Goal: Task Accomplishment & Management: Use online tool/utility

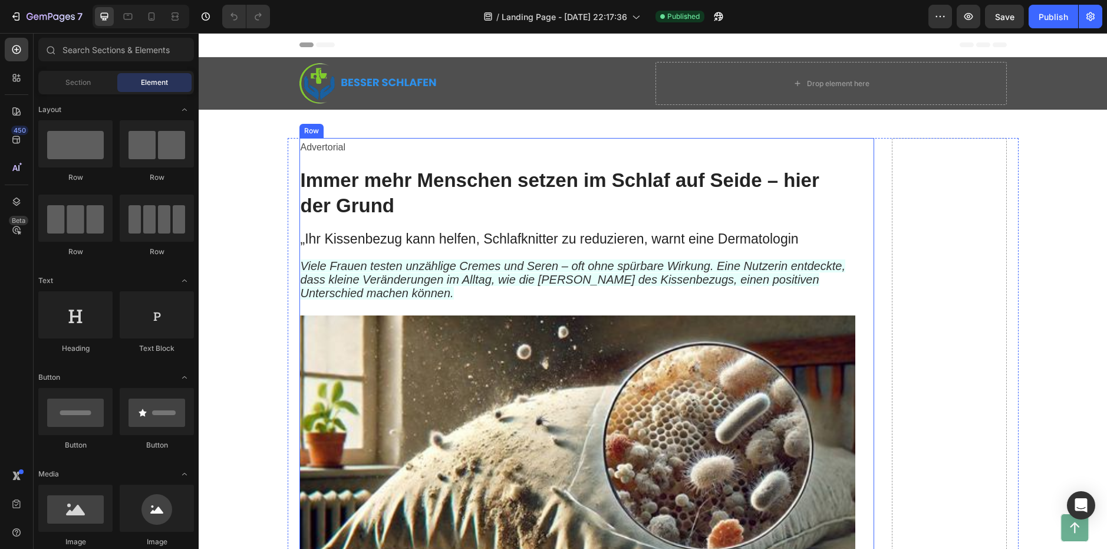
click at [343, 195] on h1 "Immer mehr Menschen setzen im Schlaf auf Seide – hier der Grund" at bounding box center [577, 193] width 556 height 53
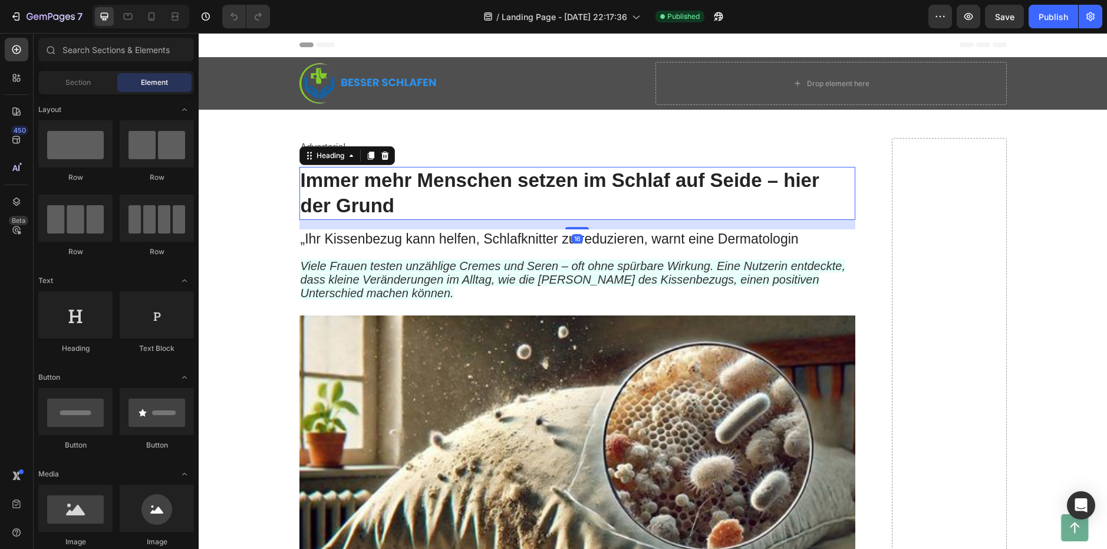
click at [343, 195] on h1 "Immer mehr Menschen setzen im Schlaf auf Seide – hier der Grund" at bounding box center [577, 193] width 556 height 53
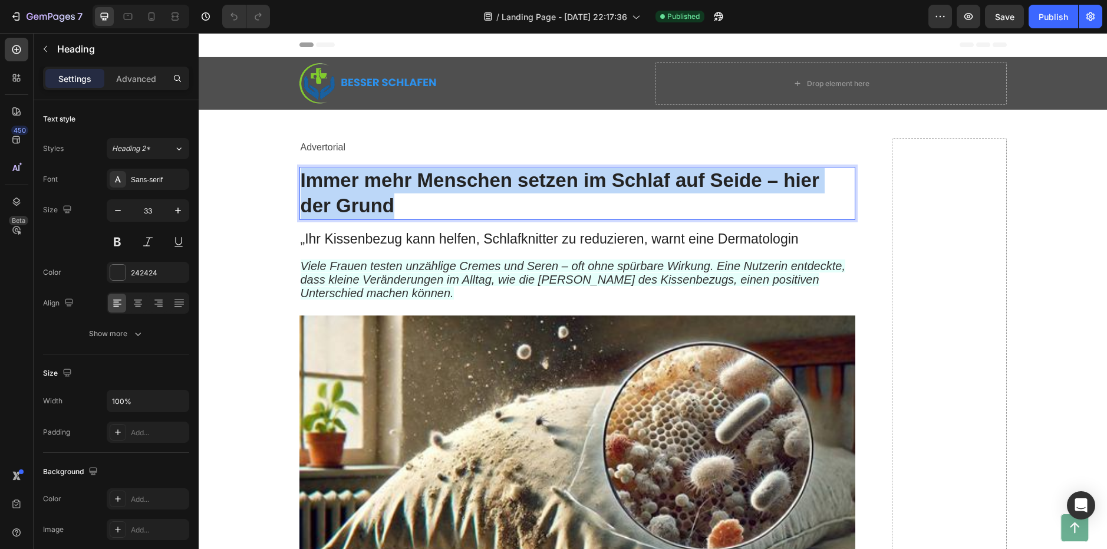
click at [343, 195] on p "Immer mehr Menschen setzen im Schlaf auf Seide – hier der Grund" at bounding box center [577, 193] width 553 height 51
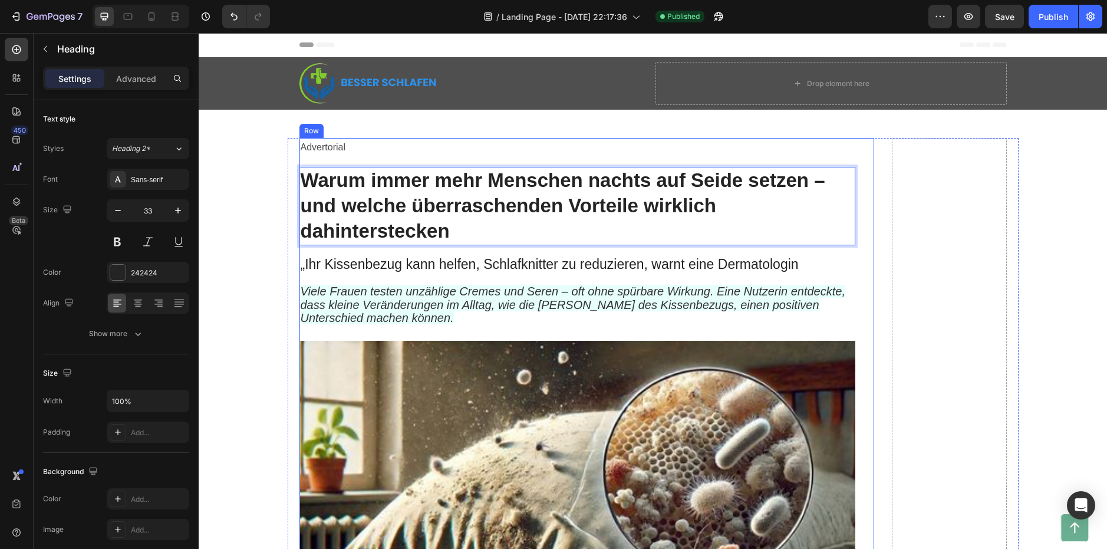
click at [365, 261] on p "„Ihr Kissenbezug kann helfen, Schlafknitter zu reduzieren, warnt eine Dermatolo…" at bounding box center [577, 265] width 553 height 18
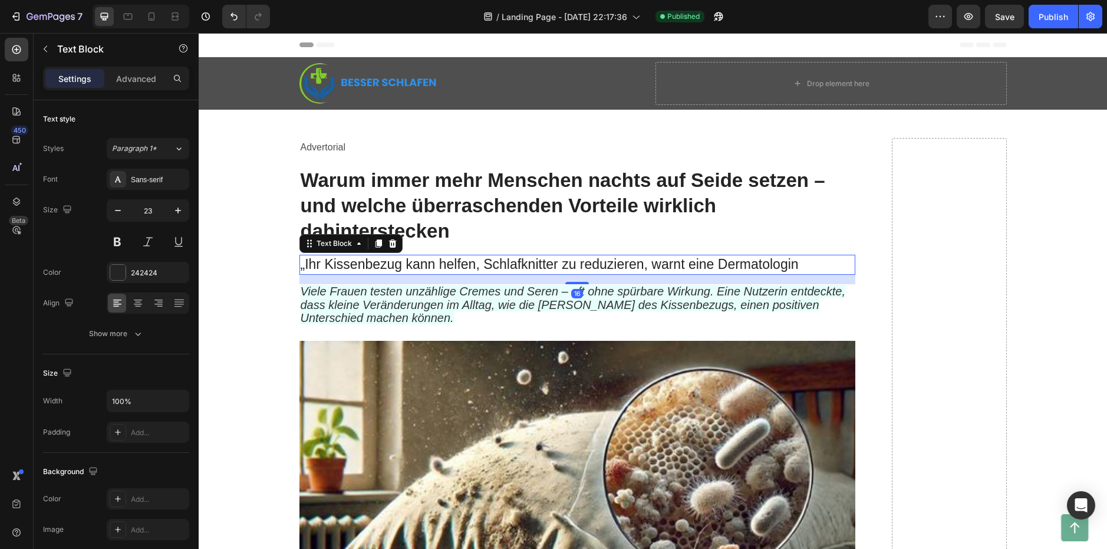
click at [365, 261] on p "„Ihr Kissenbezug kann helfen, Schlafknitter zu reduzieren, warnt eine Dermatolo…" at bounding box center [577, 265] width 553 height 18
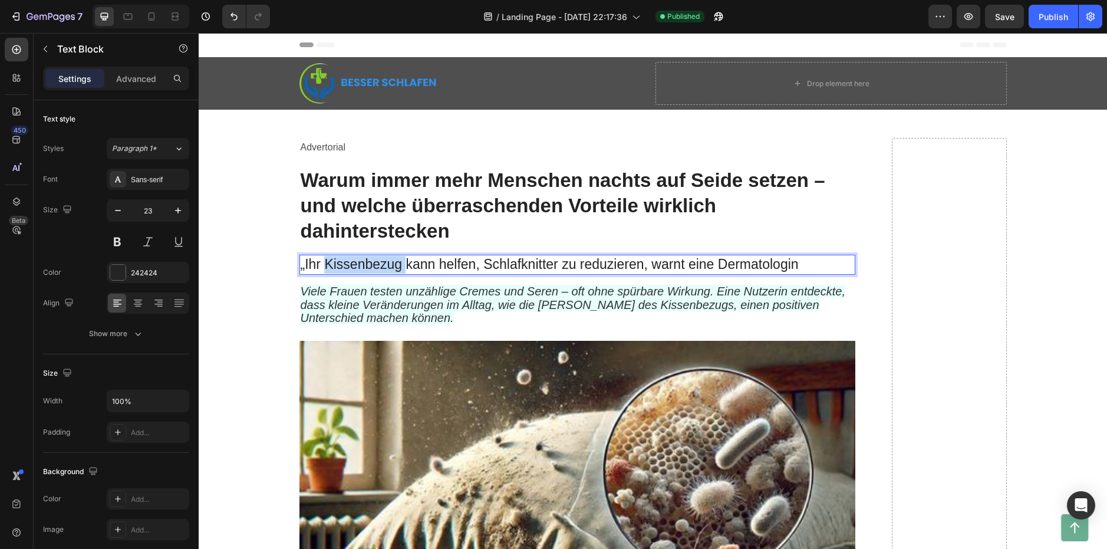
click at [365, 261] on p "„Ihr Kissenbezug kann helfen, Schlafknitter zu reduzieren, warnt eine Dermatolo…" at bounding box center [577, 265] width 553 height 18
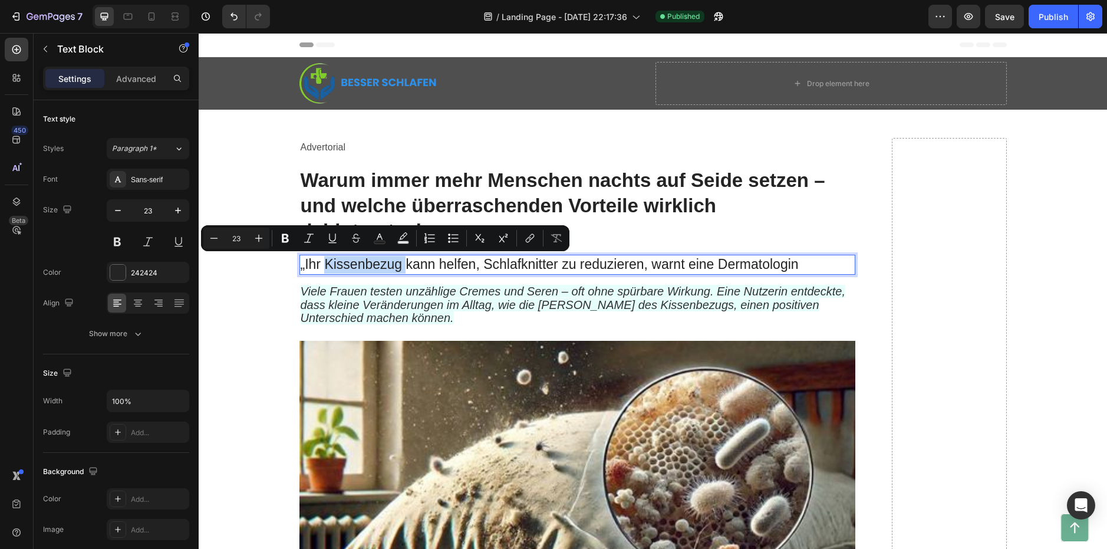
click at [365, 261] on p "„Ihr Kissenbezug kann helfen, Schlafknitter zu reduzieren, warnt eine Dermatolo…" at bounding box center [577, 265] width 553 height 18
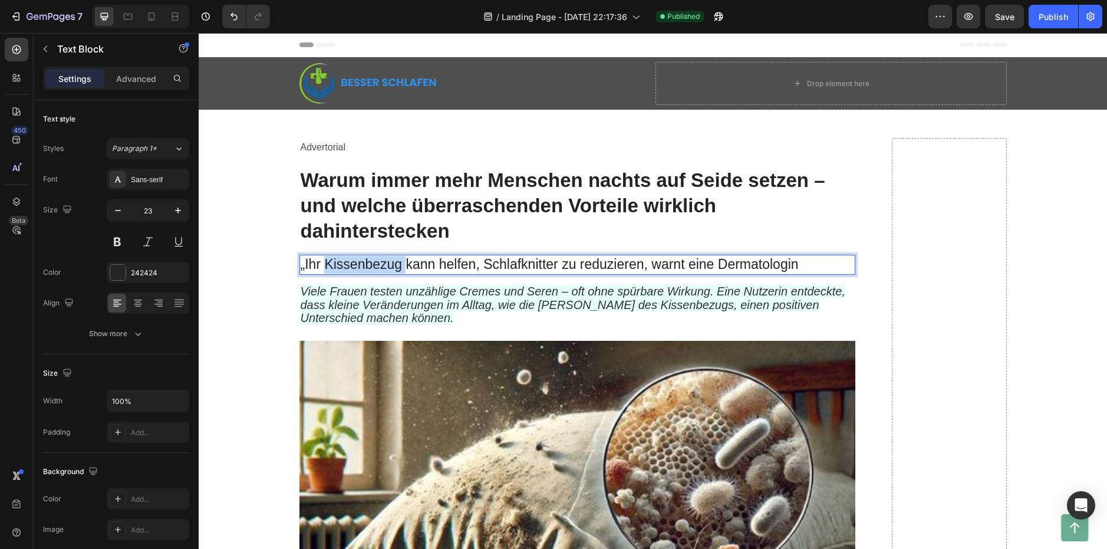
click at [365, 261] on p "„Ihr Kissenbezug kann helfen, Schlafknitter zu reduzieren, warnt eine Dermatolo…" at bounding box center [577, 265] width 553 height 18
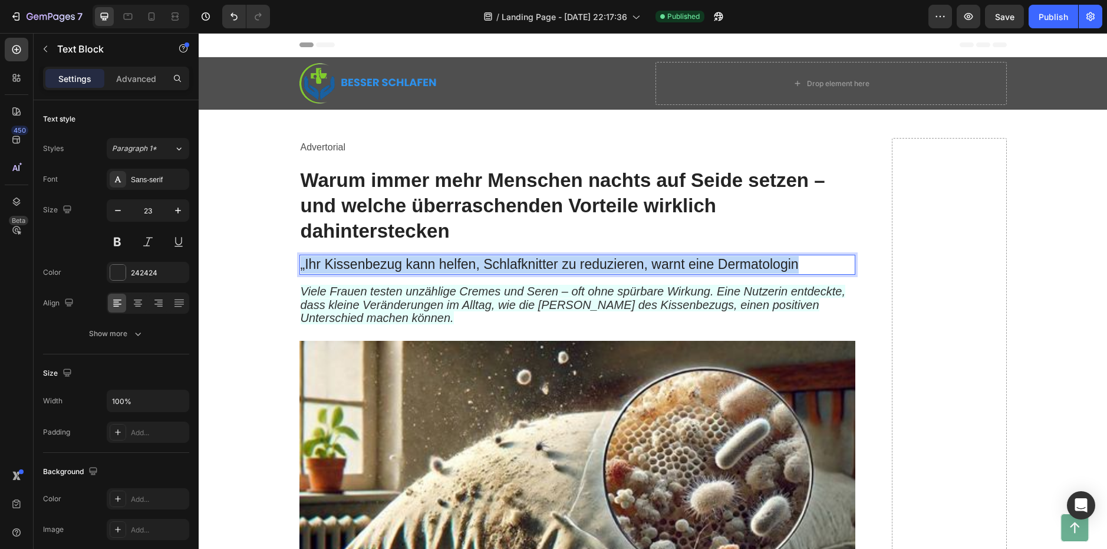
click at [365, 261] on p "„Ihr Kissenbezug kann helfen, Schlafknitter zu reduzieren, warnt eine Dermatolo…" at bounding box center [577, 265] width 553 height 18
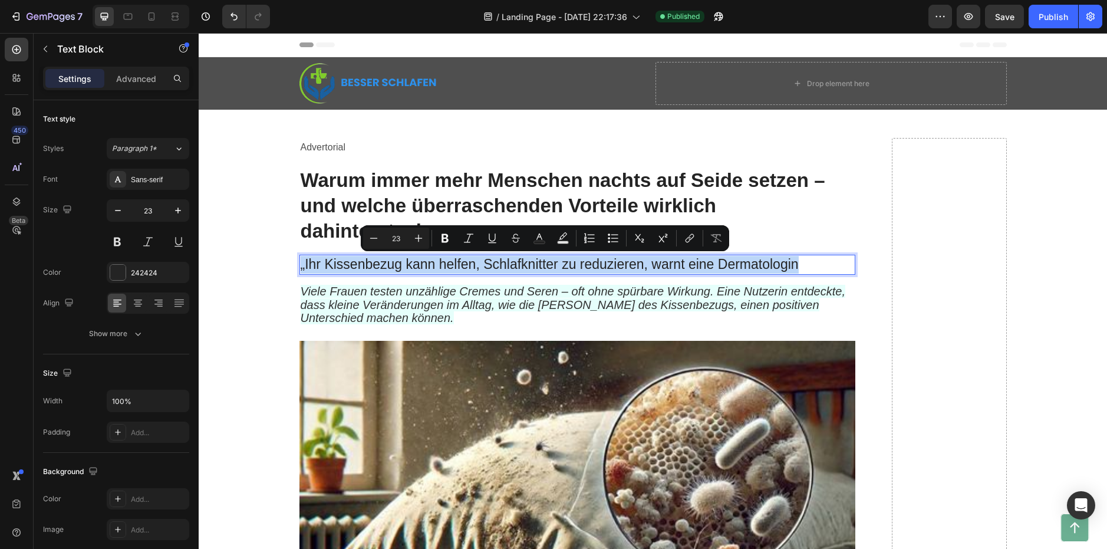
copy p "„Ihr Kissenbezug kann helfen, Schlafknitter zu reduzieren, warnt eine Dermatolo…"
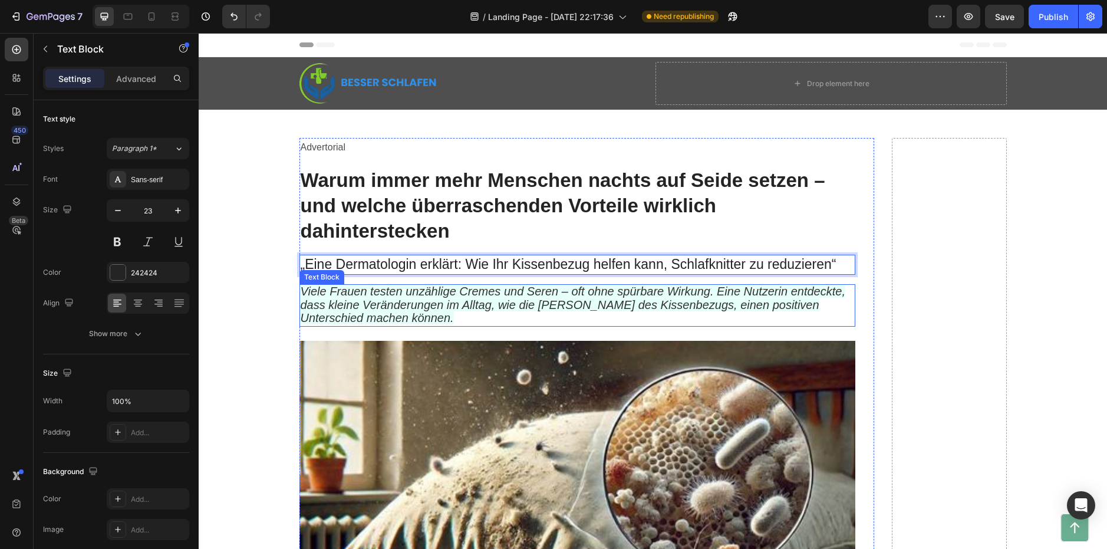
click at [331, 310] on span "Viele Frauen testen unzählige Cremes und Seren – oft ohne spürbare Wirkung. Ein…" at bounding box center [573, 305] width 545 height 40
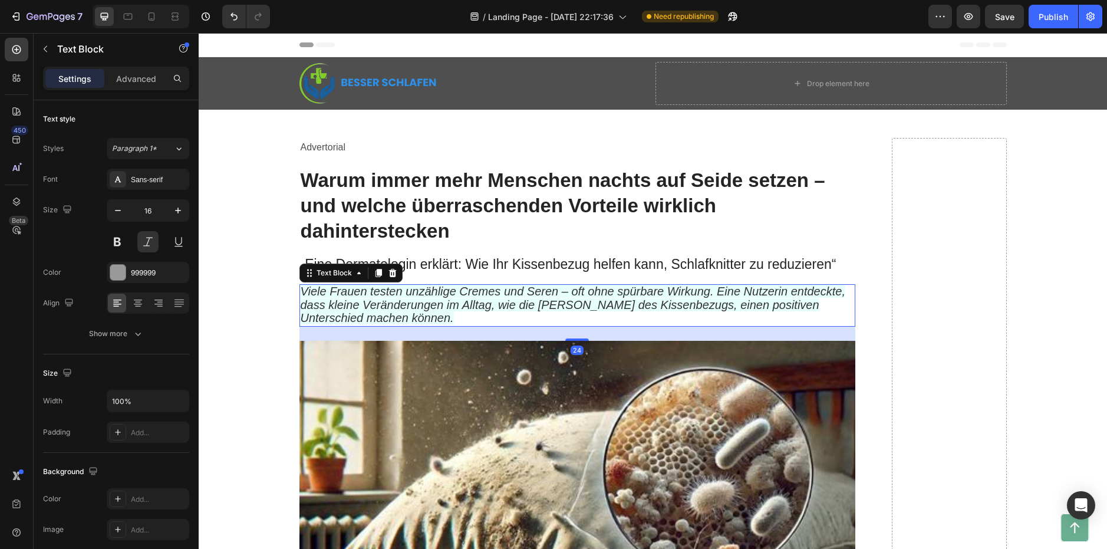
click at [341, 305] on span "Viele Frauen testen unzählige Cremes und Seren – oft ohne spürbare Wirkung. Ein…" at bounding box center [573, 305] width 545 height 40
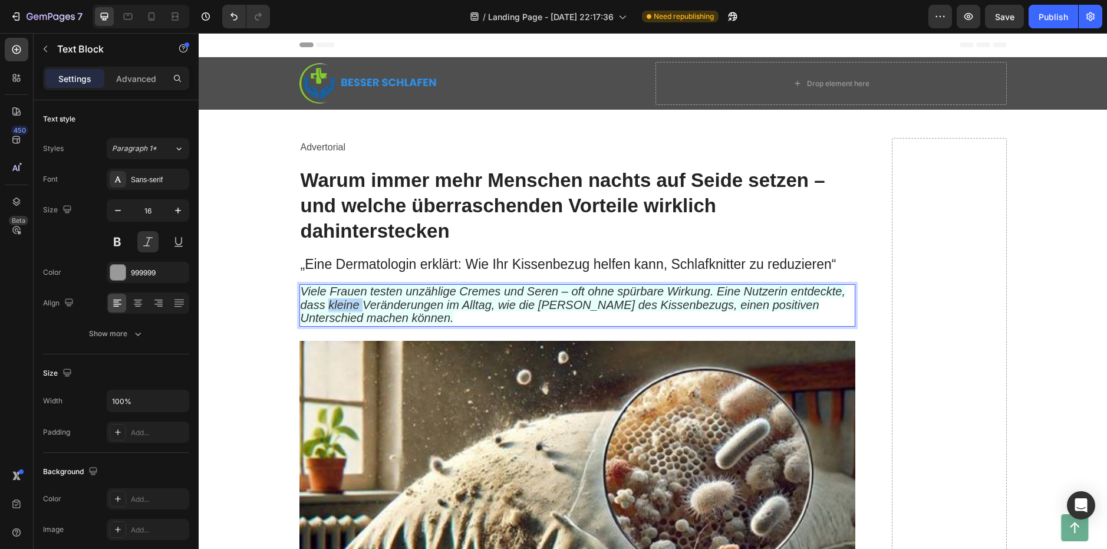
click at [341, 305] on span "Viele Frauen testen unzählige Cremes und Seren – oft ohne spürbare Wirkung. Ein…" at bounding box center [573, 305] width 545 height 40
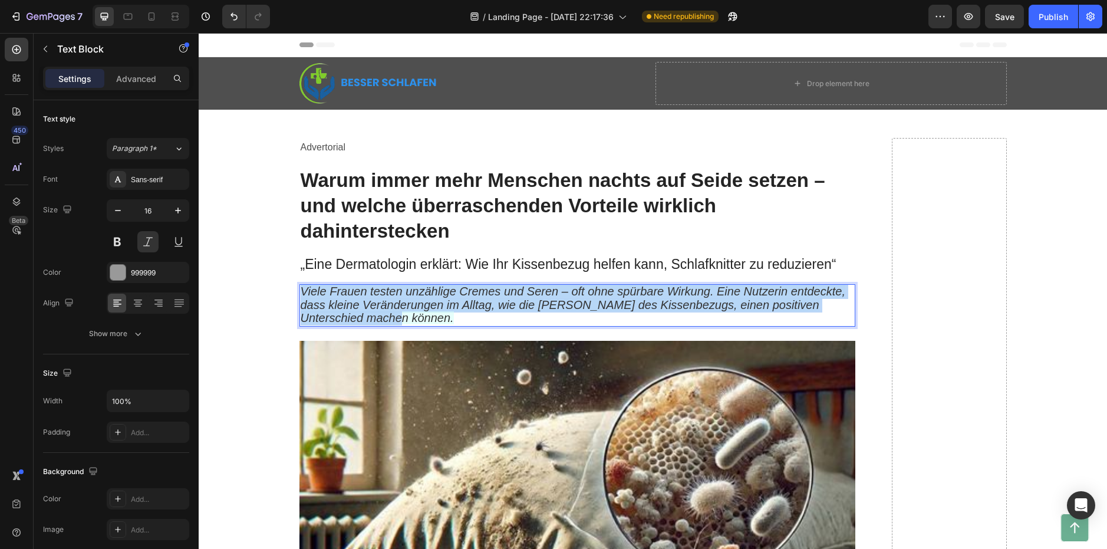
click at [341, 305] on span "Viele Frauen testen unzählige Cremes und Seren – oft ohne spürbare Wirkung. Ein…" at bounding box center [573, 305] width 545 height 40
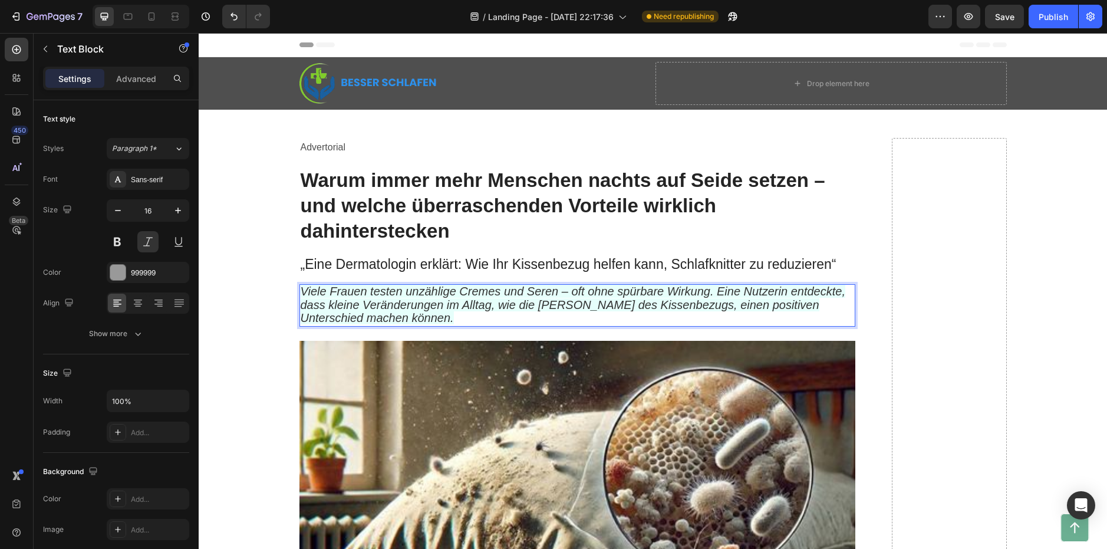
click at [341, 305] on span "Viele Frauen testen unzählige Cremes und Seren – oft ohne spürbare Wirkung. Ein…" at bounding box center [573, 305] width 545 height 40
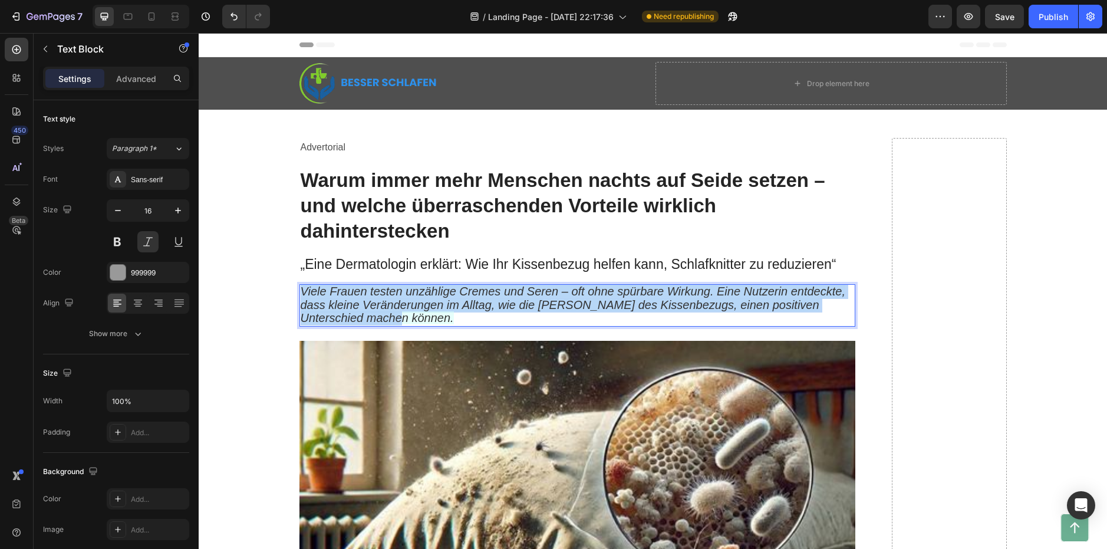
click at [341, 305] on span "Viele Frauen testen unzählige Cremes und Seren – oft ohne spürbare Wirkung. Ein…" at bounding box center [573, 305] width 545 height 40
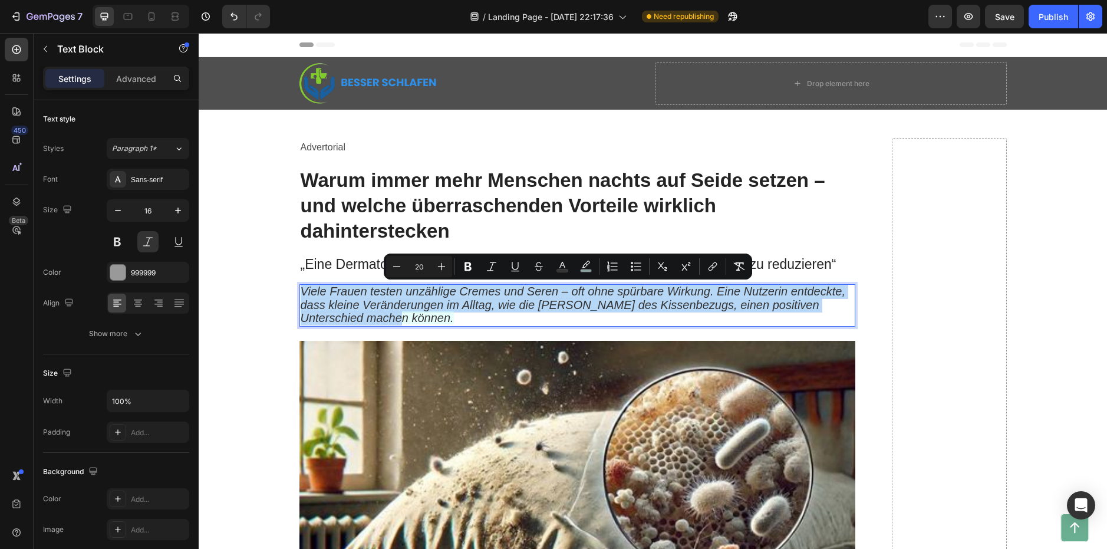
copy span "Viele Frauen testen unzählige Cremes und Seren – oft ohne spürbare Wirkung. Ein…"
click at [381, 292] on span "Viele Frauen testen unzählige Cremes und Seren – oft ohne spürbare Wirkung. Ein…" at bounding box center [573, 305] width 545 height 40
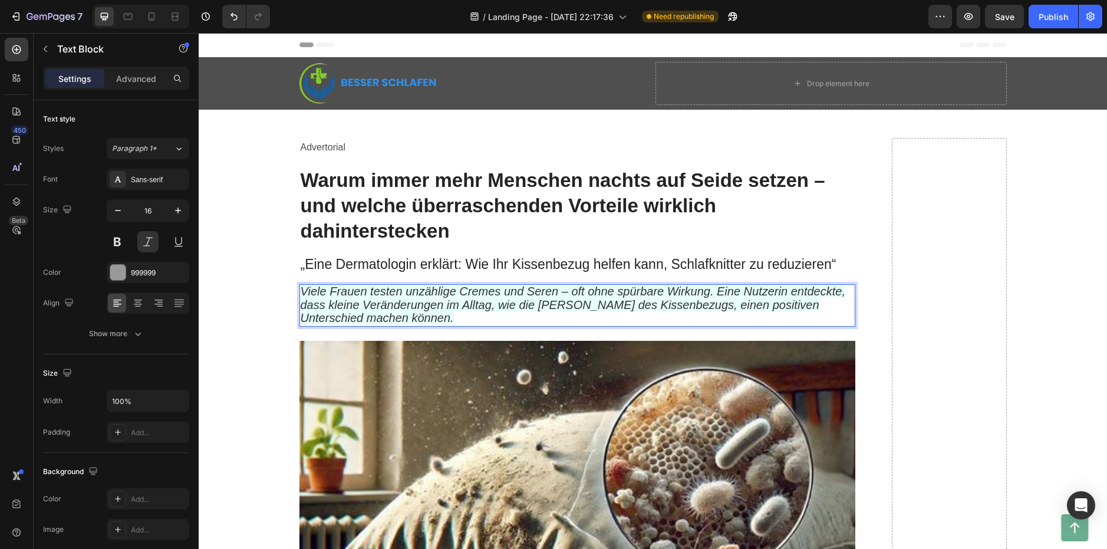
click at [381, 292] on span "Viele Frauen testen unzählige Cremes und Seren – oft ohne spürbare Wirkung. Ein…" at bounding box center [573, 305] width 545 height 40
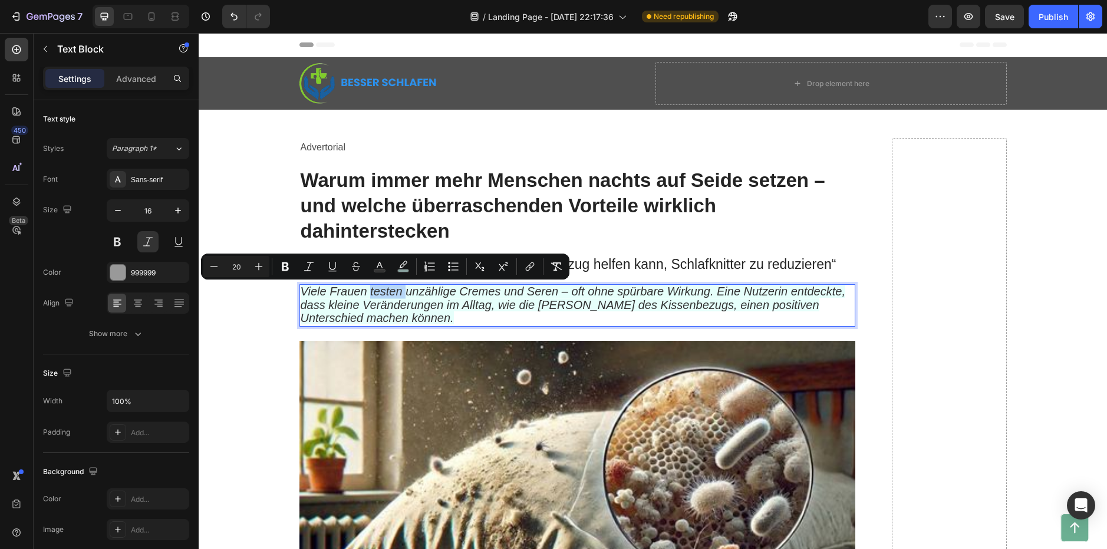
click at [381, 292] on span "Viele Frauen testen unzählige Cremes und Seren – oft ohne spürbare Wirkung. Ein…" at bounding box center [573, 305] width 545 height 40
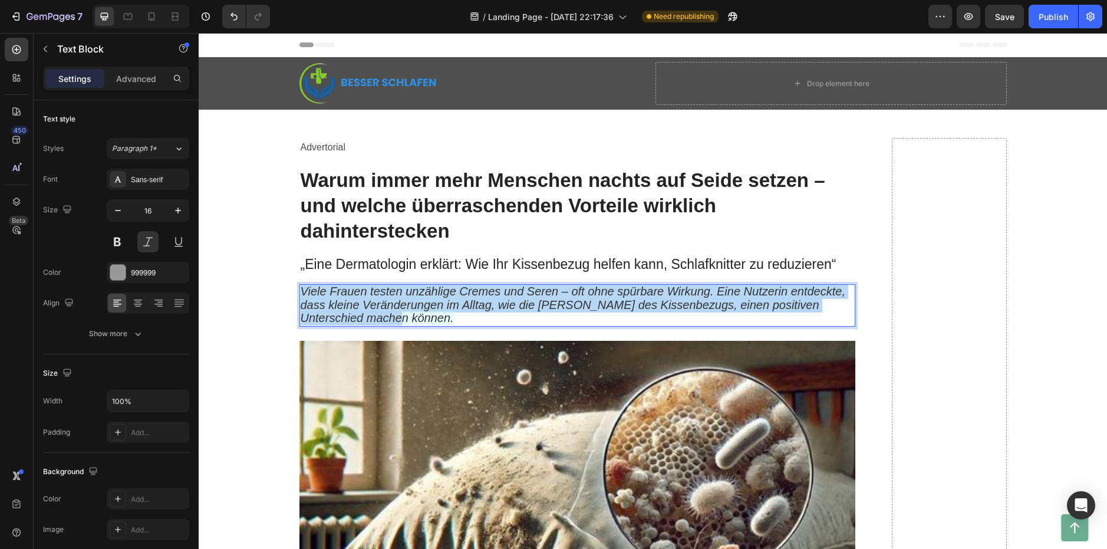
click at [381, 292] on span "Viele Frauen testen unzählige Cremes und Seren – oft ohne spürbare Wirkung. Ein…" at bounding box center [573, 305] width 545 height 40
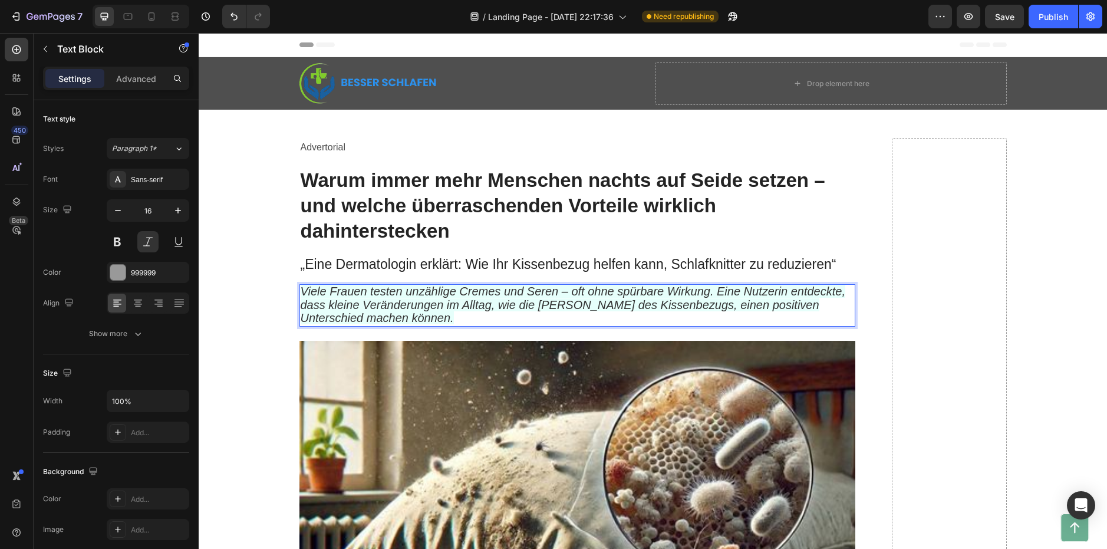
click at [374, 301] on span "Viele Frauen testen unzählige Cremes und Seren – oft ohne spürbare Wirkung. Ein…" at bounding box center [573, 305] width 545 height 40
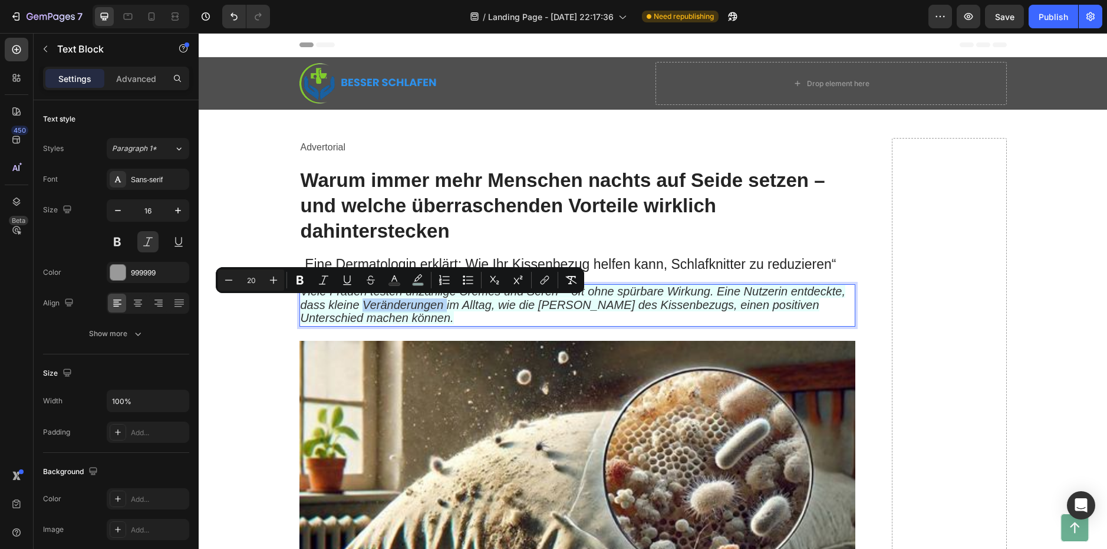
click at [374, 301] on span "Viele Frauen testen unzählige Cremes und Seren – oft ohne spürbare Wirkung. Ein…" at bounding box center [573, 305] width 545 height 40
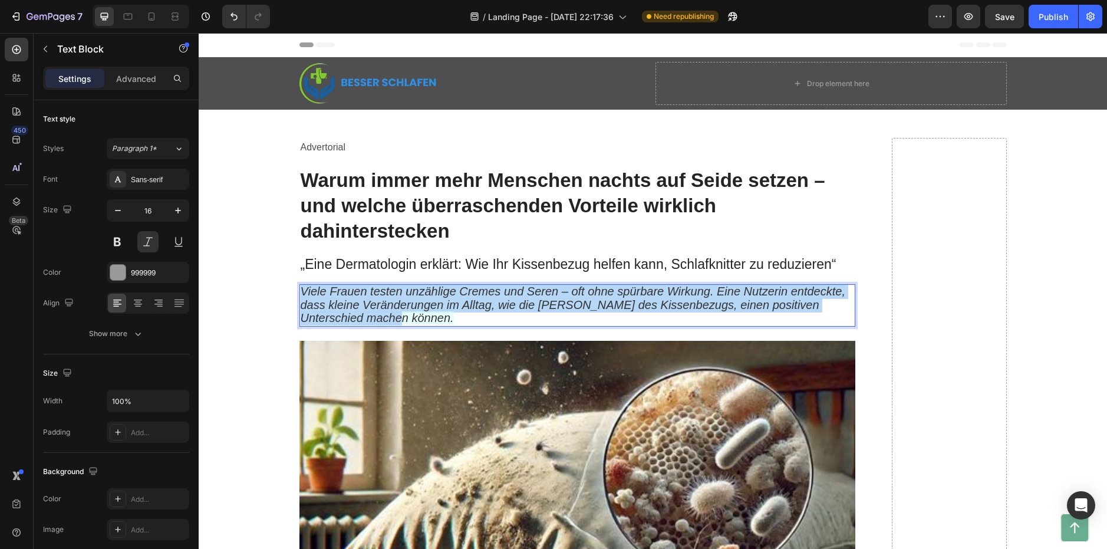
click at [374, 301] on span "Viele Frauen testen unzählige Cremes und Seren – oft ohne spürbare Wirkung. Ein…" at bounding box center [573, 305] width 545 height 40
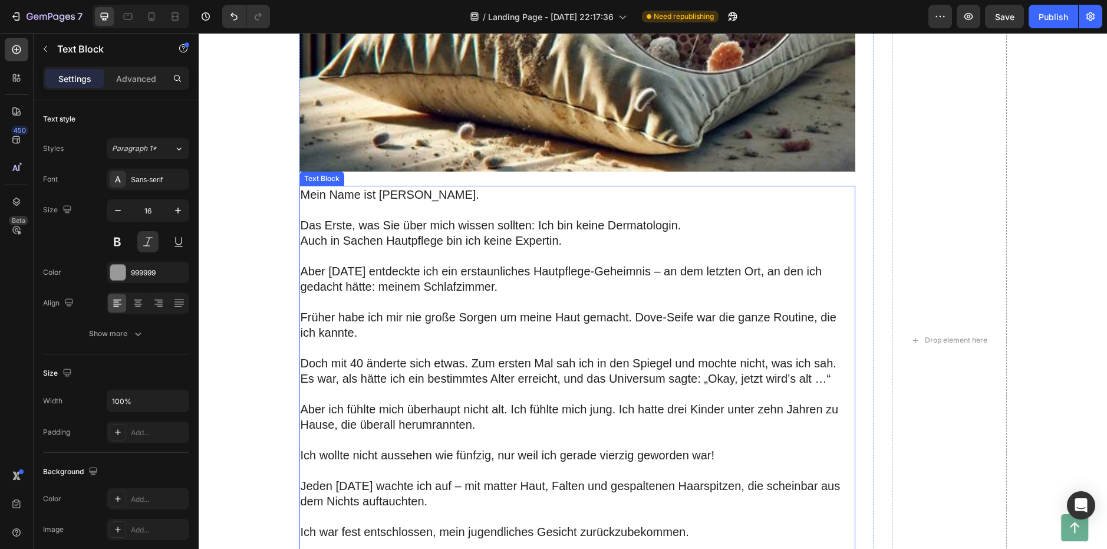
scroll to position [530, 0]
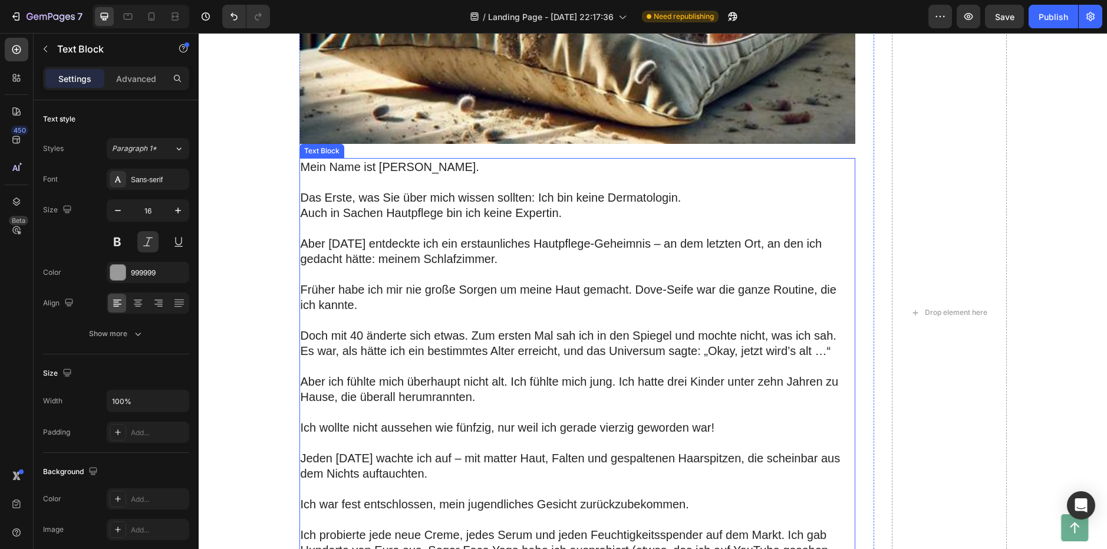
click at [372, 229] on p at bounding box center [577, 227] width 553 height 15
click at [372, 229] on p "Rich Text Editor. Editing area: main" at bounding box center [577, 227] width 553 height 15
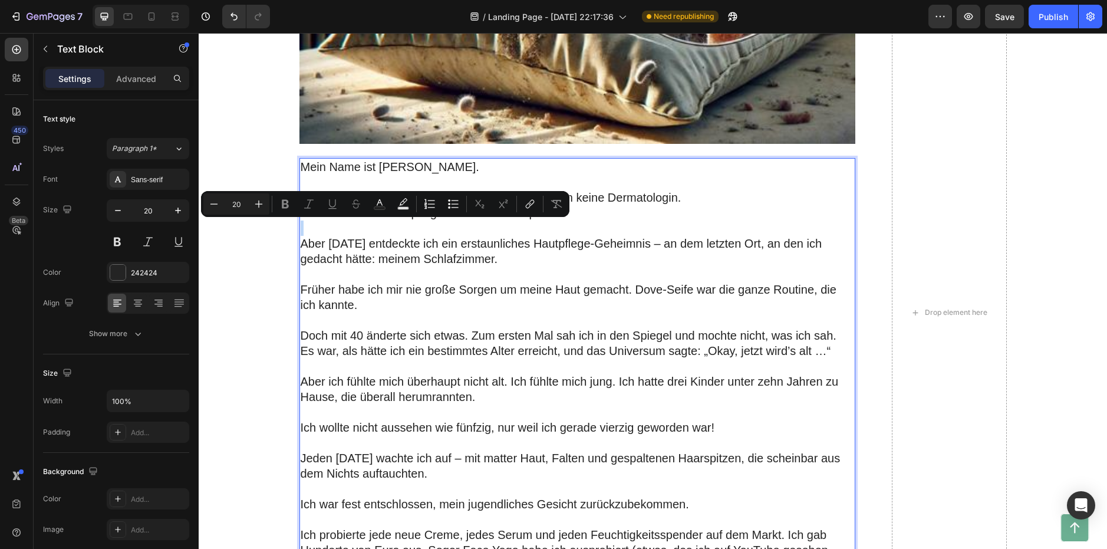
click at [372, 228] on p "Rich Text Editor. Editing area: main" at bounding box center [577, 227] width 553 height 15
click at [319, 166] on p "Mein Name ist [PERSON_NAME]." at bounding box center [577, 166] width 553 height 15
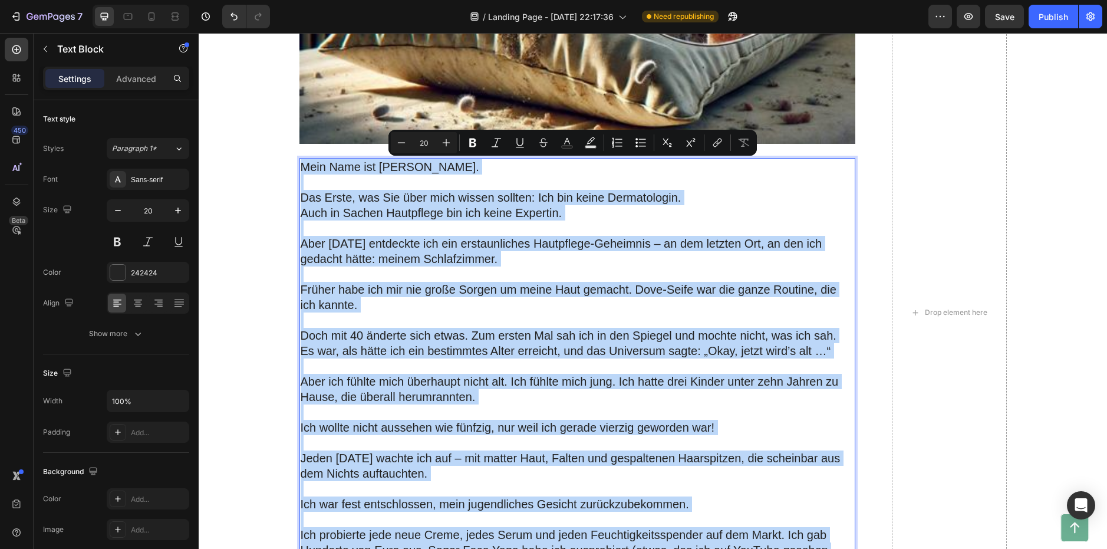
copy div "Lore Ipsu dol Sitame Cons. Adi Elits, doe Tem inci utla etdolo magnaal: Eni adm…"
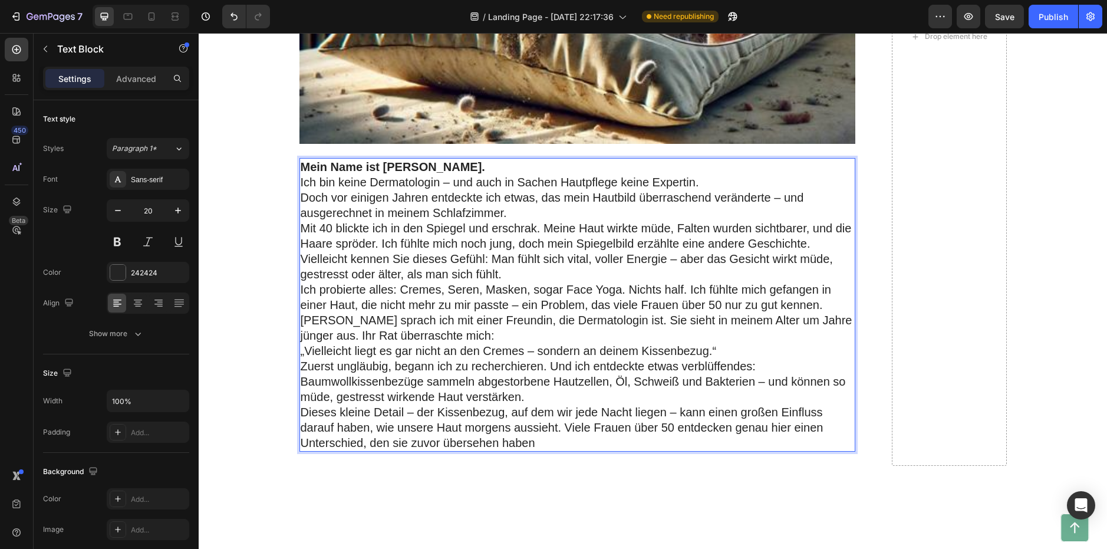
click at [442, 165] on strong "Mein Name ist [PERSON_NAME]." at bounding box center [393, 166] width 184 height 13
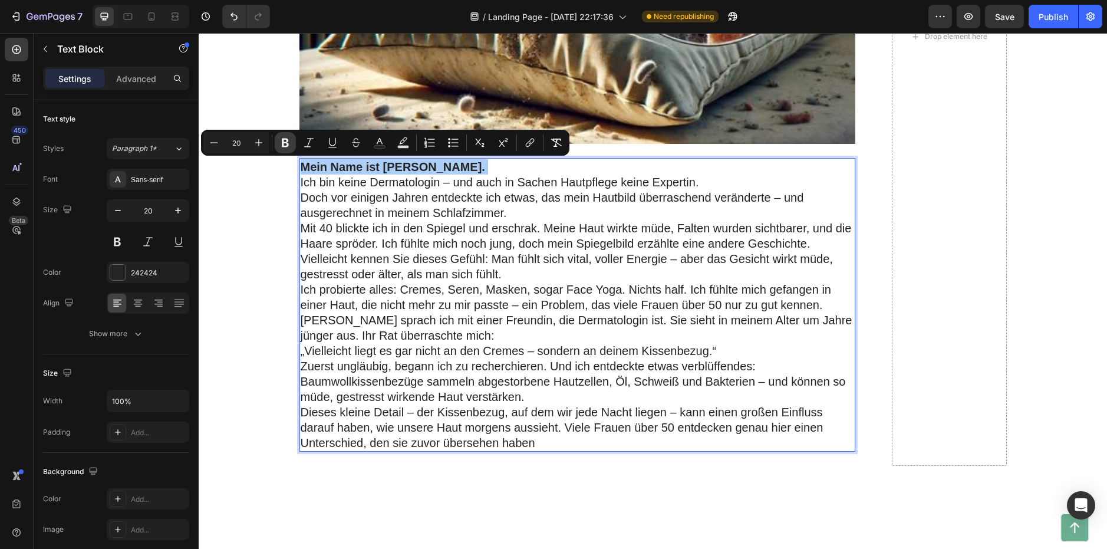
click at [286, 142] on icon "Editor contextual toolbar" at bounding box center [285, 142] width 7 height 9
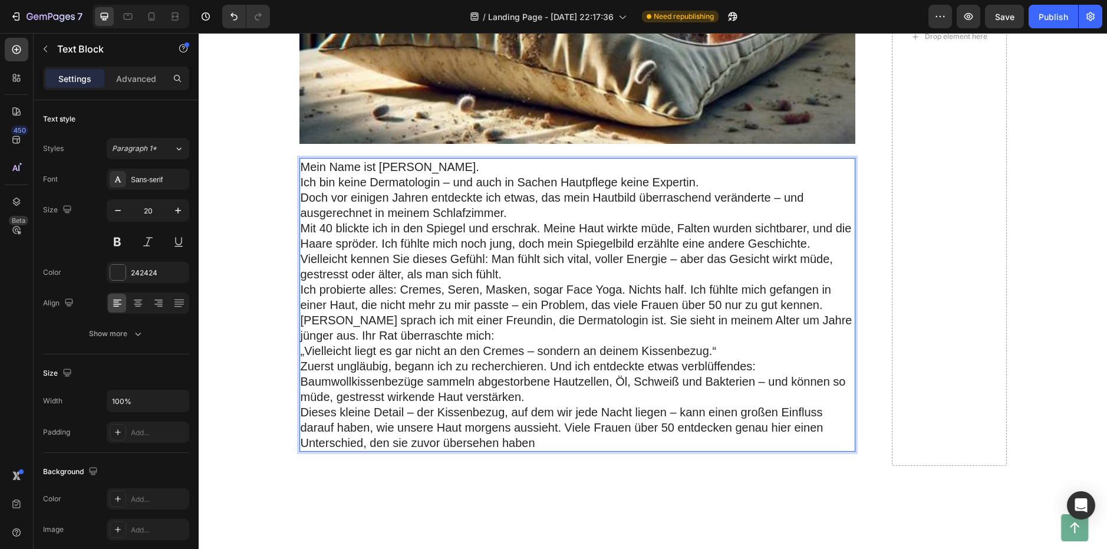
click at [444, 164] on p "Mein Name ist [PERSON_NAME]." at bounding box center [577, 166] width 553 height 15
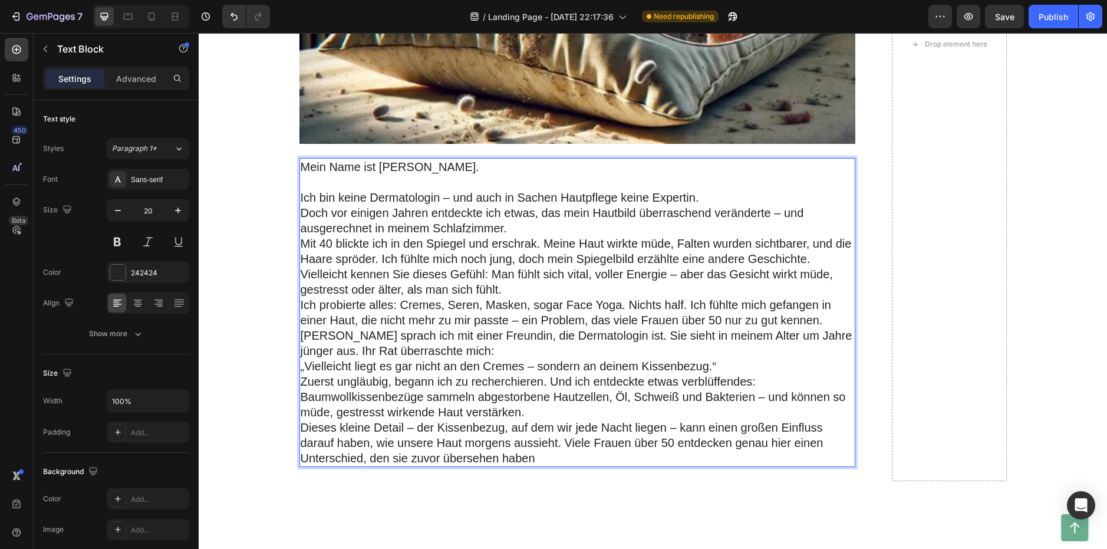
click at [447, 194] on p "Ich bin keine Dermatologin – und auch in Sachen Hautpflege keine Expertin." at bounding box center [577, 197] width 553 height 15
click at [703, 194] on p "Ich bin keine Dermatologin – und auch in Sachen Hautpflege keine Expertin." at bounding box center [577, 197] width 553 height 15
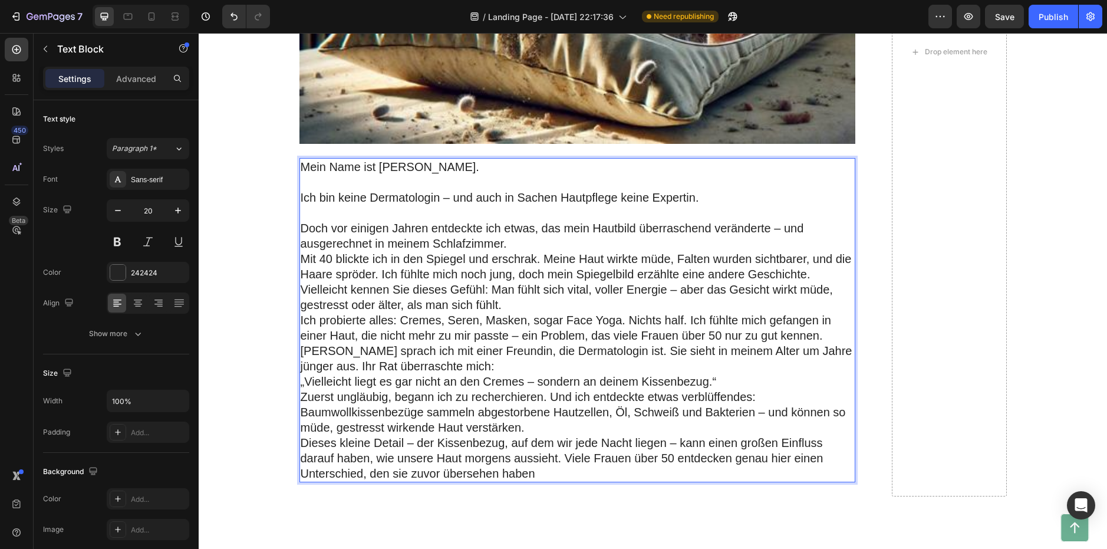
click at [511, 239] on p "Doch vor einigen Jahren entdeckte ich etwas, das mein Hautbild überraschend ver…" at bounding box center [577, 235] width 553 height 31
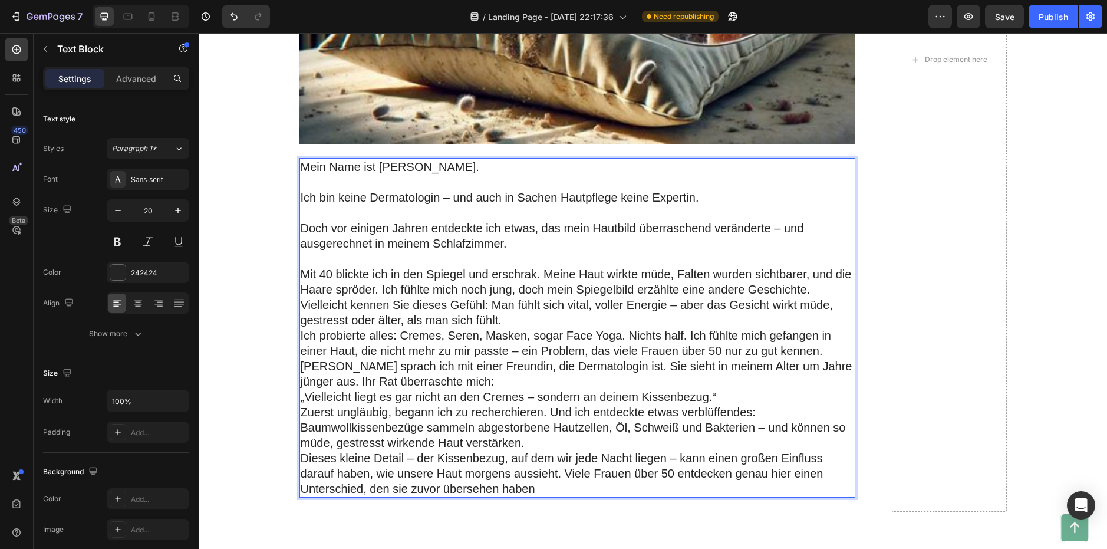
click at [537, 274] on p "Mit 40 blickte ich in den Spiegel und erschrak. Meine Haut wirkte müde, Falten …" at bounding box center [577, 296] width 553 height 61
click at [375, 289] on p "Mit 40 blickte ich in den Spiegel und erschrak. Meine Haut wirkte müde, Falten …" at bounding box center [577, 296] width 553 height 61
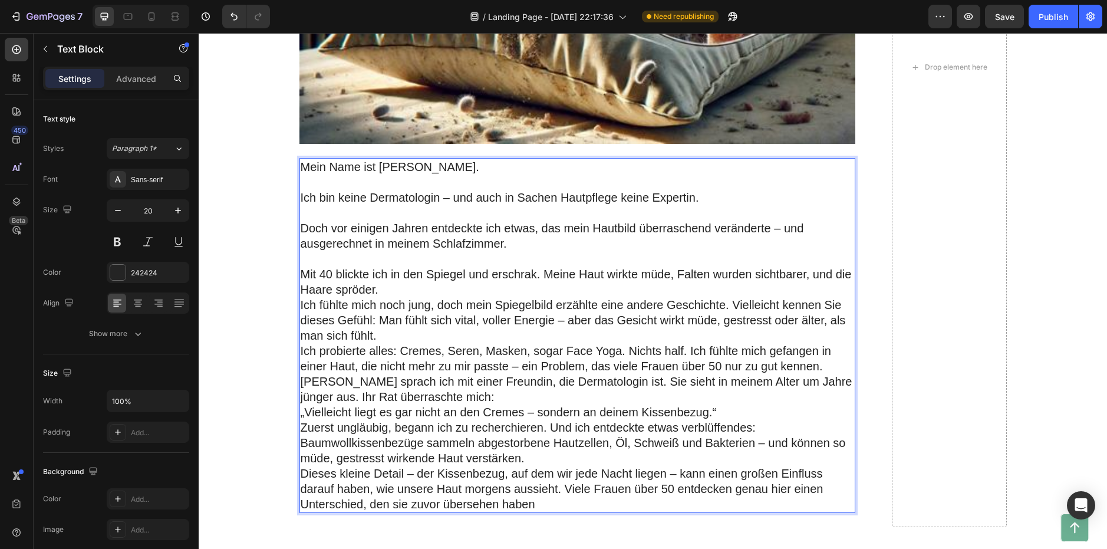
click at [301, 302] on p "Ich fühlte mich noch jung, doch mein Spiegelbild erzählte eine andere Geschicht…" at bounding box center [577, 320] width 553 height 46
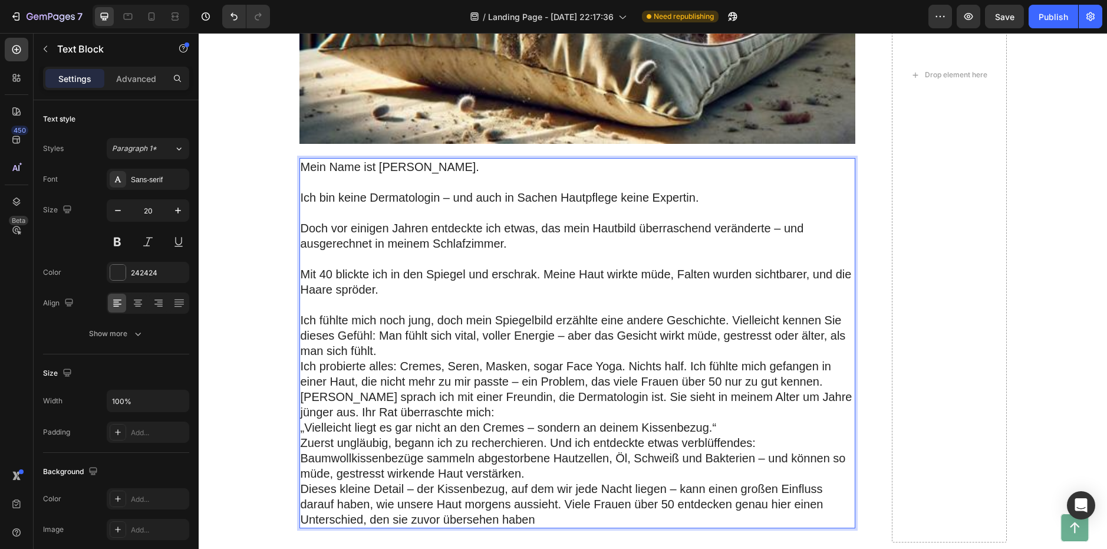
click at [727, 321] on p "Ich fühlte mich noch jung, doch mein Spiegelbild erzählte eine andere Geschicht…" at bounding box center [577, 335] width 553 height 46
click at [725, 322] on p "Ich fühlte mich noch jung, doch mein Spiegelbild erzählte eine andere Geschicht…" at bounding box center [577, 335] width 553 height 46
click at [301, 335] on p "Vielleicht kennen Sie dieses Gefühl: Man fühlt sich vital, voller Energie – abe…" at bounding box center [577, 343] width 553 height 31
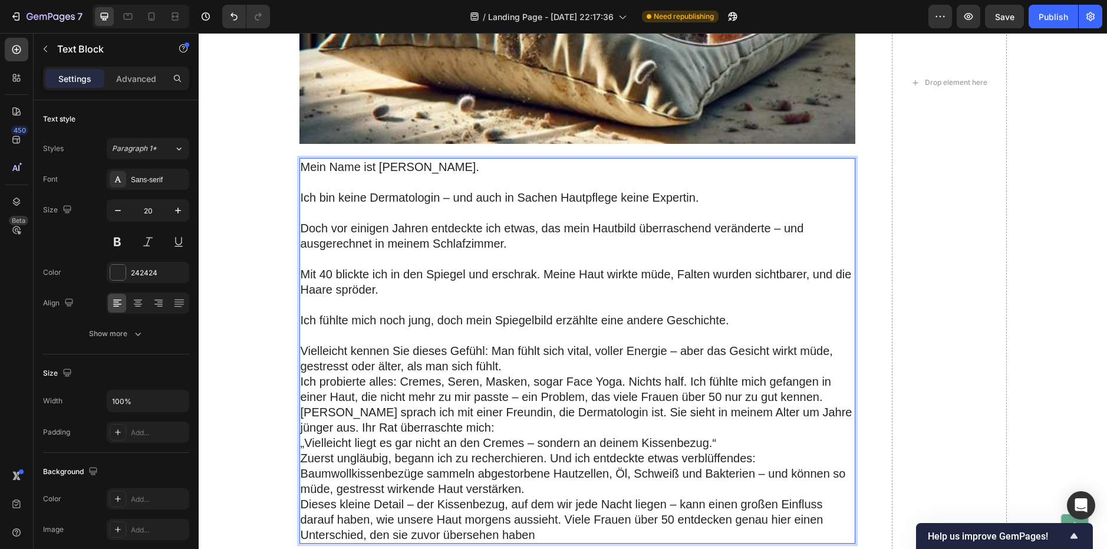
click at [502, 362] on p "Vielleicht kennen Sie dieses Gefühl: Man fühlt sich vital, voller Energie – abe…" at bounding box center [577, 358] width 553 height 31
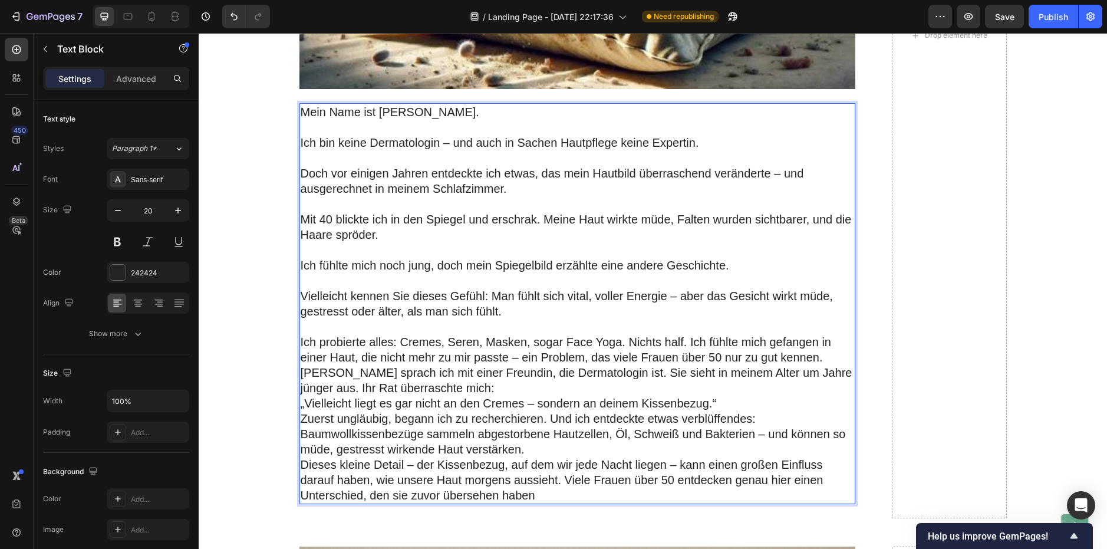
scroll to position [589, 0]
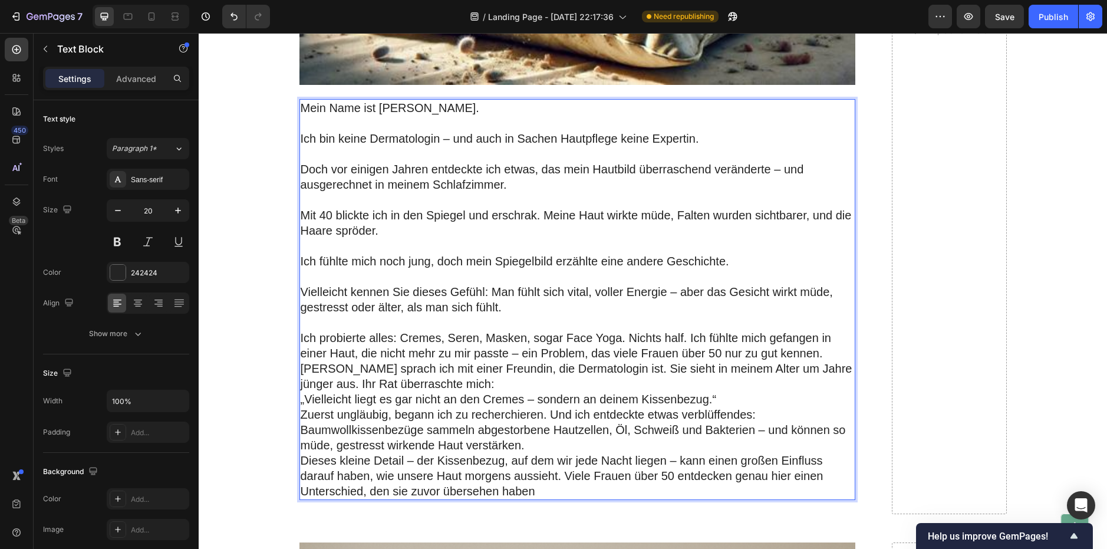
click at [684, 336] on p "Ich probierte alles: Cremes, Seren, Masken, sogar Face Yoga. Nichts half. Ich f…" at bounding box center [577, 345] width 553 height 31
click at [687, 337] on p "Ich probierte alles: Cremes, Seren, Masken, sogar Face Yoga. Nichts half. Ich f…" at bounding box center [577, 345] width 553 height 31
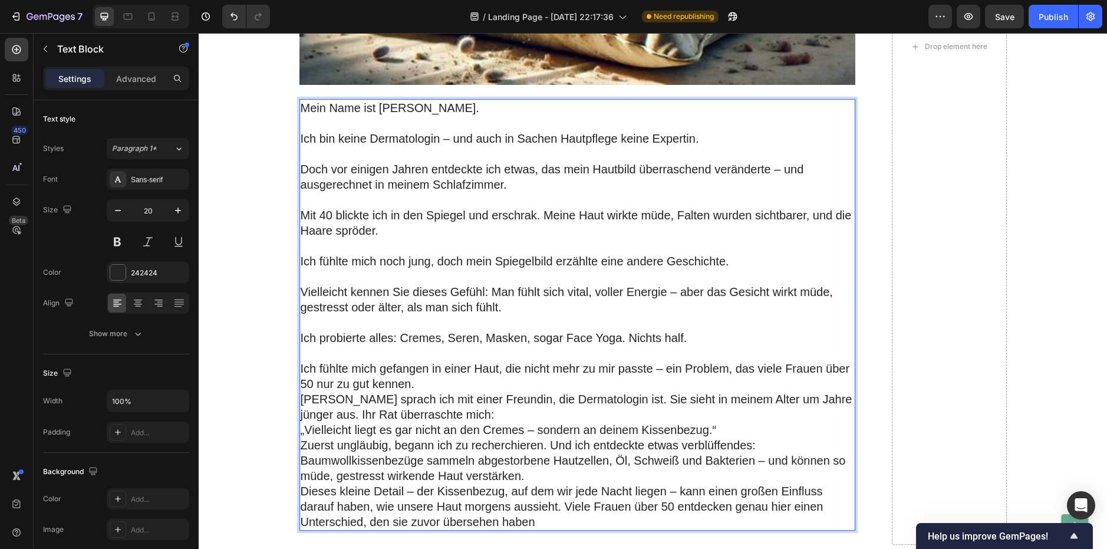
click at [412, 384] on p "Ich fühlte mich gefangen in einer Haut, die nicht mehr zu mir passte – ein Prob…" at bounding box center [577, 376] width 553 height 31
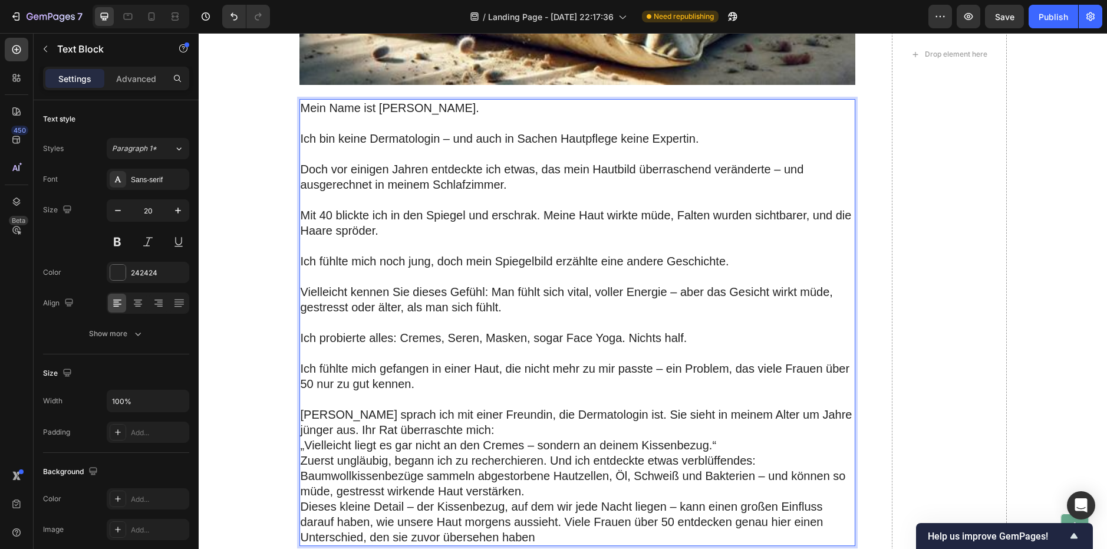
click at [433, 426] on p "[PERSON_NAME] sprach ich mit einer Freundin, die Dermatologin ist. Sie sieht in…" at bounding box center [577, 430] width 553 height 46
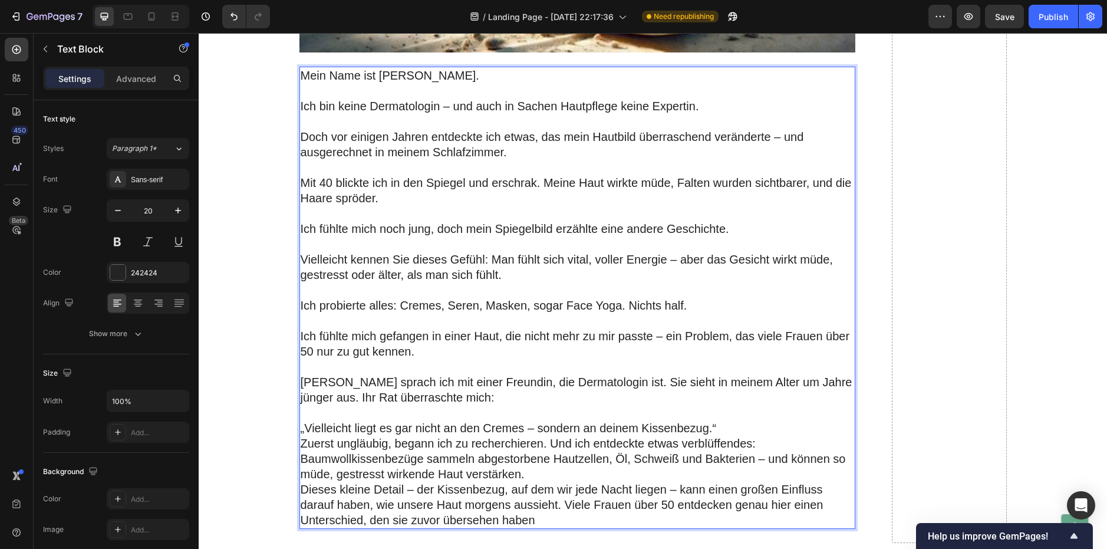
scroll to position [707, 0]
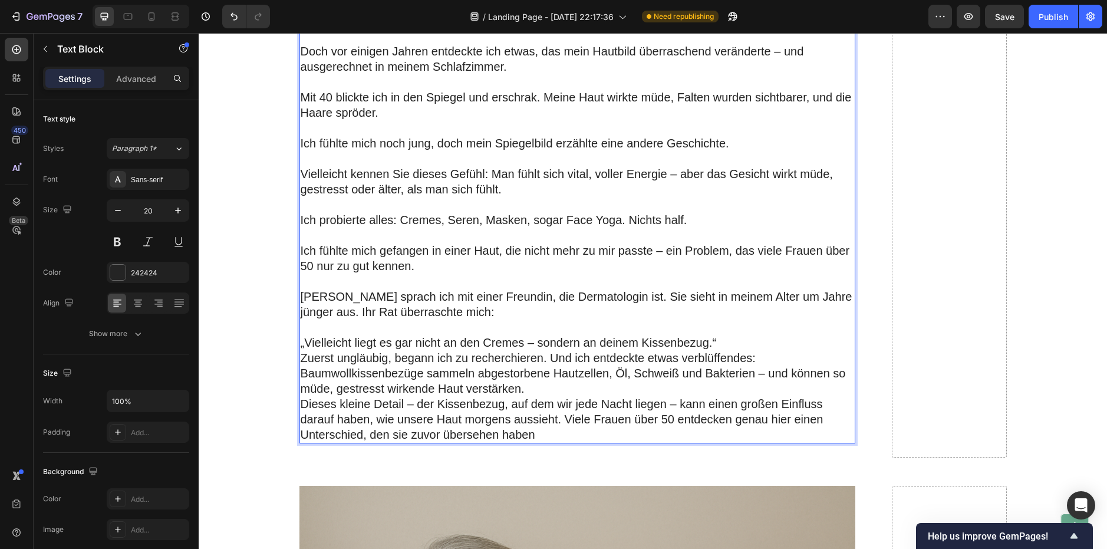
click at [723, 341] on p "⁠⁠⁠⁠⁠⁠⁠ „Vielleicht liegt es gar nicht an den Cremes – sondern an deinem Kissen…" at bounding box center [577, 334] width 553 height 31
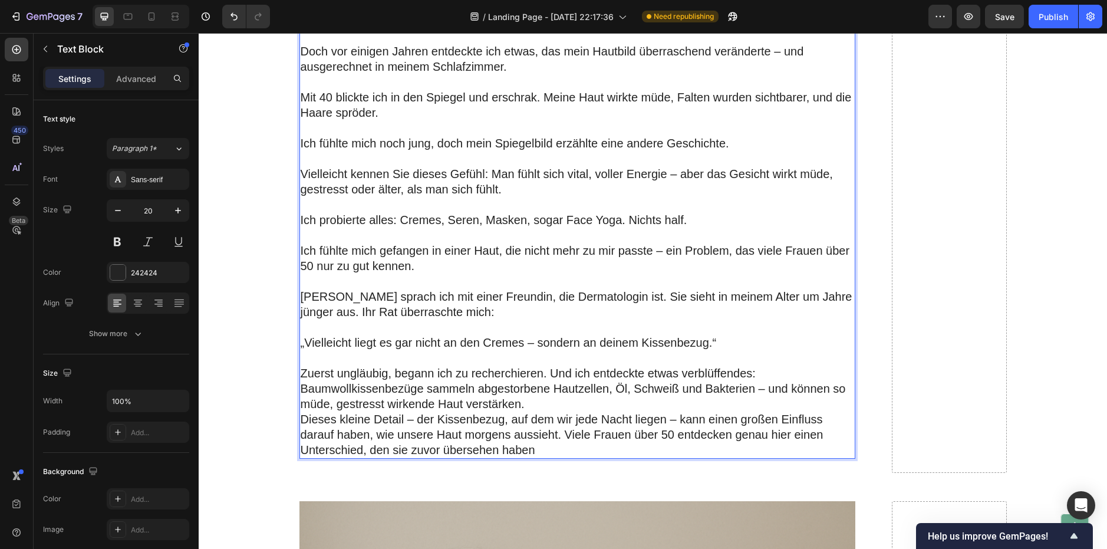
click at [764, 371] on p "Zuerst ungläubig, begann ich zu recherchieren. Und ich entdeckte etwas verblüff…" at bounding box center [577, 388] width 553 height 46
click at [301, 389] on p "Baumwollkissenbezüge sammeln abgestorbene Hautzellen, Öl, Schweiß und Bakterien…" at bounding box center [577, 396] width 553 height 31
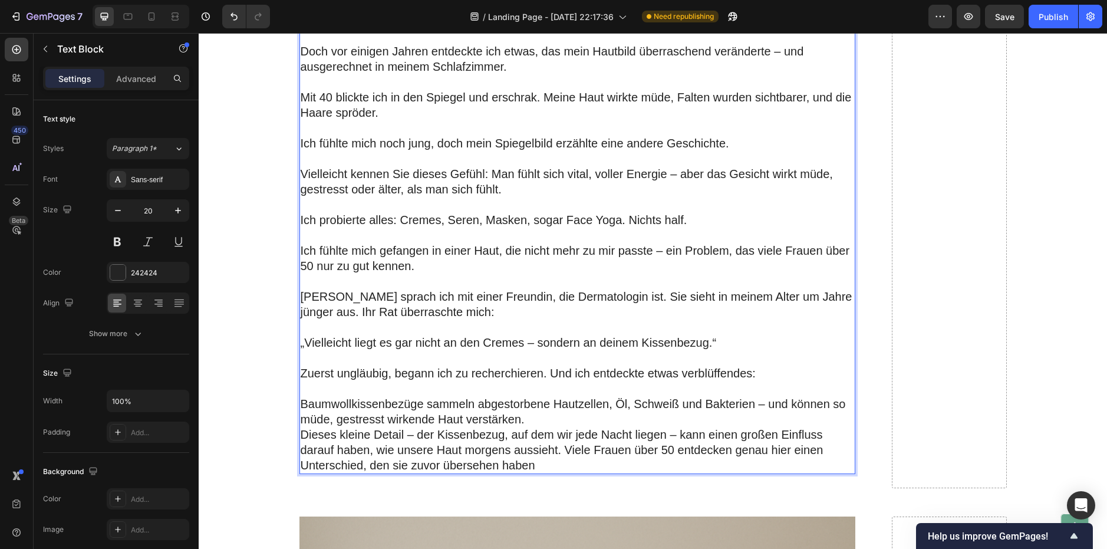
drag, startPoint x: 674, startPoint y: 422, endPoint x: 659, endPoint y: 417, distance: 15.1
click at [673, 422] on p "Baumwollkissenbezüge sammeln abgestorbene Hautzellen, Öl, Schweiß und Bakterien…" at bounding box center [577, 411] width 553 height 31
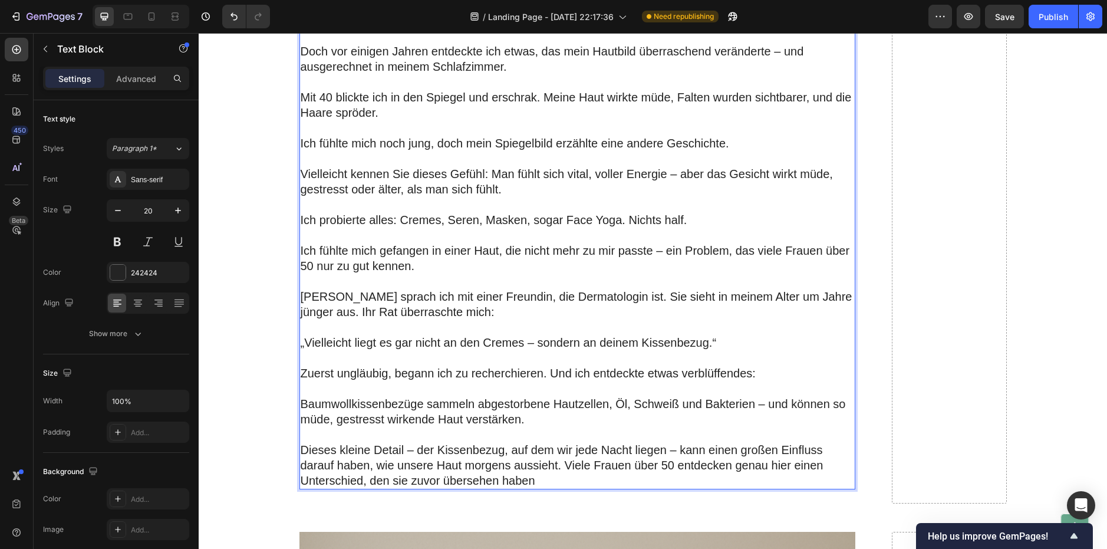
click at [560, 464] on p "Dieses kleine Detail – der Kissenbezug, auf dem wir jede Nacht liegen – kann ei…" at bounding box center [577, 465] width 553 height 46
click at [301, 484] on p "Viele Frauen über 50 entdecken genau hier einen Unterschied, den sie zuvor über…" at bounding box center [577, 480] width 553 height 15
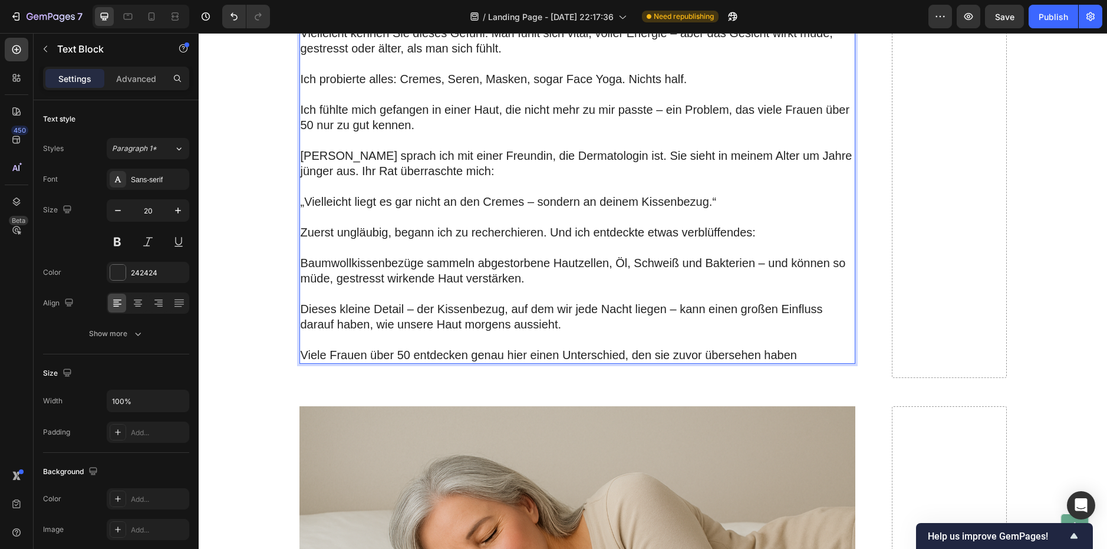
scroll to position [884, 0]
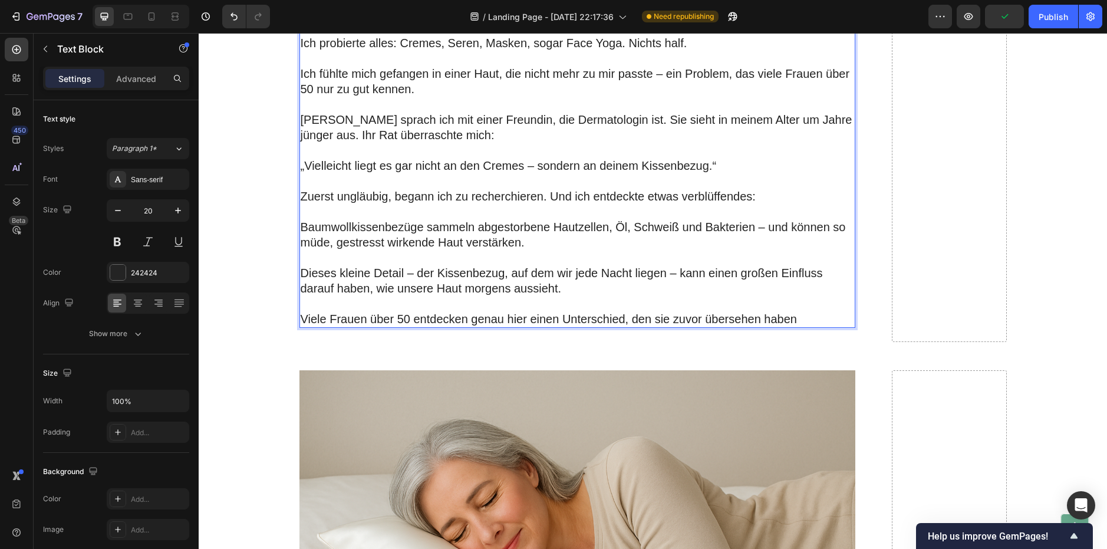
click at [790, 319] on p "Viele Frauen über 50 entdecken genau hier einen Unterschied, den sie zuvor über…" at bounding box center [577, 318] width 553 height 15
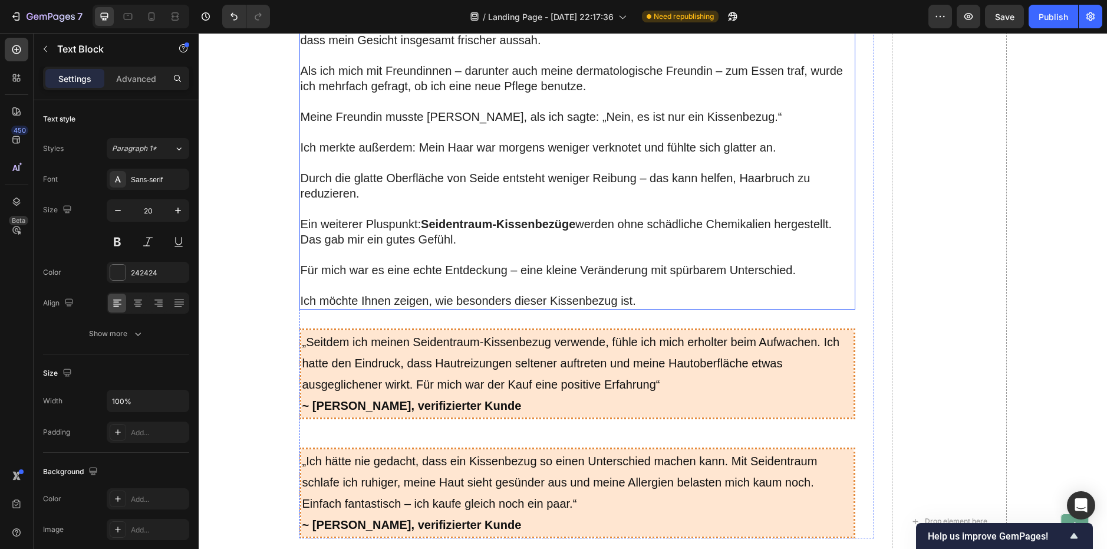
scroll to position [2004, 0]
click at [369, 204] on p at bounding box center [577, 209] width 553 height 15
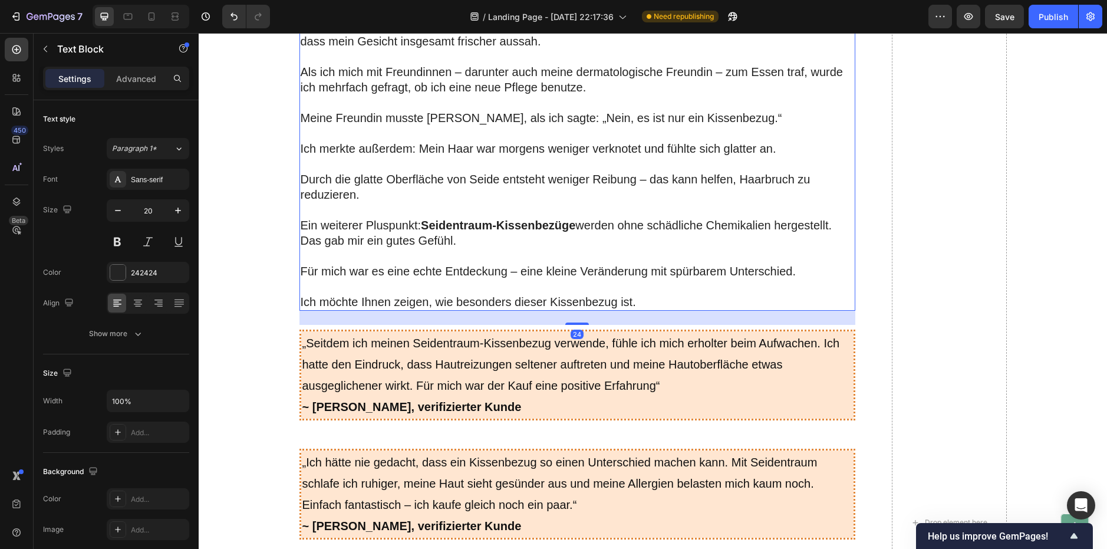
click at [369, 204] on p "Rich Text Editor. Editing area: main" at bounding box center [577, 209] width 553 height 15
click at [369, 203] on p "Rich Text Editor. Editing area: main" at bounding box center [577, 209] width 553 height 15
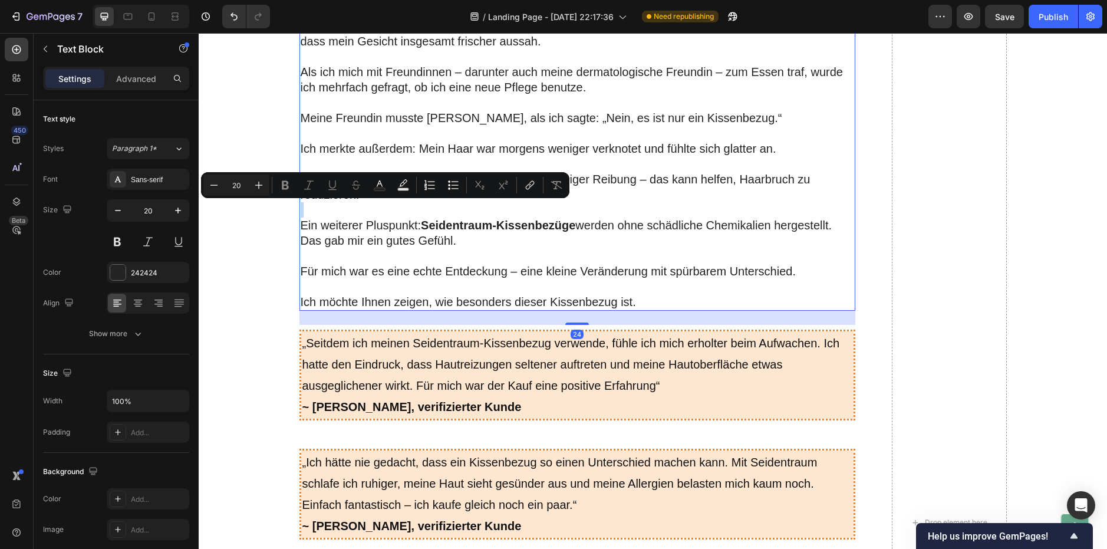
click at [368, 203] on p "Rich Text Editor. Editing area: main" at bounding box center [577, 209] width 553 height 15
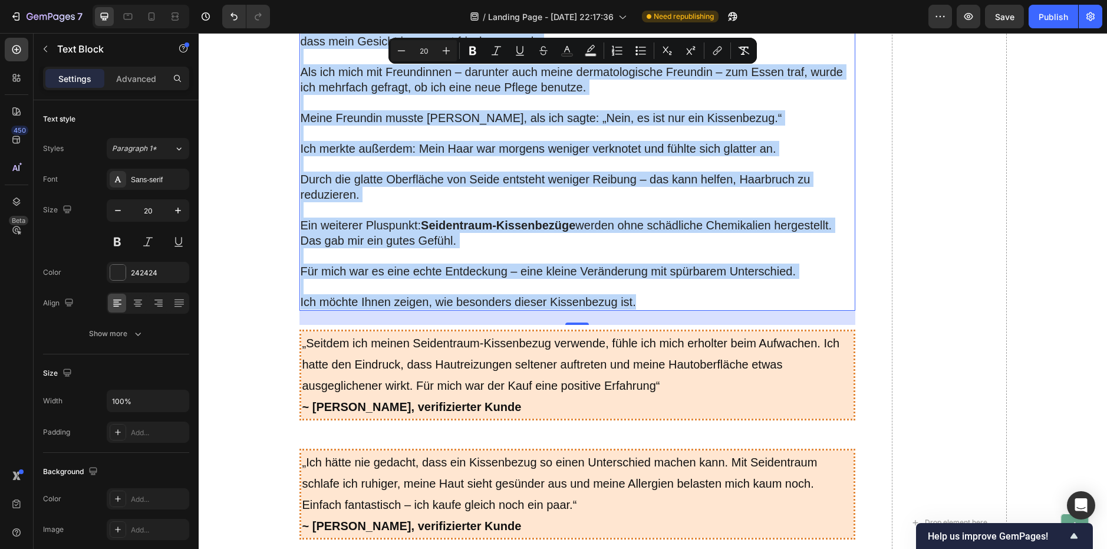
copy div "Lore ipsumd Sitame, con adi elitse doeiusmo, temporin utlab etd magna Aliquae a…"
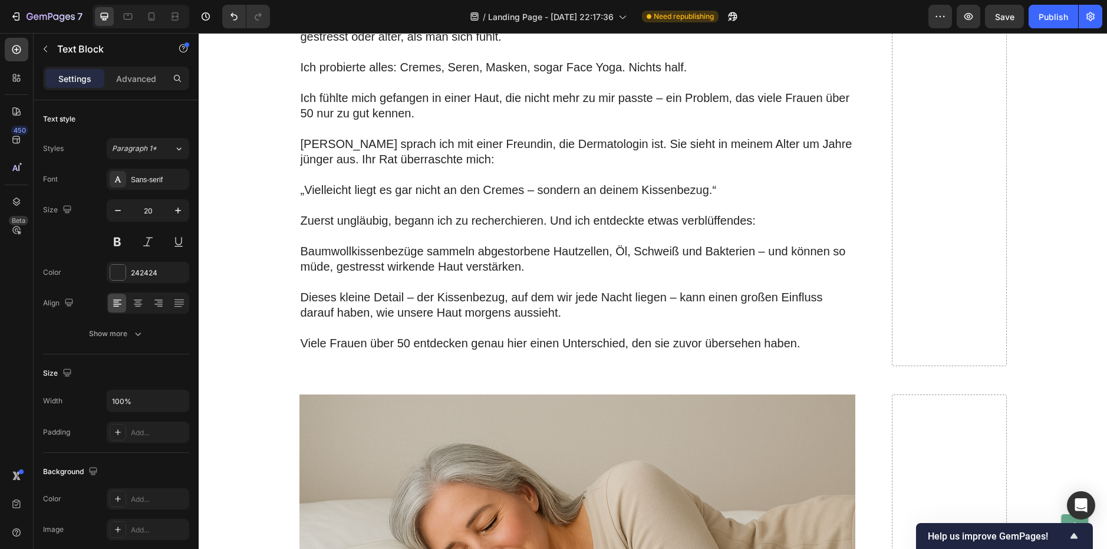
scroll to position [825, 0]
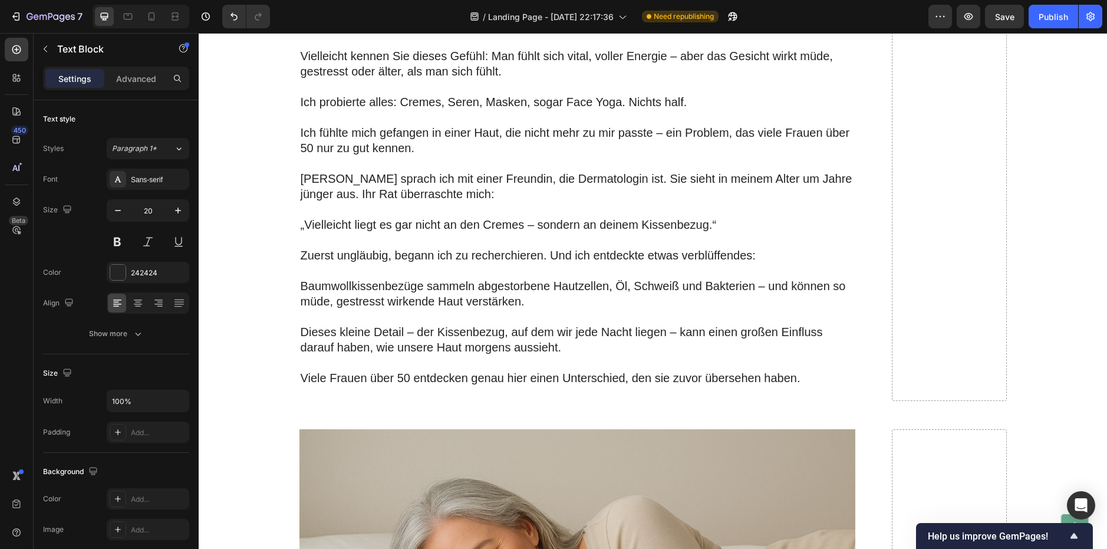
click at [410, 239] on p at bounding box center [577, 239] width 553 height 15
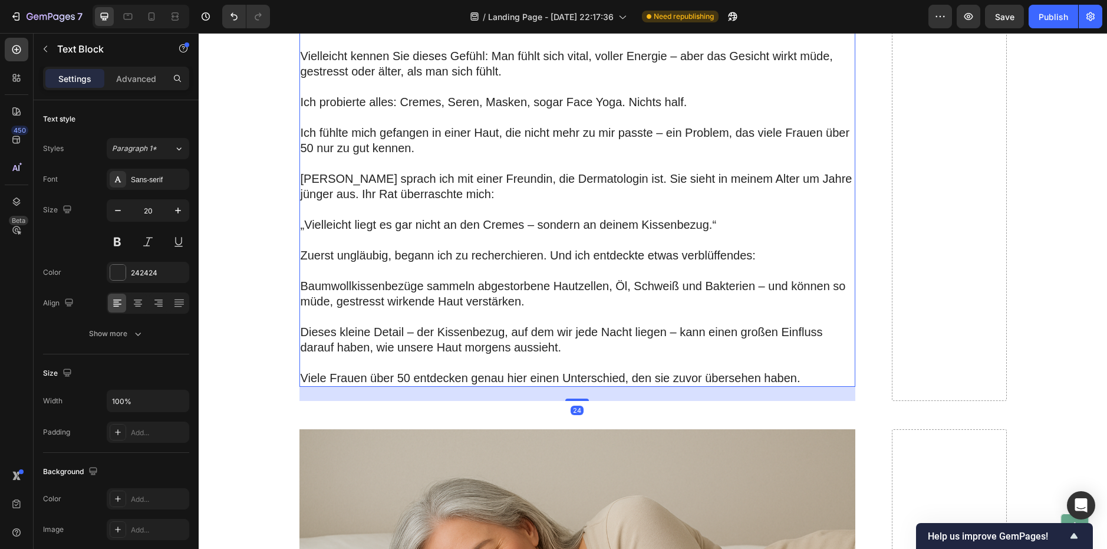
click at [409, 239] on p at bounding box center [577, 239] width 553 height 15
click at [409, 239] on p "Rich Text Editor. Editing area: main" at bounding box center [577, 239] width 553 height 15
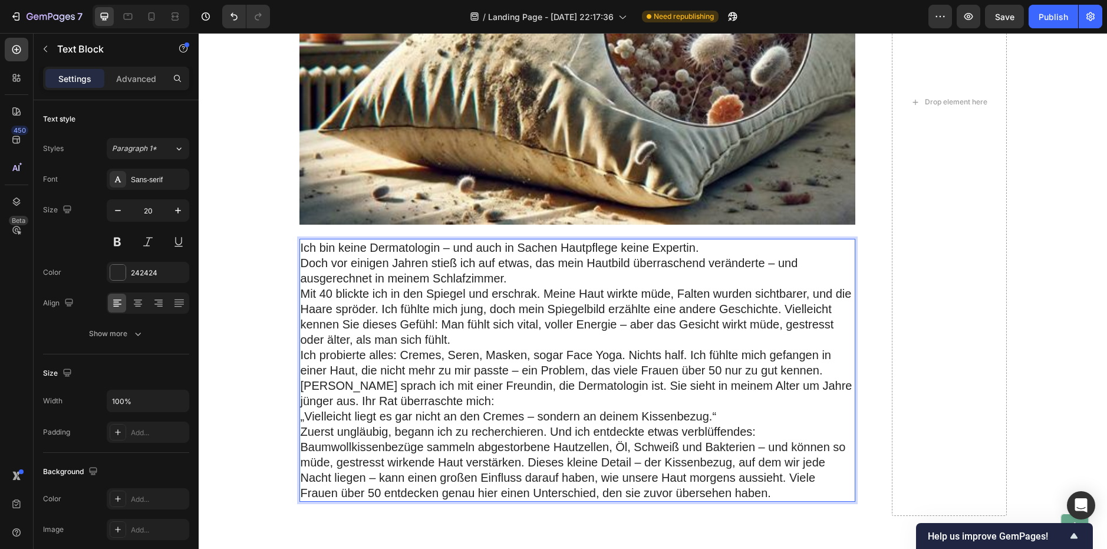
scroll to position [471, 0]
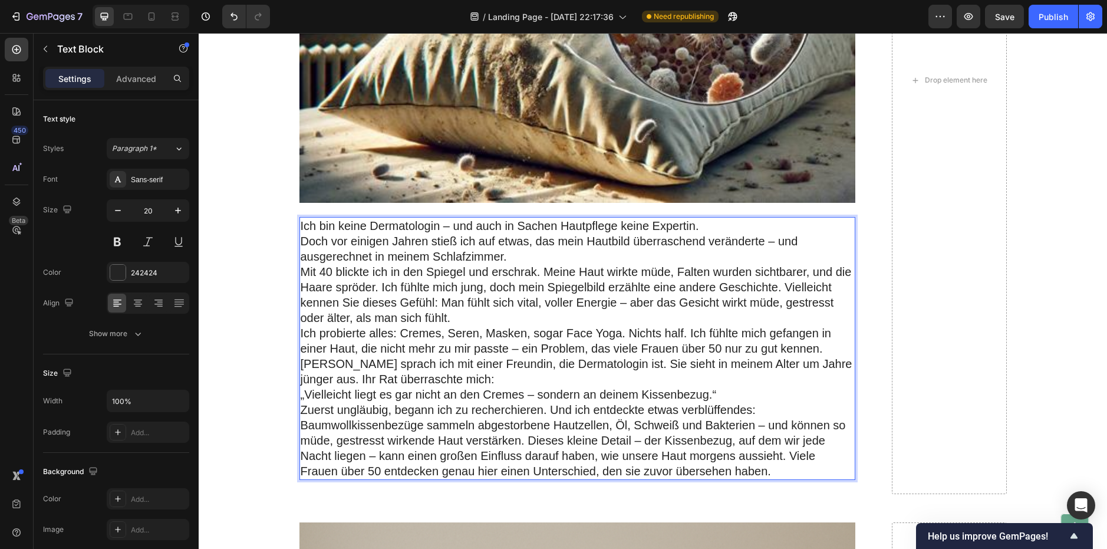
click at [437, 225] on p "Ich bin keine Dermatologin – und auch in Sachen Hautpflege keine Expertin." at bounding box center [577, 225] width 553 height 15
click at [301, 222] on p "Ich bin keine Dermatologin – und auch in Sachen Hautpflege keine Expertin." at bounding box center [577, 225] width 553 height 15
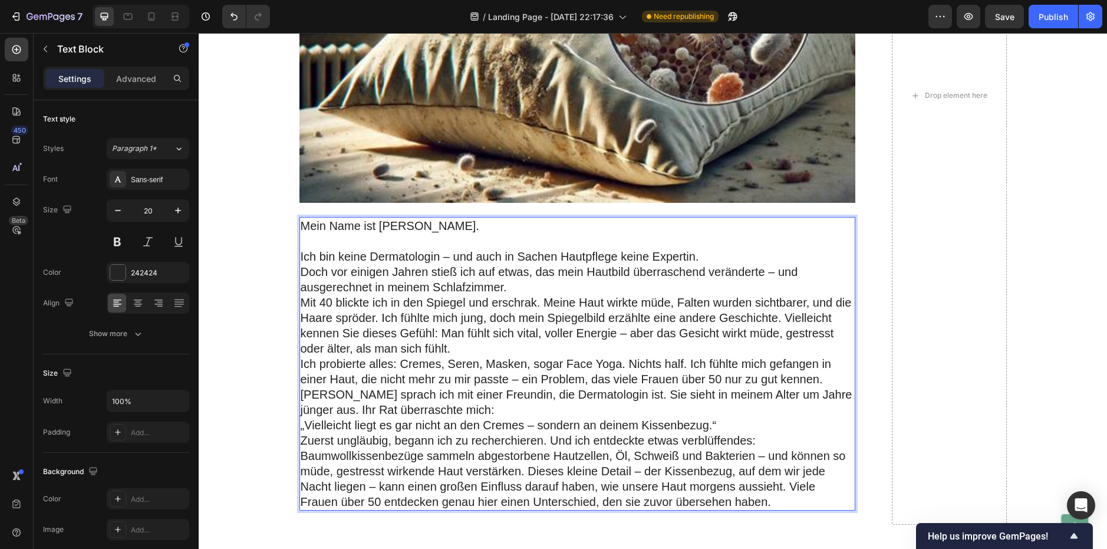
click at [700, 259] on p "Ich bin keine Dermatologin – und auch in Sachen Hautpflege keine Expertin." at bounding box center [577, 256] width 553 height 15
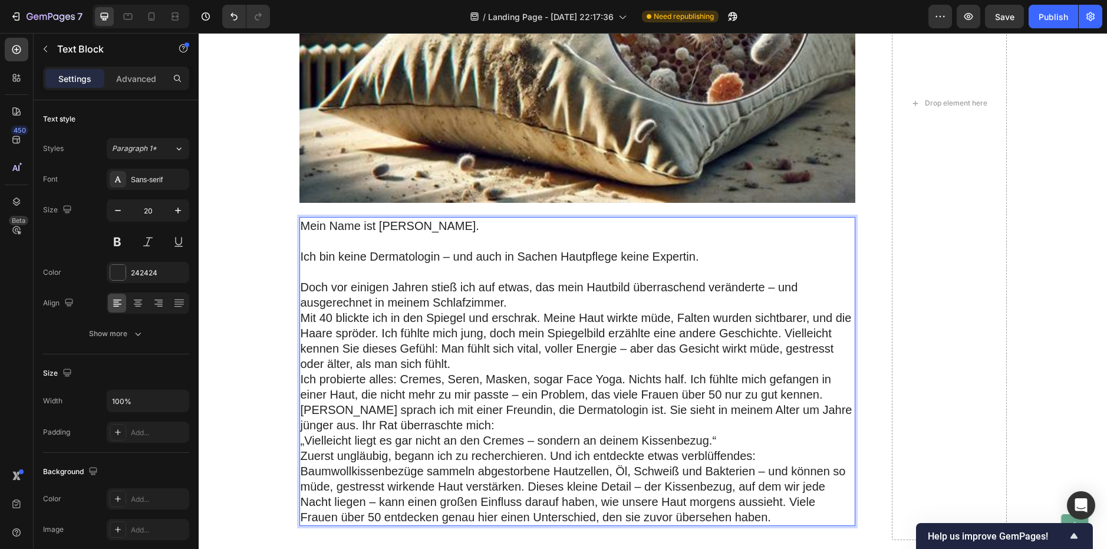
click at [507, 301] on p "Doch vor einigen Jahren stieß ich auf etwas, das mein Hautbild überraschend ver…" at bounding box center [577, 294] width 553 height 31
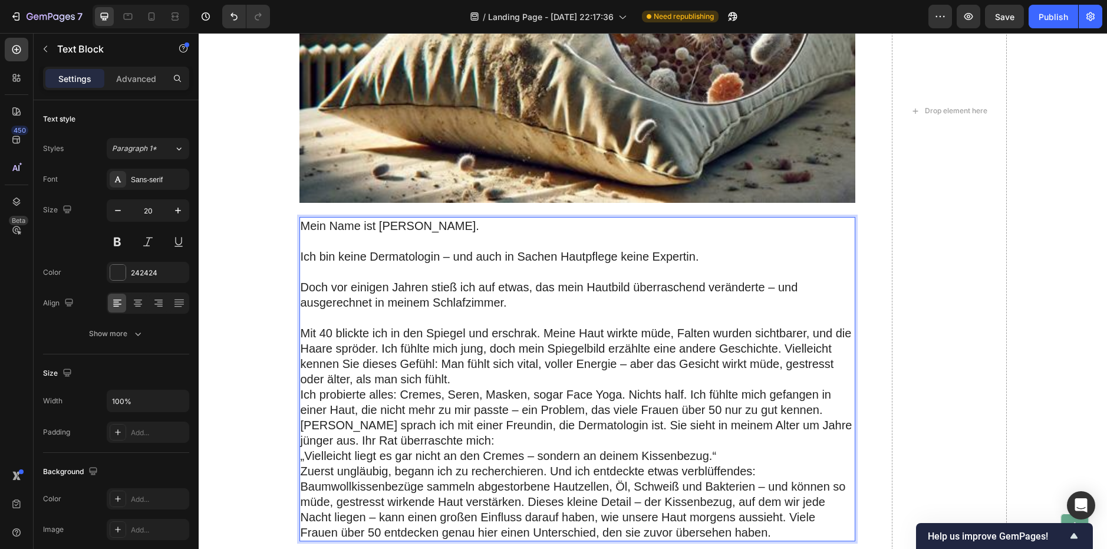
click at [535, 333] on p "Mit 40 blickte ich in den Spiegel und erschrak. Meine Haut wirkte müde, Falten …" at bounding box center [577, 355] width 553 height 61
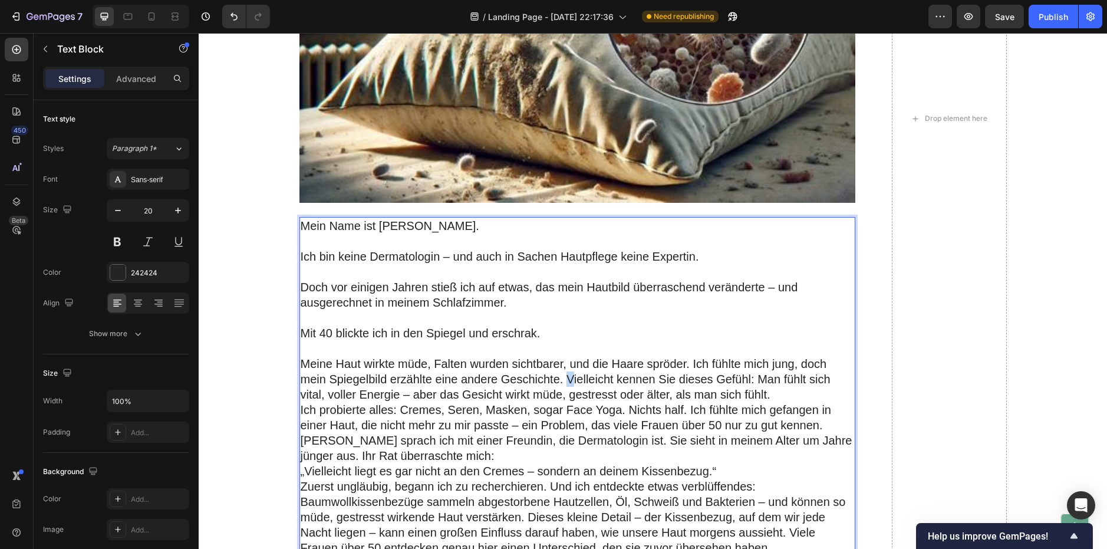
click at [565, 378] on p "Meine Haut wirkte müde, Falten wurden sichtbarer, und die Haare spröder. Ich fü…" at bounding box center [577, 379] width 553 height 46
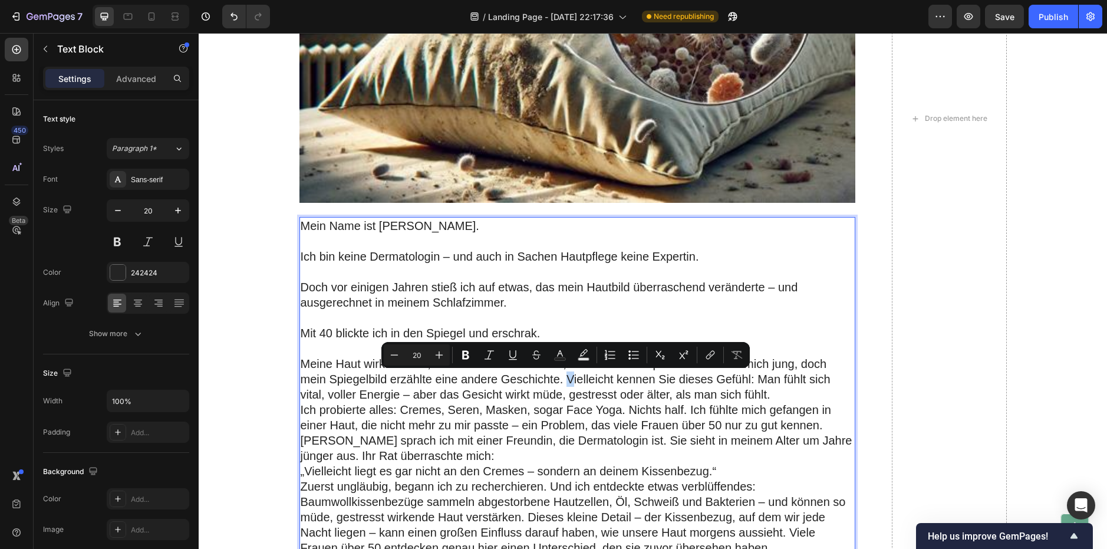
click at [562, 378] on p "Meine Haut wirkte müde, Falten wurden sichtbarer, und die Haare spröder. Ich fü…" at bounding box center [577, 379] width 553 height 46
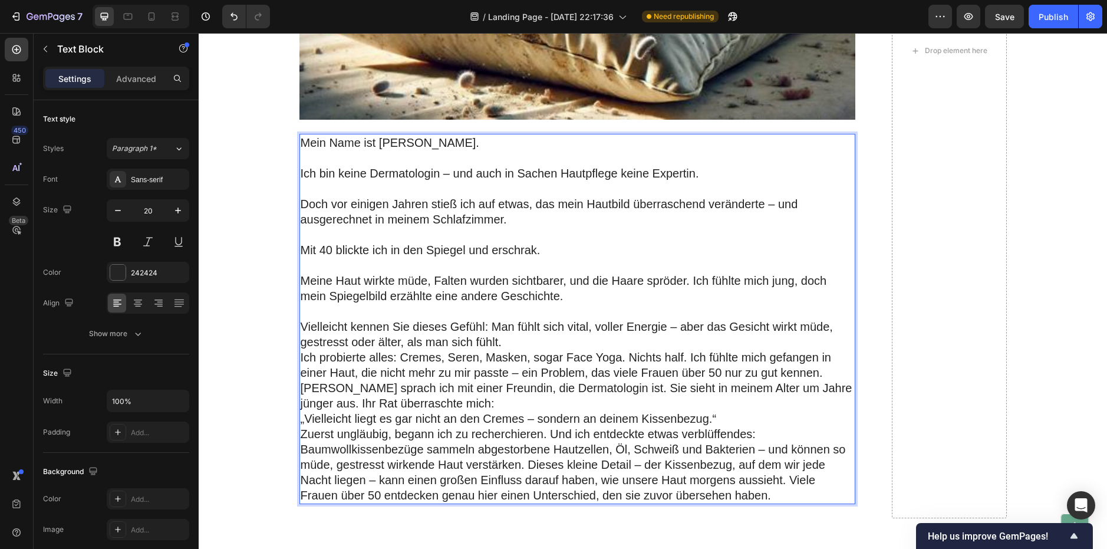
scroll to position [589, 0]
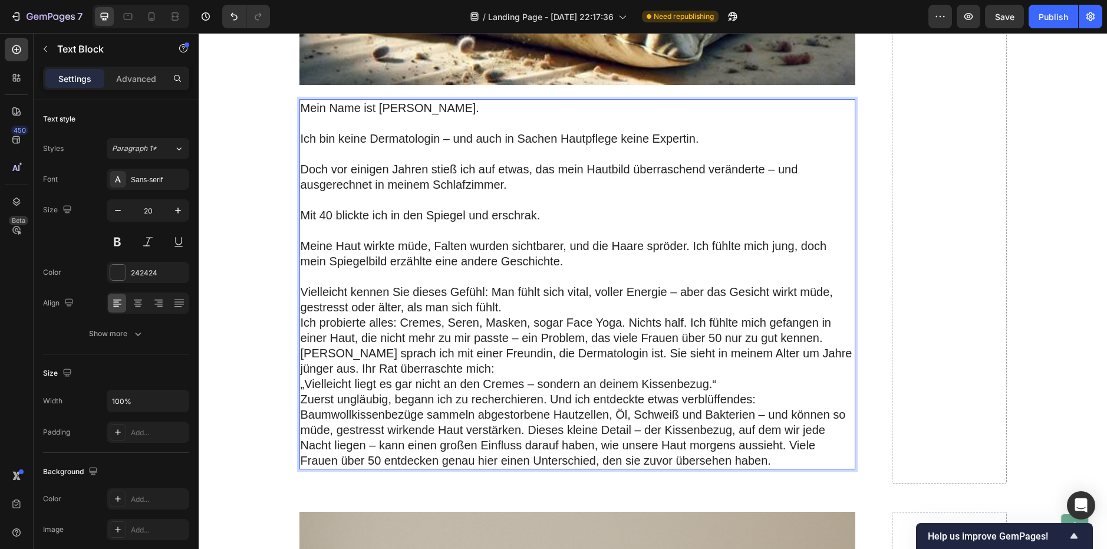
click at [511, 304] on p "Vielleicht kennen Sie dieses Gefühl: Man fühlt sich vital, voller Energie – abe…" at bounding box center [577, 299] width 553 height 31
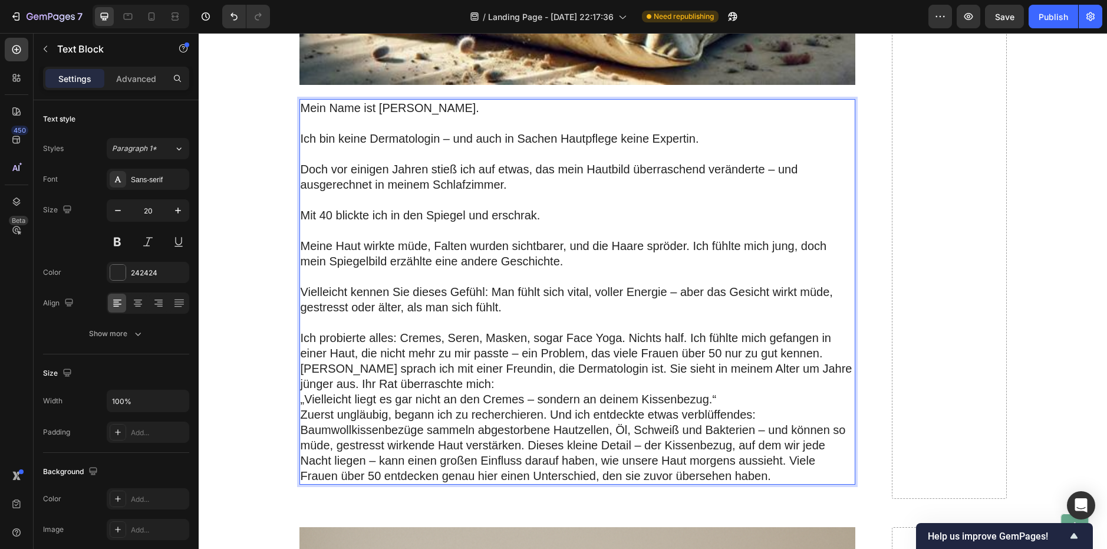
click at [813, 348] on p "Ich probierte alles: Cremes, Seren, Masken, sogar Face Yoga. Nichts half. Ich f…" at bounding box center [577, 345] width 553 height 31
click at [822, 352] on p "Ich probierte alles: Cremes, Seren, Masken, sogar Face Yoga. Nichts half. Ich f…" at bounding box center [577, 345] width 553 height 31
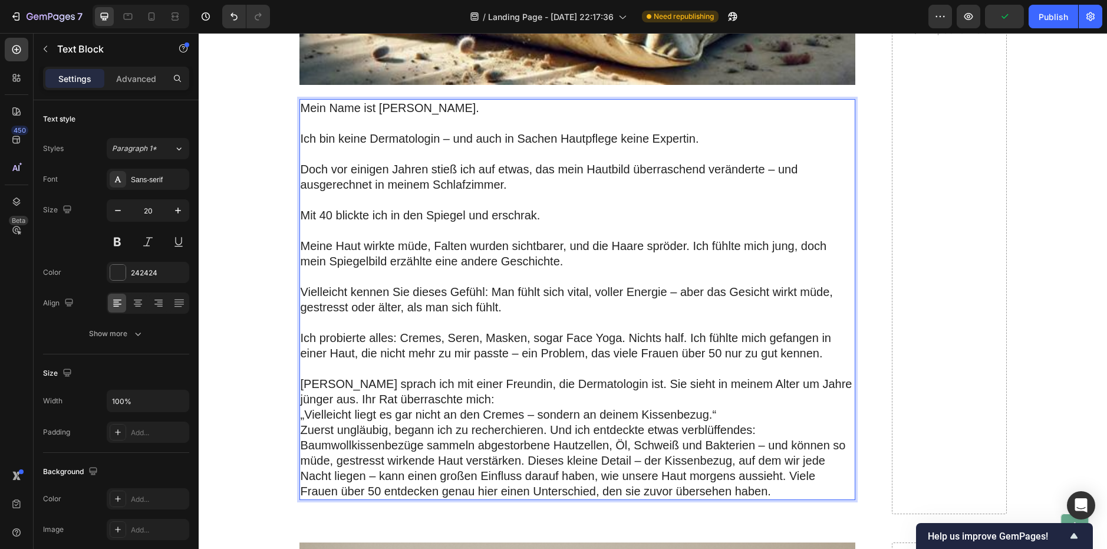
click at [430, 397] on p "[PERSON_NAME] sprach ich mit einer Freundin, die Dermatologin ist. Sie sieht in…" at bounding box center [577, 399] width 553 height 46
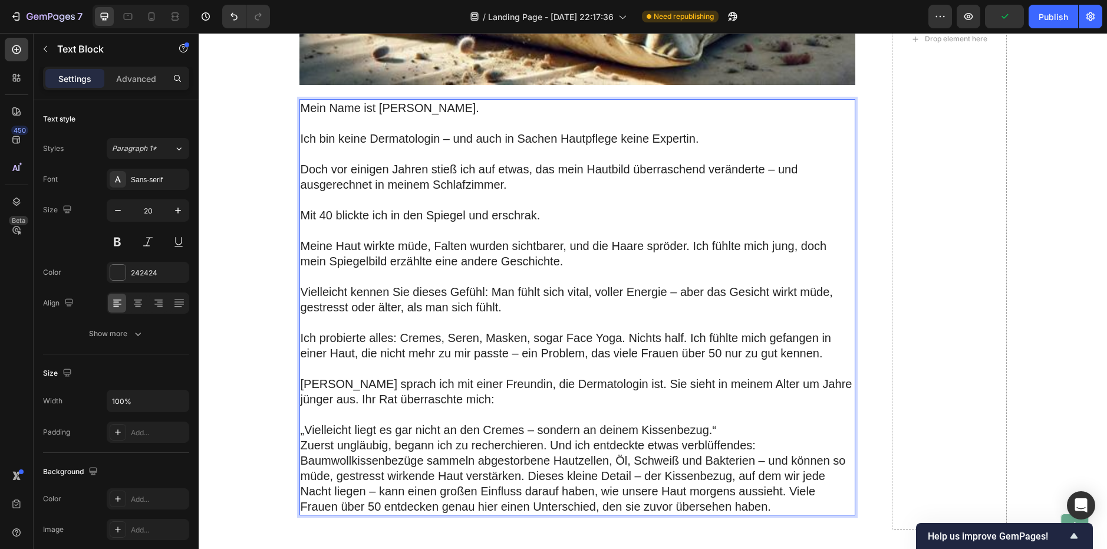
click at [721, 430] on p "⁠⁠⁠⁠⁠⁠⁠ „Vielleicht liegt es gar nicht an den Cremes – sondern an deinem Kissen…" at bounding box center [577, 422] width 553 height 31
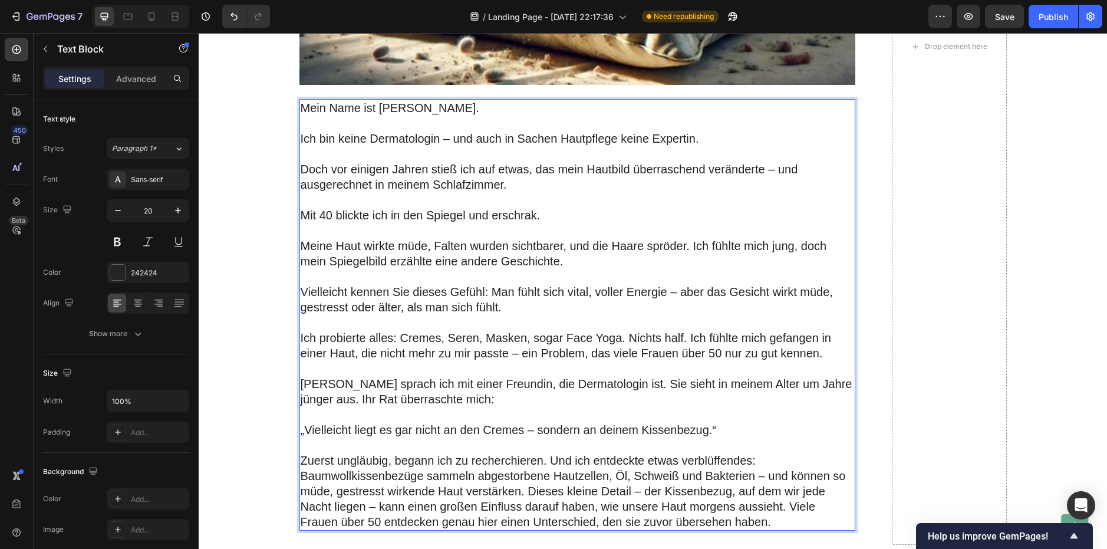
click at [761, 459] on p "Zuerst ungläubig, begann ich zu recherchieren. Und ich entdeckte etwas verblüff…" at bounding box center [577, 491] width 553 height 77
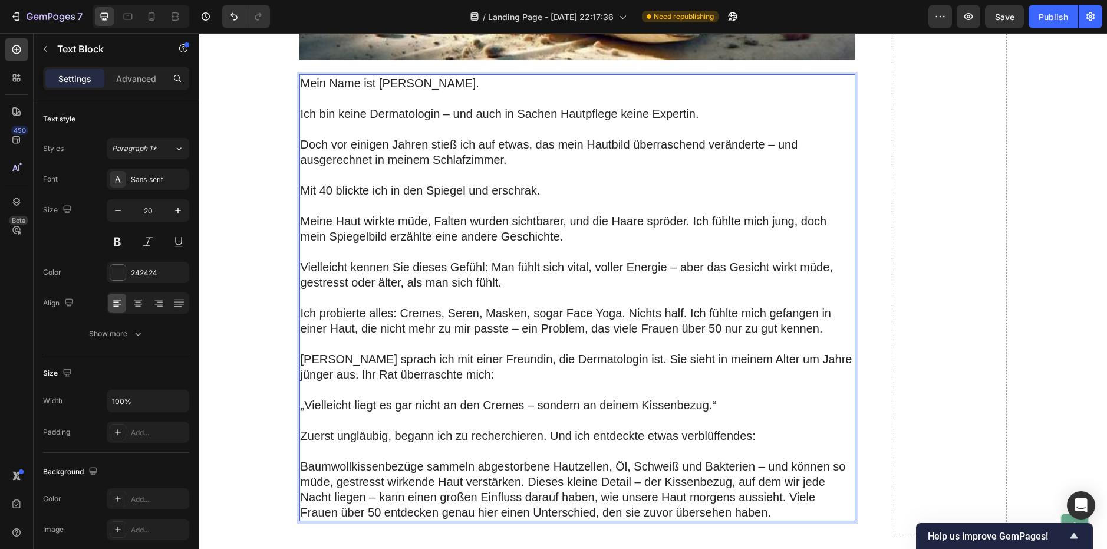
scroll to position [707, 0]
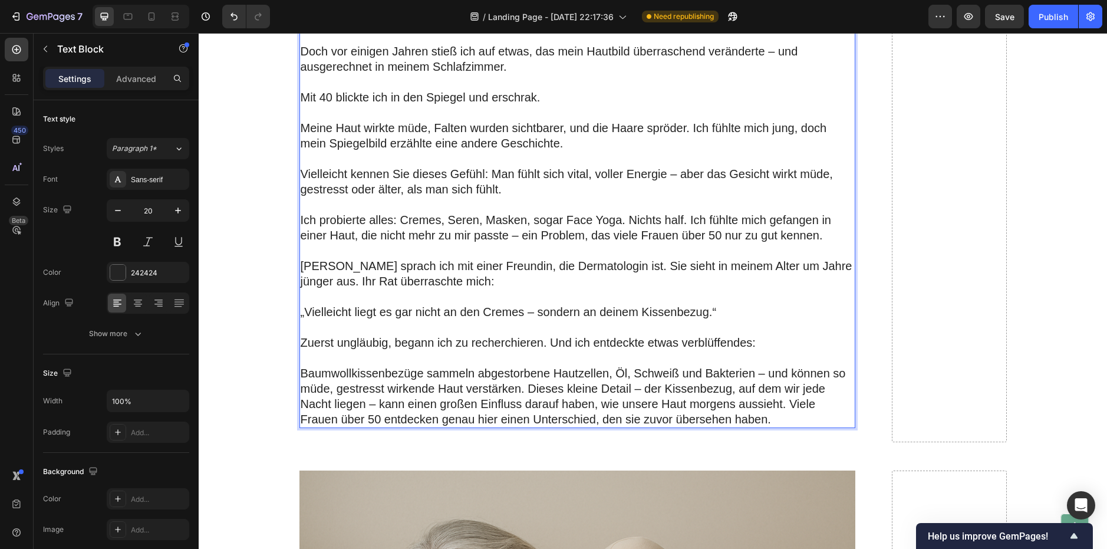
click at [525, 387] on p "Baumwollkissenbezüge sammeln abgestorbene Hautzellen, Öl, Schweiß und Bakterien…" at bounding box center [577, 395] width 553 height 61
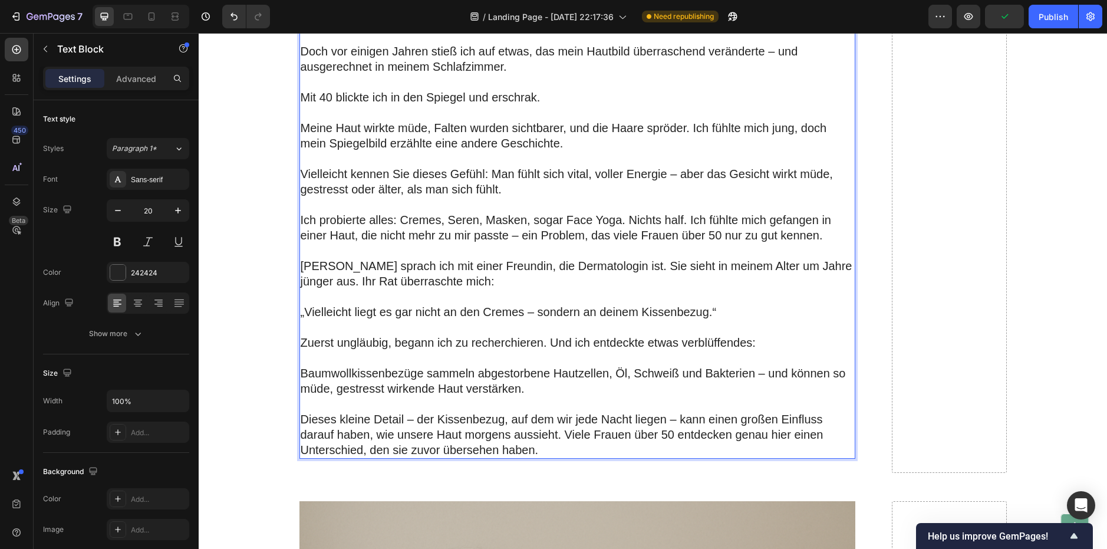
click at [563, 434] on p "Dieses kleine Detail – der Kissenbezug, auf dem wir jede Nacht liegen – kann ei…" at bounding box center [577, 434] width 553 height 46
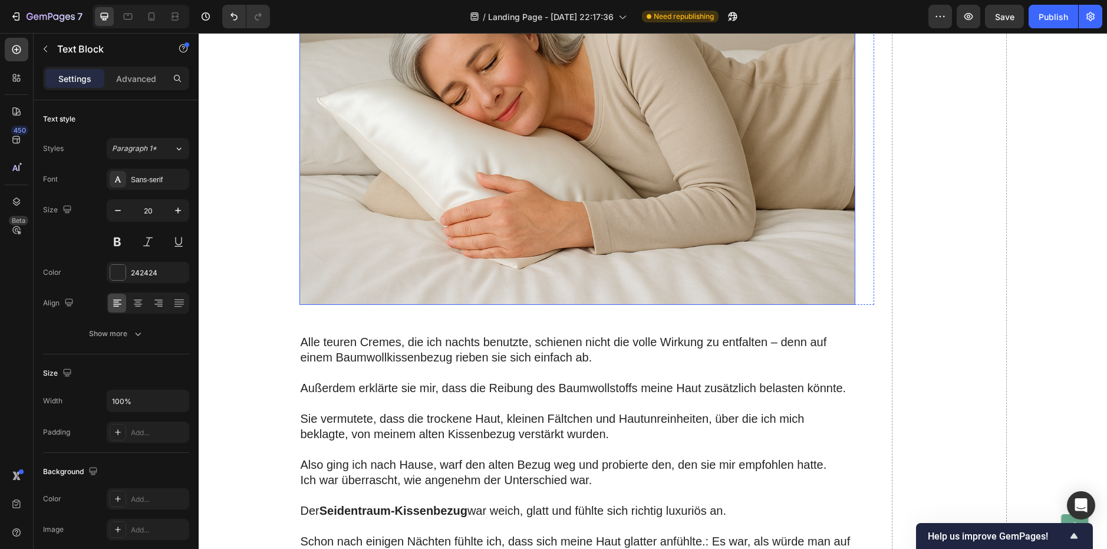
scroll to position [1297, 0]
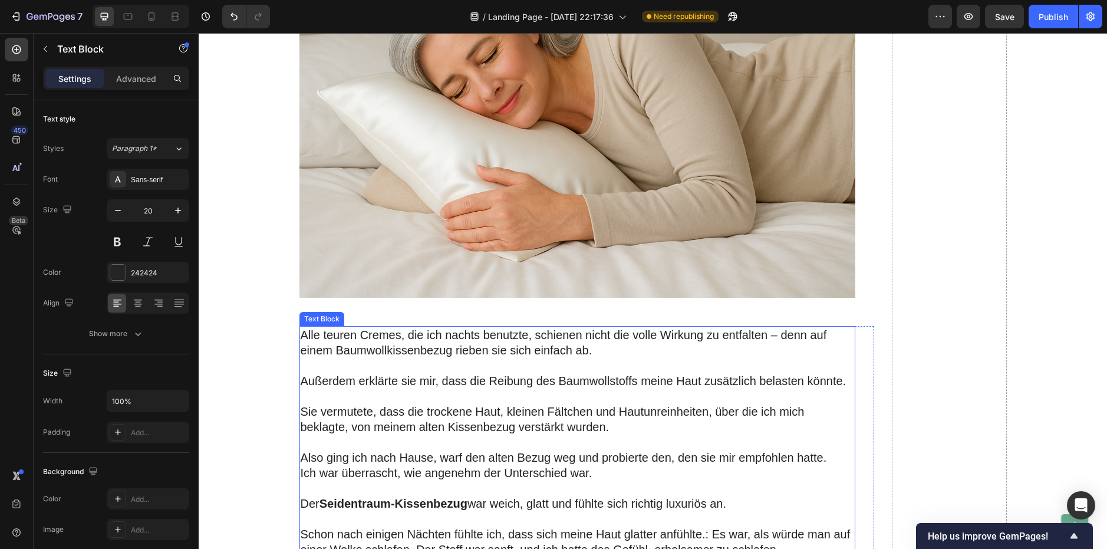
click at [309, 353] on p "Alle teuren Cremes, die ich nachts benutzte, schienen nicht die volle Wirkung z…" at bounding box center [577, 342] width 553 height 31
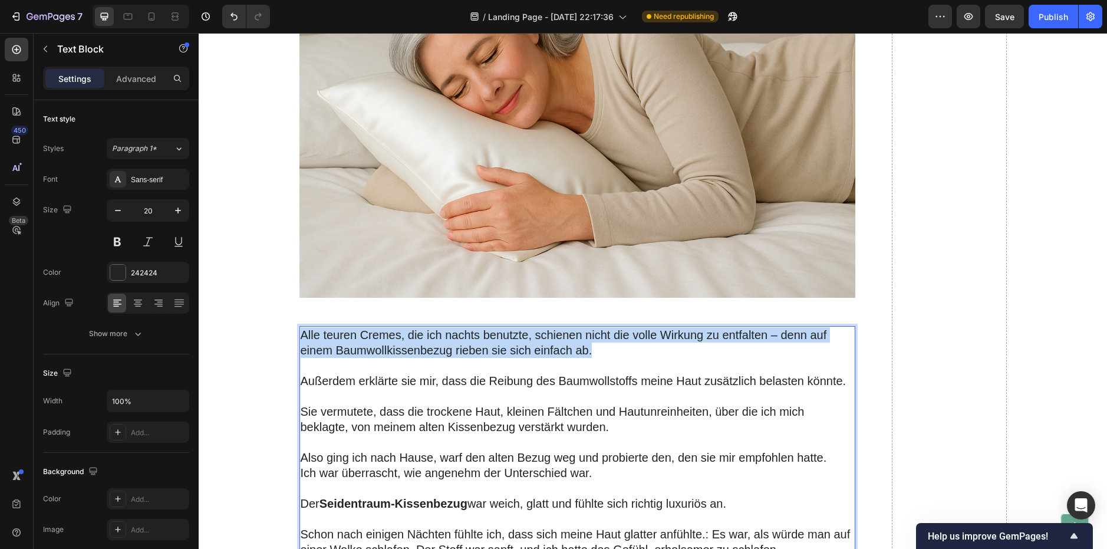
click at [309, 353] on p "Alle teuren Cremes, die ich nachts benutzte, schienen nicht die volle Wirkung z…" at bounding box center [577, 342] width 553 height 31
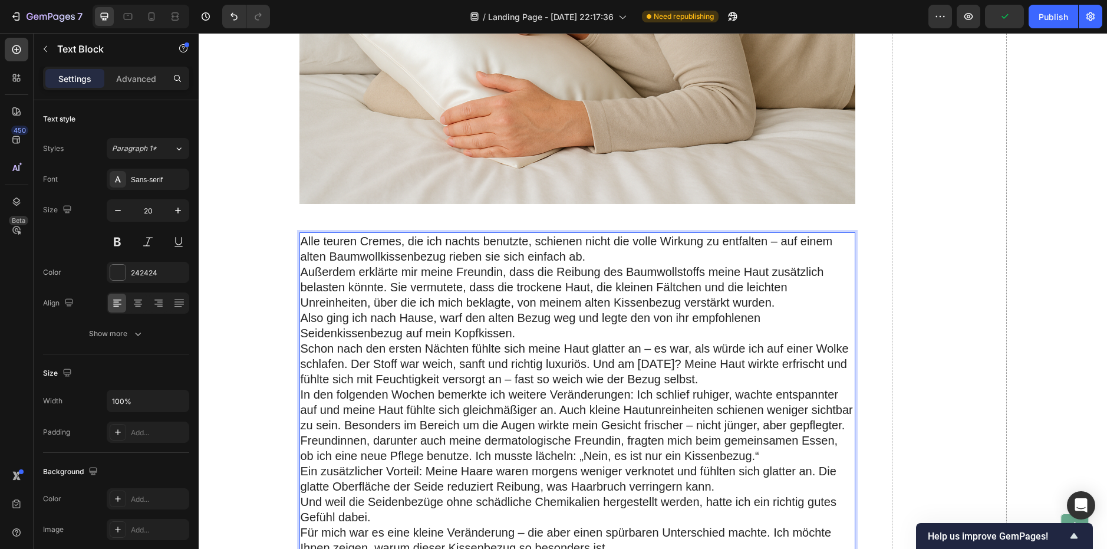
scroll to position [1407, 0]
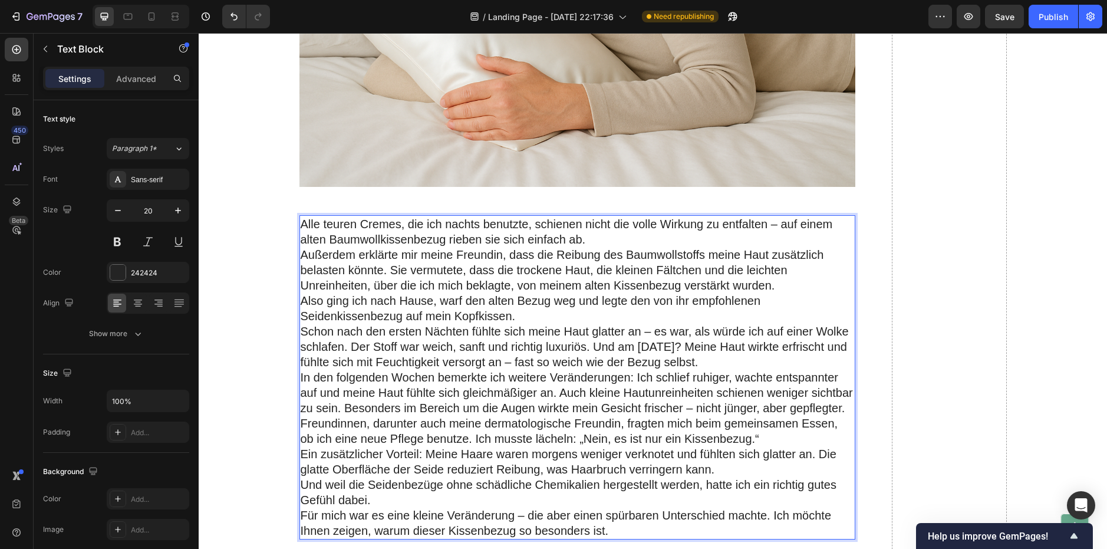
click at [583, 235] on p "Alle teuren Cremes, die ich nachts benutzte, schienen nicht die volle Wirkung z…" at bounding box center [577, 231] width 553 height 31
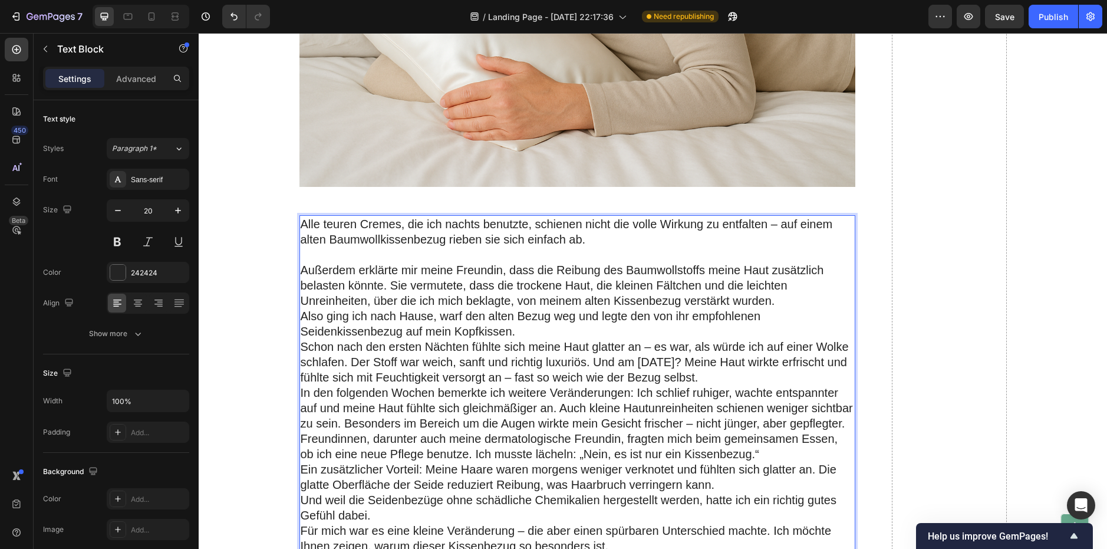
click at [388, 285] on p "Außerdem erklärte mir meine Freundin, dass die Reibung des Baumwollstoffs meine…" at bounding box center [577, 285] width 553 height 46
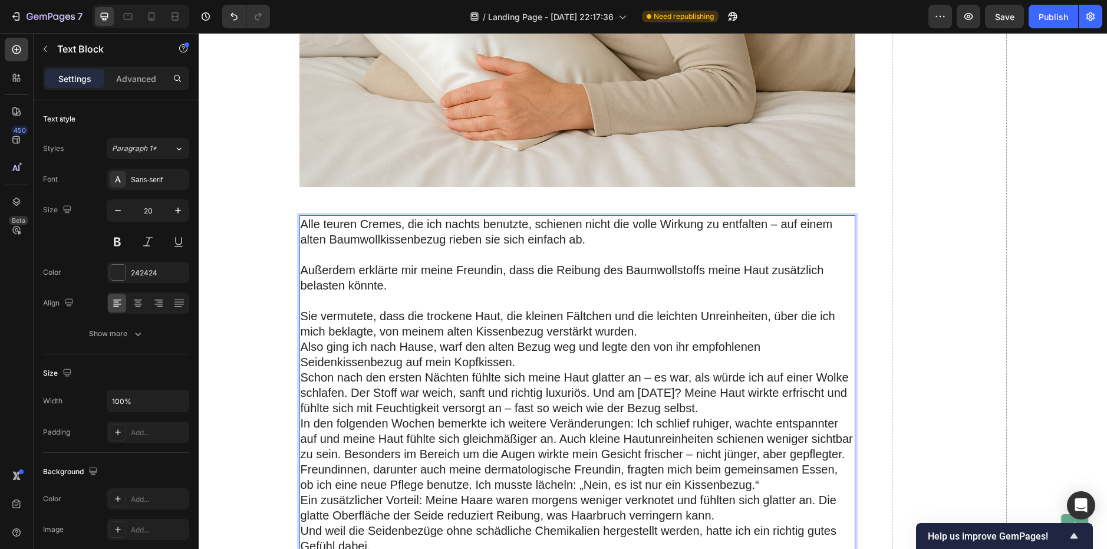
click at [645, 331] on p "Sie vermutete, dass die trockene Haut, die kleinen Fältchen und die leichten Un…" at bounding box center [577, 323] width 553 height 31
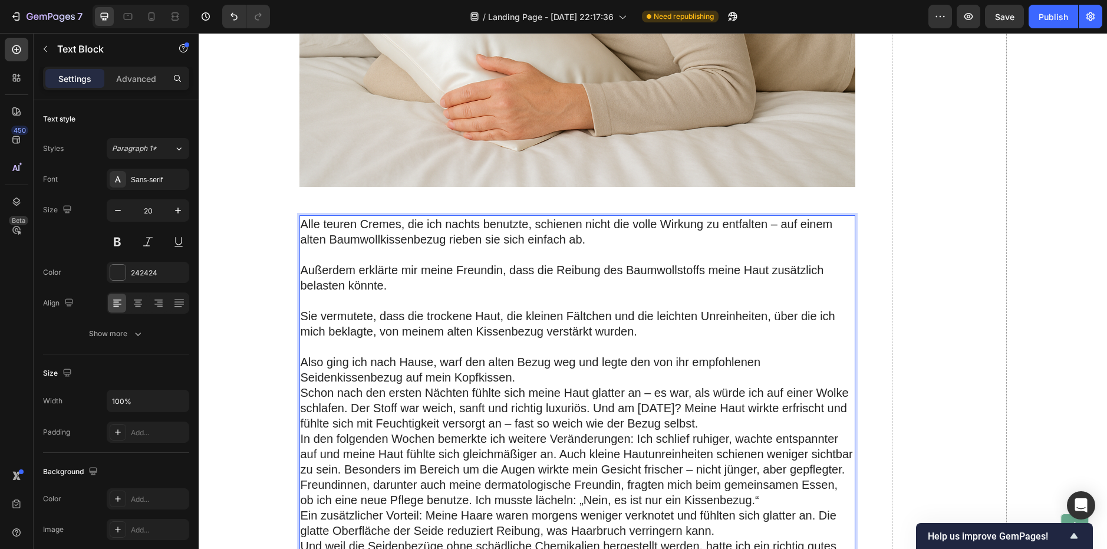
click at [519, 382] on p "Also ging ich nach Hause, warf den alten Bezug weg und legte den von ihr empfoh…" at bounding box center [577, 369] width 553 height 31
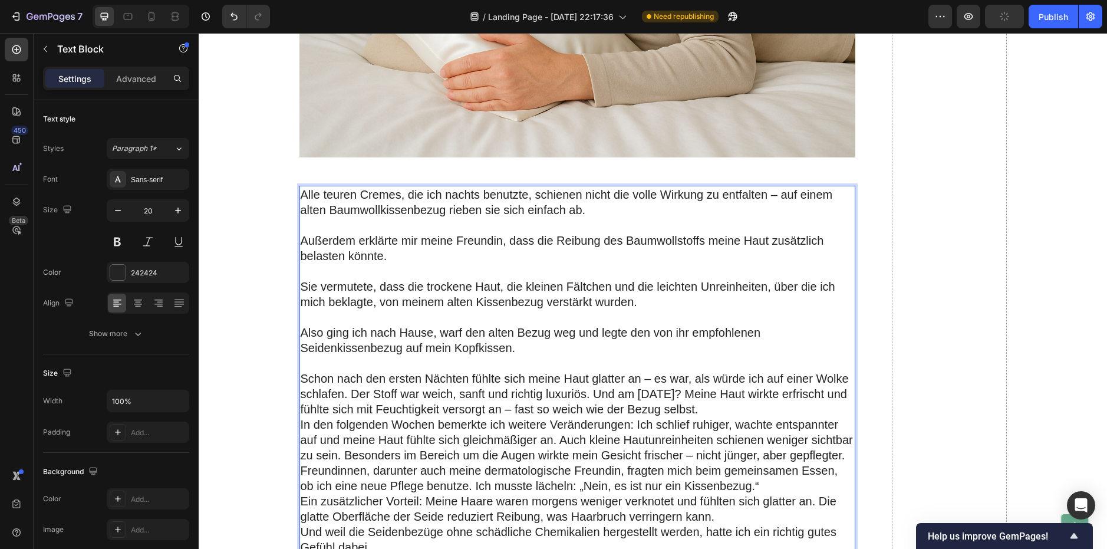
scroll to position [1584, 0]
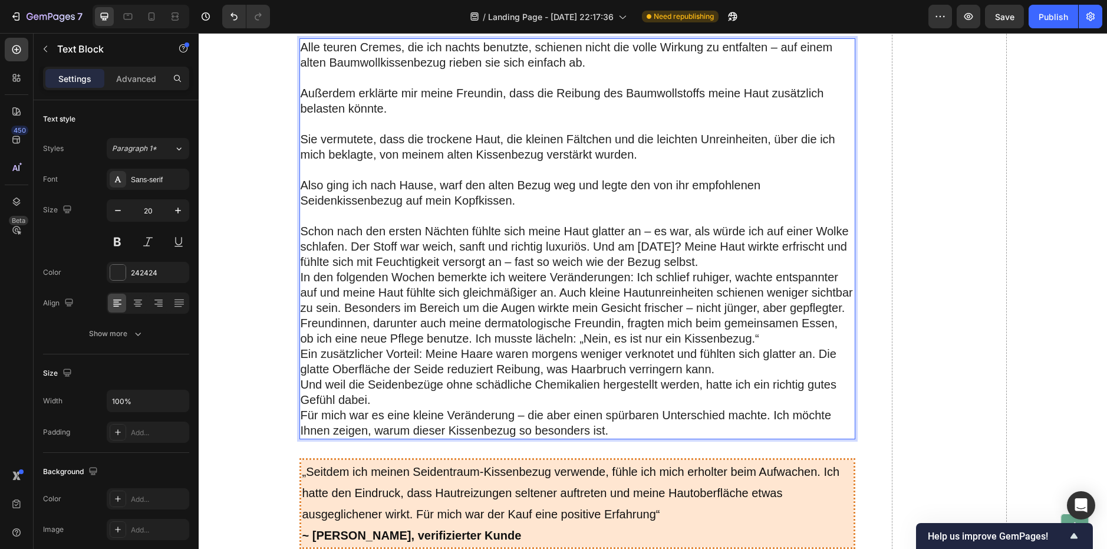
click at [704, 261] on p "Schon nach den ersten Nächten fühlte sich meine Haut glatter an – es war, als w…" at bounding box center [577, 246] width 553 height 46
click at [347, 247] on p "Schon nach den ersten Nächten fühlte sich meine Haut glatter an – es war, als w…" at bounding box center [577, 246] width 553 height 46
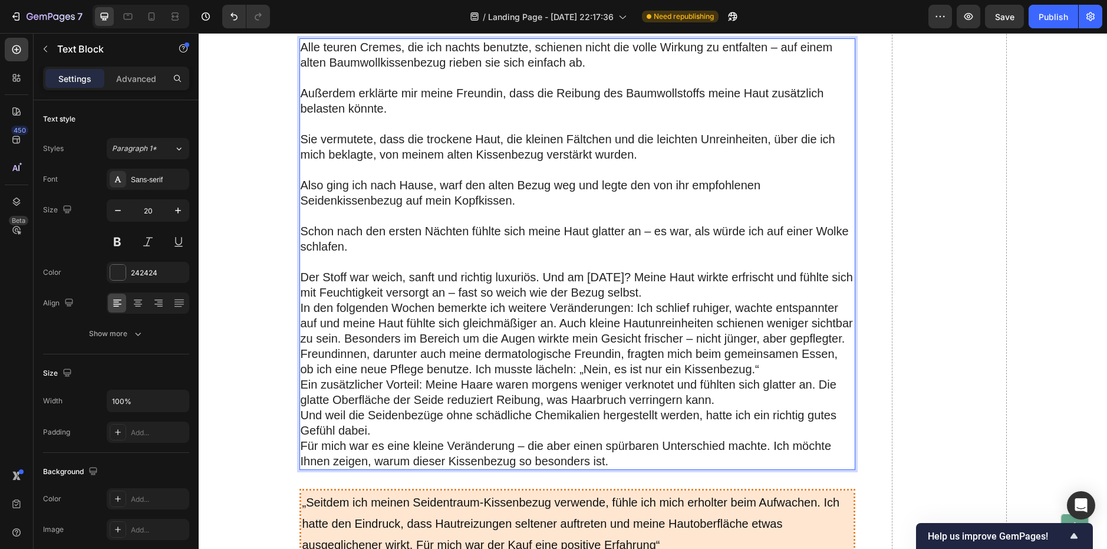
click at [629, 281] on p "Der Stoff war weich, sanft und richtig luxuriös. Und am [DATE]? Meine Haut wirk…" at bounding box center [577, 284] width 553 height 31
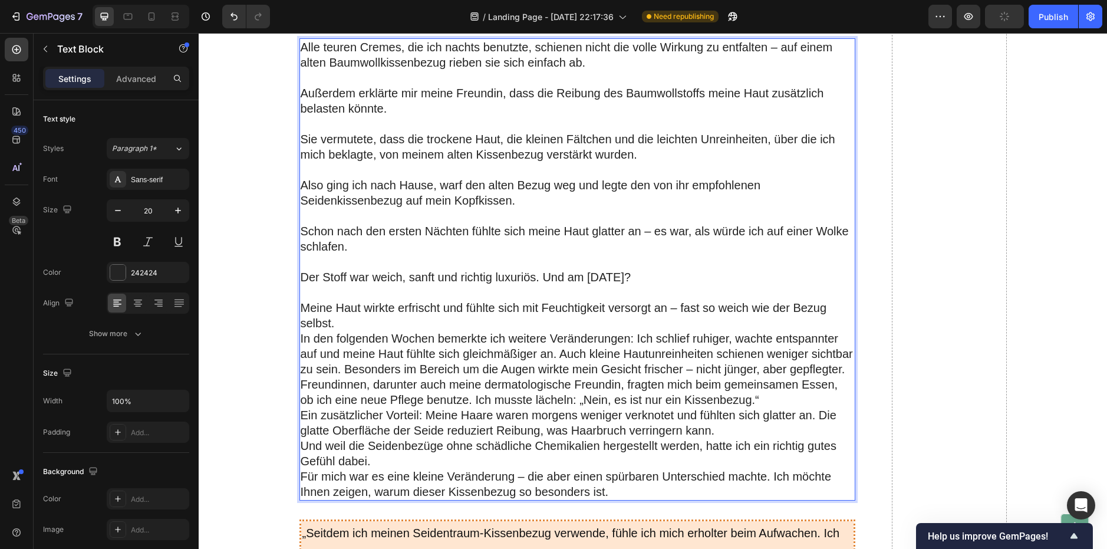
click at [395, 319] on p "Meine Haut wirkte erfrischt und fühlte sich mit Feuchtigkeit versorgt an – fast…" at bounding box center [577, 315] width 553 height 31
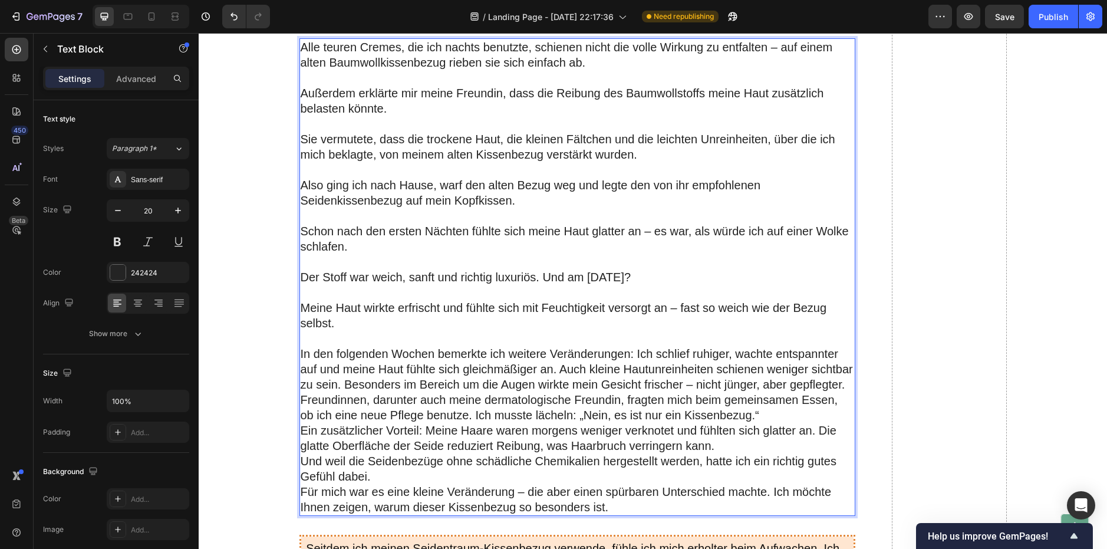
click at [559, 367] on p "In den folgenden Wochen bemerkte ich weitere Veränderungen: Ich schlief ruhiger…" at bounding box center [577, 369] width 553 height 46
click at [555, 368] on p "In den folgenden Wochen bemerkte ich weitere Veränderungen: Ich schlief ruhiger…" at bounding box center [577, 369] width 553 height 46
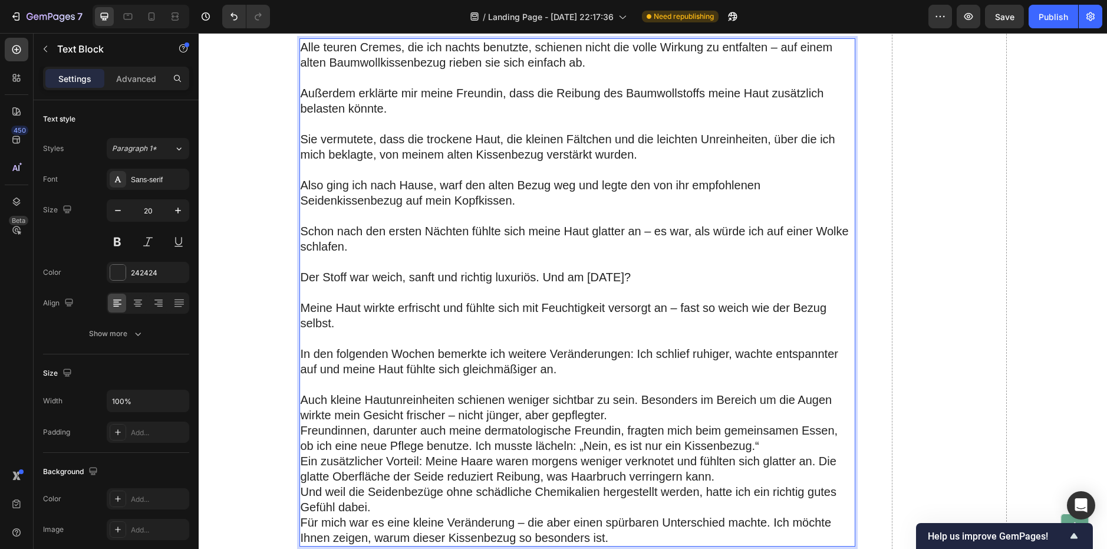
click at [603, 416] on p "Auch kleine Hautunreinheiten schienen weniger sichtbar zu sein. Besonders im Be…" at bounding box center [577, 407] width 553 height 31
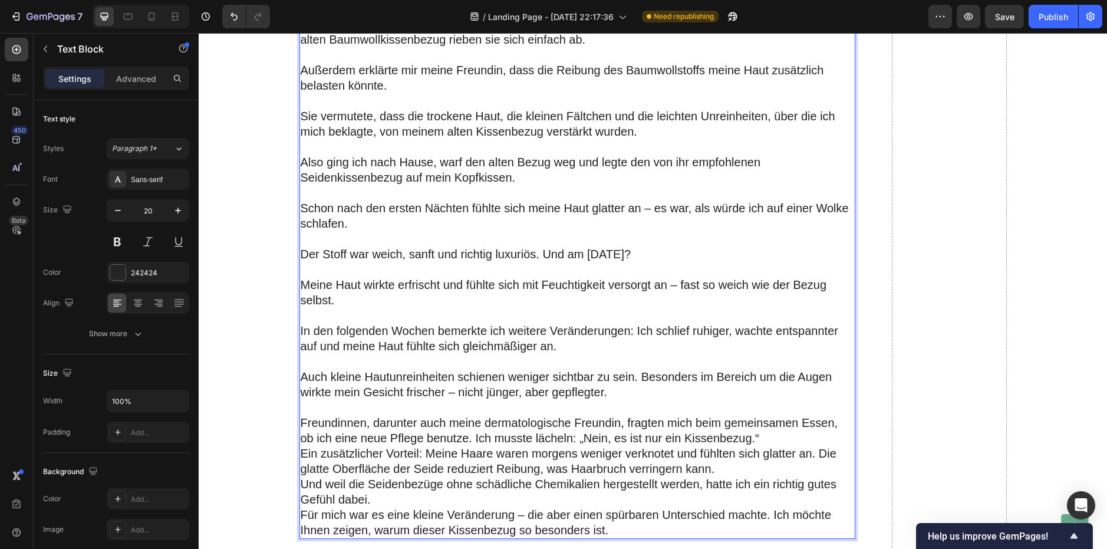
scroll to position [1702, 0]
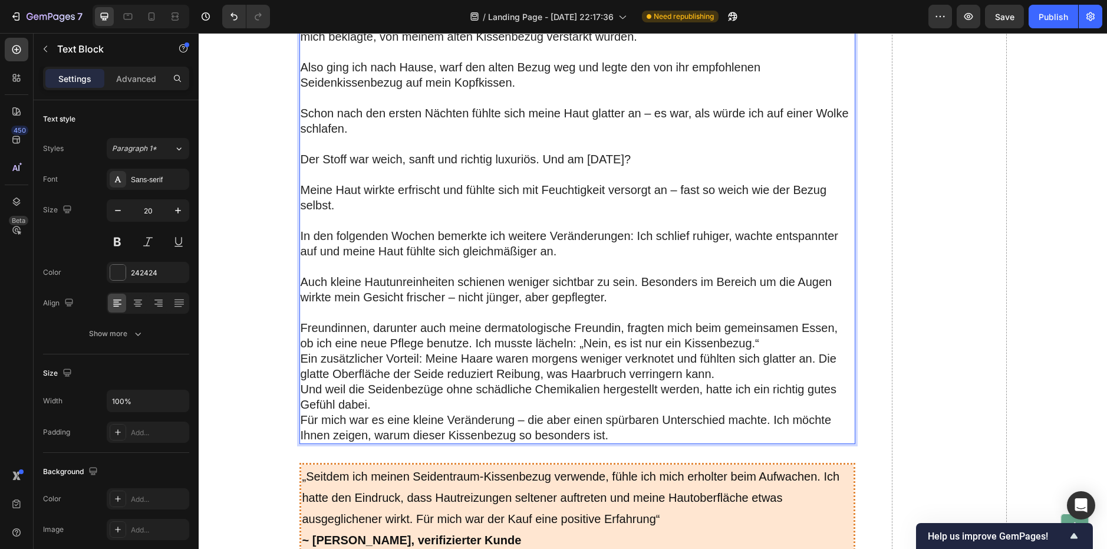
click at [470, 342] on p "Freundinnen, darunter auch meine dermatologische Freundin, fragten mich beim ge…" at bounding box center [577, 335] width 553 height 31
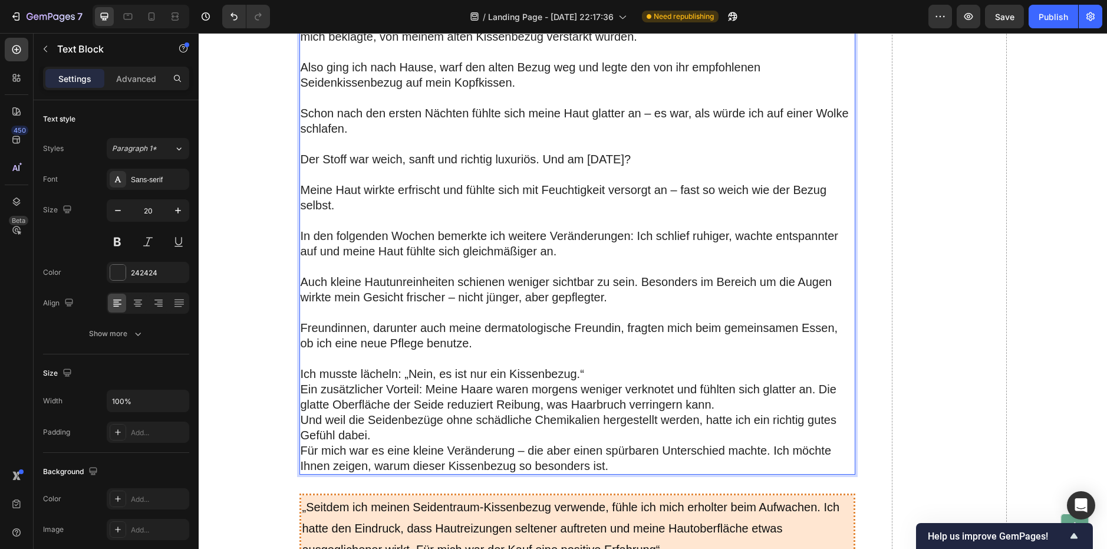
click at [581, 375] on p "Ich musste lächeln: „Nein, es ist nur ein Kissenbezug.“" at bounding box center [577, 373] width 553 height 15
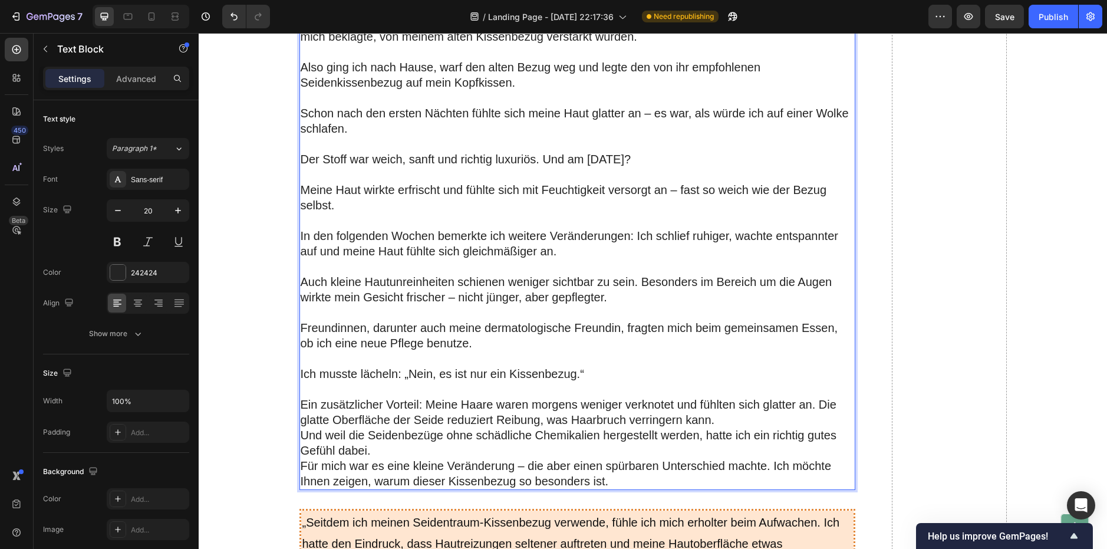
click at [719, 422] on p "Ein zusätzlicher Vorteil: Meine Haare waren morgens weniger verknotet und fühlt…" at bounding box center [577, 412] width 553 height 31
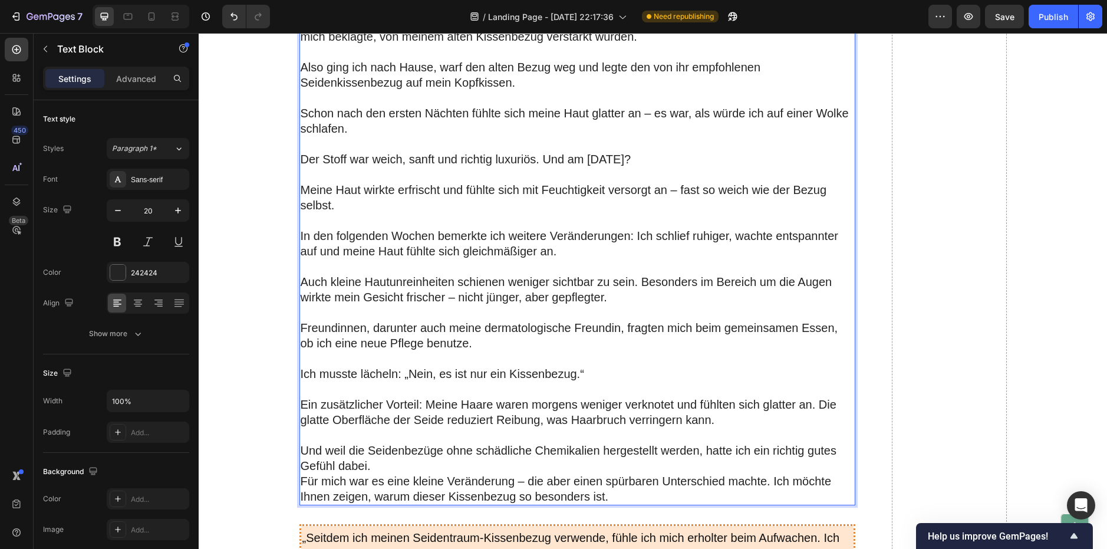
click at [634, 463] on p "Und weil die Seidenbezüge ohne schädliche Chemikalien hergestellt werden, hatte…" at bounding box center [577, 458] width 553 height 31
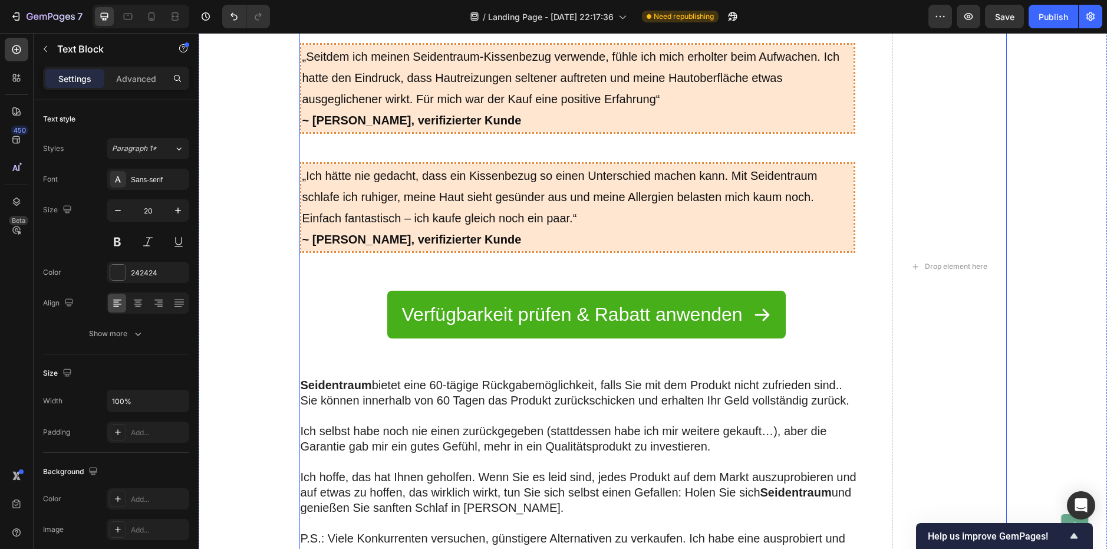
scroll to position [2291, 0]
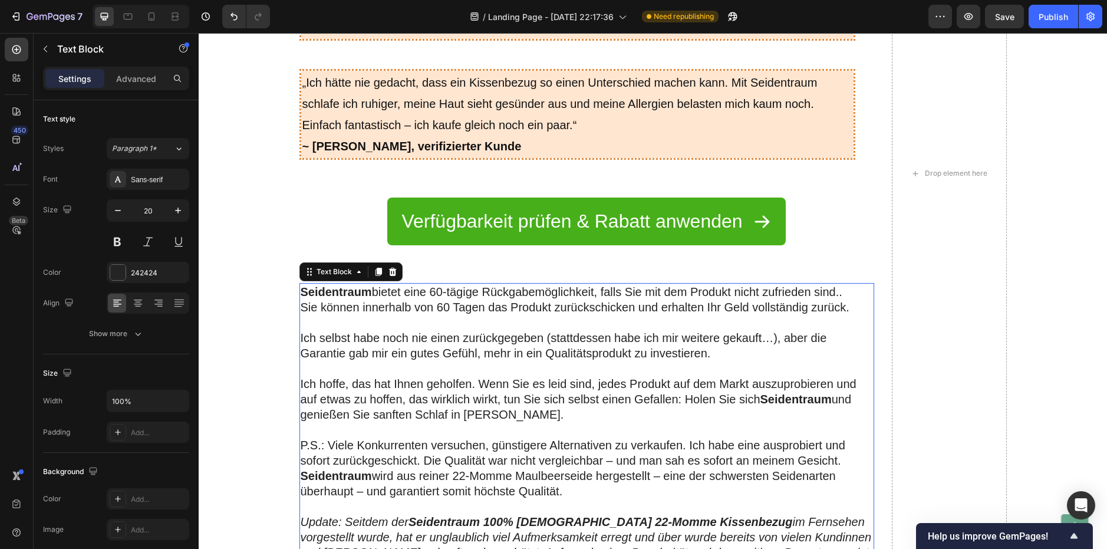
click at [381, 362] on p at bounding box center [587, 368] width 572 height 15
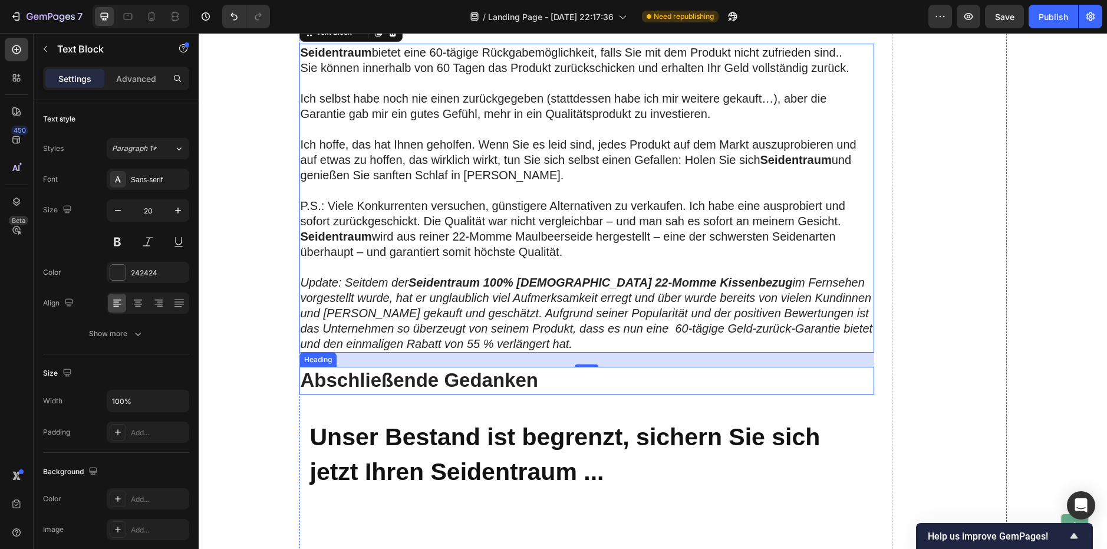
scroll to position [2409, 0]
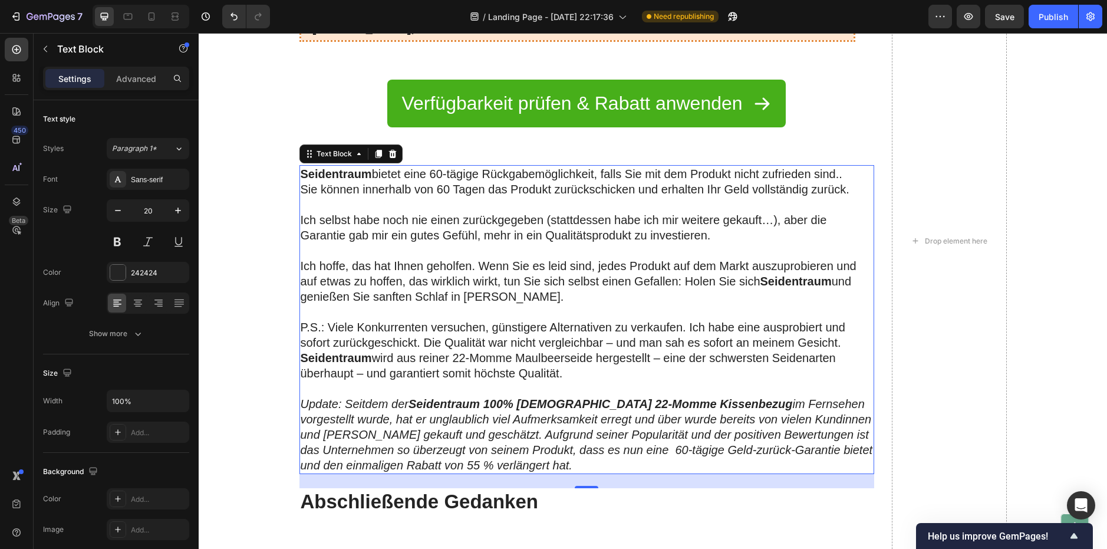
click at [395, 334] on p "P.S.: Viele Konkurrenten versuchen, günstigere Alternativen zu verkaufen. Ich h…" at bounding box center [587, 334] width 572 height 31
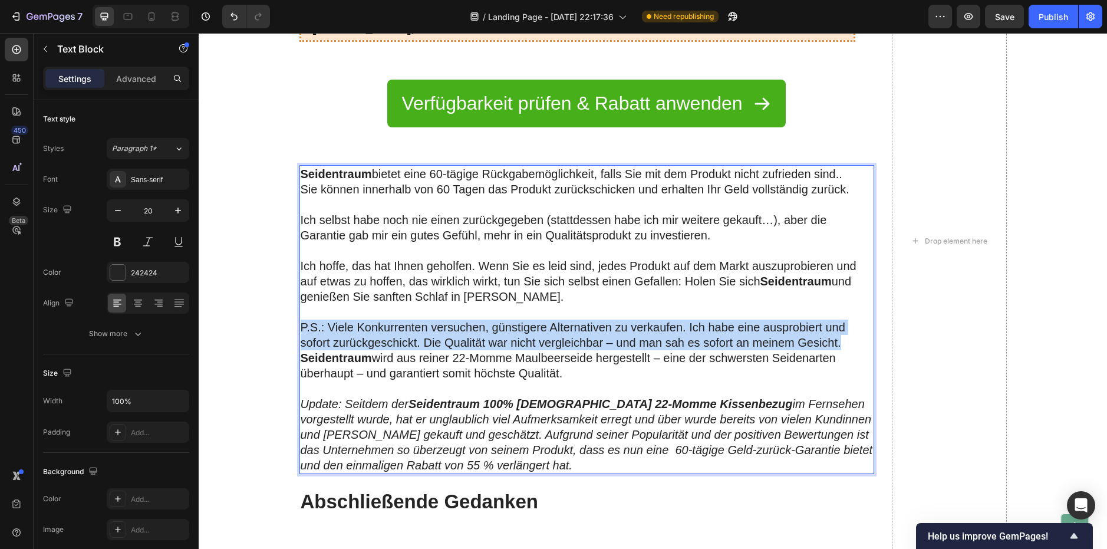
click at [395, 334] on p "P.S.: Viele Konkurrenten versuchen, günstigere Alternativen zu verkaufen. Ich h…" at bounding box center [587, 334] width 572 height 31
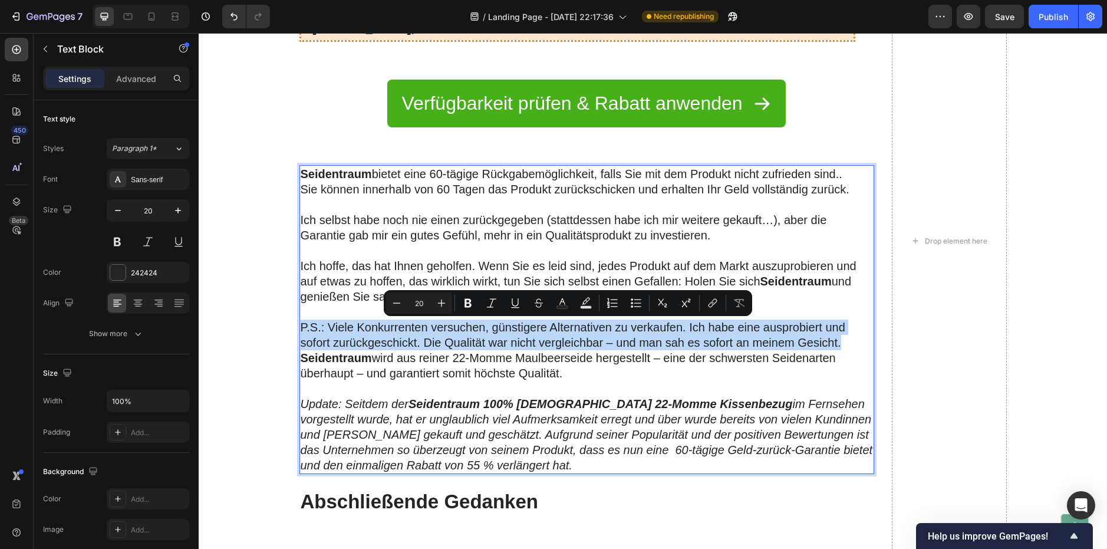
click at [375, 345] on p "P.S.: Viele Konkurrenten versuchen, günstigere Alternativen zu verkaufen. Ich h…" at bounding box center [587, 334] width 572 height 31
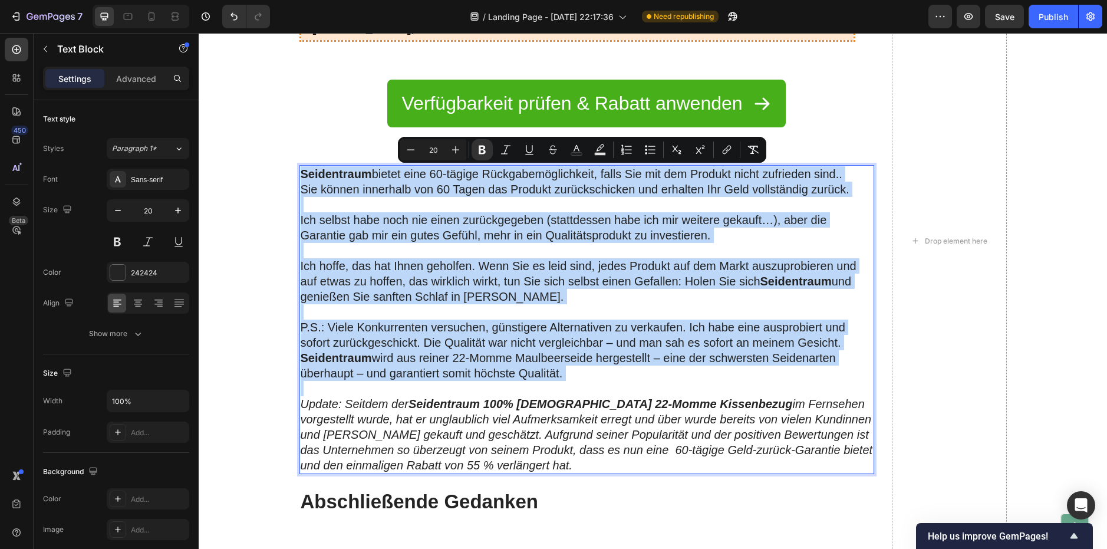
copy div "Loremipsumd sitame cons 44-adipis Elitseddoeiusmodtem, incid Utl etd mag Aliqua…"
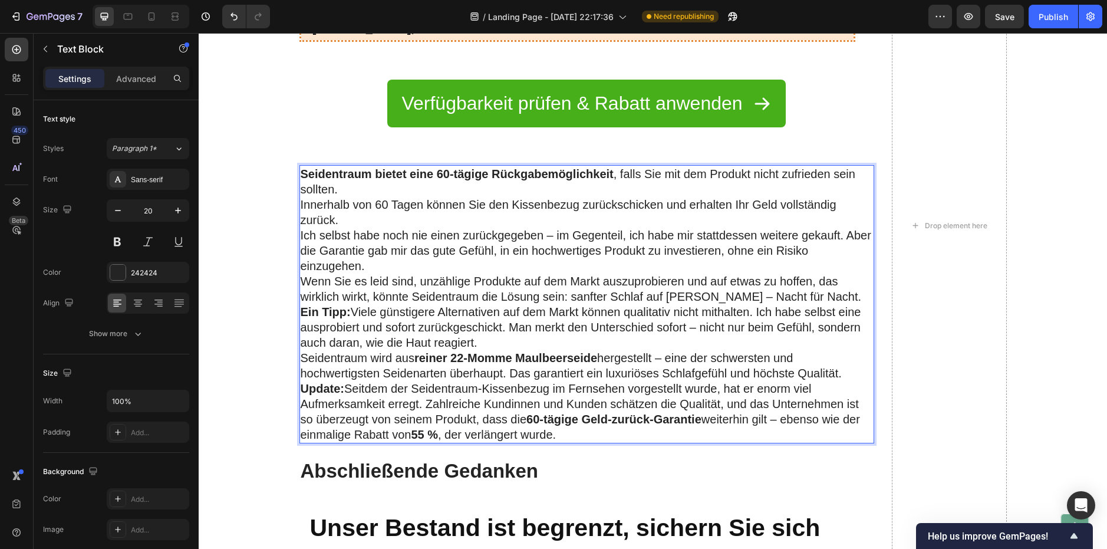
click at [339, 184] on p "Seidentraum bietet eine 60-tägige Rückgabemöglichkeit , falls Sie mit dem Produ…" at bounding box center [587, 181] width 572 height 31
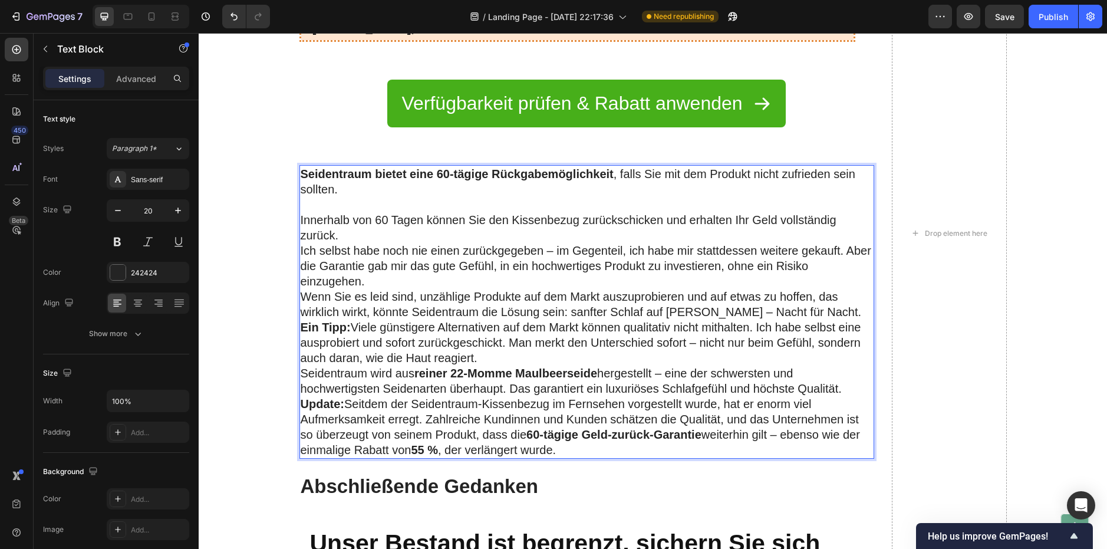
click at [343, 236] on p "Innerhalb von 60 Tagen können Sie den Kissenbezug zurückschicken und erhalten I…" at bounding box center [587, 227] width 572 height 31
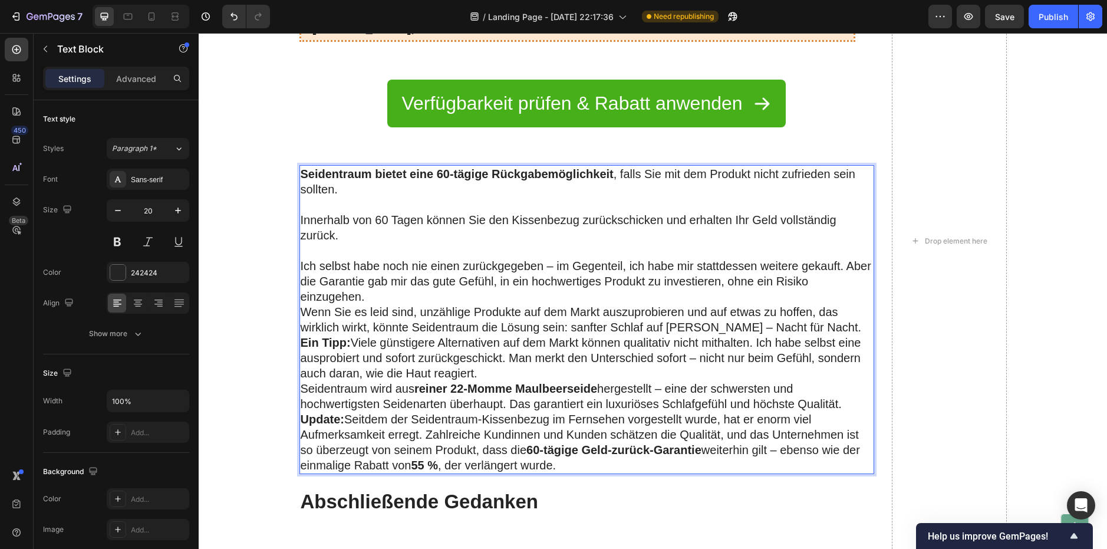
click at [842, 264] on p "Ich selbst habe noch nie einen zurückgegeben – im Gegenteil, ich habe mir statt…" at bounding box center [587, 281] width 572 height 46
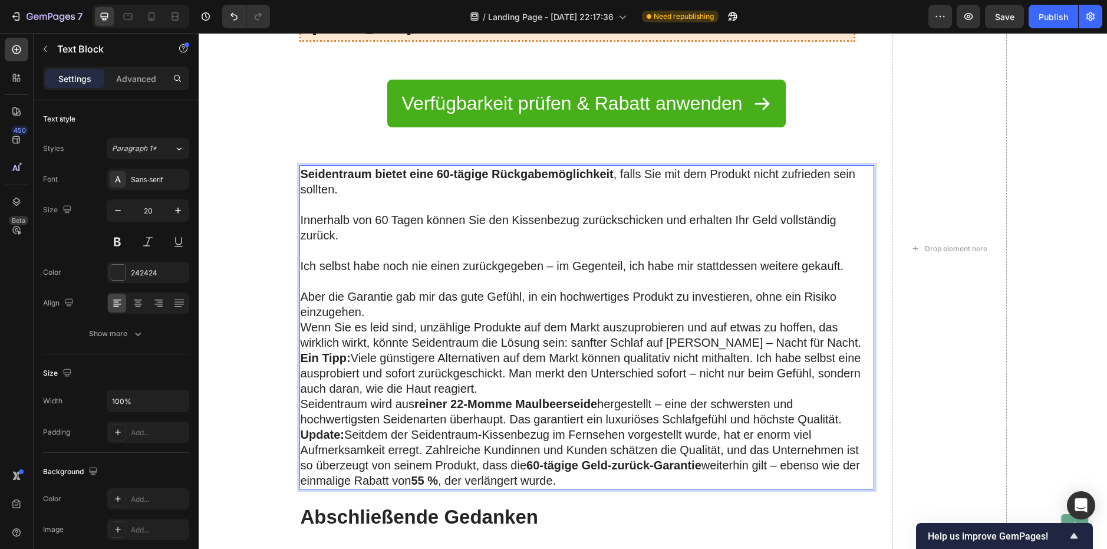
click at [414, 313] on p "Aber die Garantie gab mir das gute Gefühl, in ein hochwertiges Produkt zu inves…" at bounding box center [587, 304] width 572 height 31
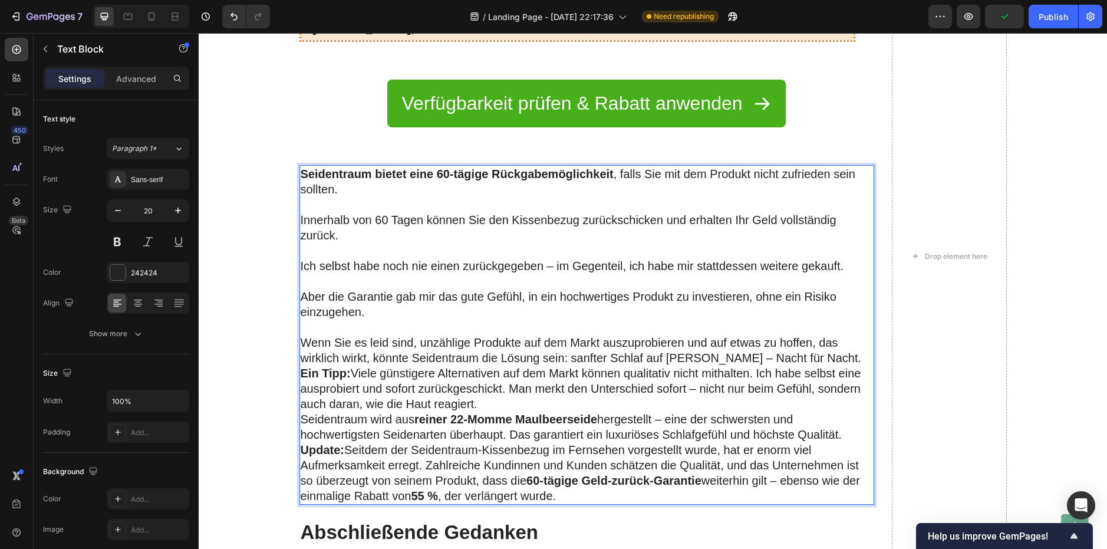
click at [828, 358] on p "Wenn Sie es leid sind, unzählige Produkte auf dem Markt auszuprobieren und auf …" at bounding box center [587, 350] width 572 height 31
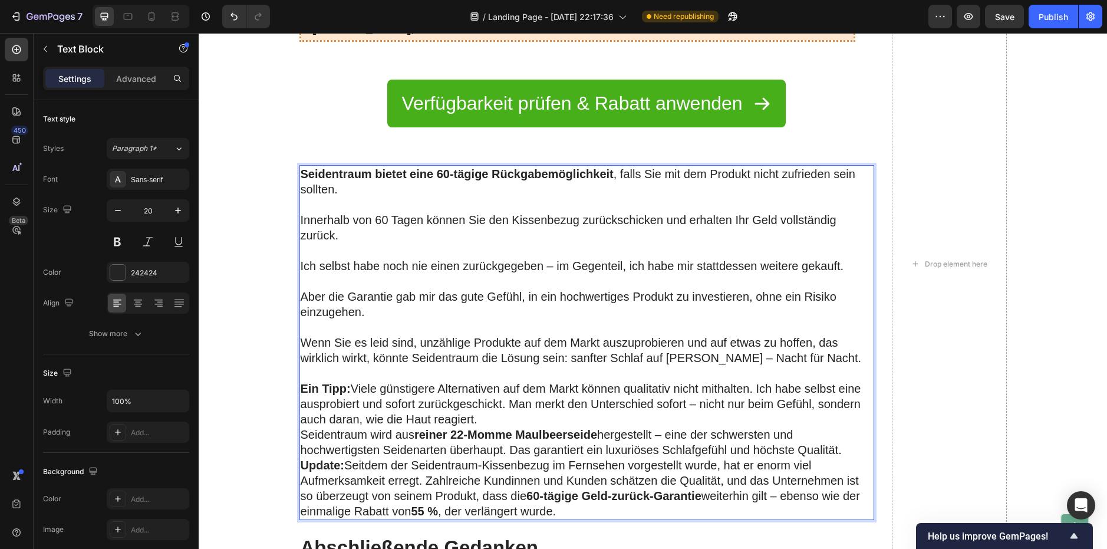
click at [477, 418] on p "Ein Tipp: Viele günstigere Alternativen auf dem Markt können qualitativ nicht m…" at bounding box center [587, 404] width 572 height 46
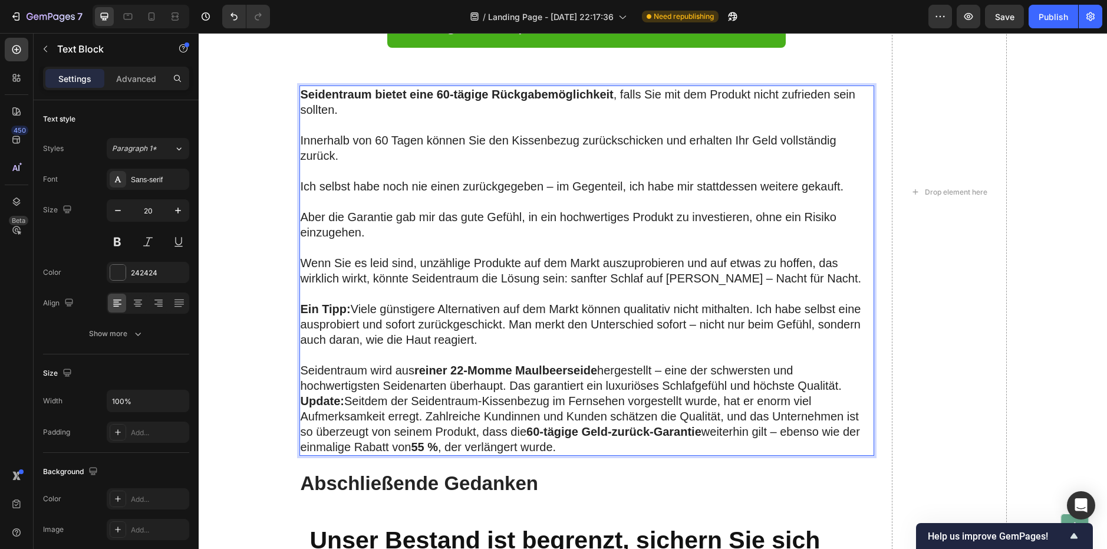
scroll to position [2527, 0]
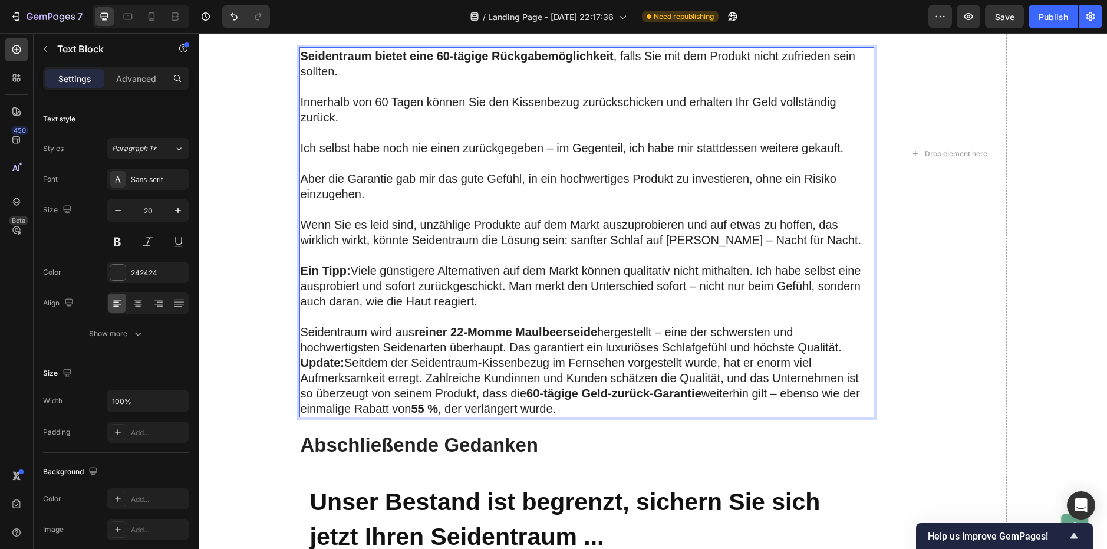
click at [846, 347] on p "Seidentraum wird aus reiner 22-Momme Maulbeerseide hergestellt – eine der schwe…" at bounding box center [587, 339] width 572 height 31
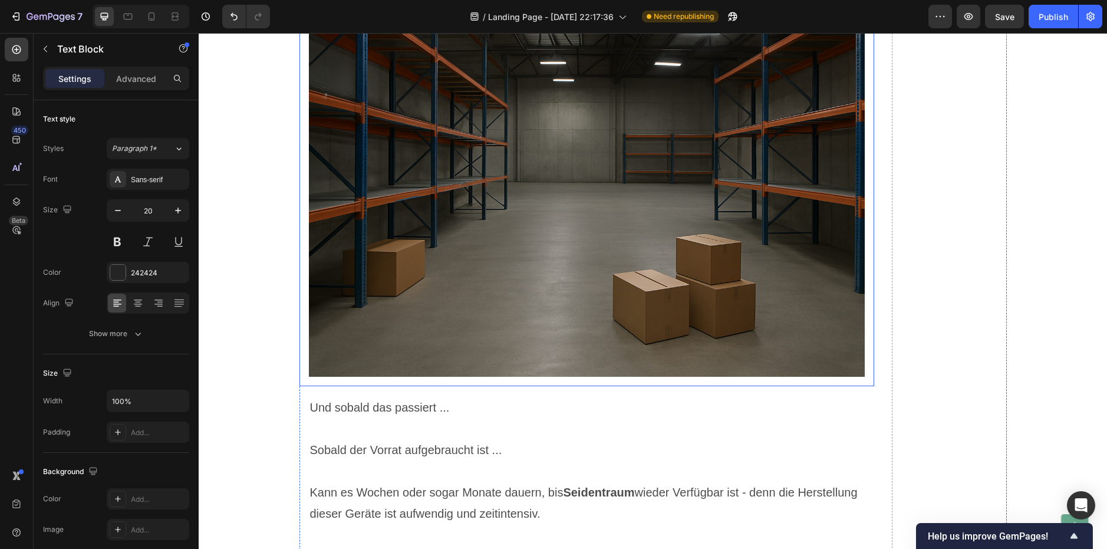
scroll to position [3234, 0]
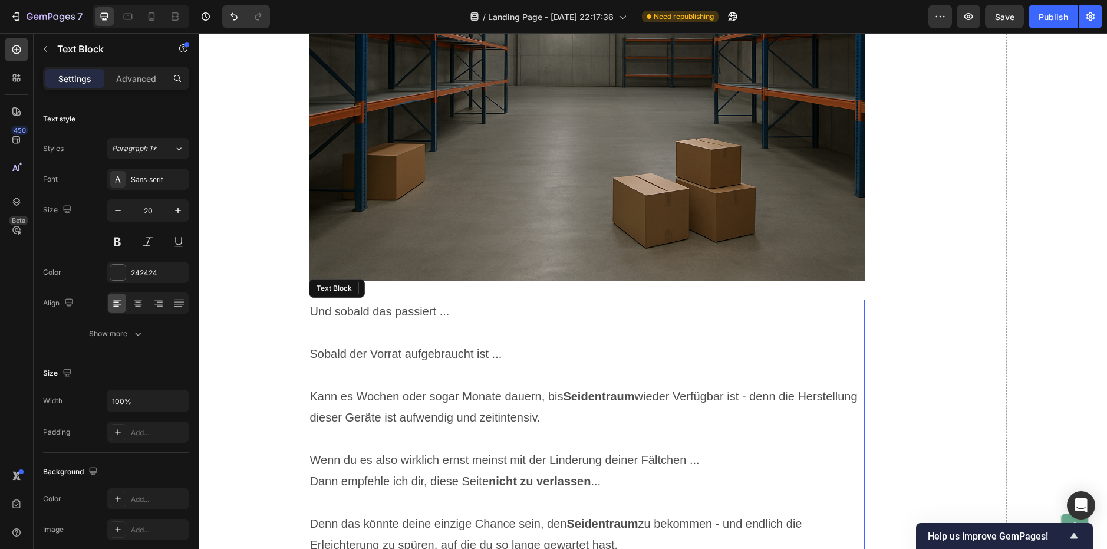
click at [364, 346] on p "Sobald der Vorrat aufgebraucht ist ..." at bounding box center [586, 343] width 553 height 42
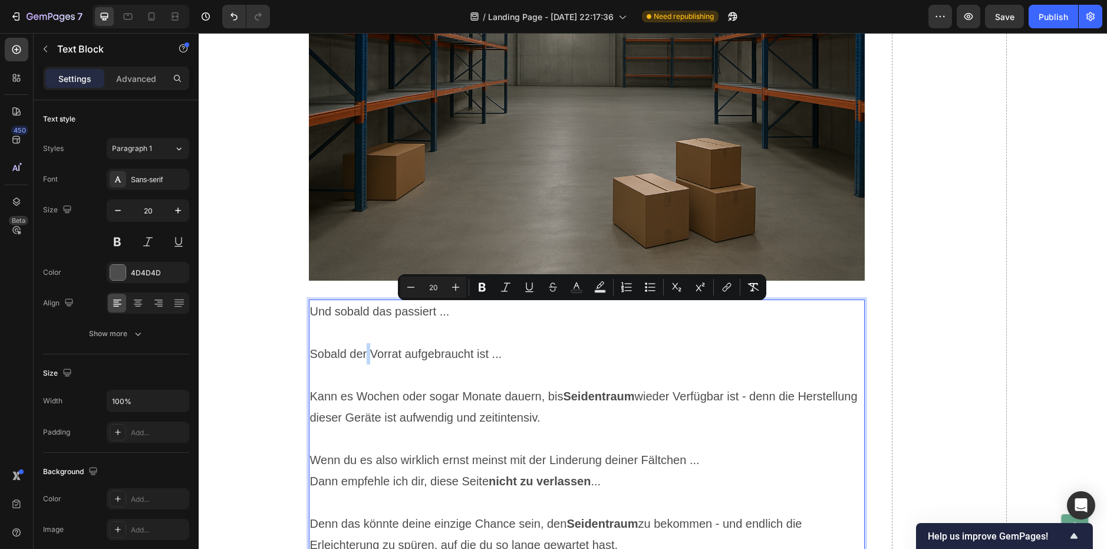
copy div "Und sobald das passiert ... Sobald der Vorrat aufgebraucht ist ... Kann es Woch…"
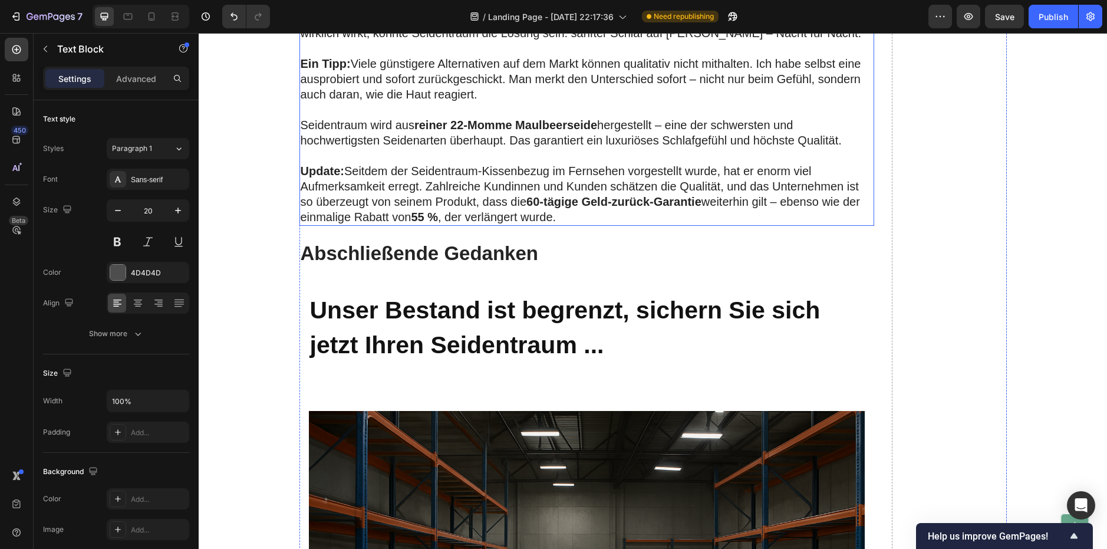
scroll to position [2704, 0]
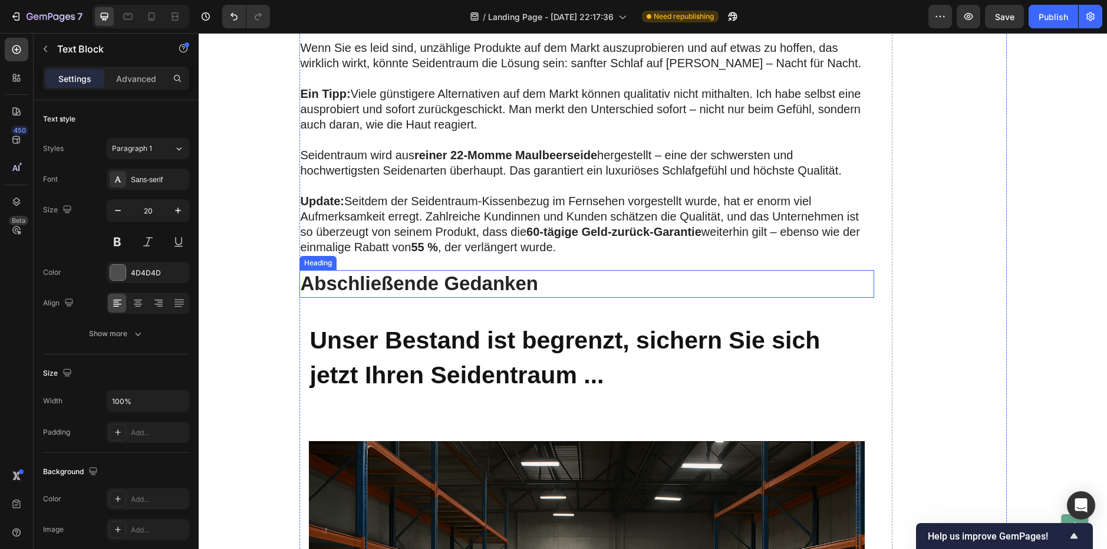
click at [355, 344] on strong "Unser Bestand ist begrenzt, sichern Sie sich jetzt Ihren Seidentraum ..." at bounding box center [565, 357] width 510 height 62
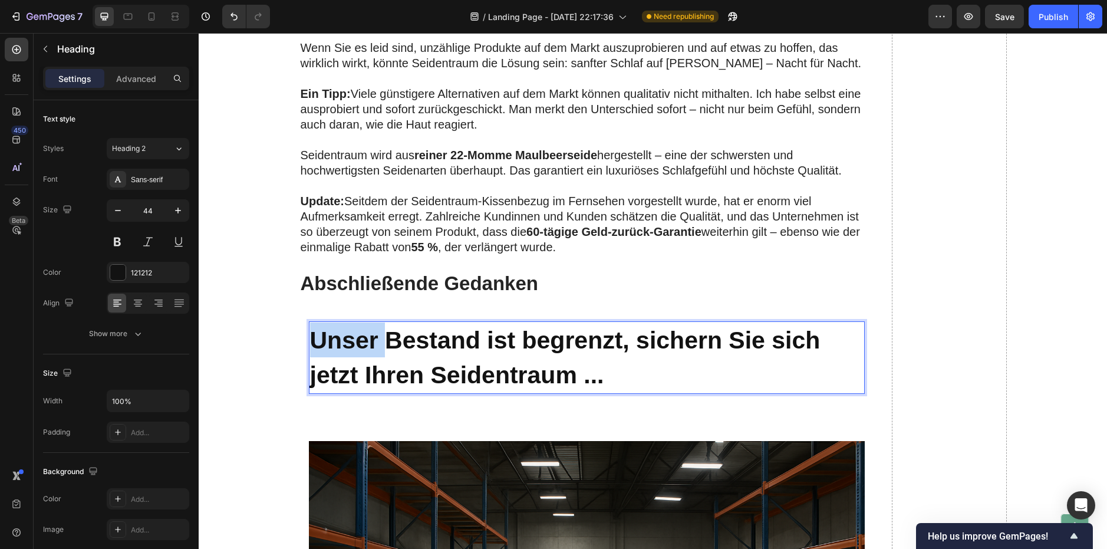
click at [355, 344] on strong "Unser Bestand ist begrenzt, sichern Sie sich jetzt Ihren Seidentraum ..." at bounding box center [565, 357] width 510 height 62
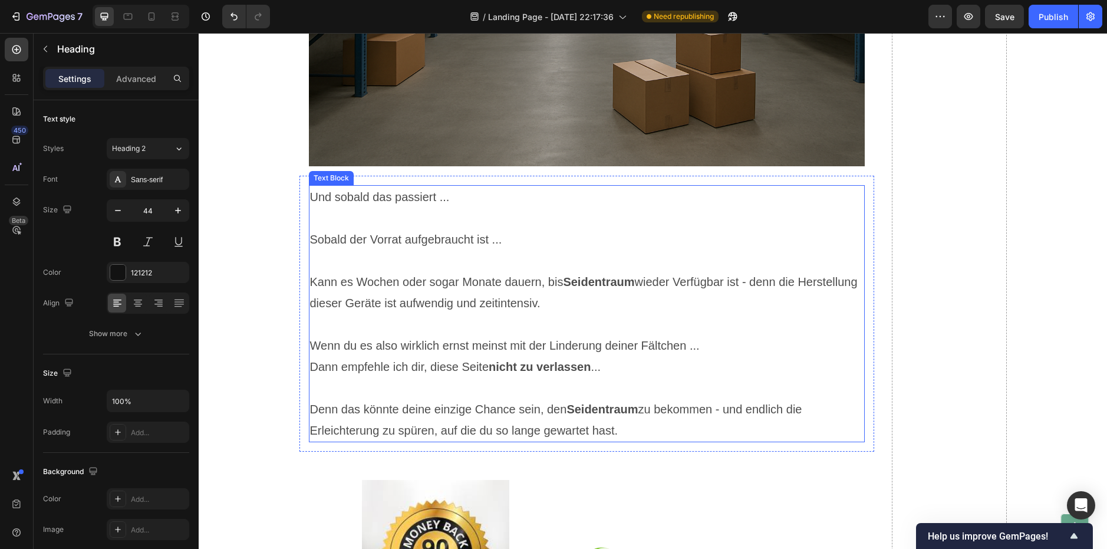
scroll to position [3352, 0]
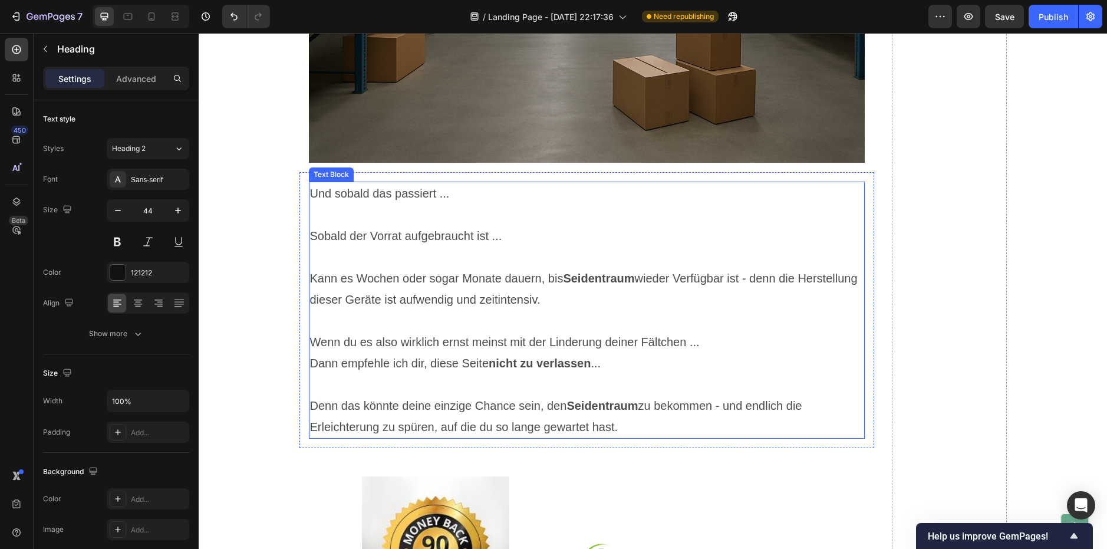
click at [352, 302] on p "Kann es Wochen oder sogar Monate dauern, bis Seidentraum wieder Verfügbar ist -…" at bounding box center [586, 278] width 553 height 64
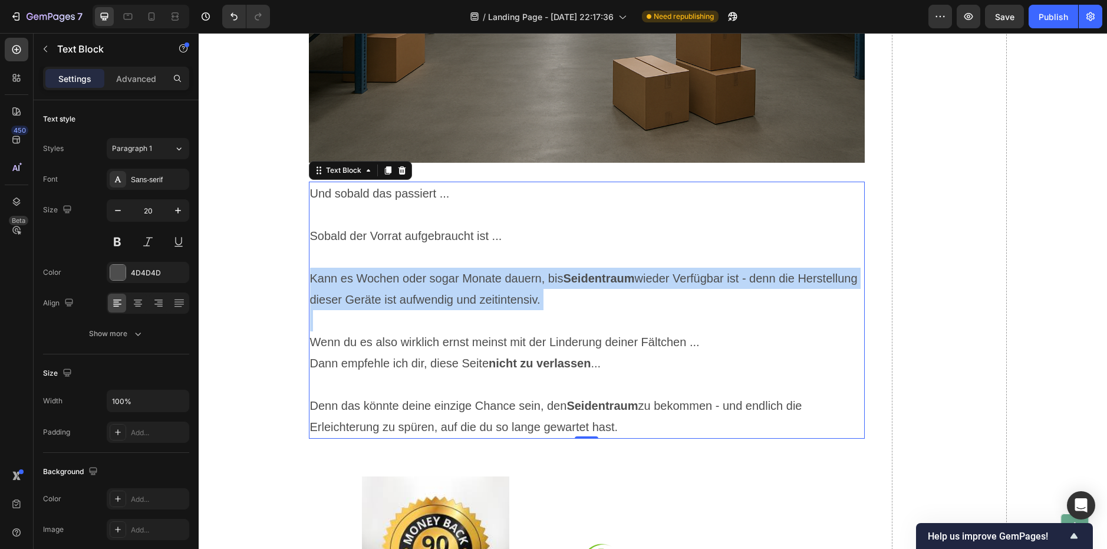
click at [352, 302] on p "Kann es Wochen oder sogar Monate dauern, bis Seidentraum wieder Verfügbar ist -…" at bounding box center [586, 278] width 553 height 64
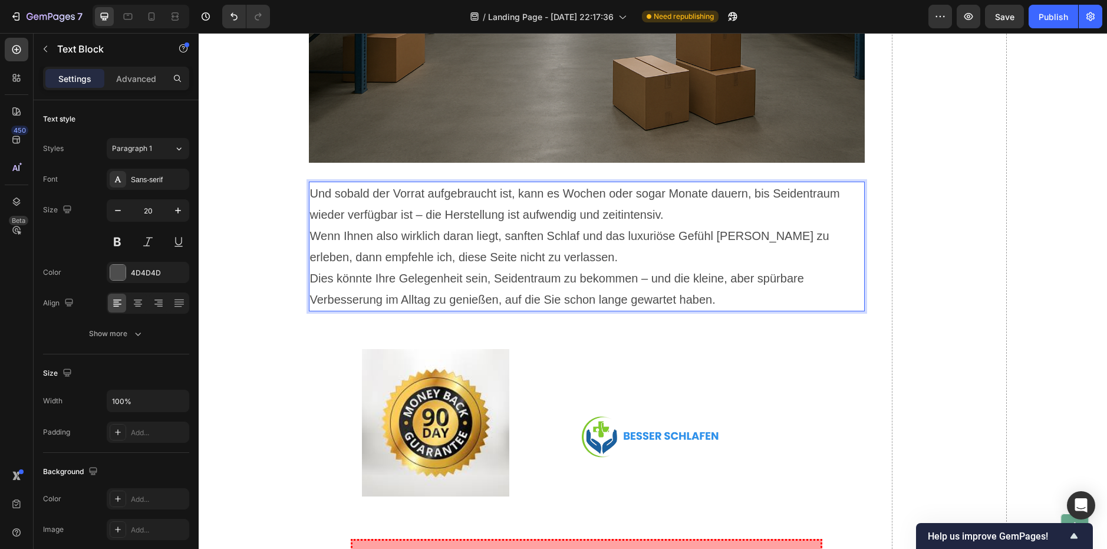
click at [675, 209] on p "Und sobald der Vorrat aufgebraucht ist, kann es Wochen oder sogar Monate dauern…" at bounding box center [586, 204] width 553 height 42
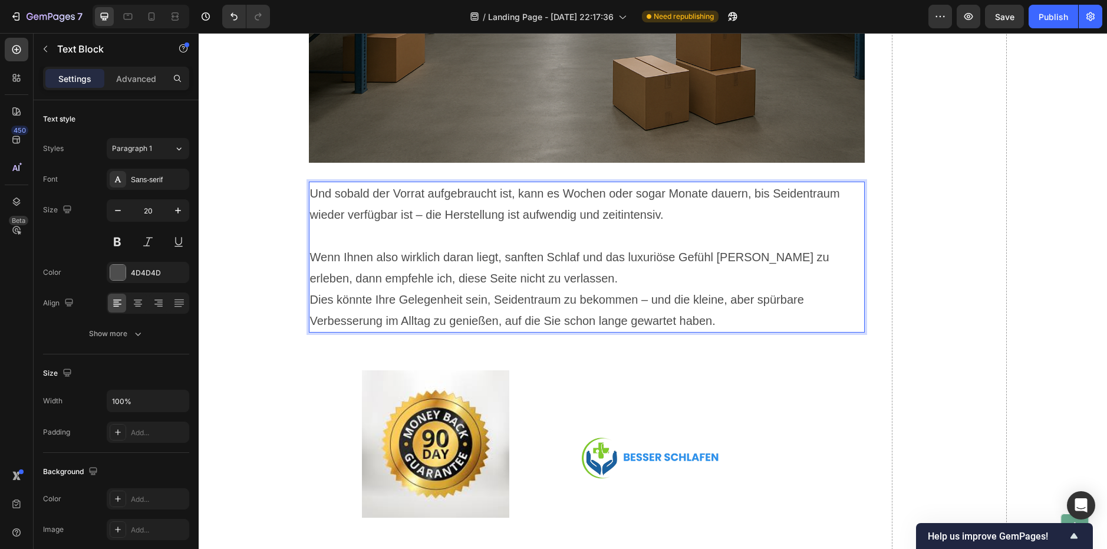
click at [573, 277] on p "Wenn Ihnen also wirklich daran liegt, sanften Schlaf und das luxuriöse Gefühl […" at bounding box center [586, 267] width 553 height 42
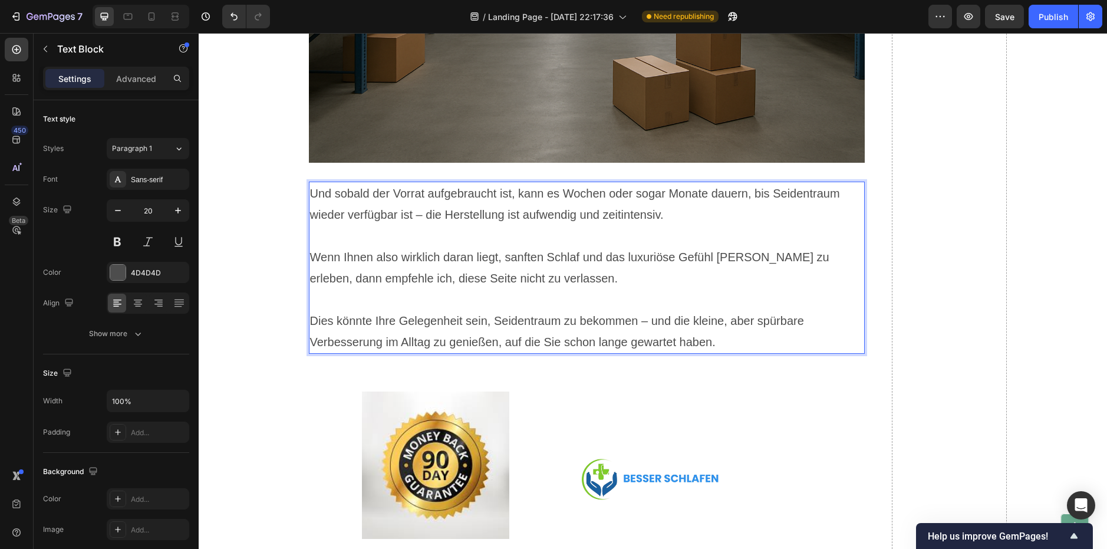
click at [744, 335] on p "Dies könnte Ihre Gelegenheit sein, Seidentraum zu bekommen – und die kleine, ab…" at bounding box center [586, 331] width 553 height 42
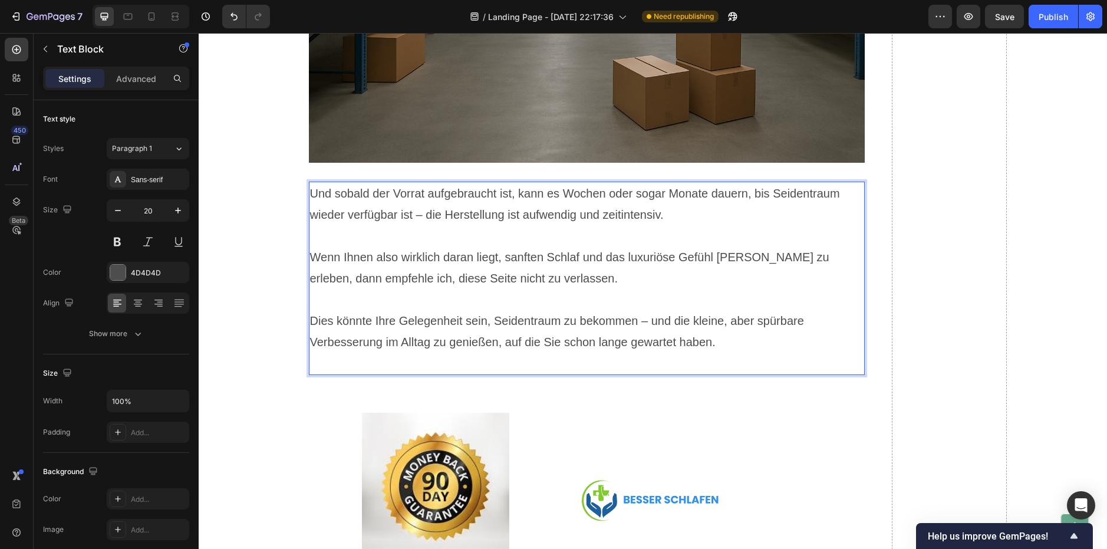
click at [817, 318] on p "Dies könnte Ihre Gelegenheit sein, Seidentraum zu bekommen – und die kleine, ab…" at bounding box center [586, 331] width 553 height 42
click at [775, 190] on p "Und sobald der Vorrat aufgebraucht ist, kann es Wochen oder sogar Monate dauern…" at bounding box center [586, 204] width 553 height 42
click at [774, 190] on p "Und sobald der Vorrat aufgebraucht ist, kann es Wochen oder sogar Monate dauern…" at bounding box center [586, 204] width 553 height 42
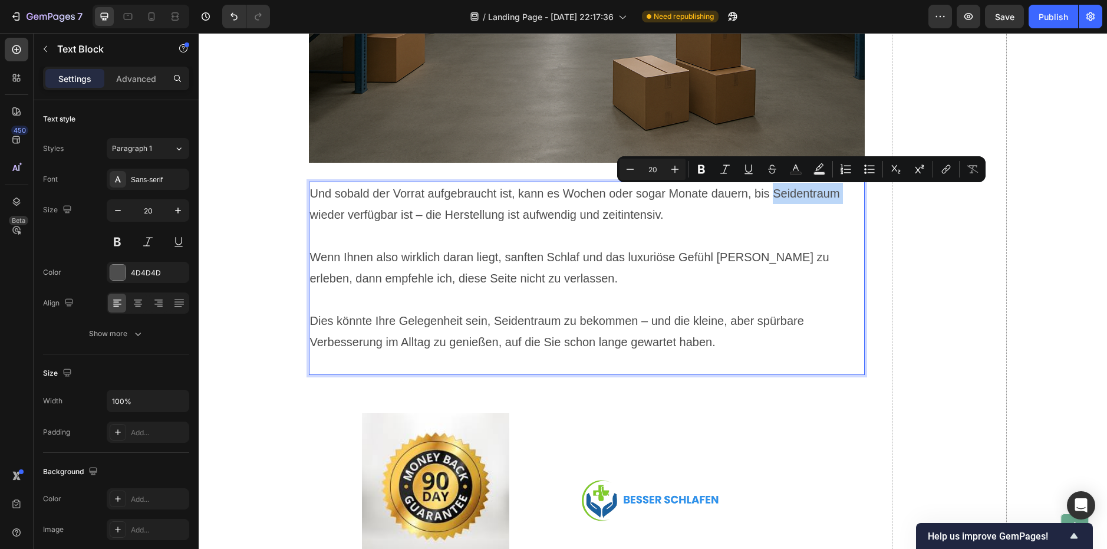
click at [774, 191] on p "Und sobald der Vorrat aufgebraucht ist, kann es Wochen oder sogar Monate dauern…" at bounding box center [586, 204] width 553 height 42
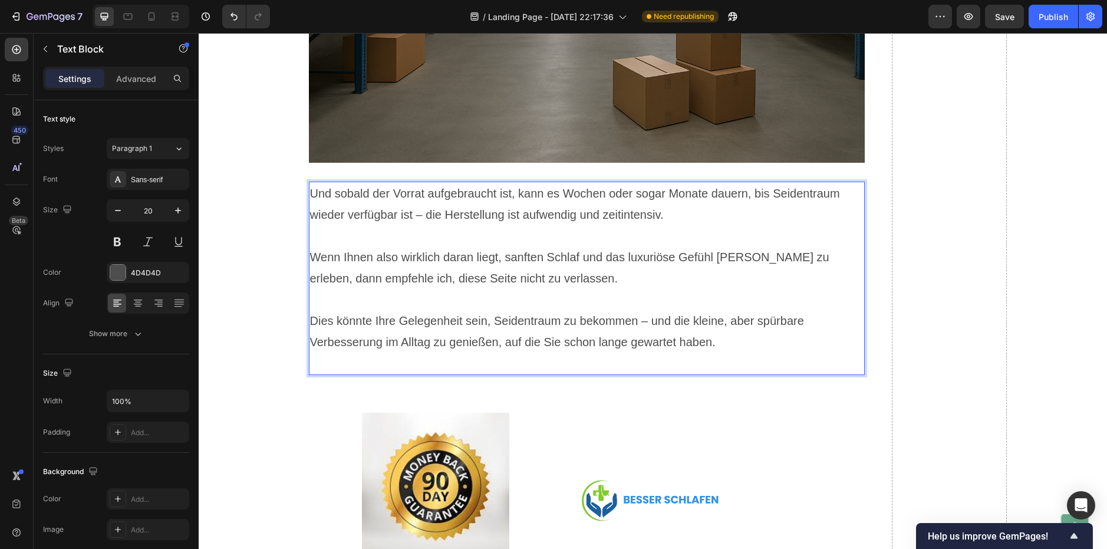
click at [790, 190] on p "Und sobald der Vorrat aufgebraucht ist, kann es Wochen oder sogar Monate dauern…" at bounding box center [586, 204] width 553 height 42
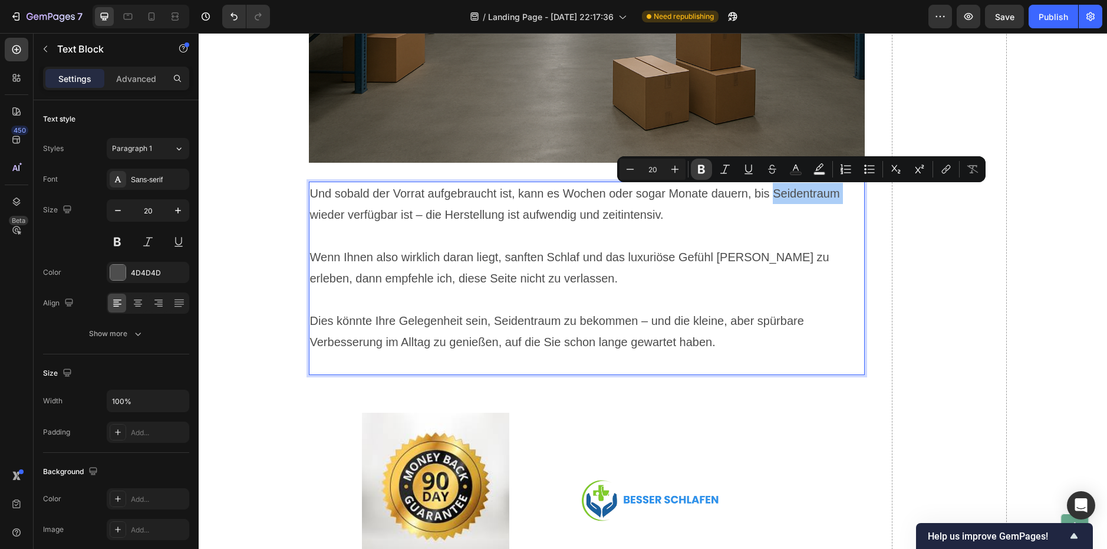
click at [702, 164] on icon "Editor contextual toolbar" at bounding box center [701, 169] width 12 height 12
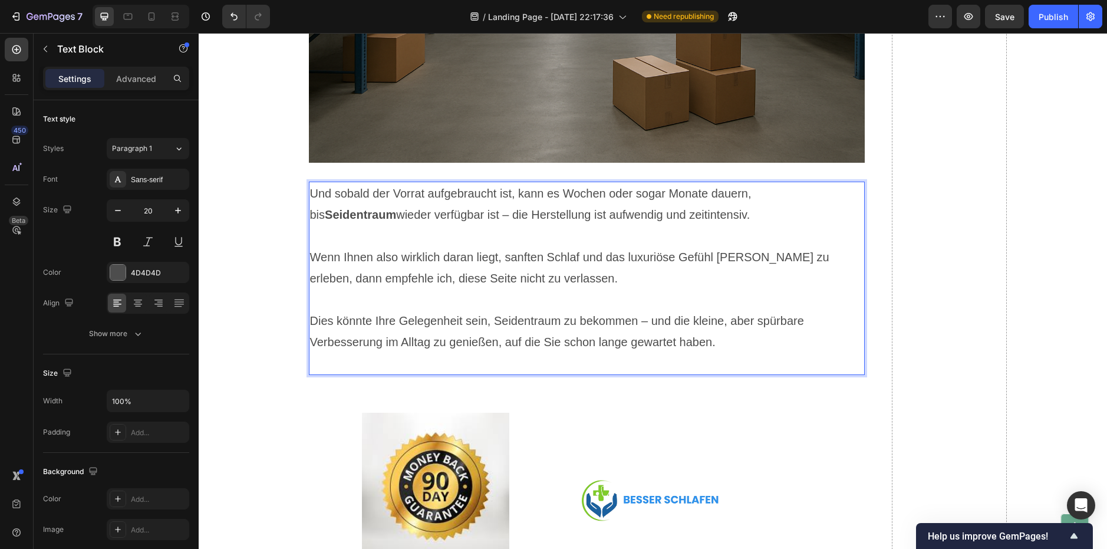
click at [705, 227] on p "Rich Text Editor. Editing area: main" at bounding box center [586, 235] width 553 height 21
click at [372, 275] on p "Wenn Ihnen also wirklich daran liegt, sanften Schlaf und das luxuriöse Gefühl […" at bounding box center [586, 267] width 553 height 42
click at [371, 275] on p "Wenn Ihnen also wirklich daran liegt, sanften Schlaf und das luxuriöse Gefühl […" at bounding box center [586, 267] width 553 height 42
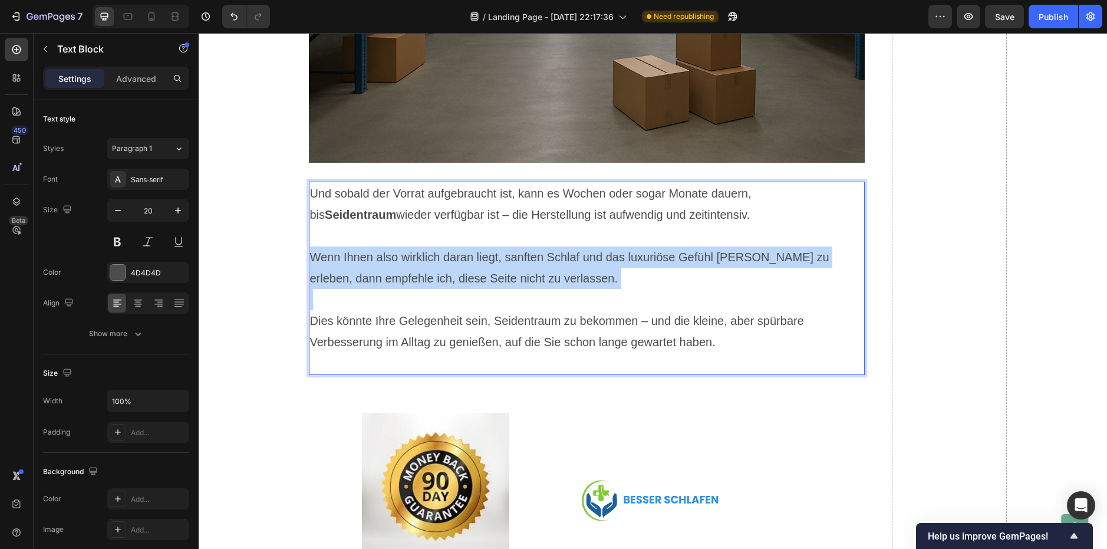
click at [371, 275] on p "Wenn Ihnen also wirklich daran liegt, sanften Schlaf und das luxuriöse Gefühl […" at bounding box center [586, 267] width 553 height 42
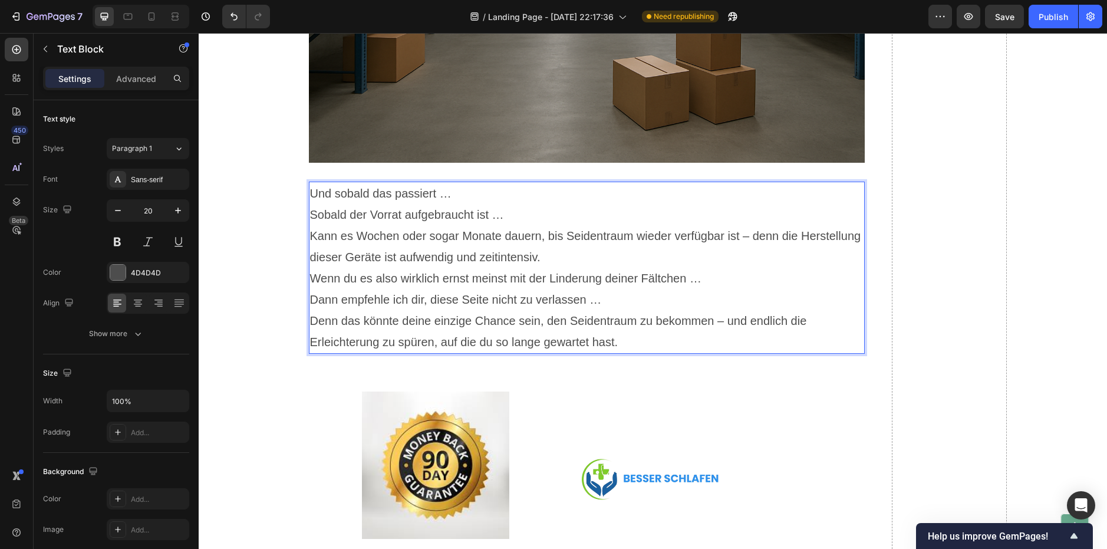
click at [453, 194] on p "Und sobald das passiert …" at bounding box center [586, 193] width 553 height 21
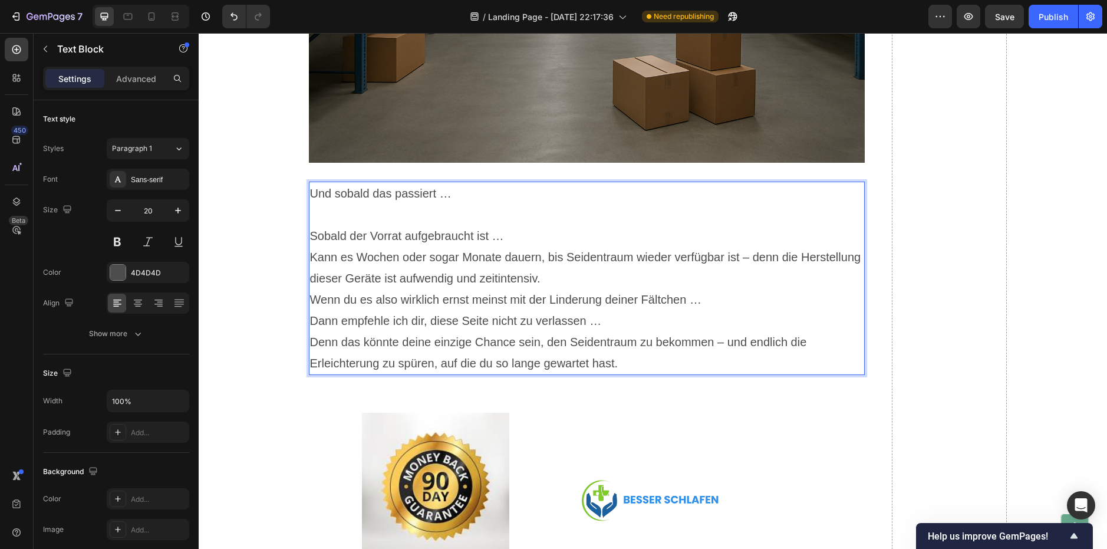
click at [516, 230] on p "Sobald der Vorrat aufgebraucht ist …" at bounding box center [586, 235] width 553 height 21
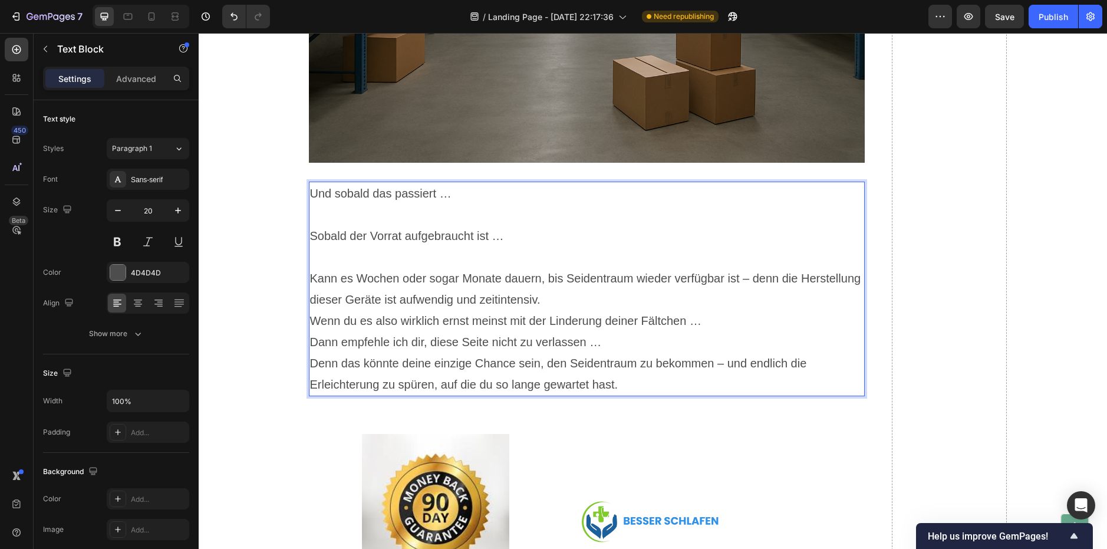
click at [558, 301] on p "Kann es Wochen oder sogar Monate dauern, bis Seidentraum wieder verfügbar ist –…" at bounding box center [586, 289] width 553 height 42
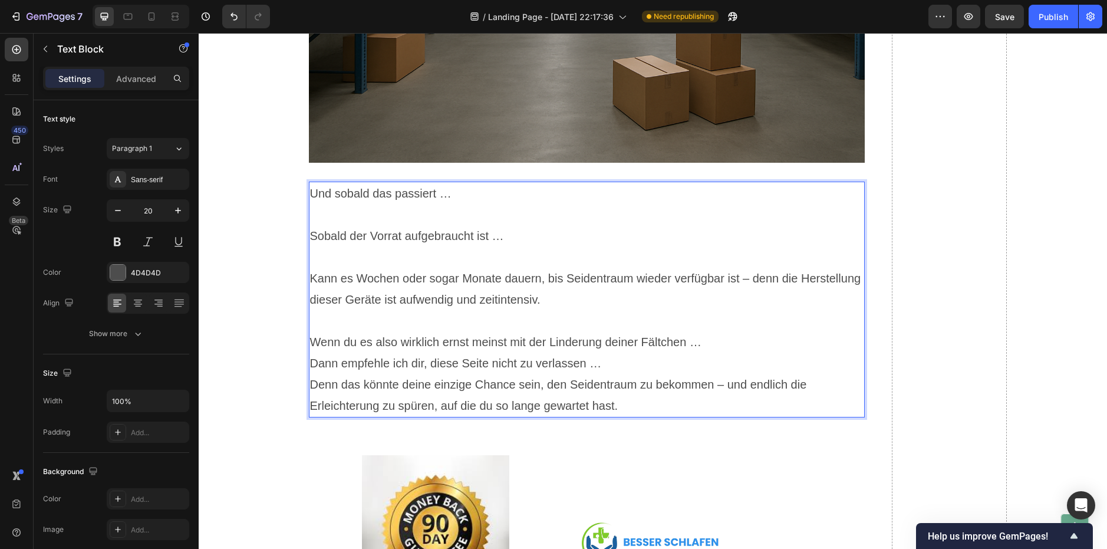
click at [700, 343] on p "Wenn du es also wirklich ernst meinst mit der Linderung deiner Fältchen … Dann …" at bounding box center [586, 352] width 553 height 42
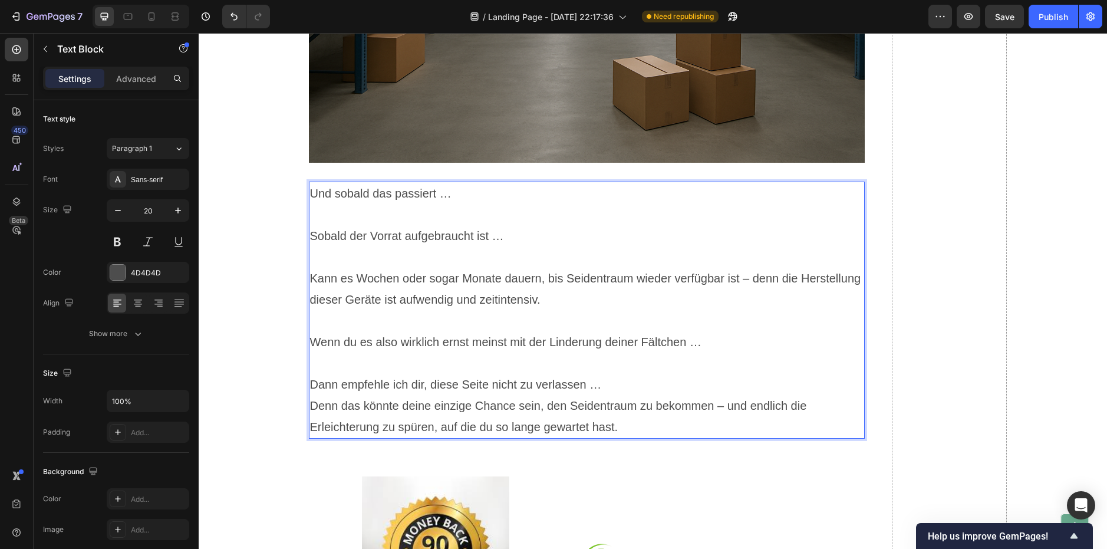
click at [588, 384] on p "⁠⁠⁠⁠⁠⁠⁠ Dann empfehle ich dir, diese Seite nicht zu verlassen …" at bounding box center [586, 373] width 553 height 42
click at [591, 385] on p "Dann empfehle ich dir, diese Seite nicht zu verlassen …" at bounding box center [586, 373] width 553 height 42
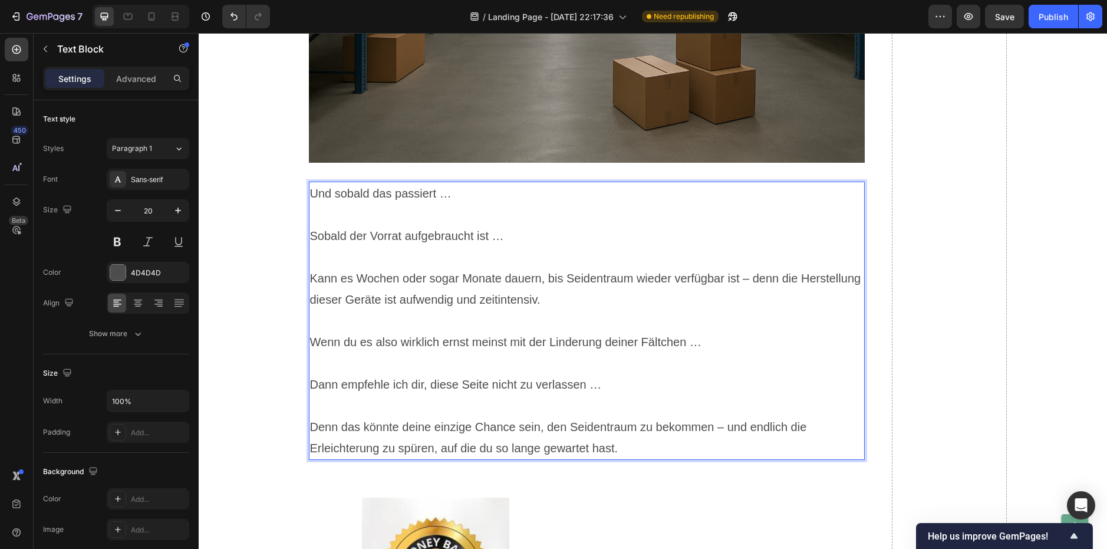
click at [595, 426] on p "Denn das könnte deine einzige Chance sein, den Seidentraum zu bekommen – und en…" at bounding box center [586, 437] width 553 height 42
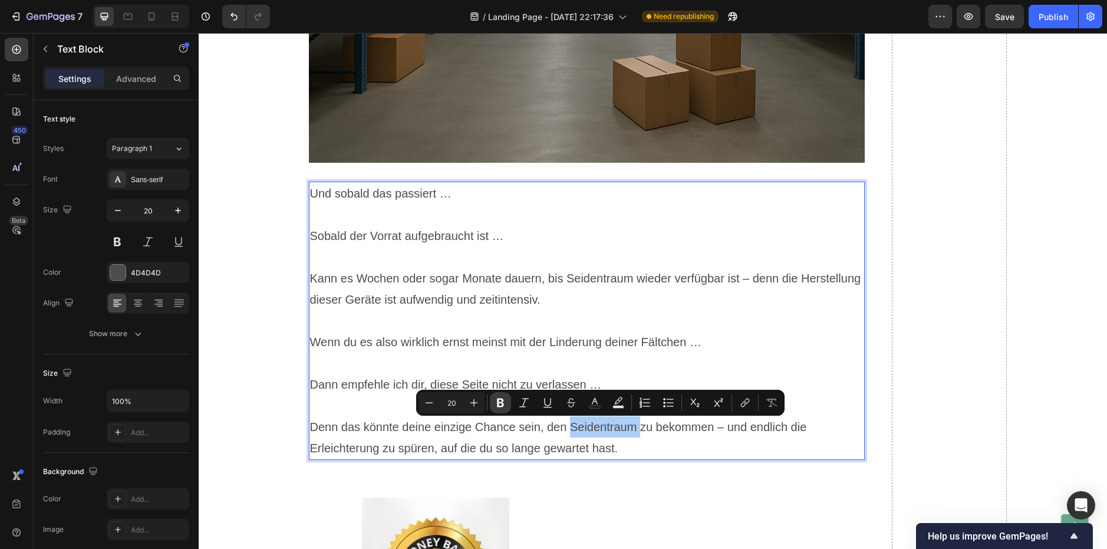
click at [506, 400] on icon "Editor contextual toolbar" at bounding box center [500, 403] width 12 height 12
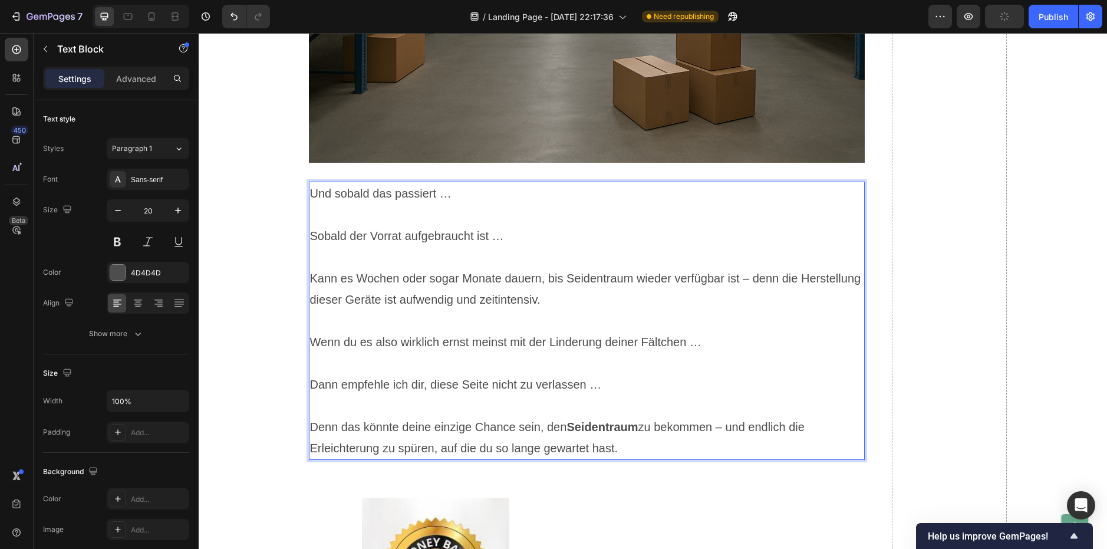
click at [585, 273] on p "Kann es Wochen oder sogar Monate dauern, bis Seidentraum wieder verfügbar ist –…" at bounding box center [586, 289] width 553 height 42
click at [582, 278] on p "Kann es Wochen oder sogar Monate dauern, bis Seidentraum wieder verfügbar ist –…" at bounding box center [586, 289] width 553 height 42
click at [579, 279] on p "Kann es Wochen oder sogar Monate dauern, bis Seidentraum wieder verfügbar ist –…" at bounding box center [586, 289] width 553 height 42
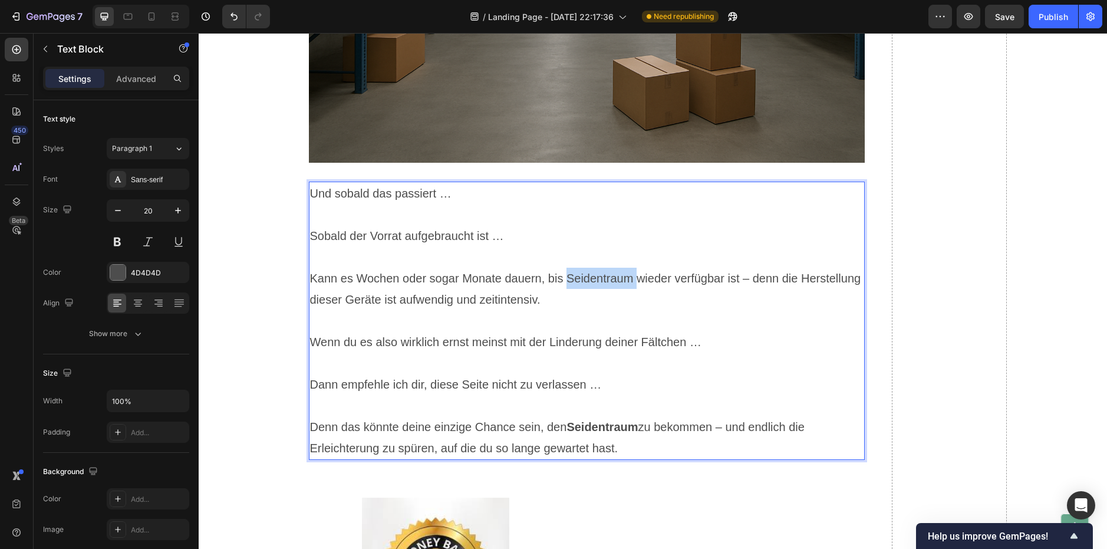
drag, startPoint x: 576, startPoint y: 279, endPoint x: 569, endPoint y: 285, distance: 9.6
click at [569, 285] on p "Kann es Wochen oder sogar Monate dauern, bis Seidentraum wieder verfügbar ist –…" at bounding box center [586, 289] width 553 height 42
click at [569, 278] on p "Kann es Wochen oder sogar Monate dauern, bis Seidentraum wieder verfügbar ist –…" at bounding box center [586, 289] width 553 height 42
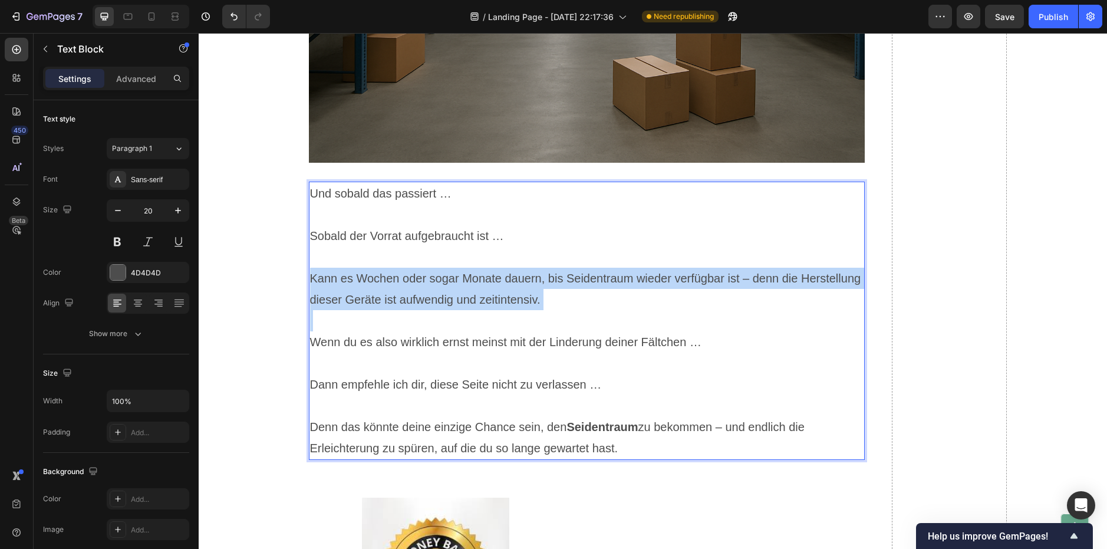
click at [569, 278] on p "Kann es Wochen oder sogar Monate dauern, bis Seidentraum wieder verfügbar ist –…" at bounding box center [586, 289] width 553 height 42
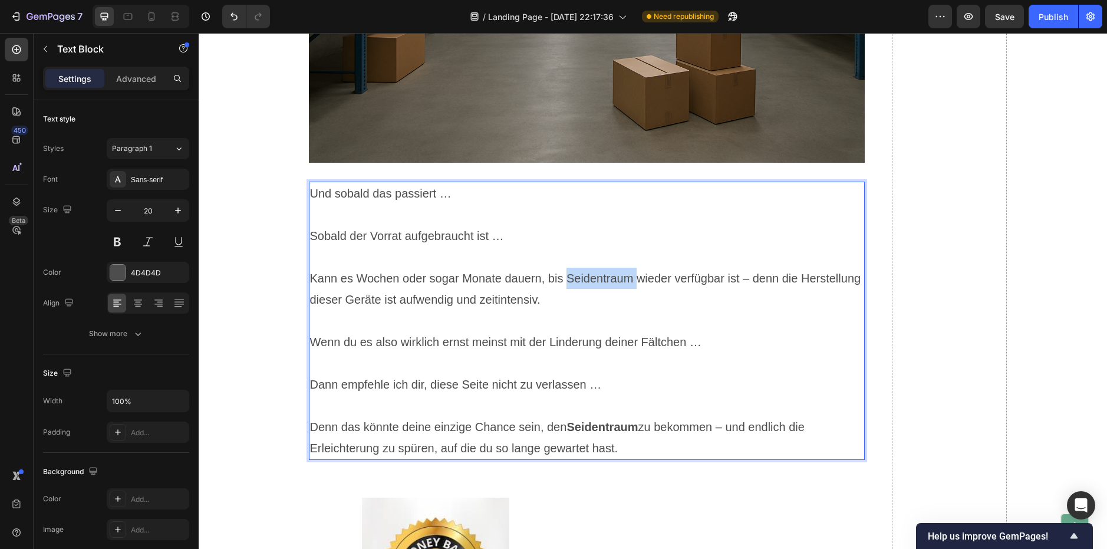
click at [569, 278] on p "Kann es Wochen oder sogar Monate dauern, bis Seidentraum wieder verfügbar ist –…" at bounding box center [586, 289] width 553 height 42
click at [535, 279] on p "Kann es Wochen oder sogar Monate dauern, bis Seidentraum wieder verfügbar ist –…" at bounding box center [586, 289] width 553 height 42
click at [578, 275] on p "Kann es Wochen oder sogar Monate dauern, bis Seidentraum wieder verfügbar ist –…" at bounding box center [586, 289] width 553 height 42
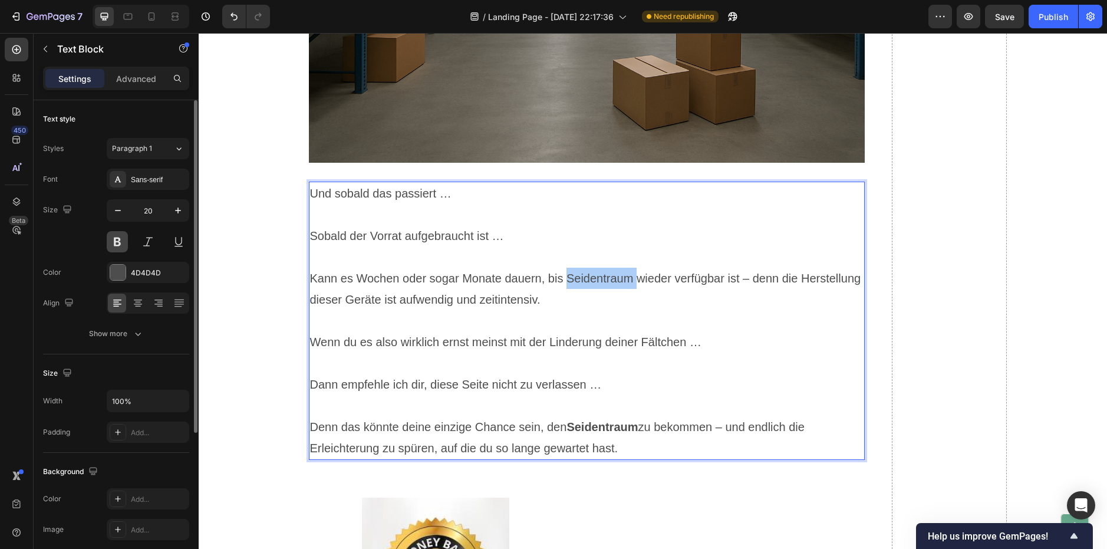
click at [118, 240] on button at bounding box center [117, 241] width 21 height 21
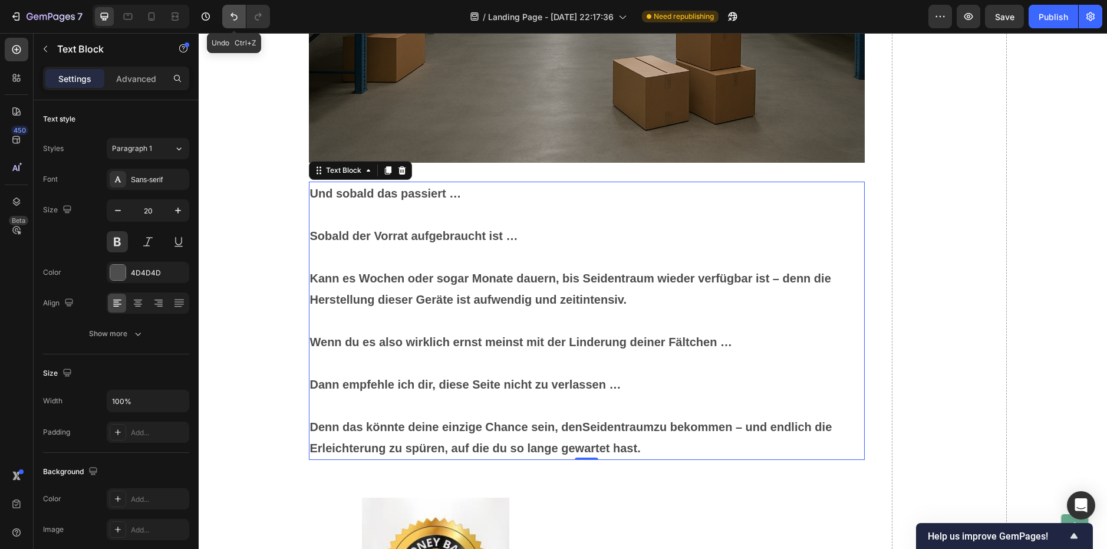
click at [229, 15] on icon "Undo/Redo" at bounding box center [234, 17] width 12 height 12
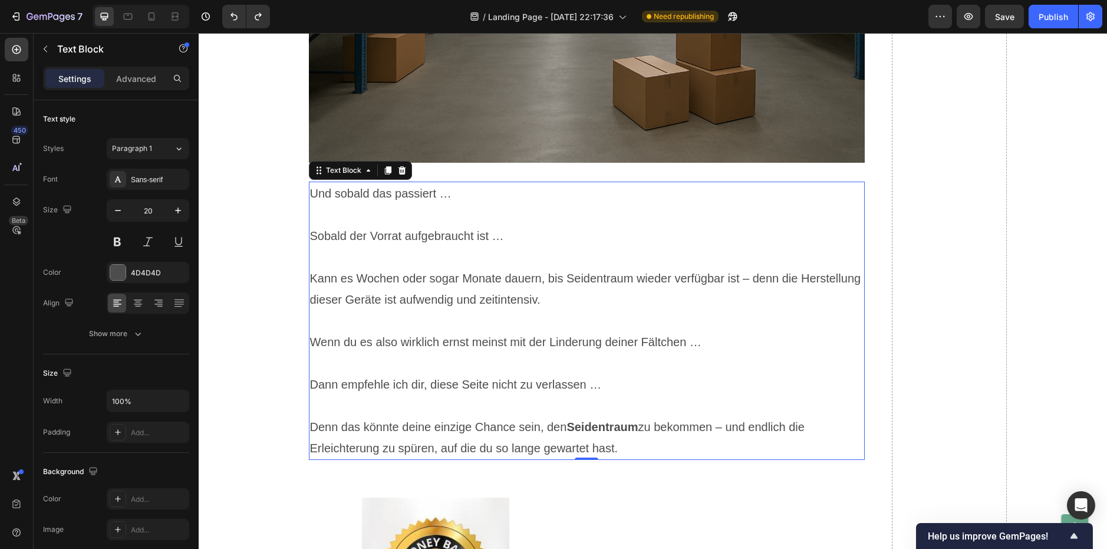
click at [582, 273] on p "Kann es Wochen oder sogar Monate dauern, bis Seidentraum wieder verfügbar ist –…" at bounding box center [586, 289] width 553 height 42
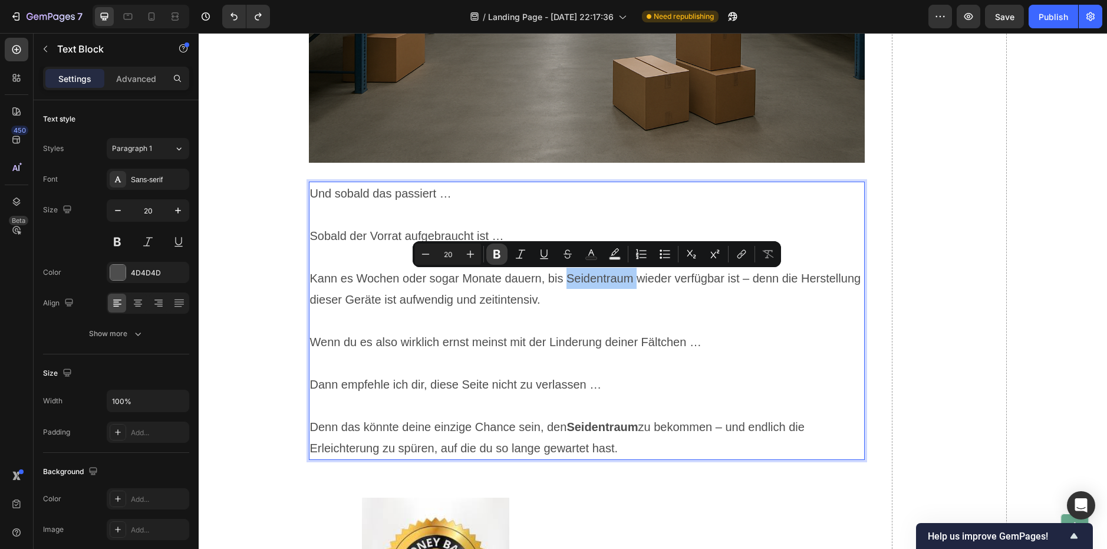
click at [492, 252] on icon "Editor contextual toolbar" at bounding box center [497, 254] width 12 height 12
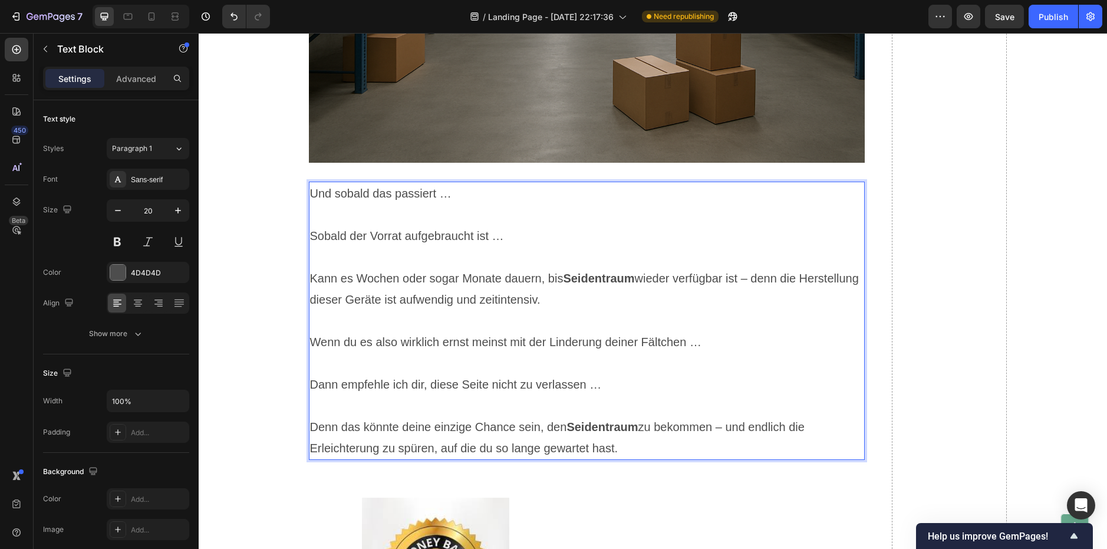
click at [584, 392] on p "Dann empfehle ich dir, diese Seite nicht zu verlassen …" at bounding box center [586, 373] width 553 height 42
click at [474, 385] on p "Dann empfehle ich dir, diese Seite nicht zu verlassen …" at bounding box center [586, 373] width 553 height 42
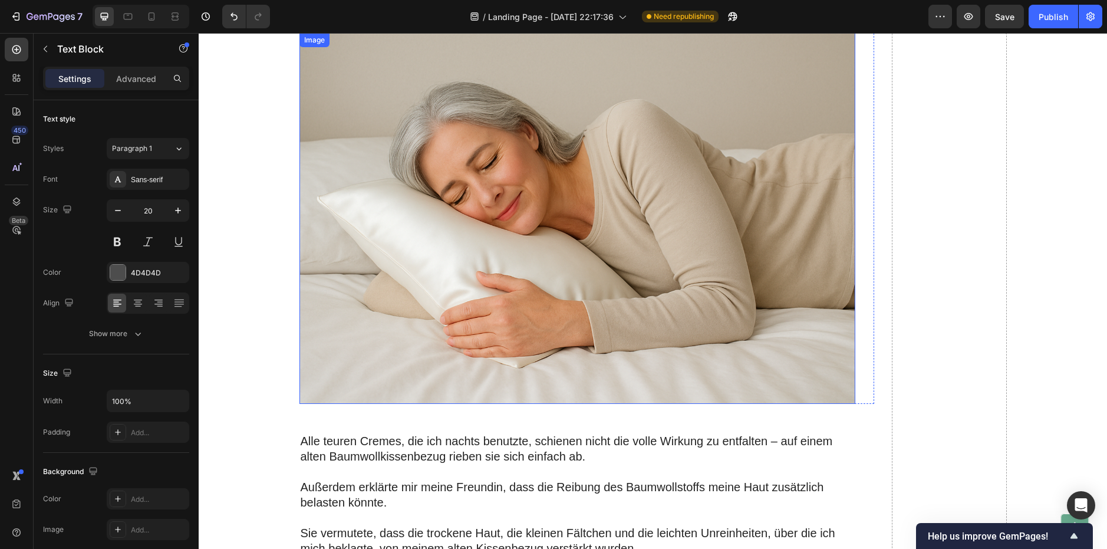
scroll to position [1172, 0]
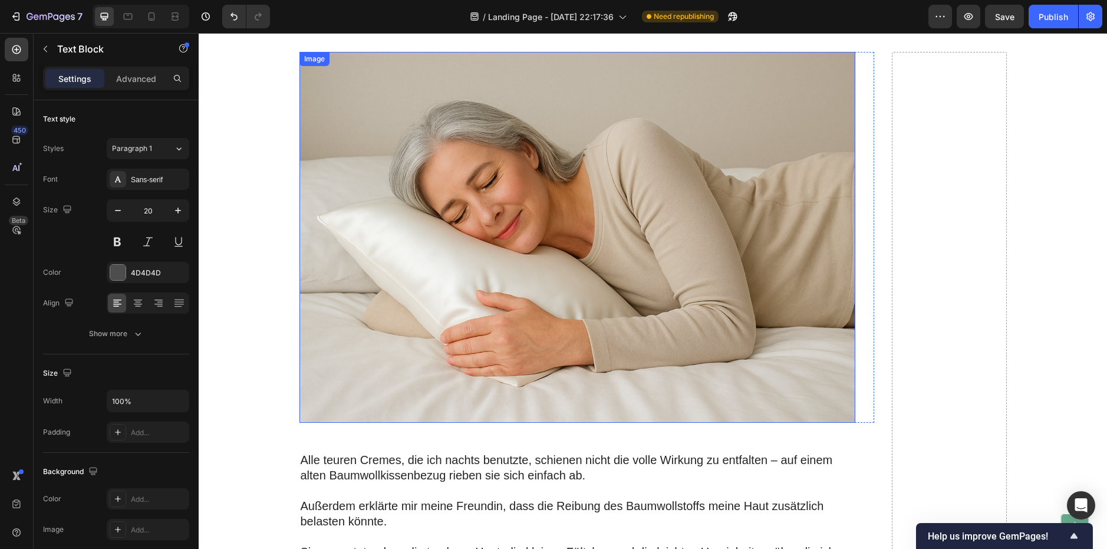
click at [555, 282] on img at bounding box center [577, 237] width 556 height 371
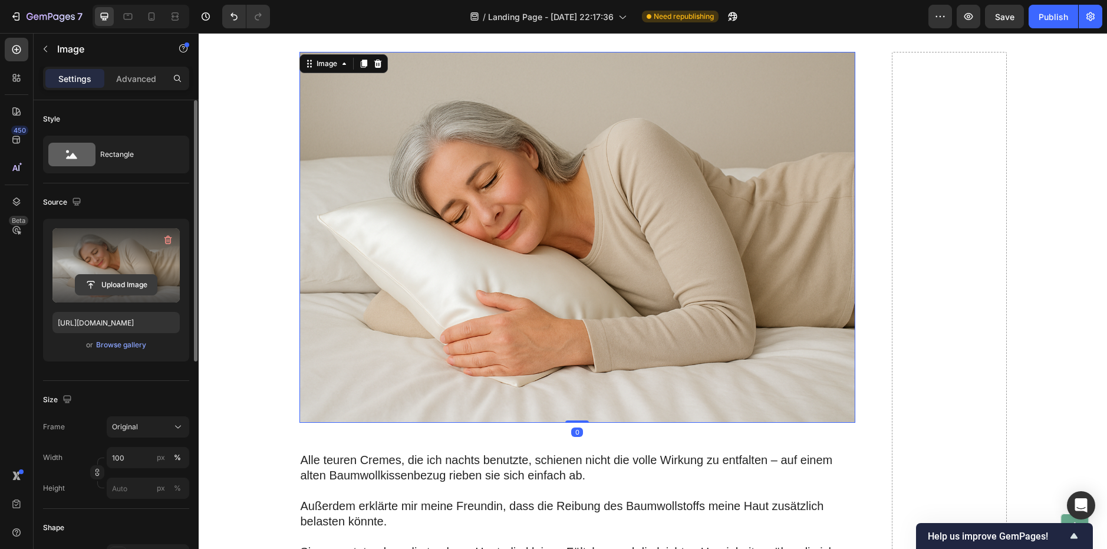
click at [119, 280] on input "file" at bounding box center [115, 285] width 81 height 20
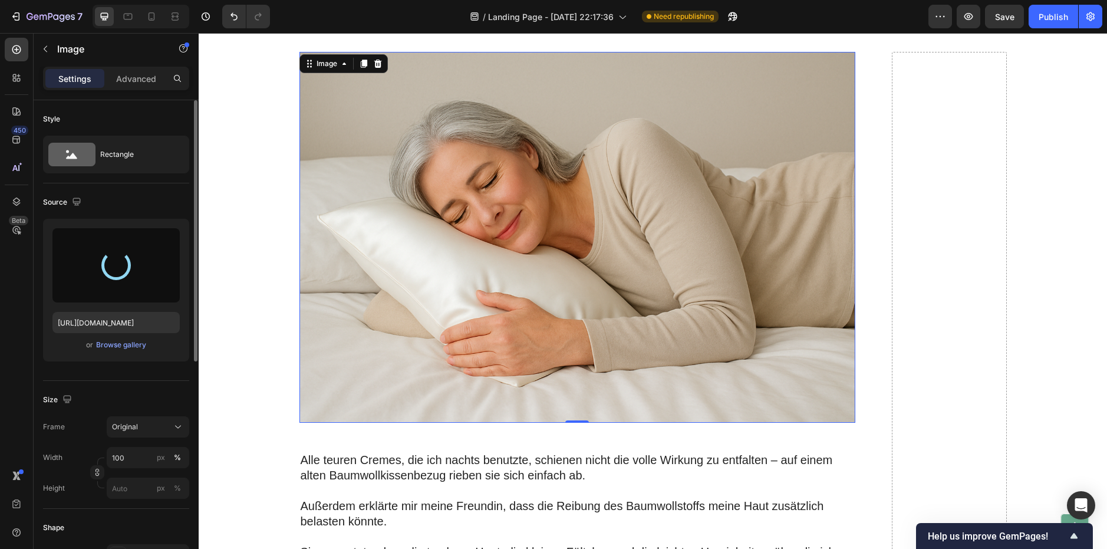
type input "[URL][DOMAIN_NAME]"
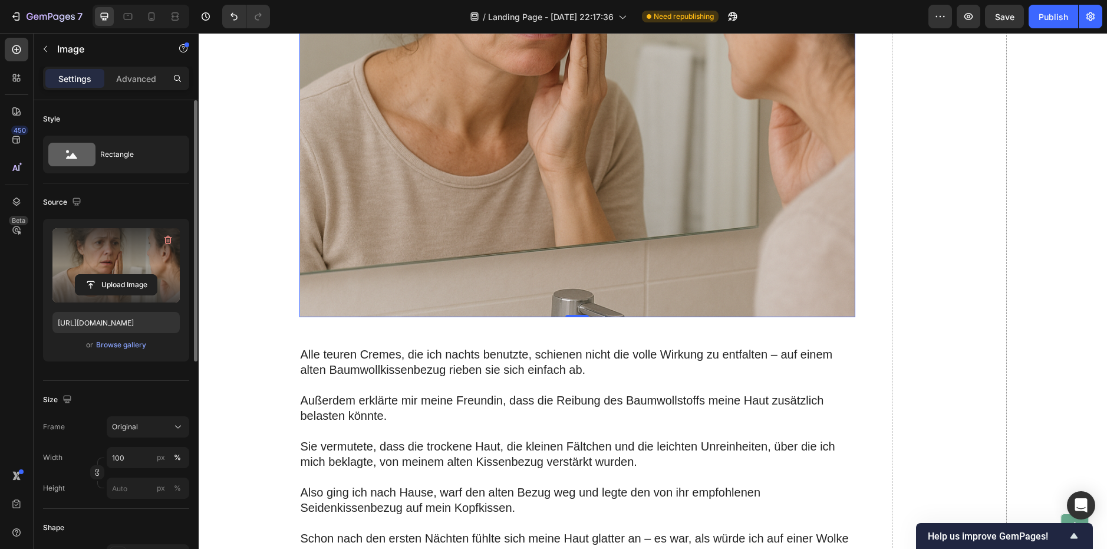
scroll to position [1466, 0]
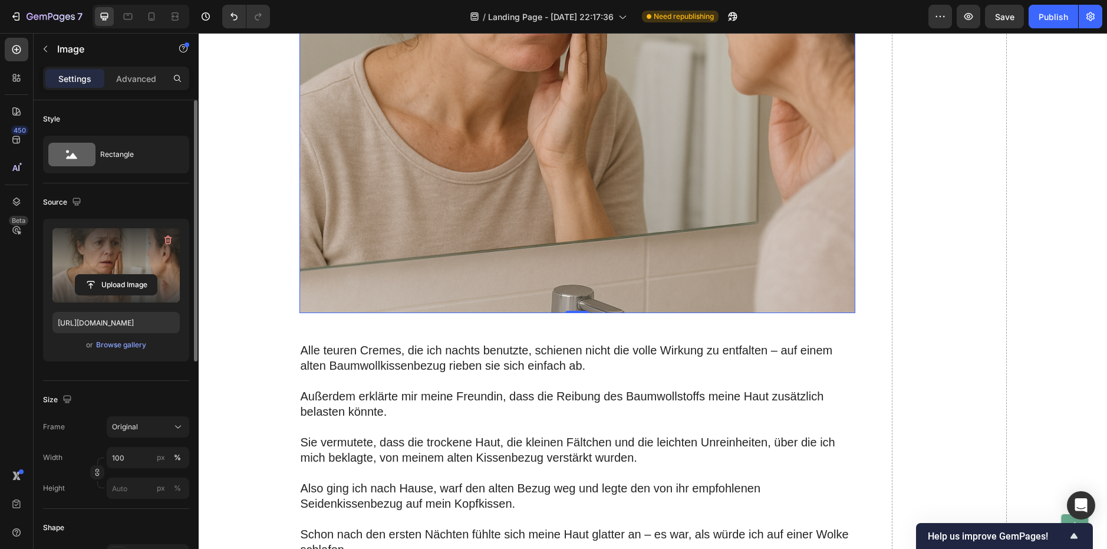
click at [609, 253] on img at bounding box center [577, 35] width 556 height 556
drag, startPoint x: 572, startPoint y: 312, endPoint x: 573, endPoint y: 247, distance: 65.4
click at [573, 247] on div "Image 0" at bounding box center [577, 35] width 556 height 556
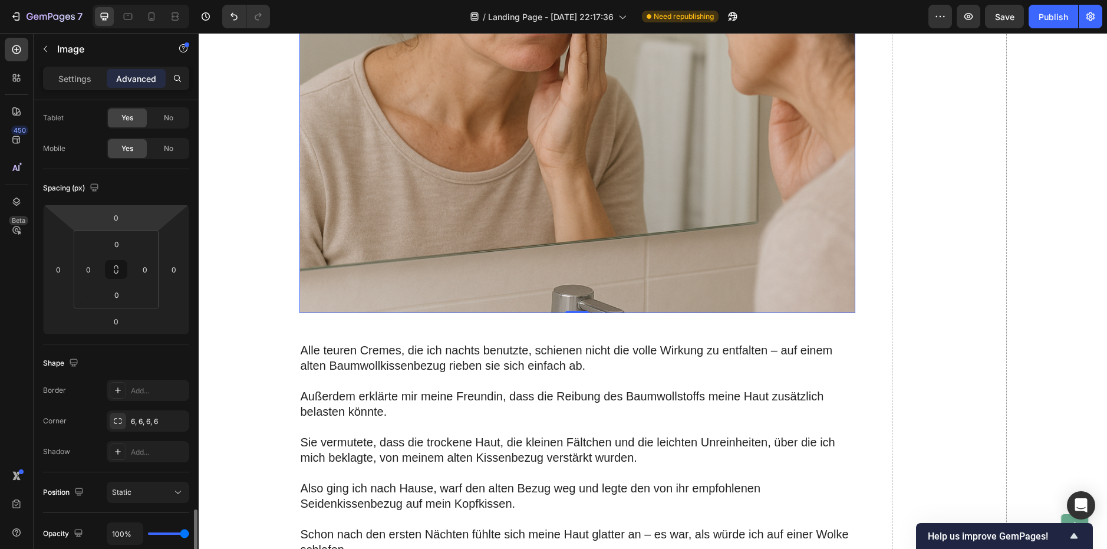
scroll to position [0, 0]
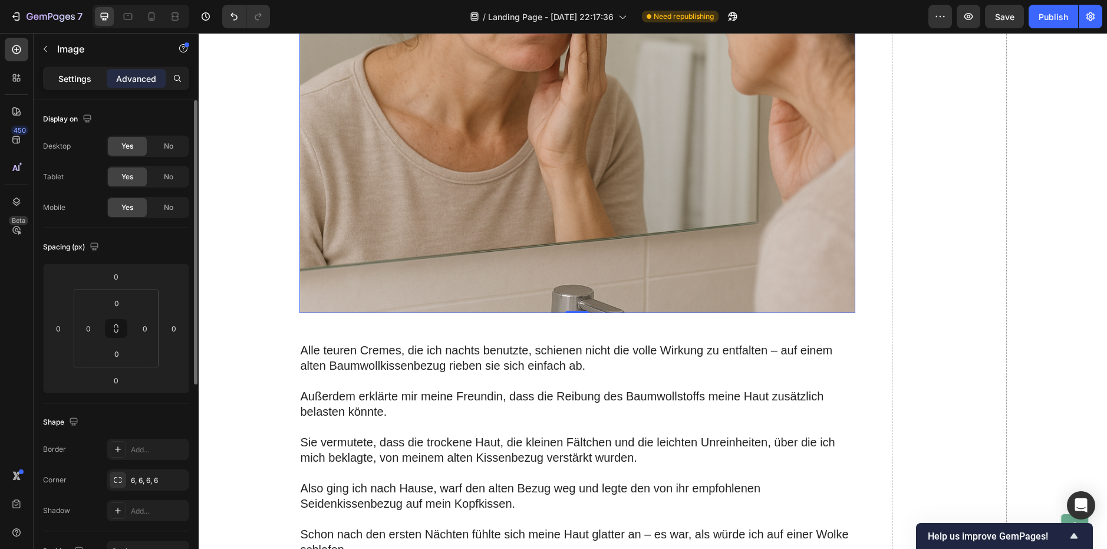
click at [85, 87] on div "Settings" at bounding box center [74, 78] width 59 height 19
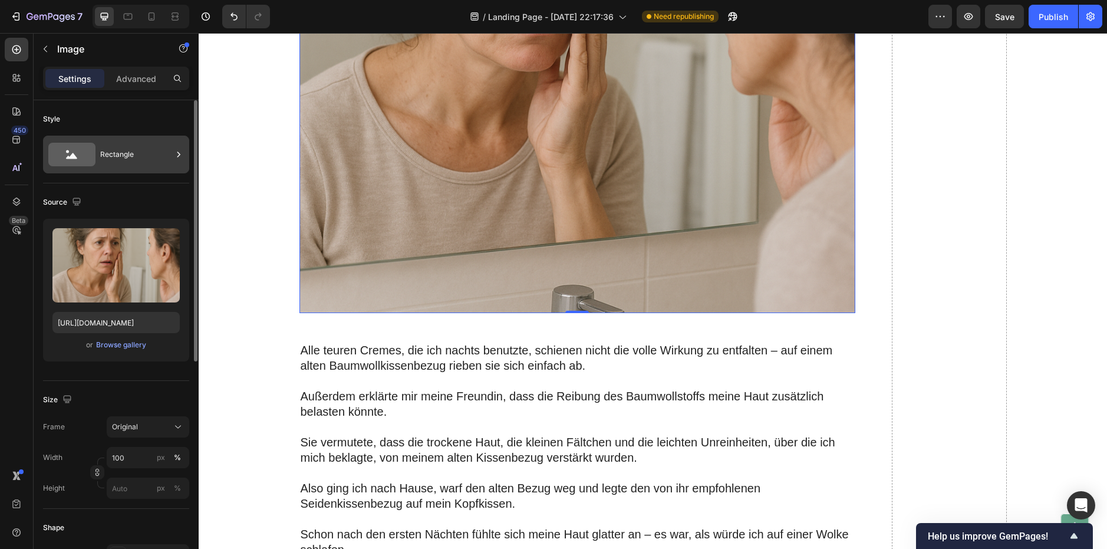
click at [133, 150] on div "Rectangle" at bounding box center [136, 154] width 72 height 27
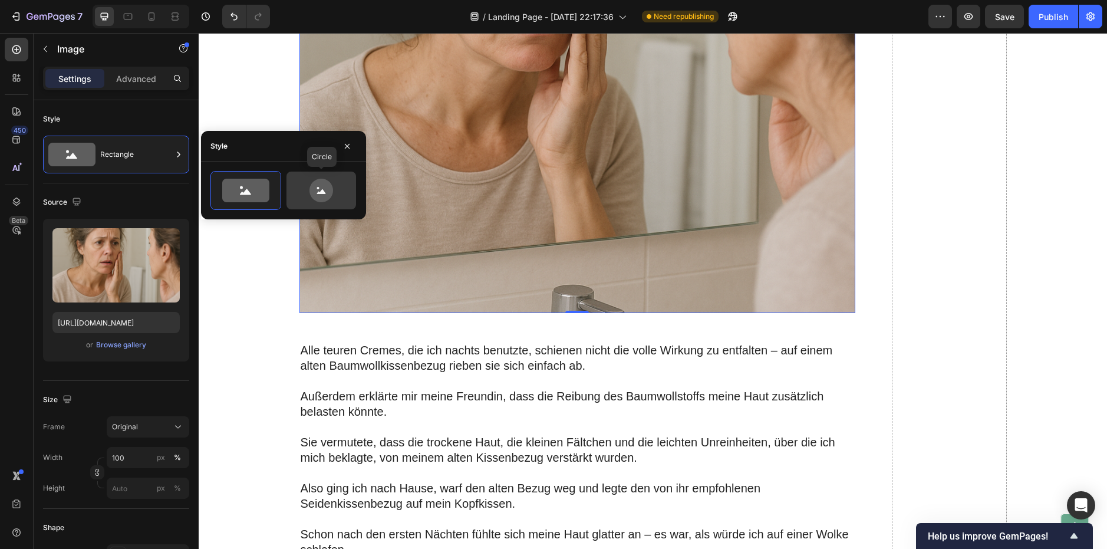
click at [306, 206] on div at bounding box center [321, 190] width 70 height 38
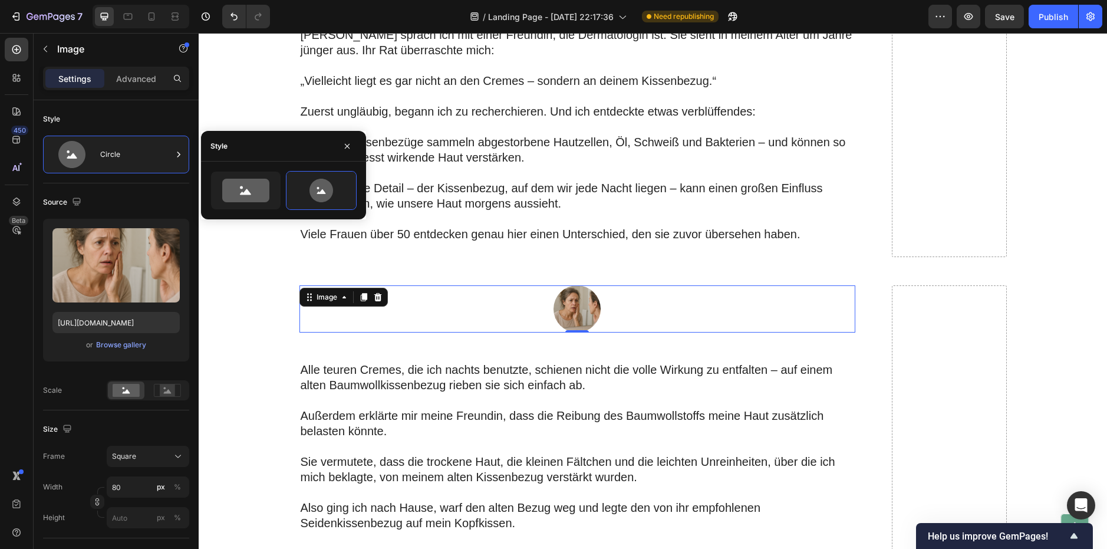
scroll to position [936, 0]
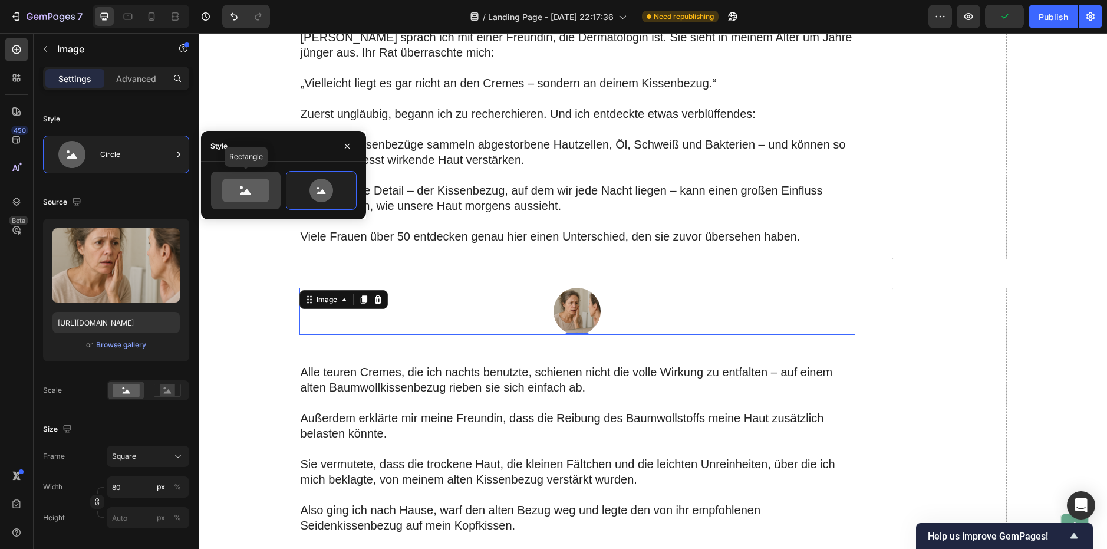
click at [252, 194] on icon at bounding box center [245, 191] width 47 height 24
type input "100"
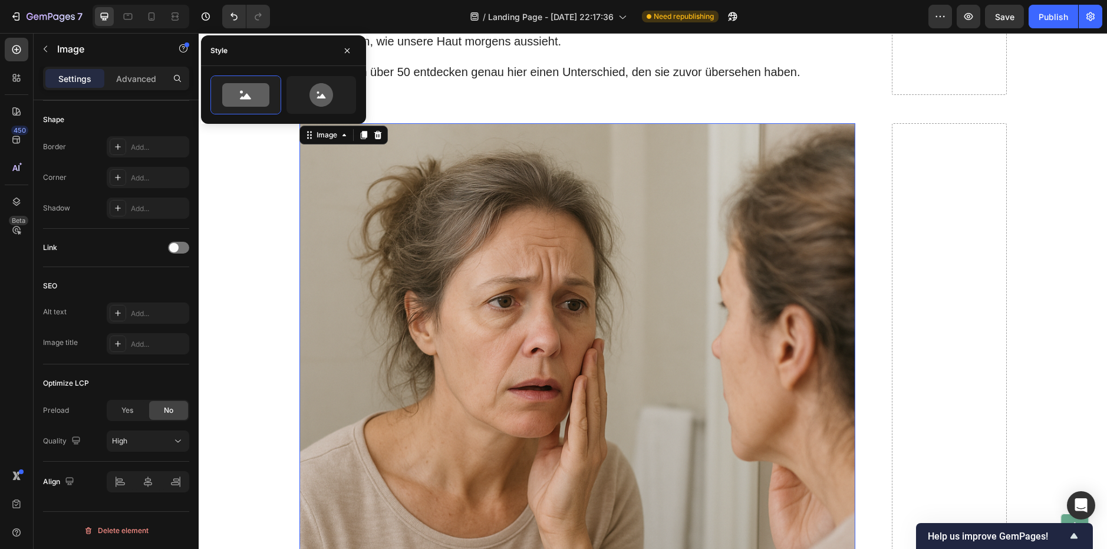
scroll to position [1113, 0]
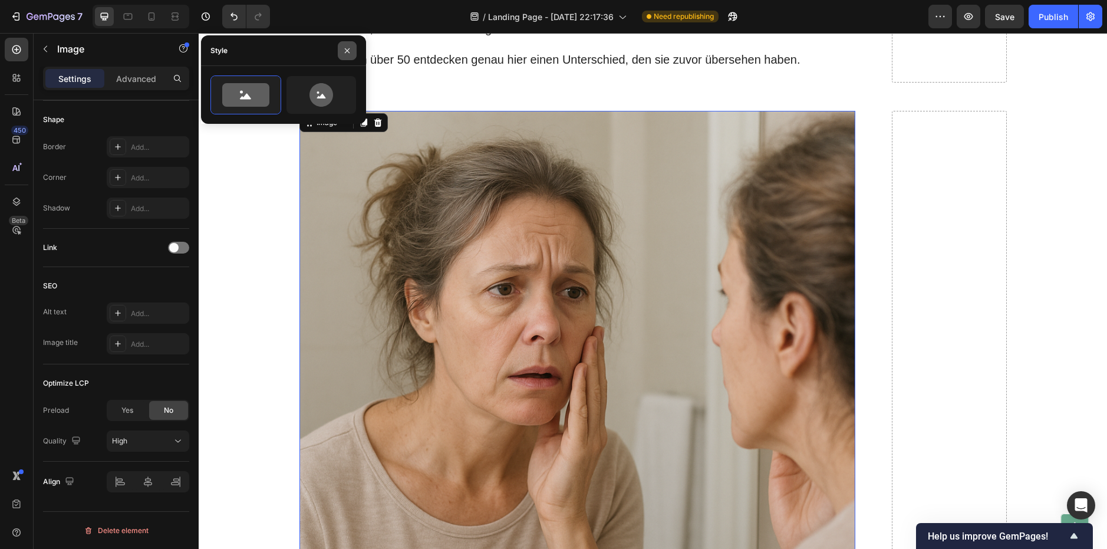
click at [345, 48] on icon "button" at bounding box center [346, 50] width 9 height 9
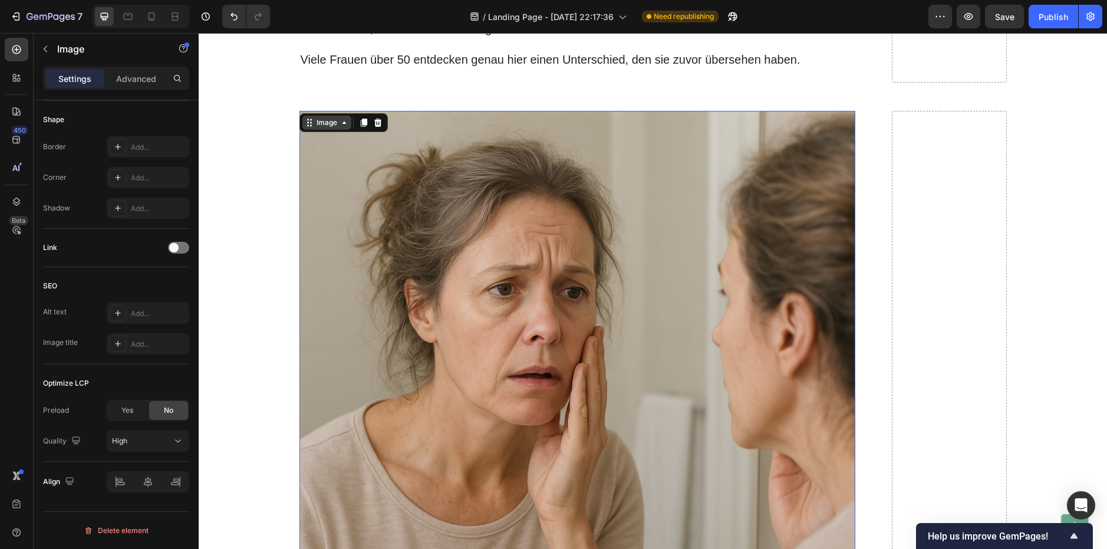
click at [342, 124] on icon at bounding box center [344, 122] width 4 height 2
click at [349, 167] on img at bounding box center [577, 389] width 556 height 556
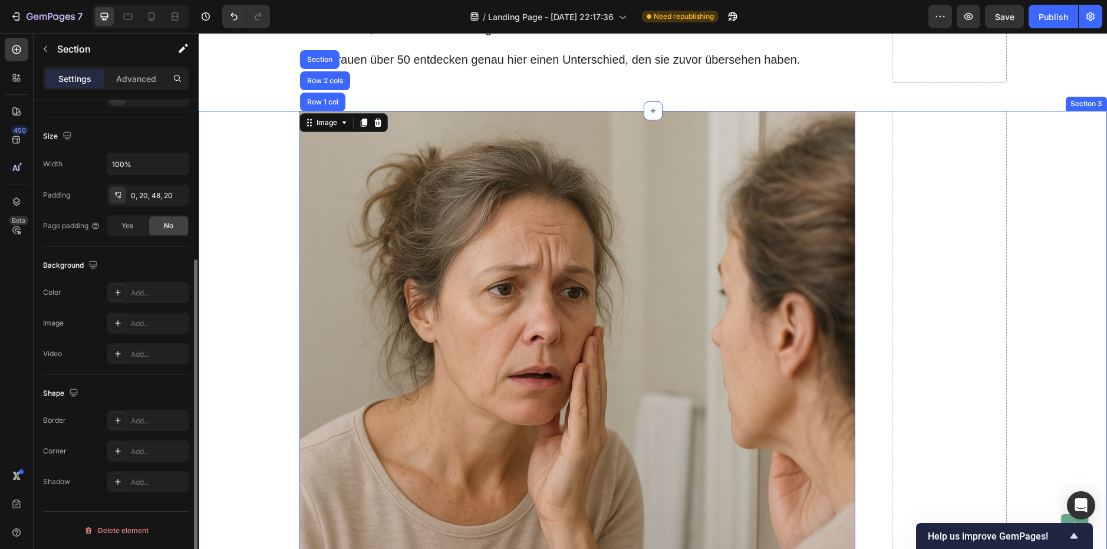
scroll to position [0, 0]
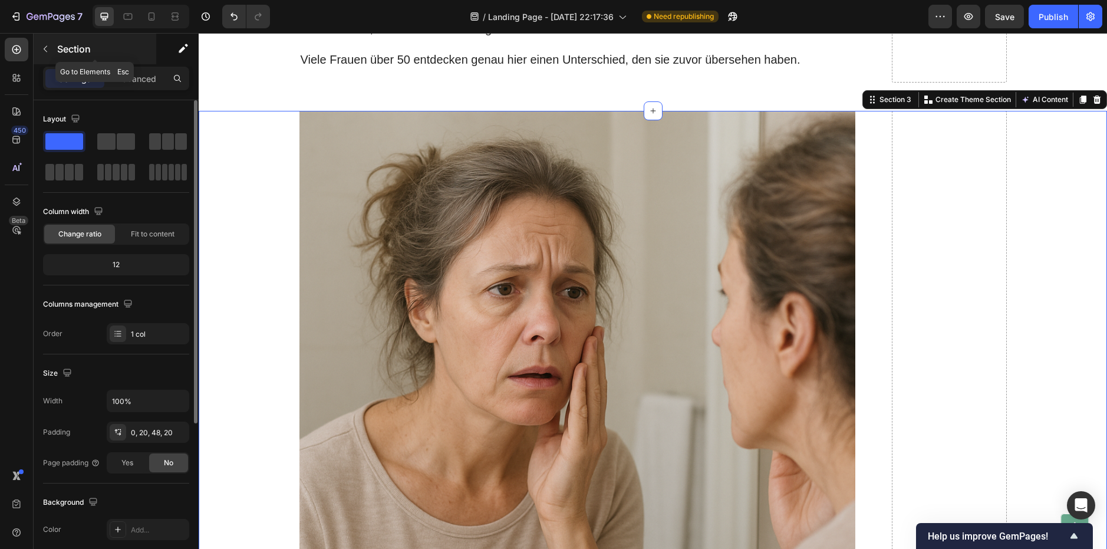
click at [49, 48] on icon "button" at bounding box center [45, 48] width 9 height 9
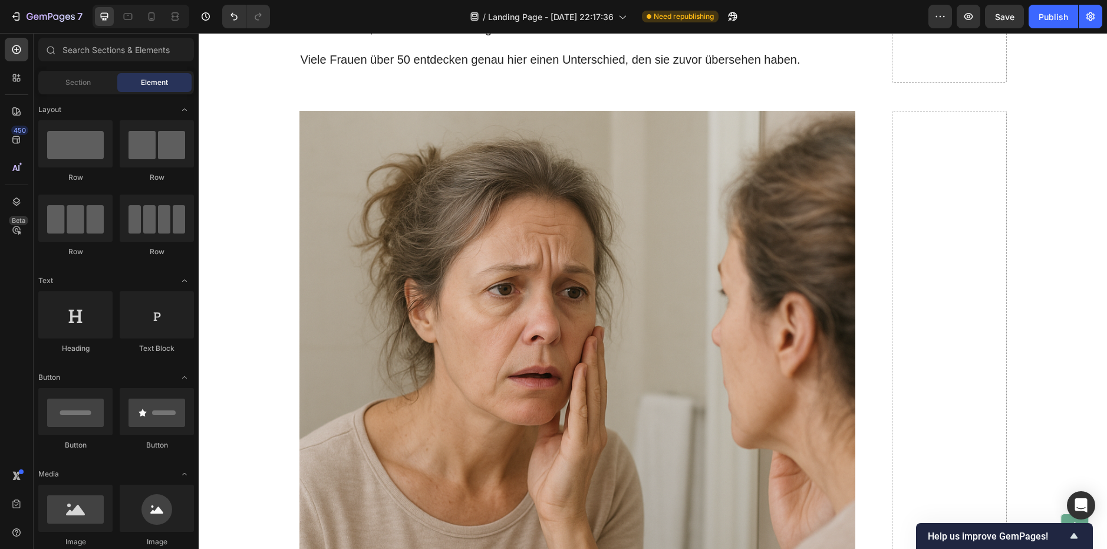
click at [485, 238] on img at bounding box center [577, 389] width 556 height 556
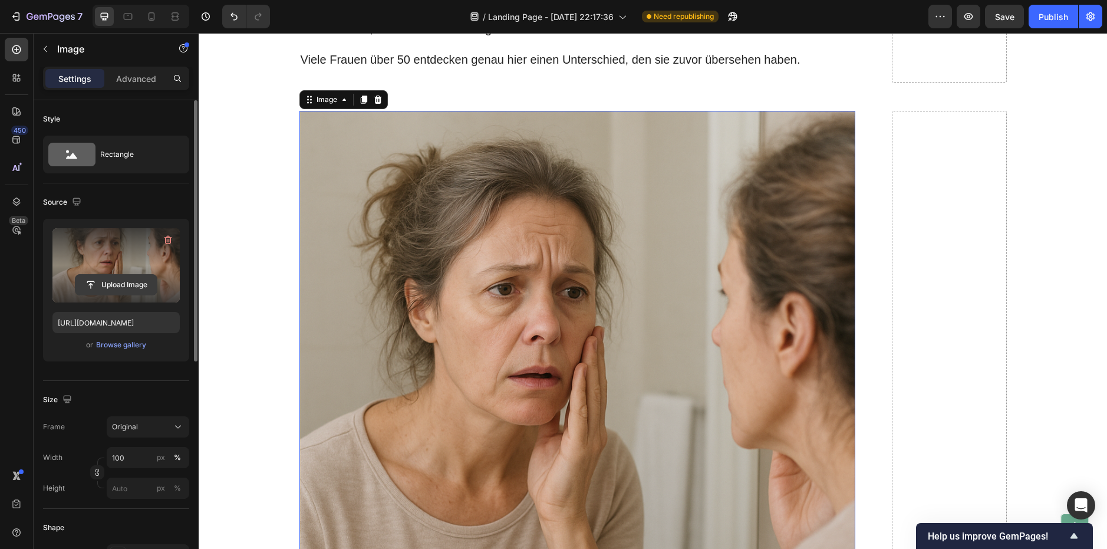
click at [115, 283] on input "file" at bounding box center [115, 285] width 81 height 20
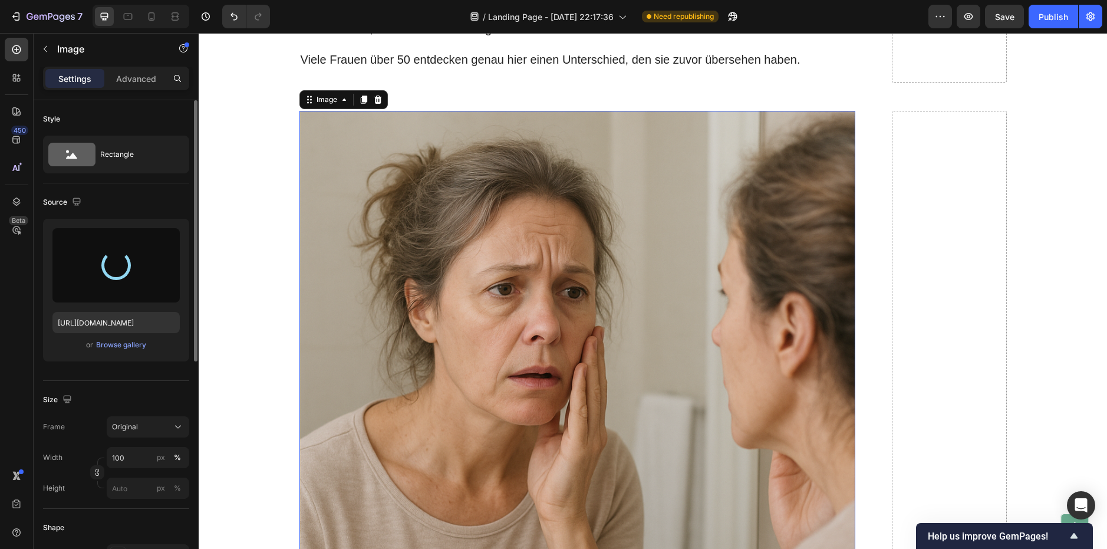
type input "[URL][DOMAIN_NAME]"
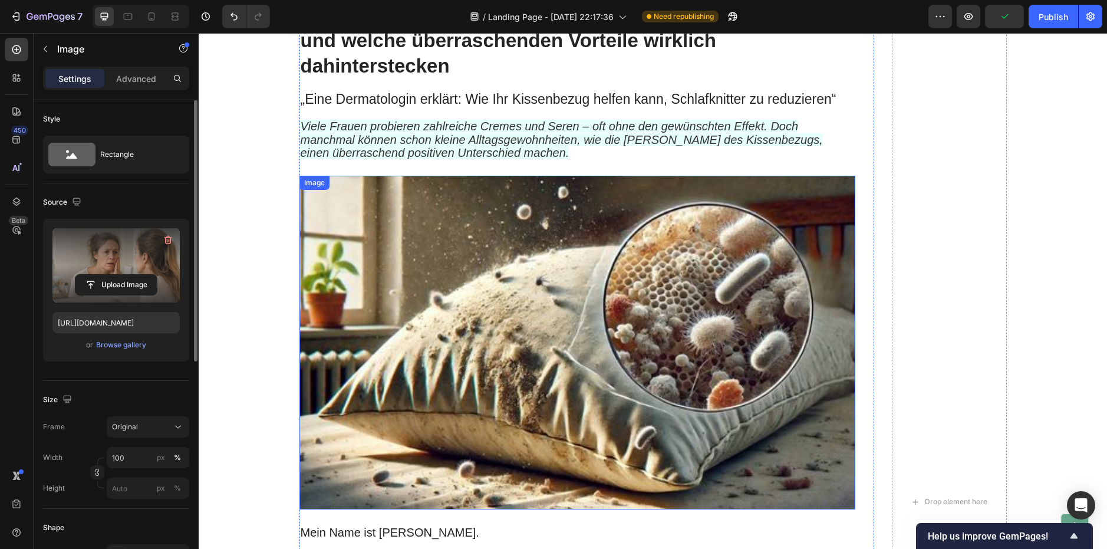
scroll to position [170, 0]
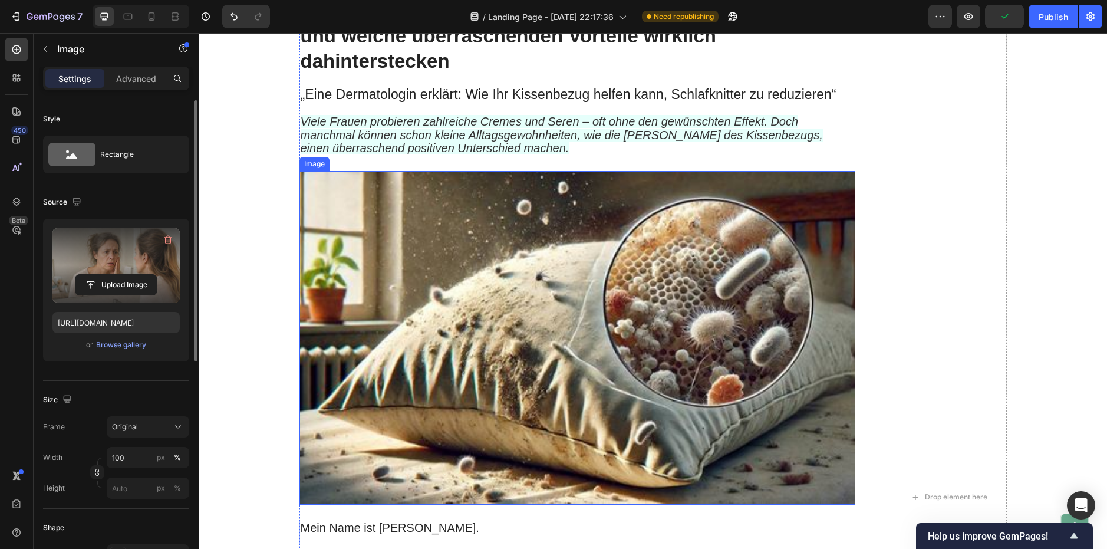
click at [407, 242] on img at bounding box center [577, 338] width 556 height 334
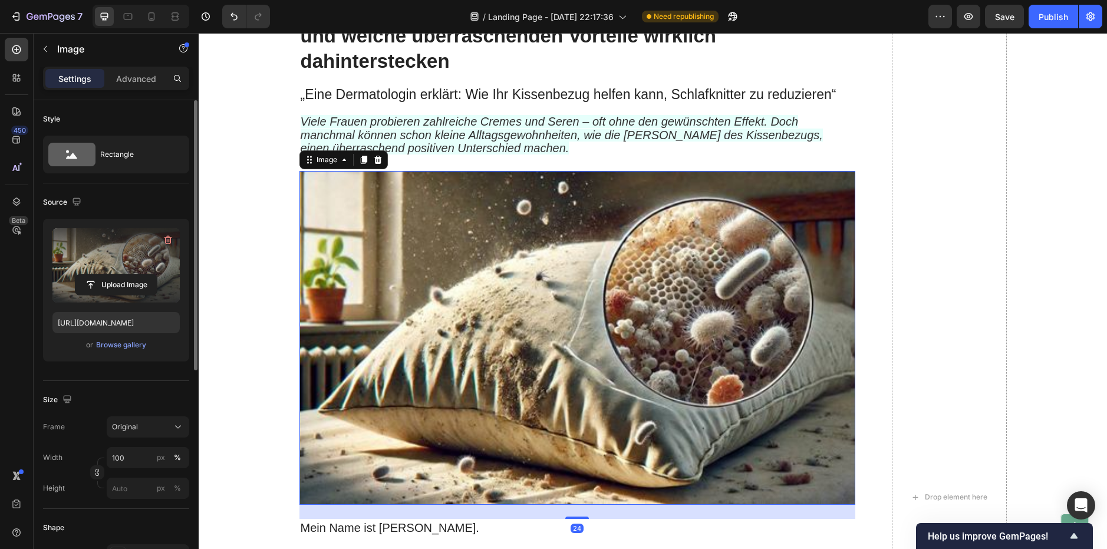
click at [125, 271] on label at bounding box center [115, 265] width 127 height 74
click at [125, 275] on input "file" at bounding box center [115, 285] width 81 height 20
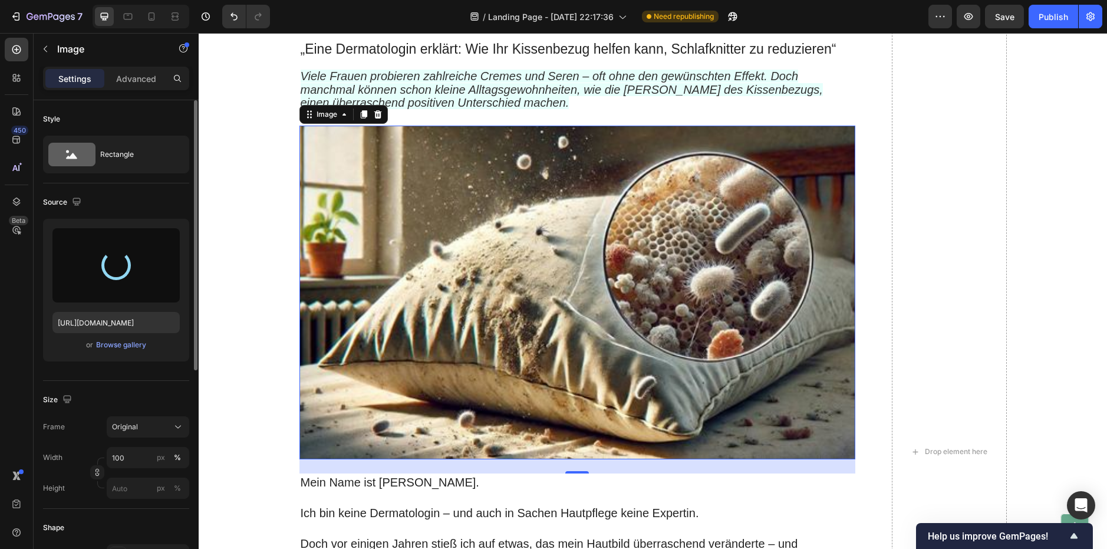
type input "[URL][DOMAIN_NAME]"
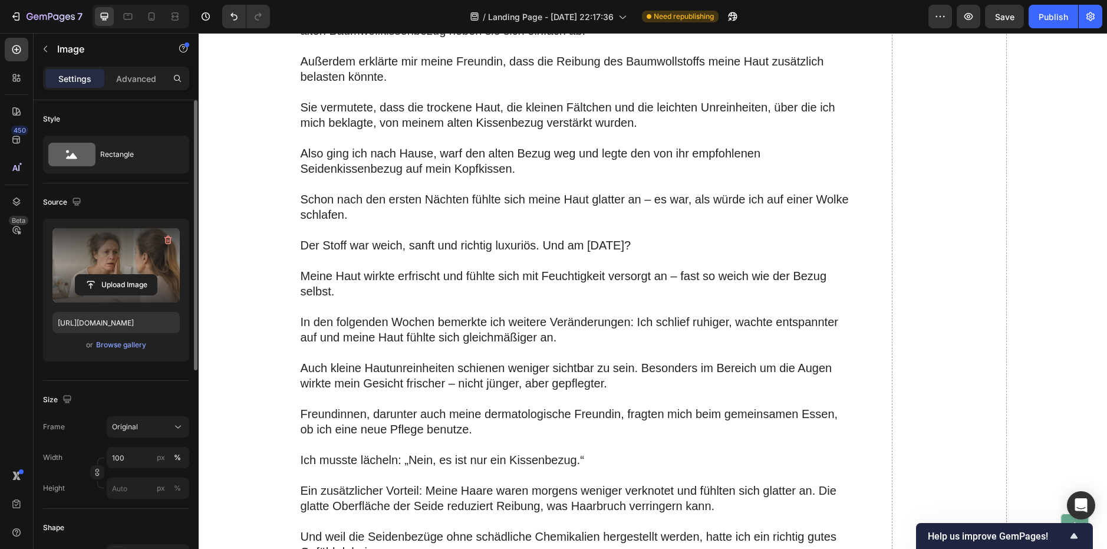
scroll to position [1231, 0]
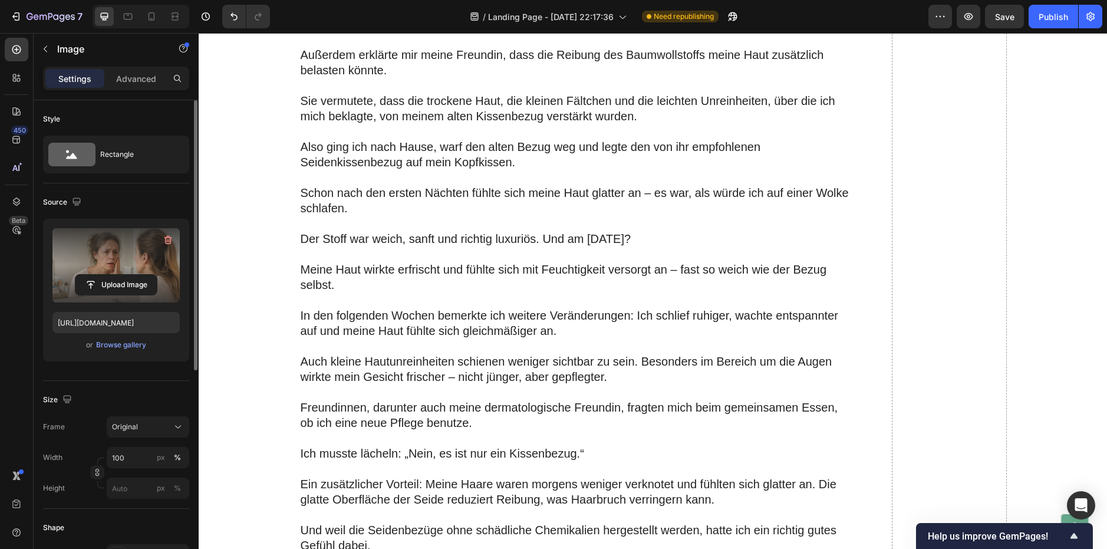
click at [131, 276] on input "file" at bounding box center [115, 285] width 81 height 20
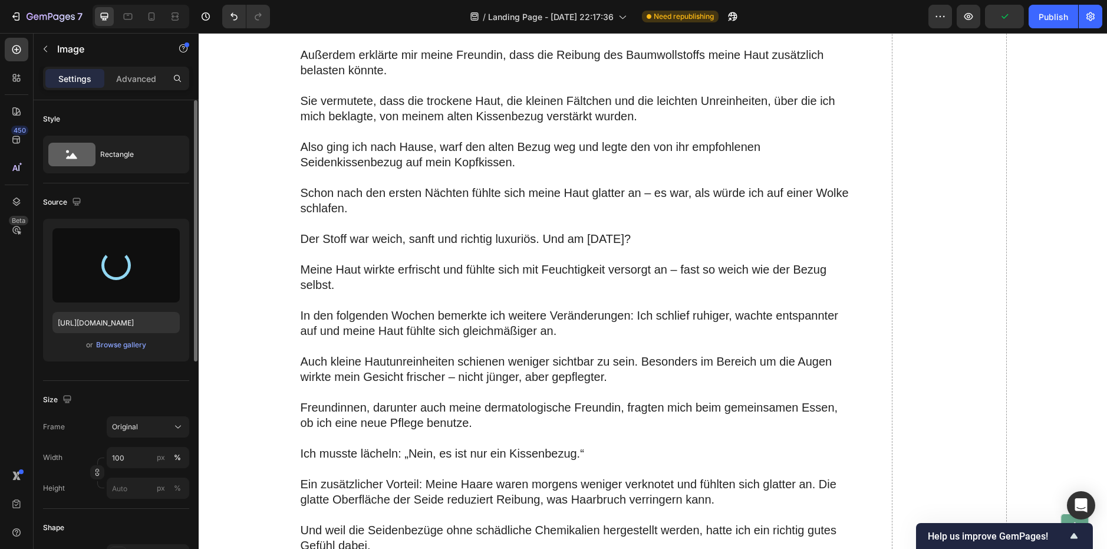
type input "[URL][DOMAIN_NAME]"
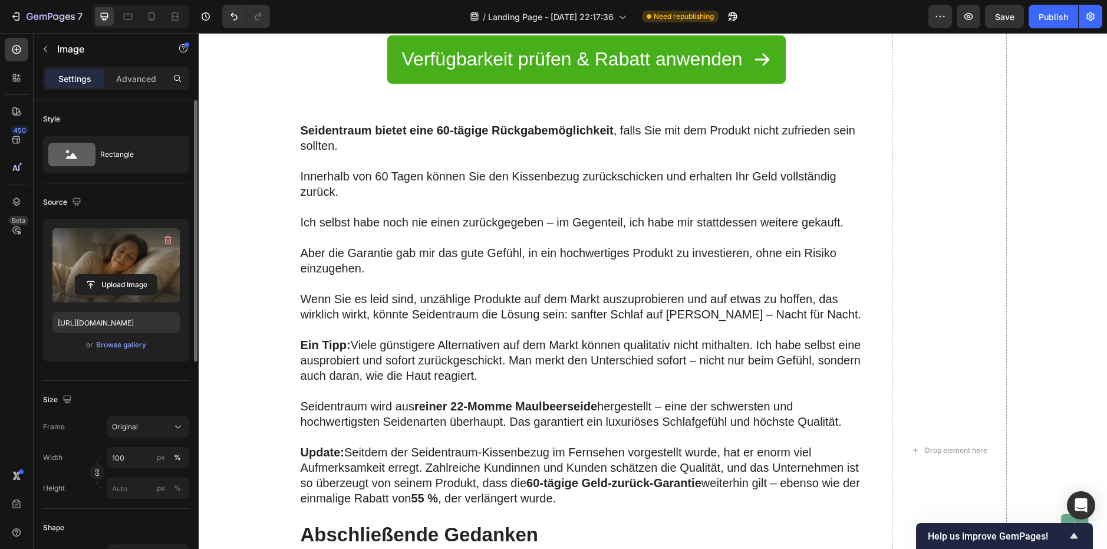
scroll to position [2115, 0]
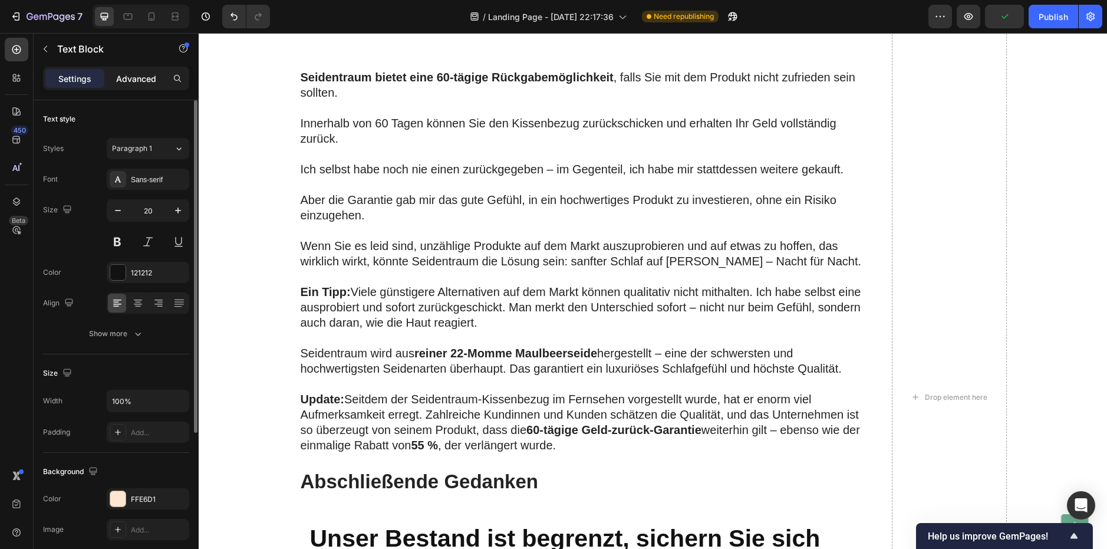
click at [115, 81] on div "Advanced" at bounding box center [136, 78] width 59 height 19
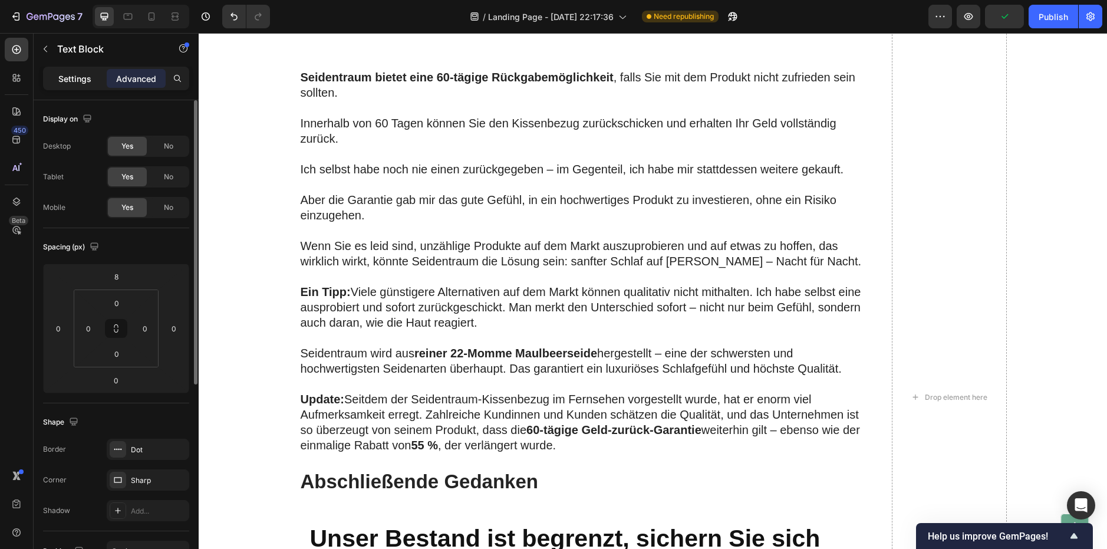
click at [70, 77] on p "Settings" at bounding box center [74, 78] width 33 height 12
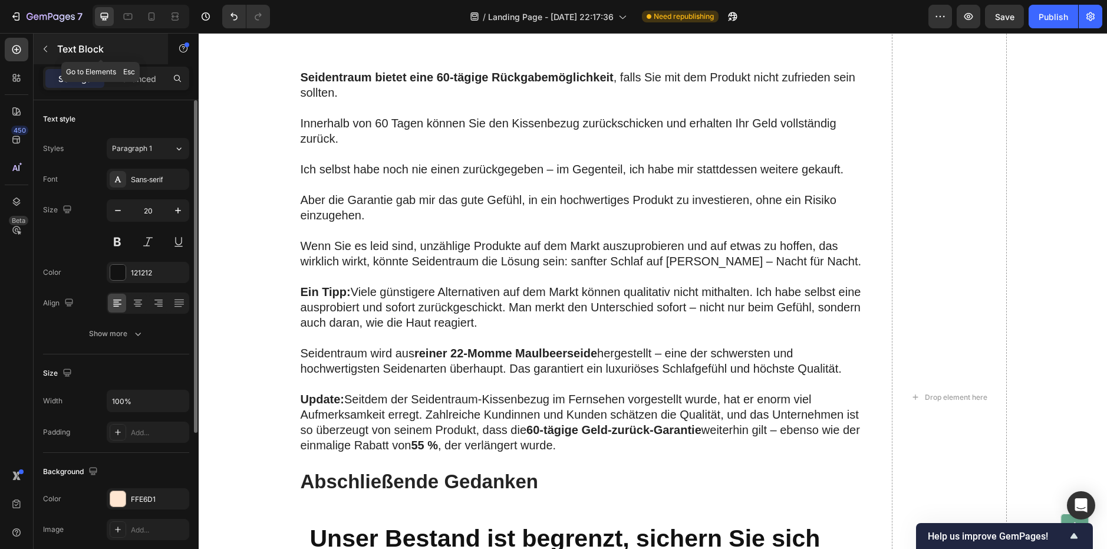
click at [55, 49] on div "Text Block" at bounding box center [101, 49] width 134 height 31
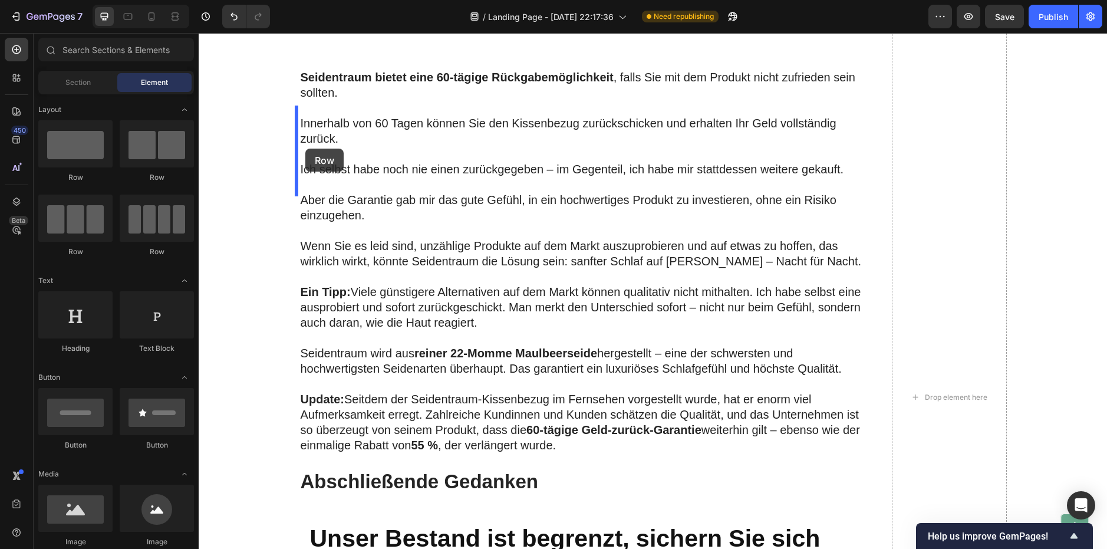
drag, startPoint x: 351, startPoint y: 188, endPoint x: 305, endPoint y: 149, distance: 60.2
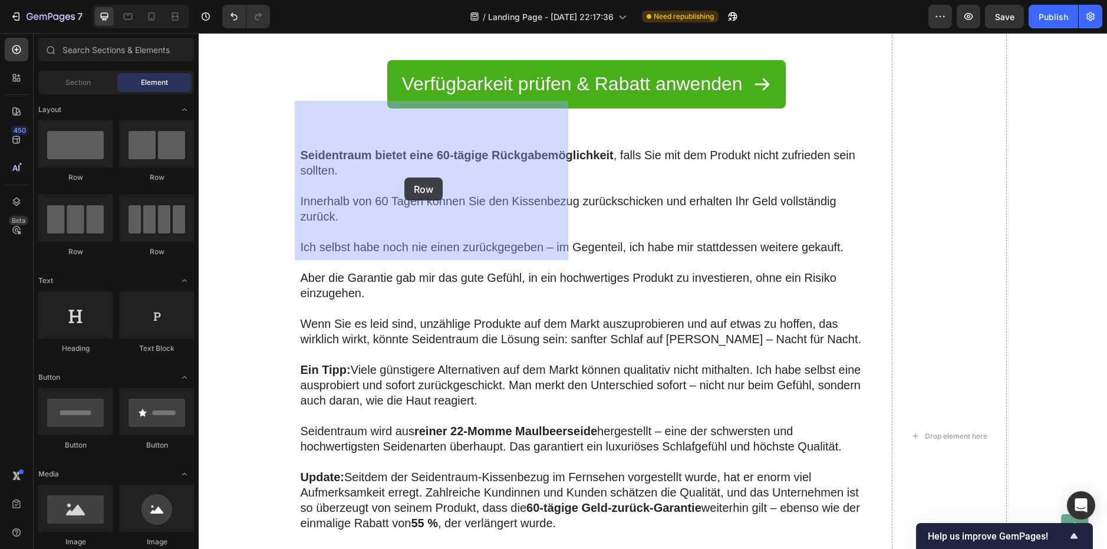
drag, startPoint x: 295, startPoint y: 177, endPoint x: 403, endPoint y: 179, distance: 107.3
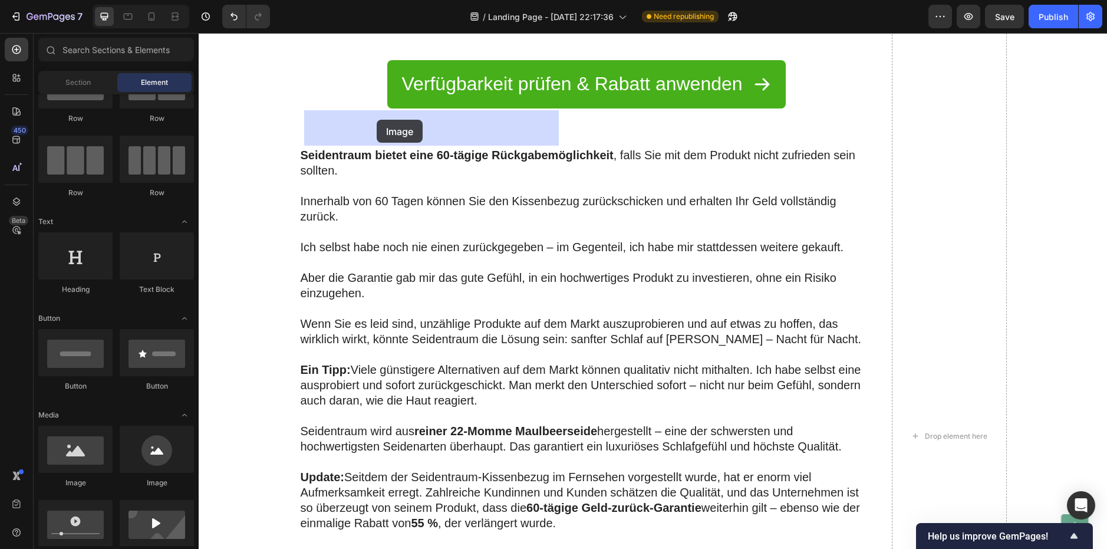
drag, startPoint x: 347, startPoint y: 485, endPoint x: 376, endPoint y: 120, distance: 366.5
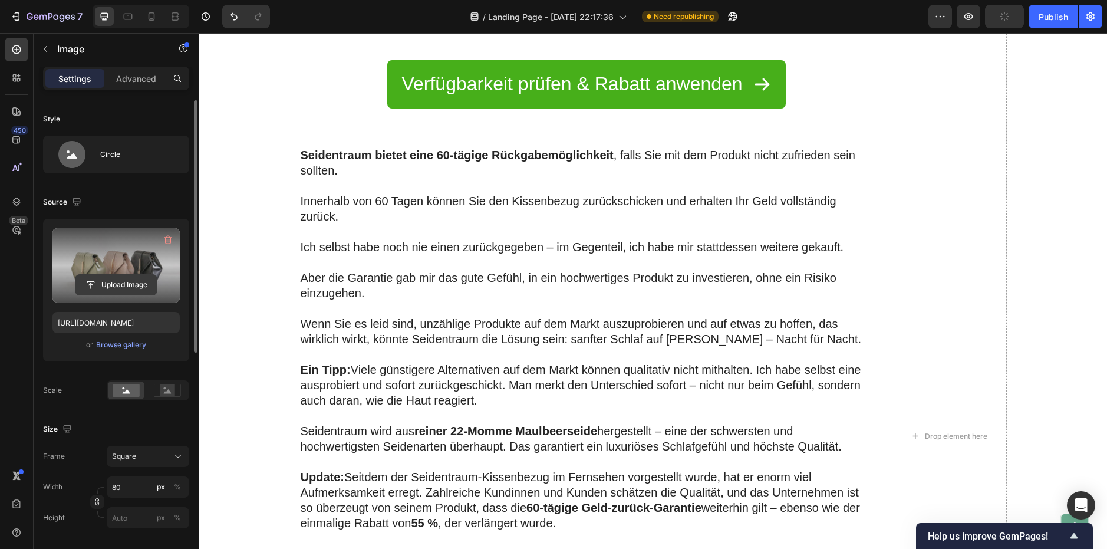
click at [110, 283] on input "file" at bounding box center [115, 285] width 81 height 20
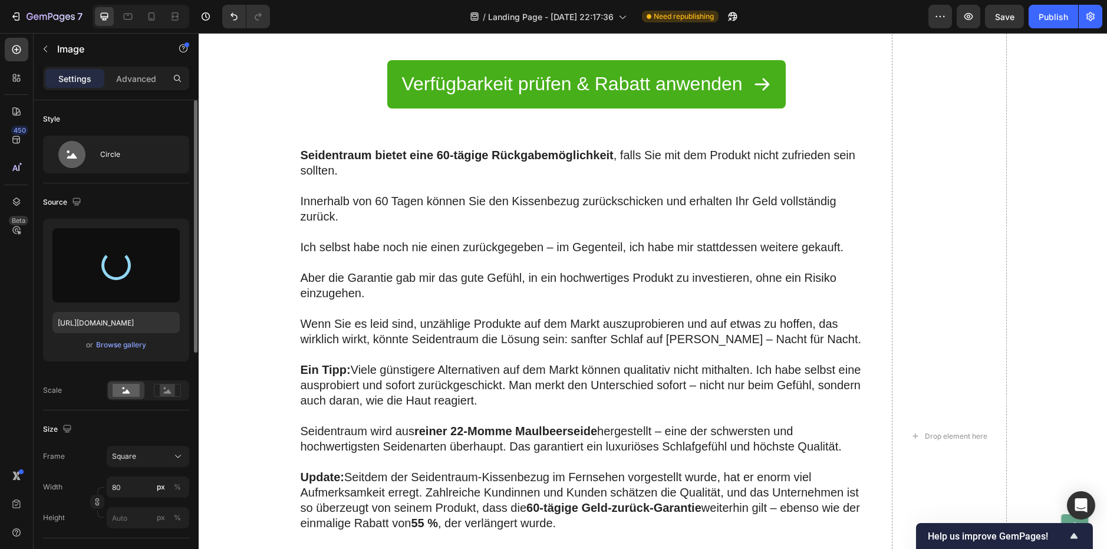
type input "[URL][DOMAIN_NAME]"
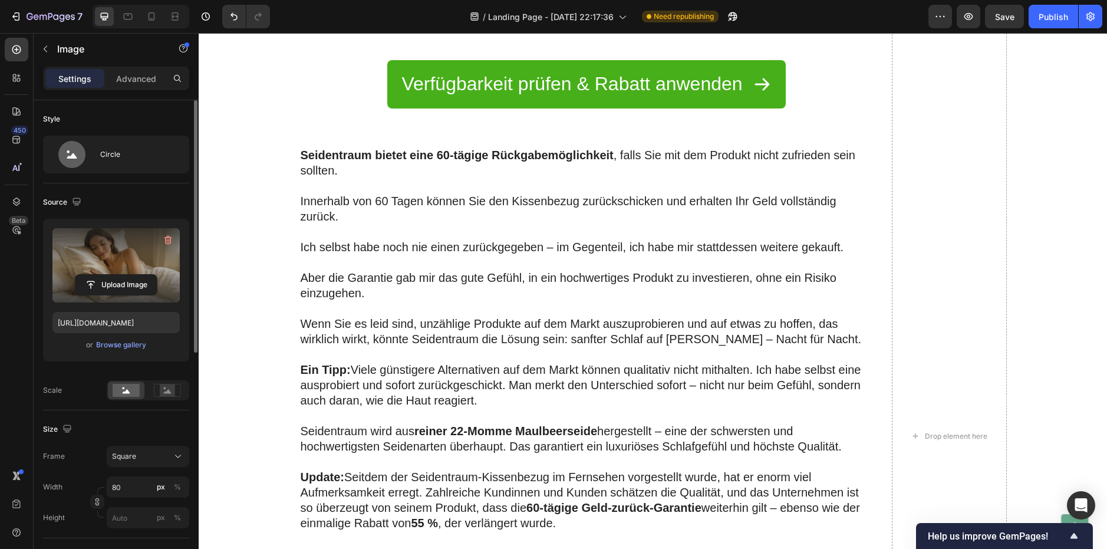
drag, startPoint x: 433, startPoint y: 155, endPoint x: 427, endPoint y: 193, distance: 38.9
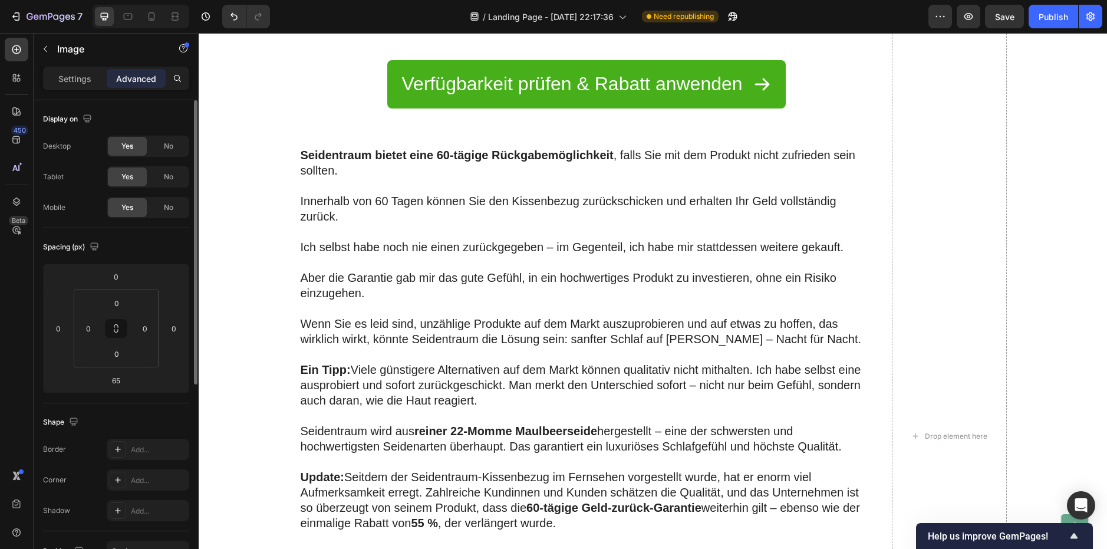
drag, startPoint x: 427, startPoint y: 193, endPoint x: 424, endPoint y: 151, distance: 42.5
type input "0"
click at [74, 66] on div "Image" at bounding box center [101, 50] width 134 height 34
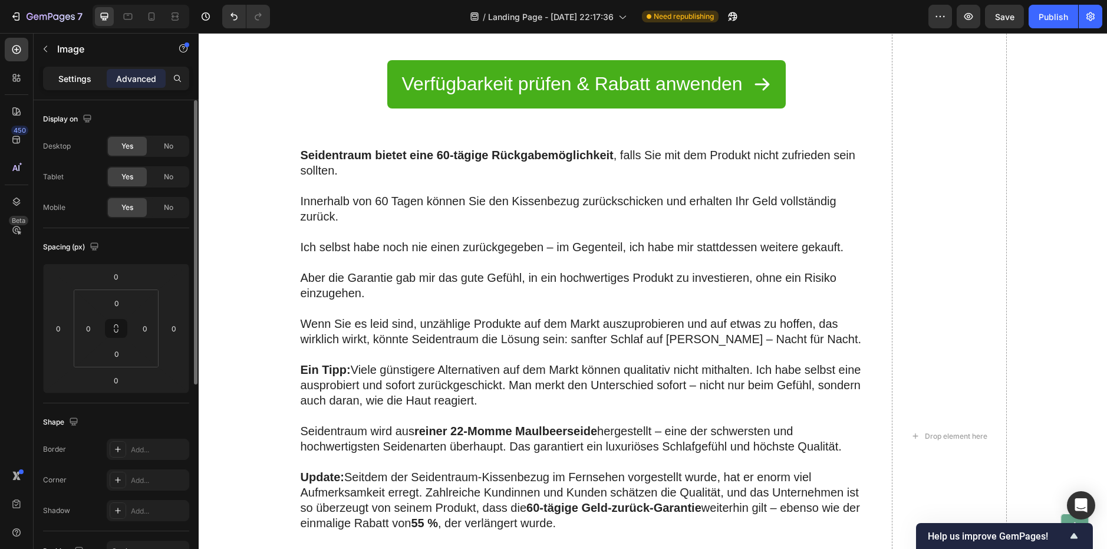
click at [78, 78] on p "Settings" at bounding box center [74, 78] width 33 height 12
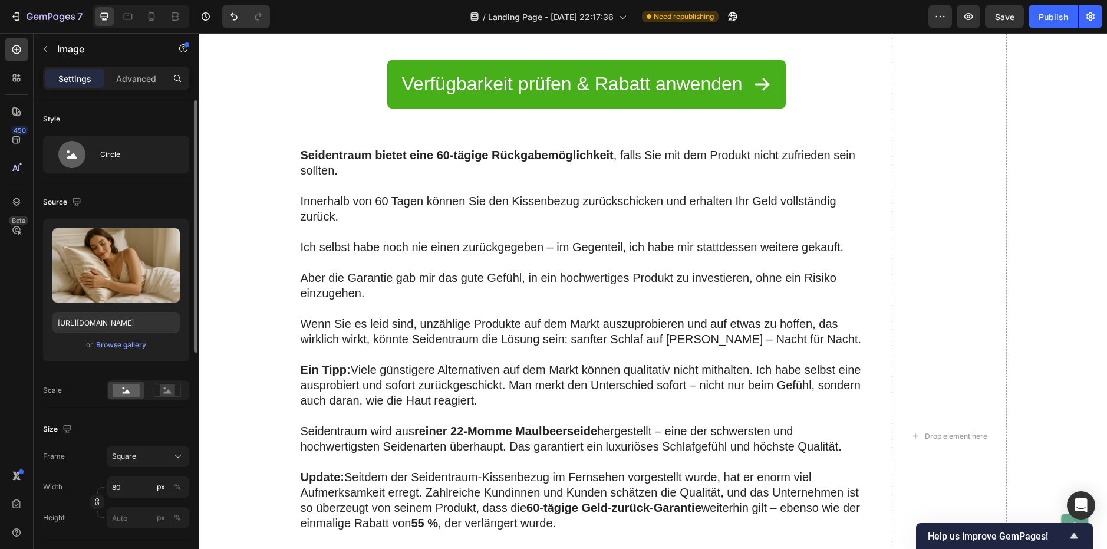
scroll to position [118, 0]
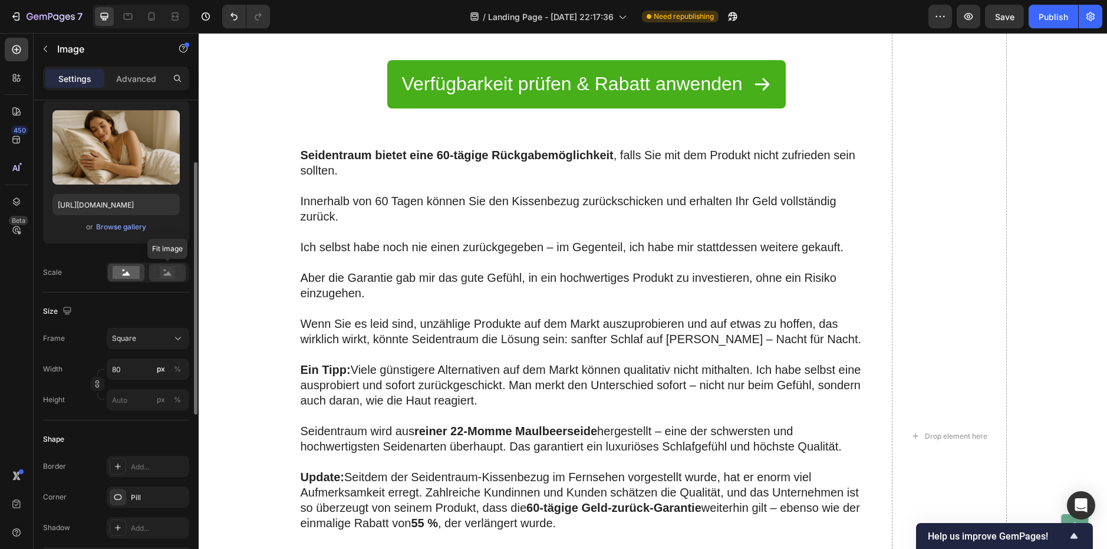
click at [163, 273] on rect at bounding box center [167, 272] width 15 height 12
click at [133, 278] on rect at bounding box center [126, 272] width 27 height 13
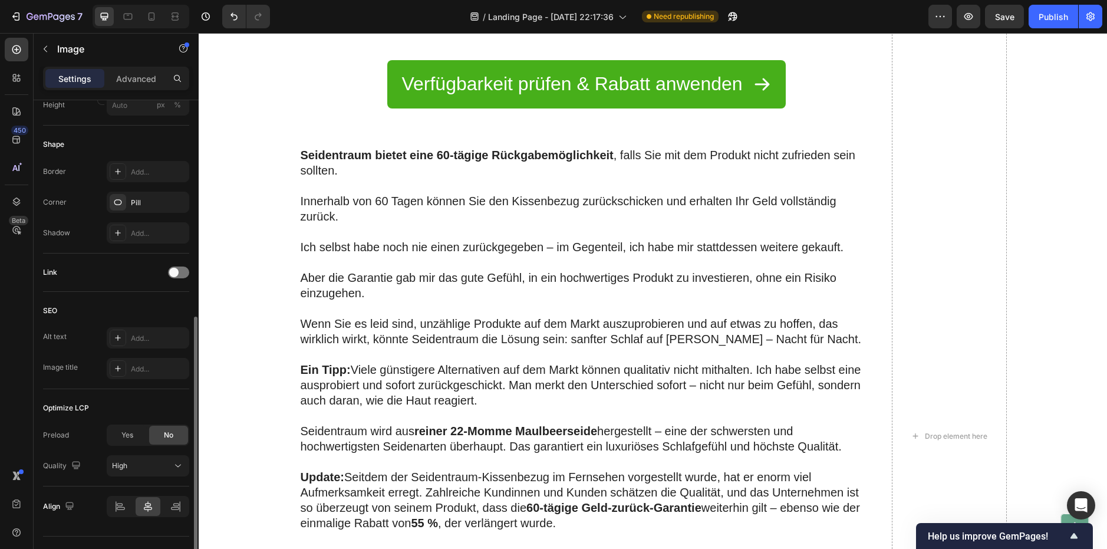
scroll to position [437, 0]
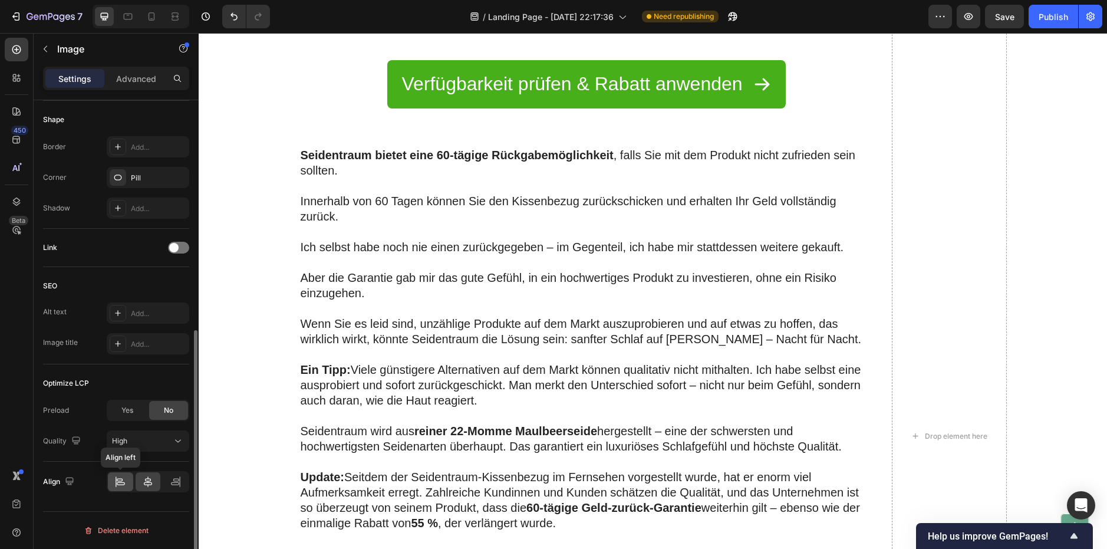
click at [114, 487] on div at bounding box center [120, 481] width 25 height 19
click at [171, 482] on icon at bounding box center [175, 483] width 8 height 3
click at [147, 480] on icon at bounding box center [148, 482] width 12 height 12
click at [139, 436] on div "High" at bounding box center [142, 441] width 60 height 11
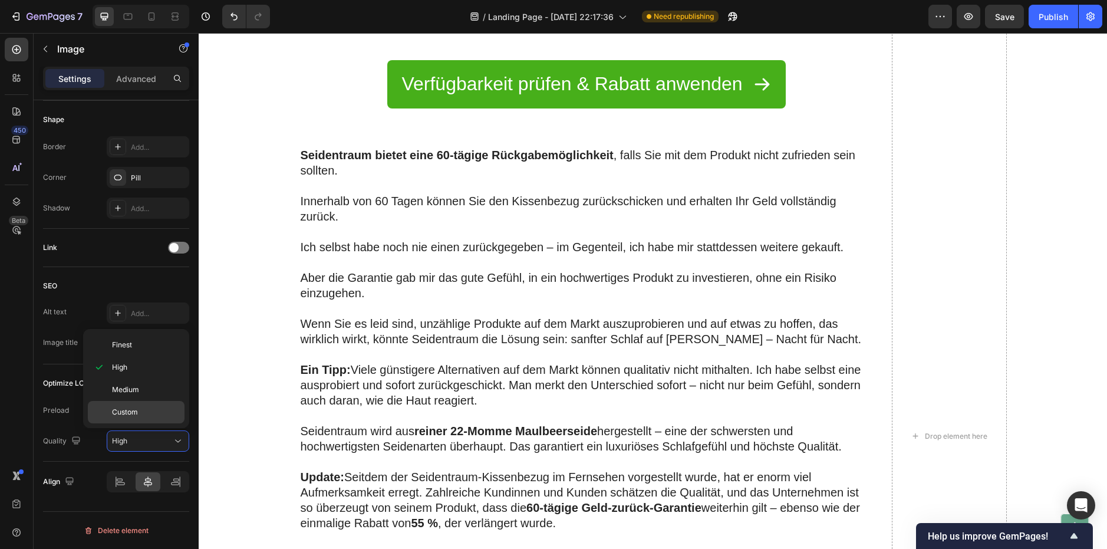
click at [124, 414] on span "Custom" at bounding box center [125, 412] width 26 height 11
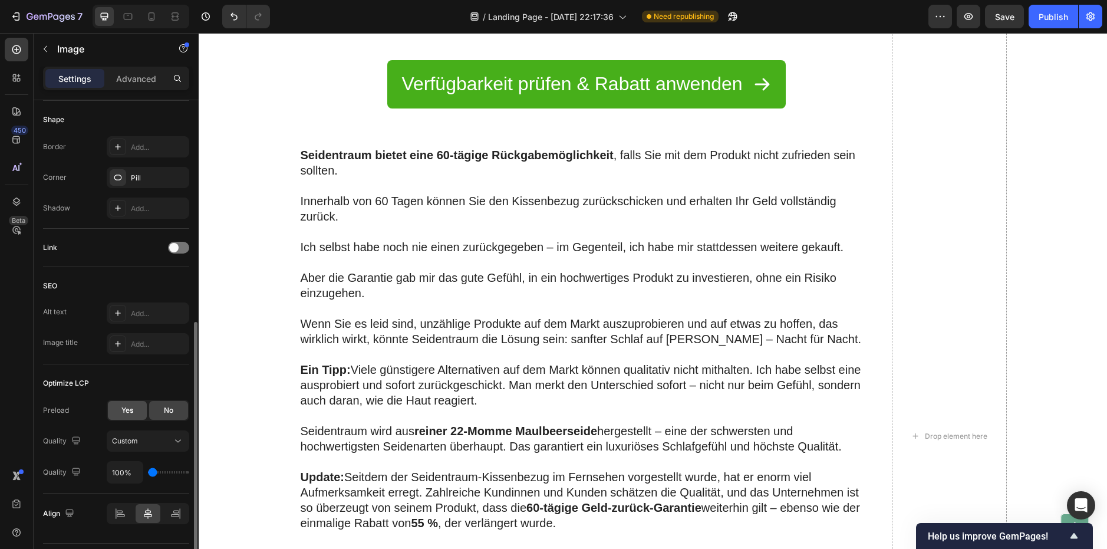
click at [134, 413] on div "Yes" at bounding box center [127, 410] width 39 height 19
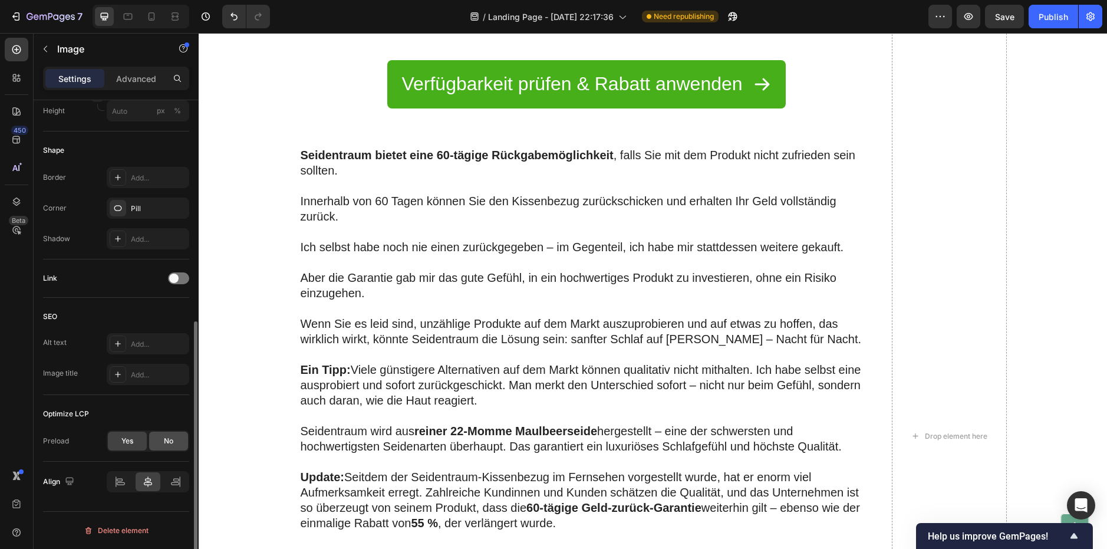
click at [160, 438] on div "No" at bounding box center [168, 440] width 39 height 19
click at [145, 478] on button "Custom" at bounding box center [148, 471] width 83 height 21
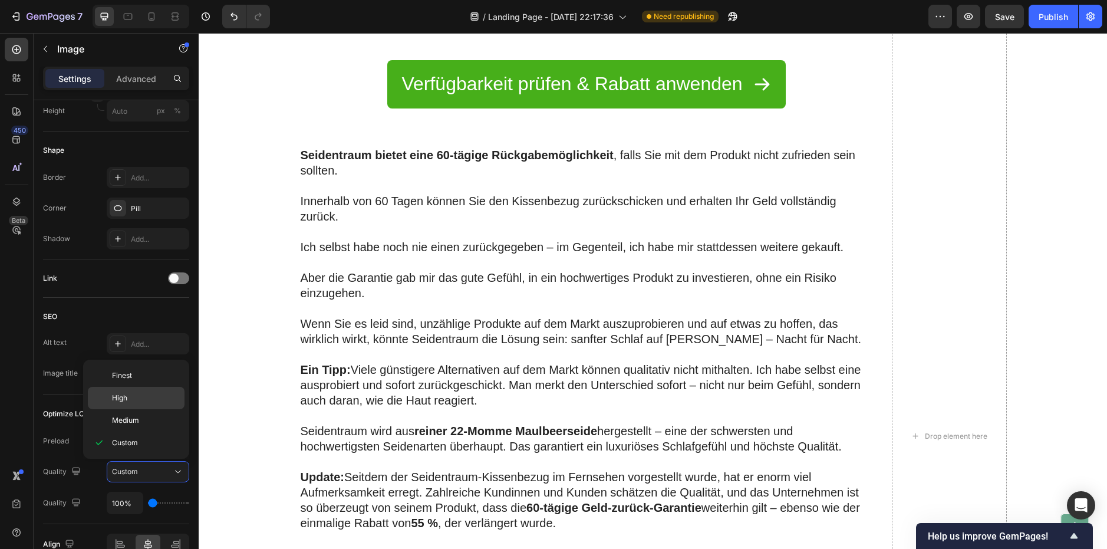
click at [127, 399] on span "High" at bounding box center [119, 397] width 15 height 11
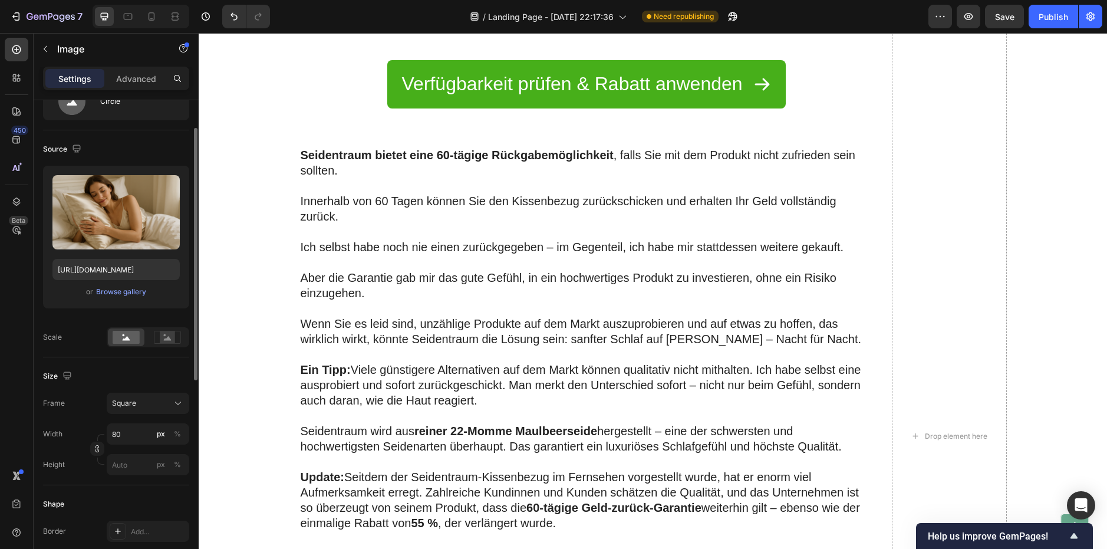
scroll to position [0, 0]
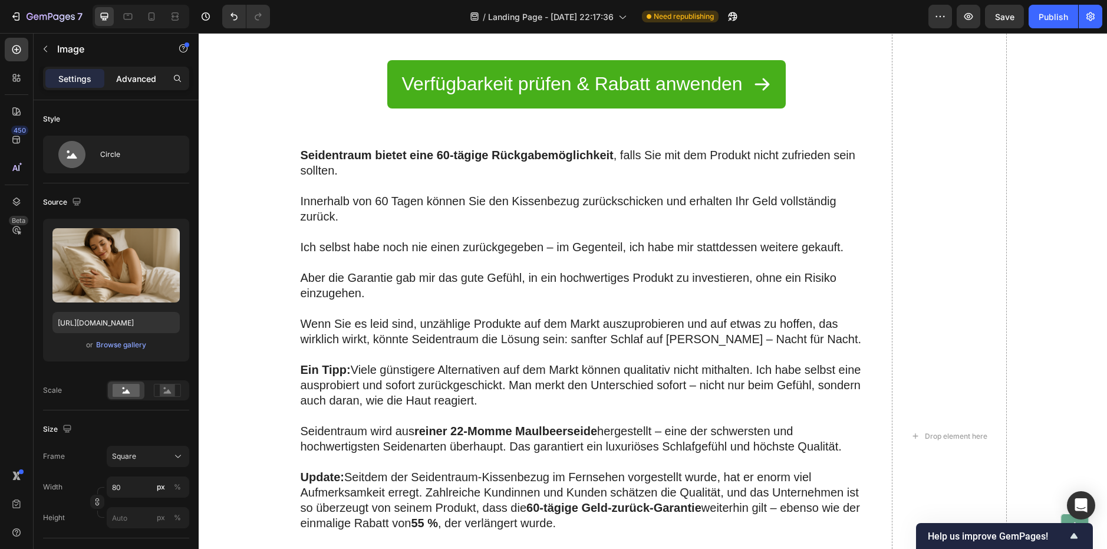
click at [138, 80] on p "Advanced" at bounding box center [136, 78] width 40 height 12
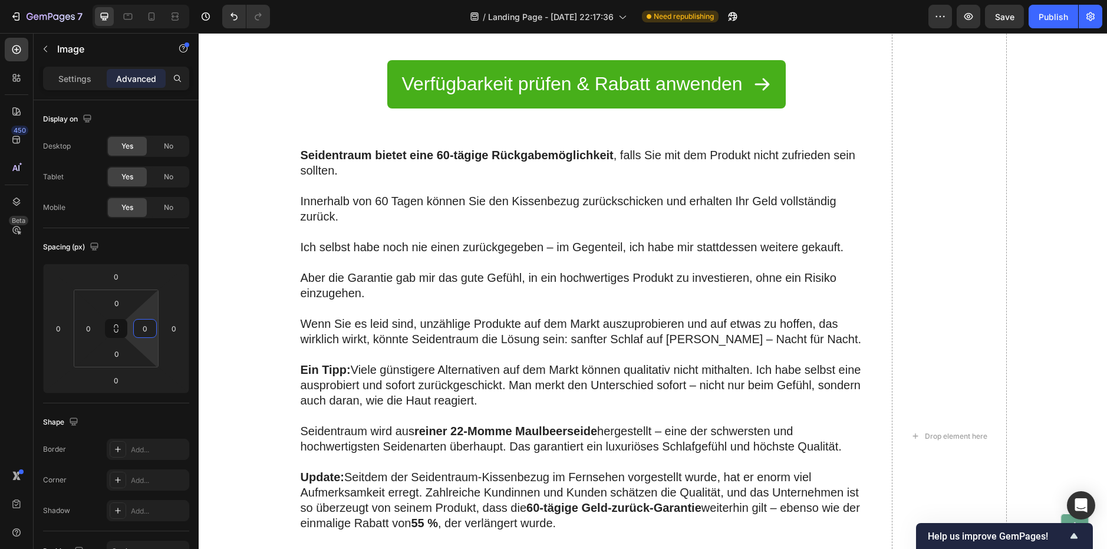
click at [138, 331] on input "0" at bounding box center [145, 328] width 18 height 18
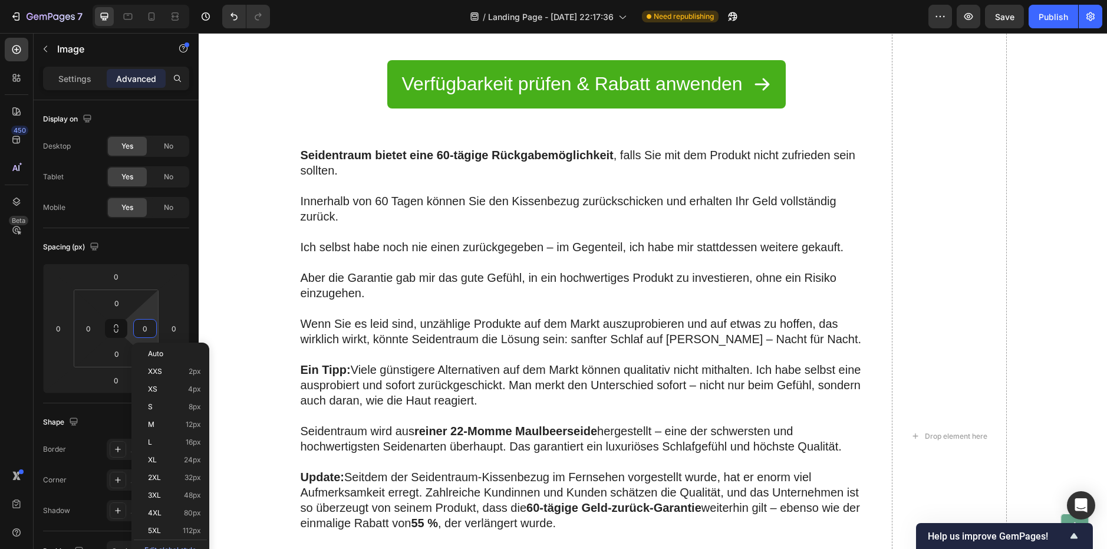
click at [155, 327] on div "0" at bounding box center [145, 328] width 24 height 19
click at [170, 324] on input "0" at bounding box center [174, 328] width 18 height 18
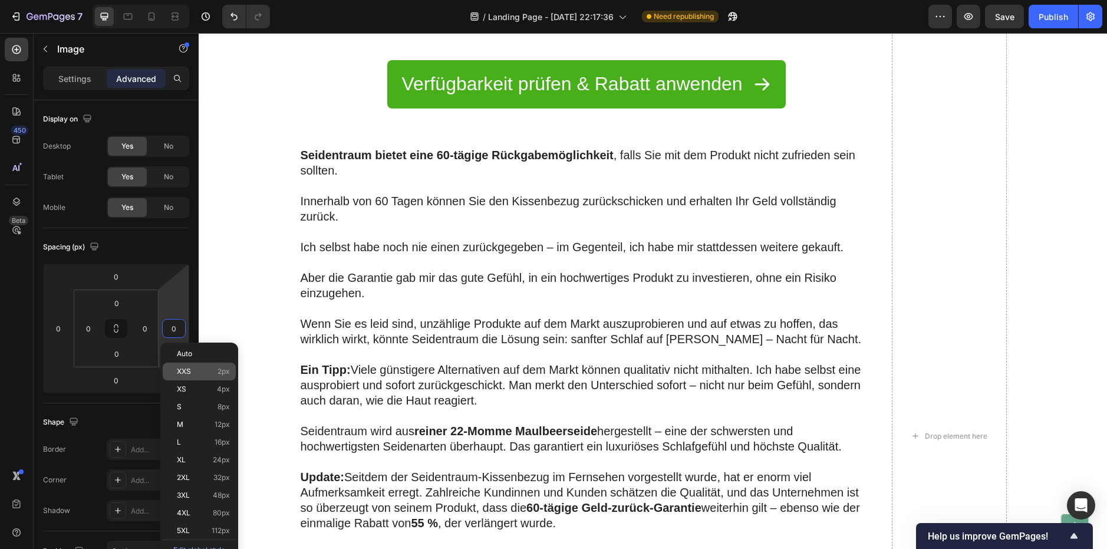
click at [184, 368] on span "XXS" at bounding box center [184, 371] width 14 height 8
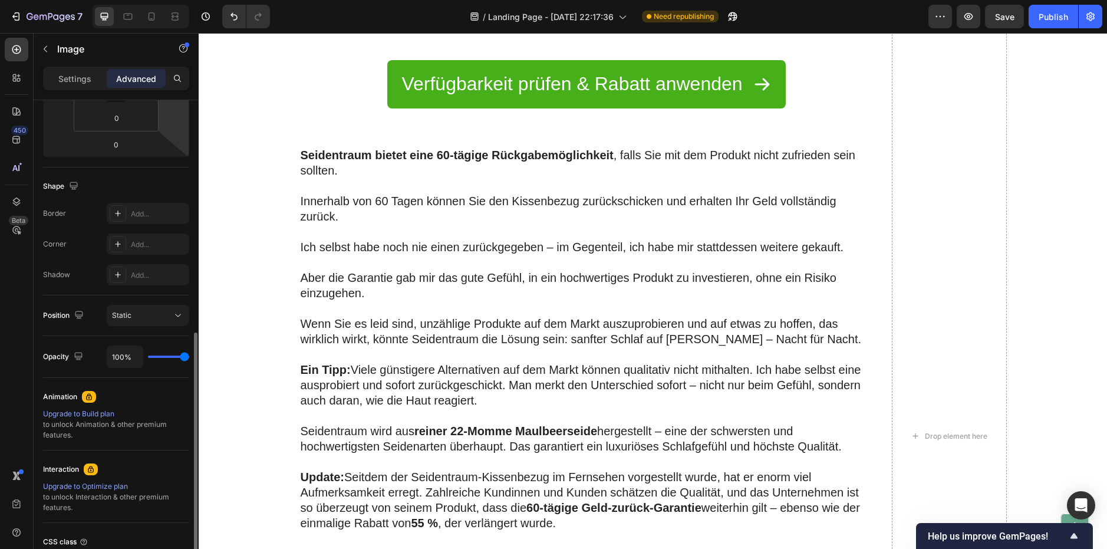
scroll to position [295, 0]
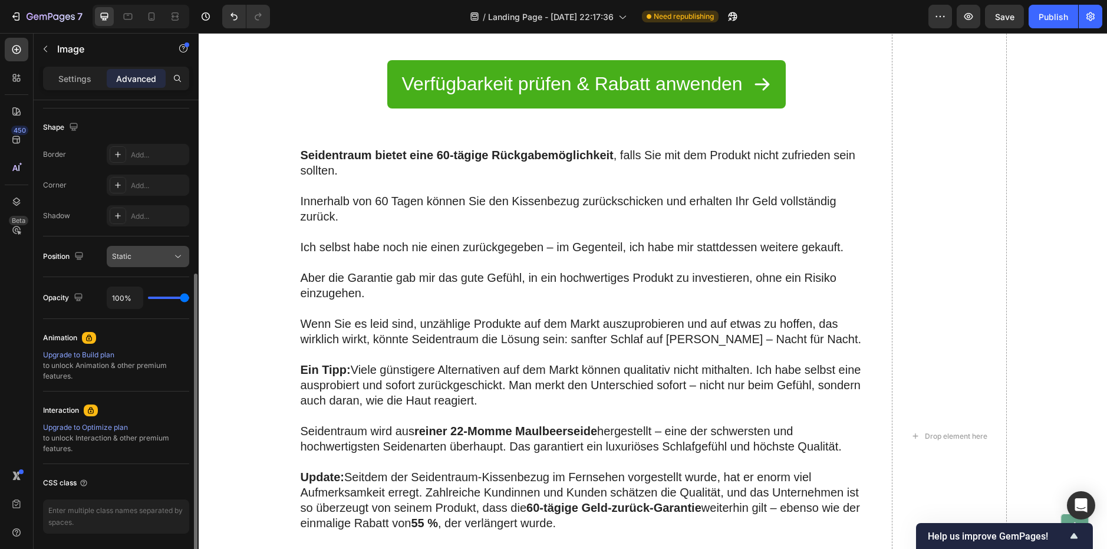
click at [142, 261] on div "Static" at bounding box center [142, 256] width 60 height 11
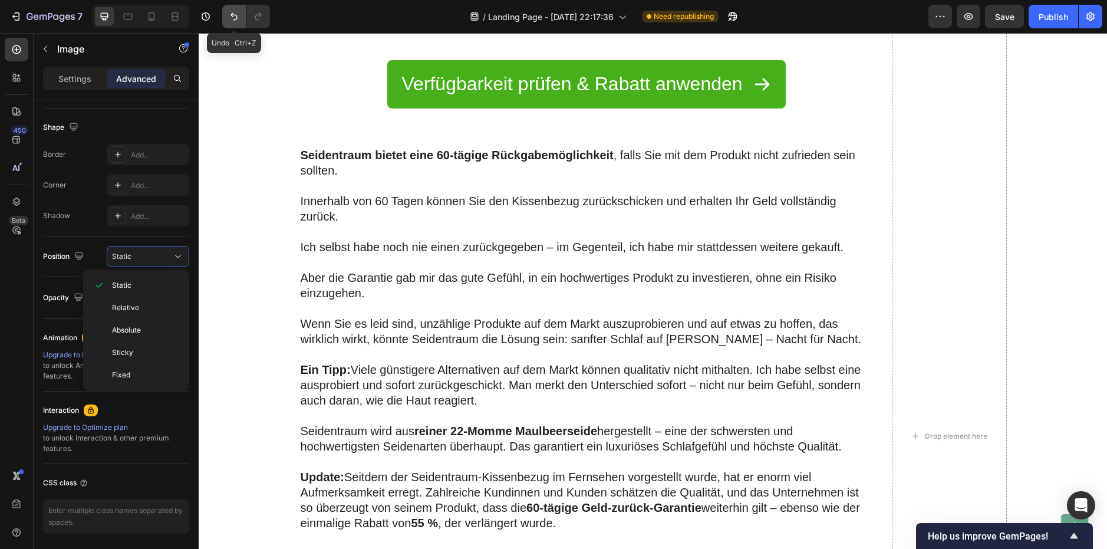
click at [236, 17] on icon "Undo/Redo" at bounding box center [234, 17] width 12 height 12
type input "0"
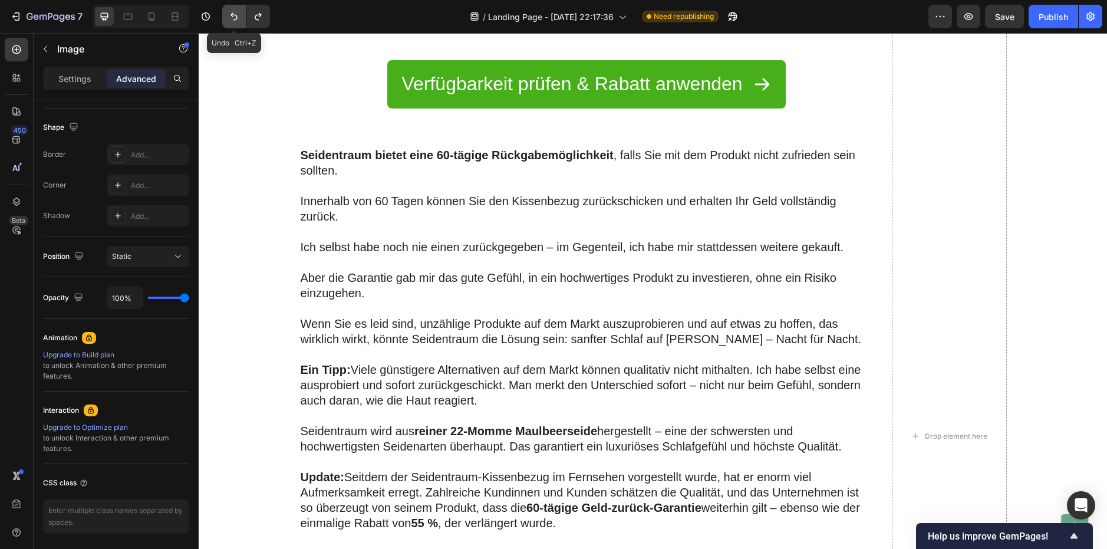
click at [236, 17] on icon "Undo/Redo" at bounding box center [234, 17] width 12 height 12
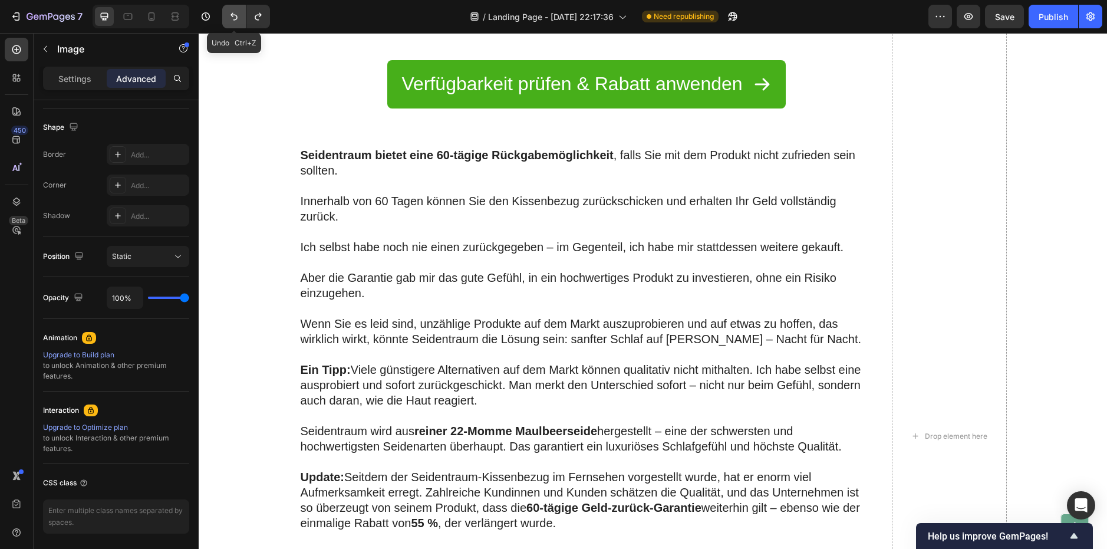
click at [236, 17] on icon "Undo/Redo" at bounding box center [234, 17] width 12 height 12
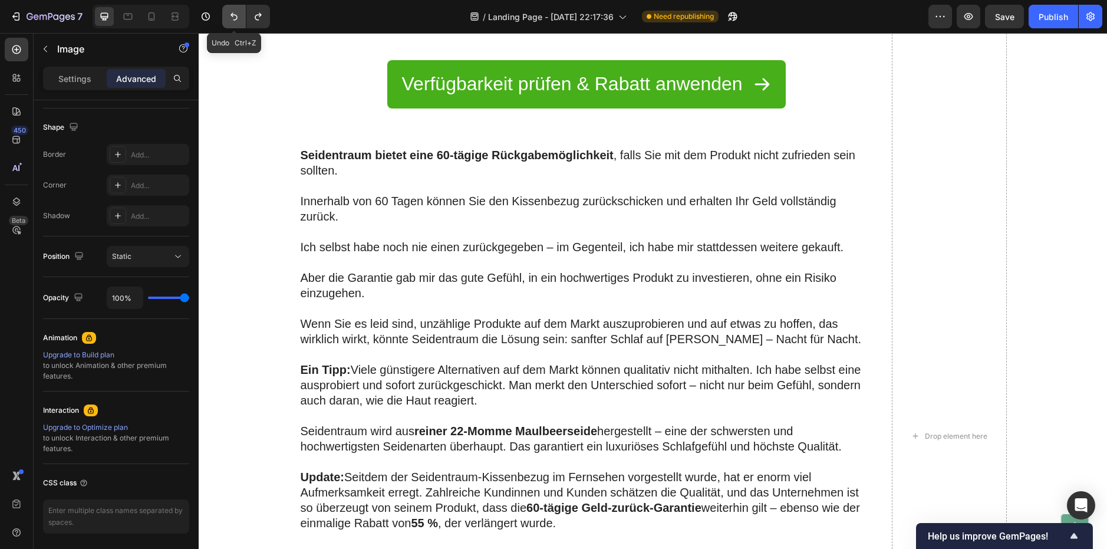
click at [236, 17] on icon "Undo/Redo" at bounding box center [234, 17] width 12 height 12
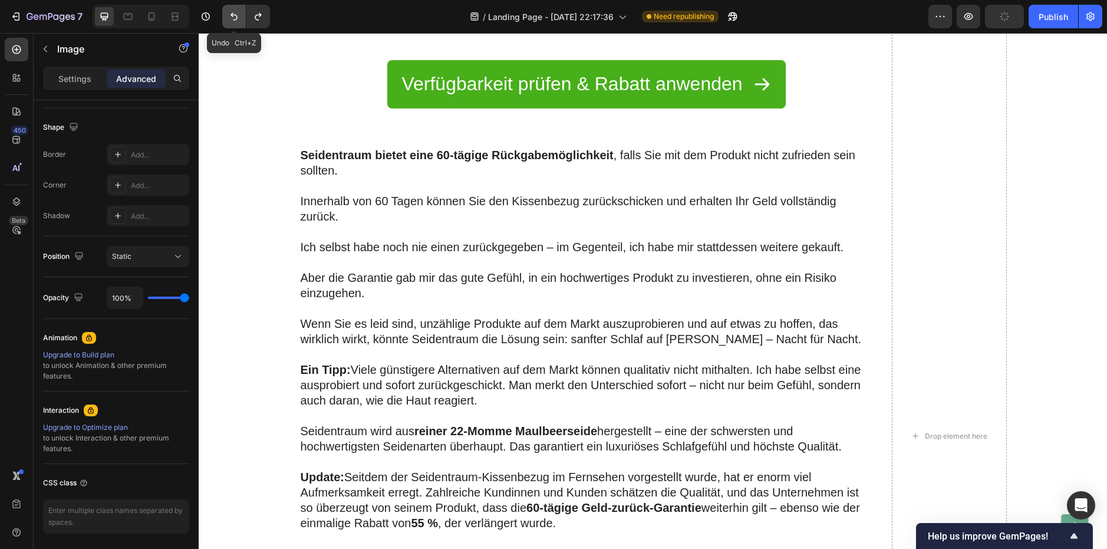
click at [236, 17] on icon "Undo/Redo" at bounding box center [234, 17] width 12 height 12
type input "0"
click at [236, 17] on icon "Undo/Redo" at bounding box center [234, 17] width 12 height 12
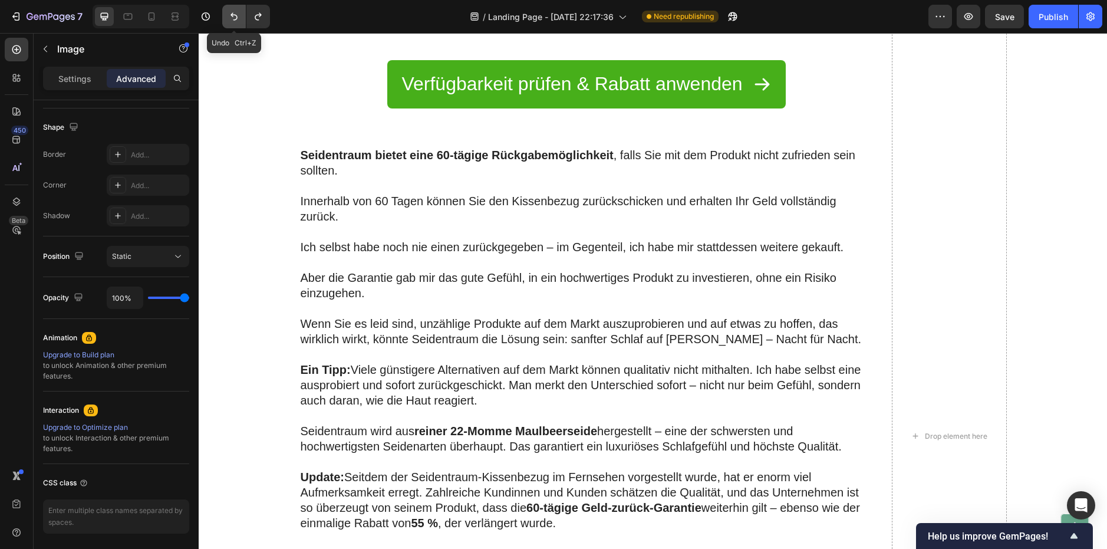
click at [236, 17] on icon "Undo/Redo" at bounding box center [234, 17] width 12 height 12
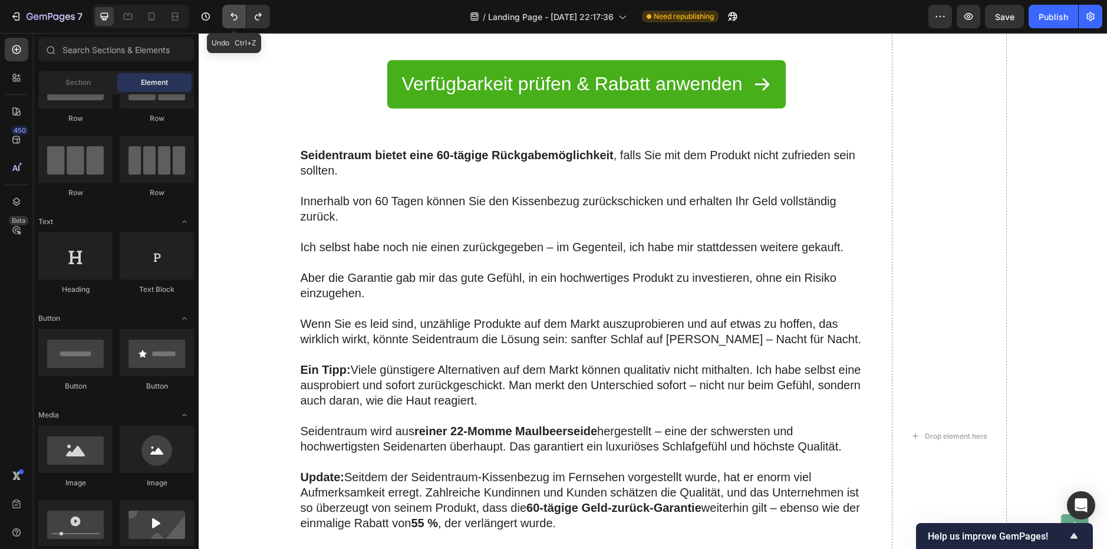
click at [236, 17] on icon "Undo/Redo" at bounding box center [234, 17] width 12 height 12
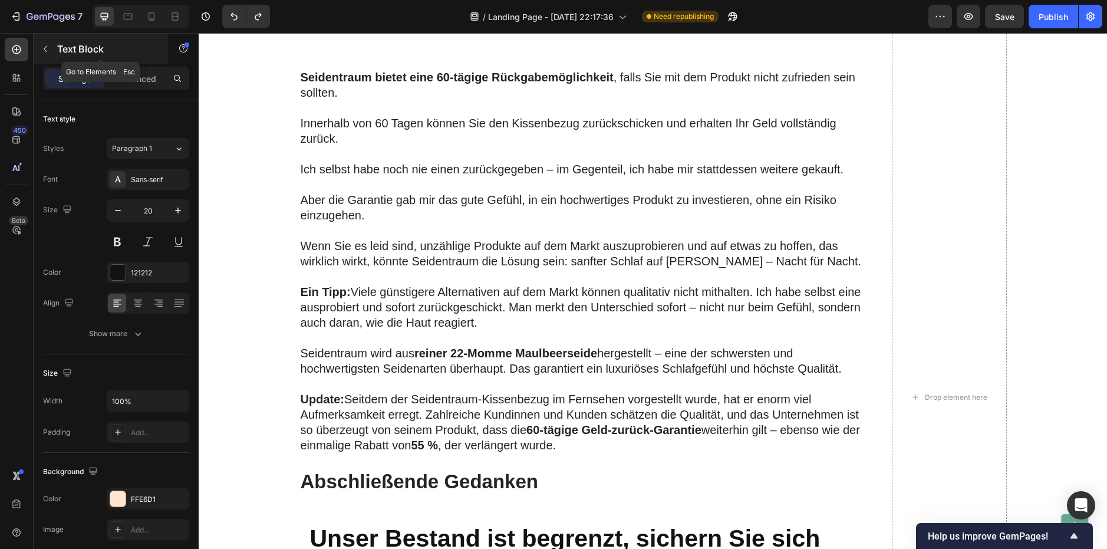
click at [51, 47] on button "button" at bounding box center [45, 48] width 19 height 19
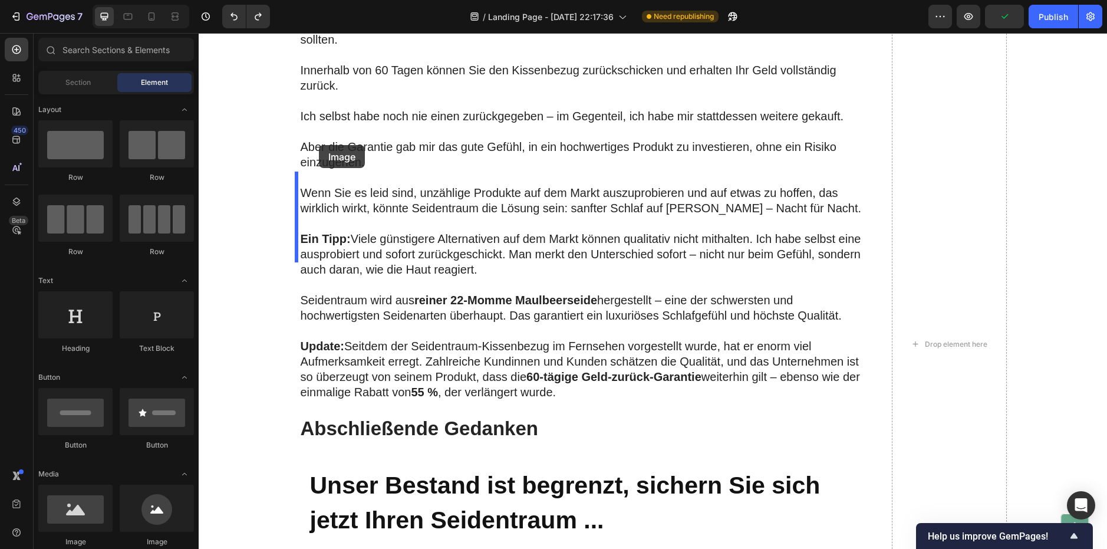
scroll to position [2110, 0]
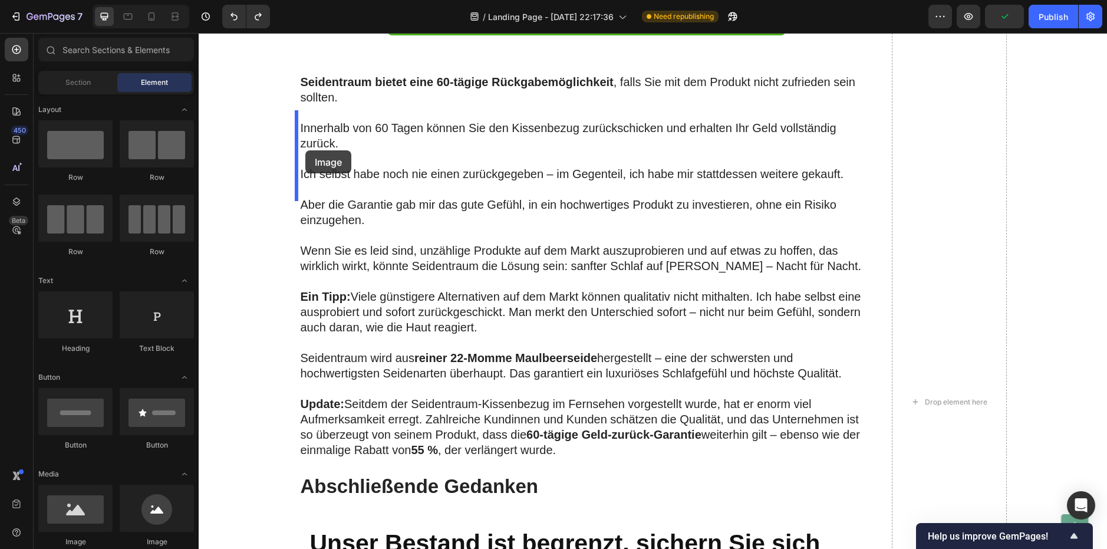
drag, startPoint x: 356, startPoint y: 558, endPoint x: 305, endPoint y: 150, distance: 411.0
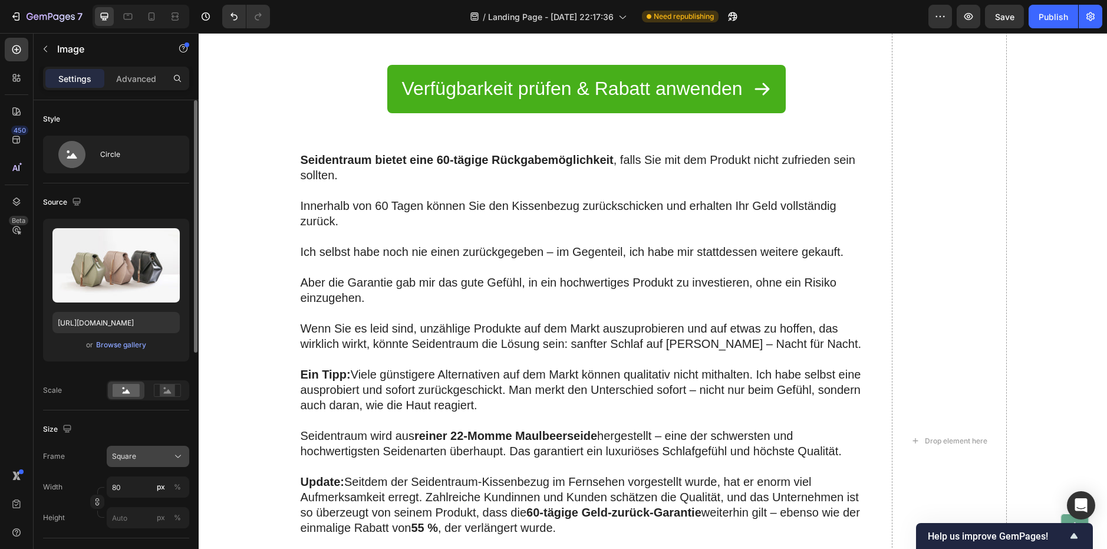
click at [158, 451] on div "Square" at bounding box center [141, 456] width 58 height 11
click at [72, 447] on div "[GEOGRAPHIC_DATA]" at bounding box center [116, 456] width 146 height 21
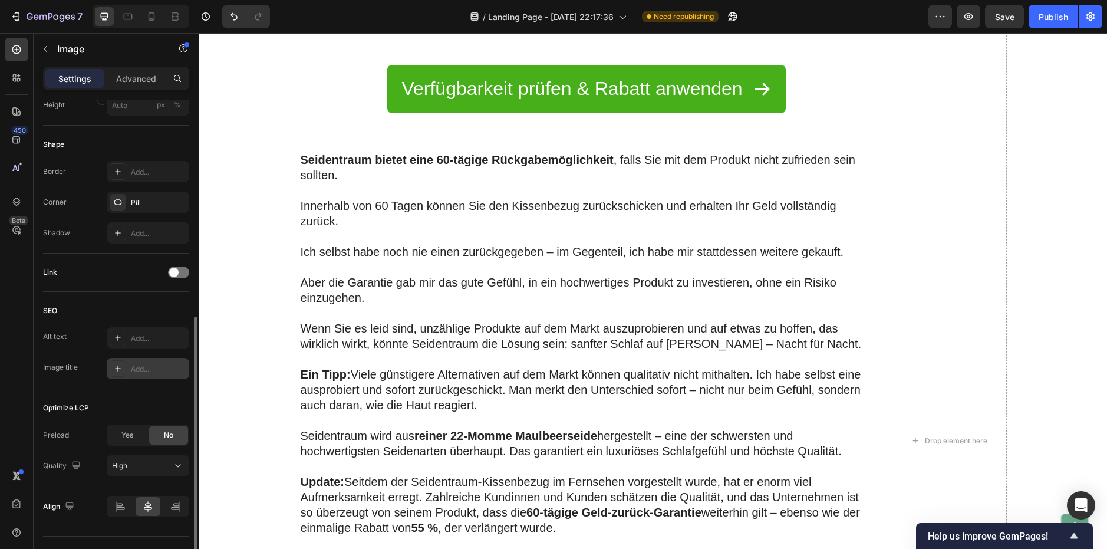
scroll to position [437, 0]
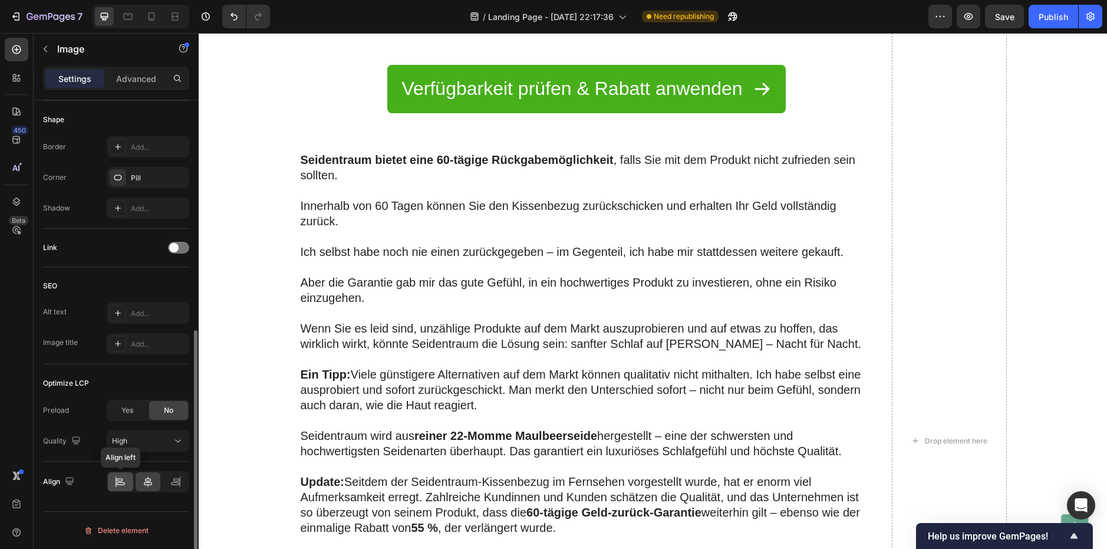
click at [118, 481] on icon at bounding box center [120, 479] width 6 height 3
click at [180, 483] on icon at bounding box center [179, 481] width 1 height 11
click at [137, 479] on div at bounding box center [148, 481] width 25 height 19
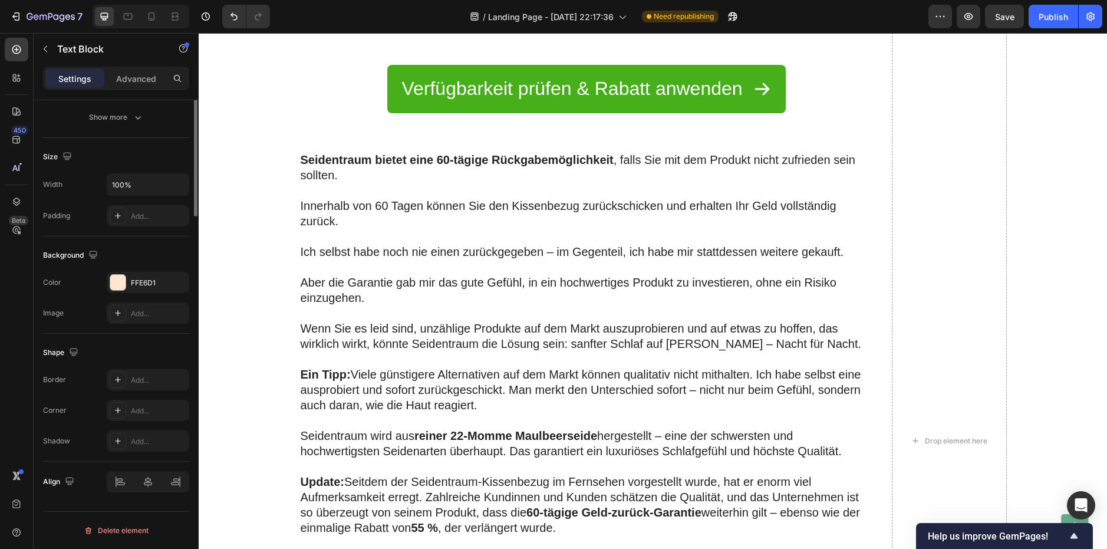
scroll to position [0, 0]
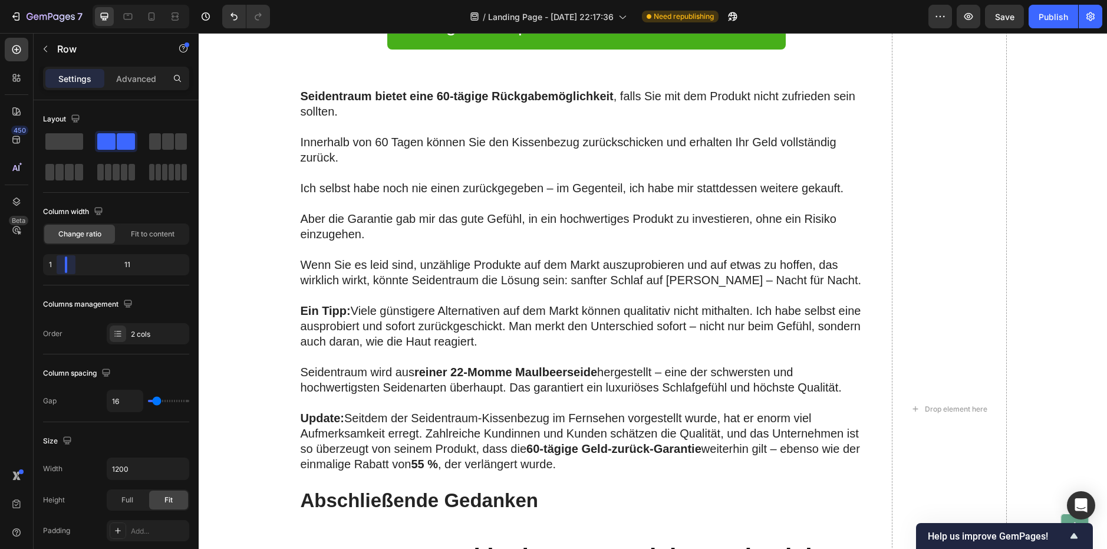
drag, startPoint x: 118, startPoint y: 266, endPoint x: 55, endPoint y: 273, distance: 63.5
click at [55, 0] on body "7 / Landing Page - [DATE] 22:17:36 Need republishing Preview Save Publish 450 B…" at bounding box center [553, 0] width 1107 height 0
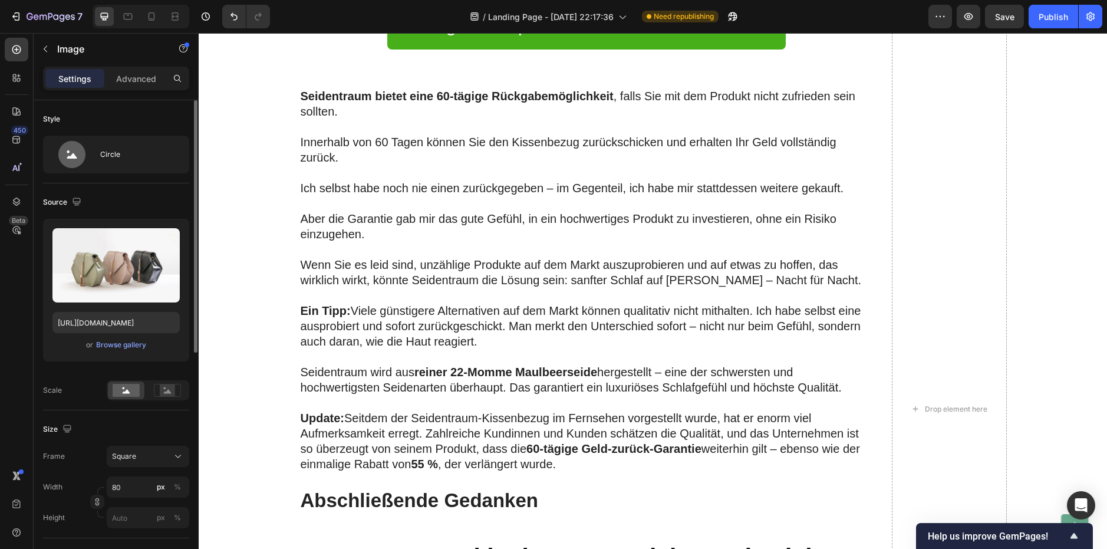
scroll to position [59, 0]
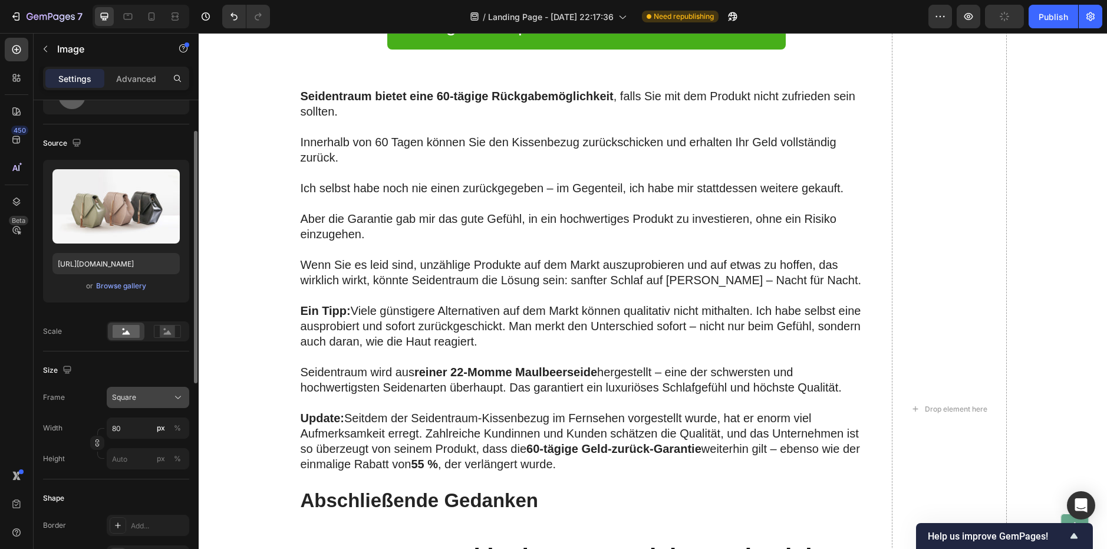
click at [147, 391] on div "Square" at bounding box center [148, 397] width 72 height 12
click at [169, 370] on div "Size" at bounding box center [116, 370] width 146 height 19
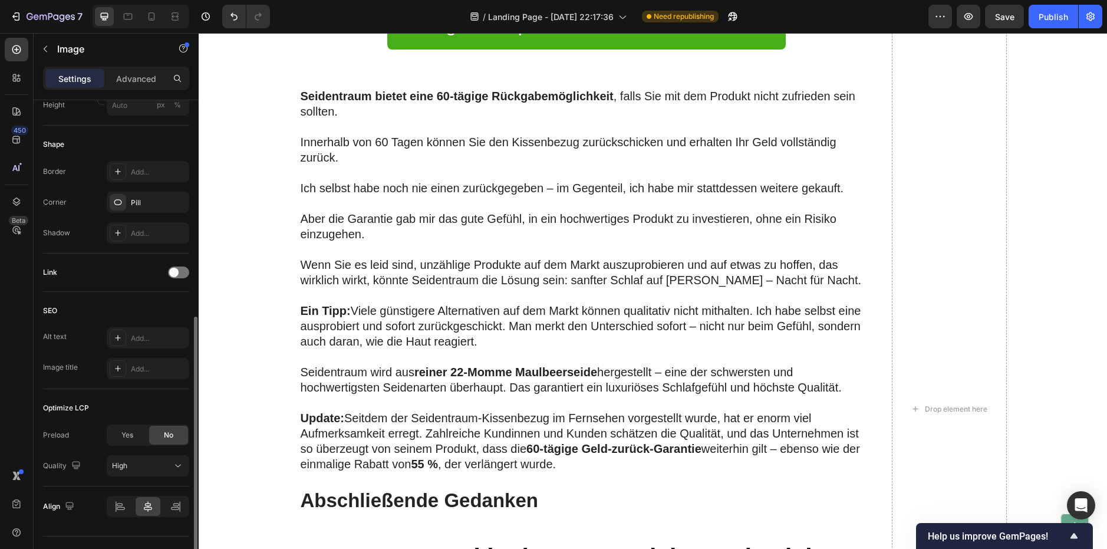
scroll to position [437, 0]
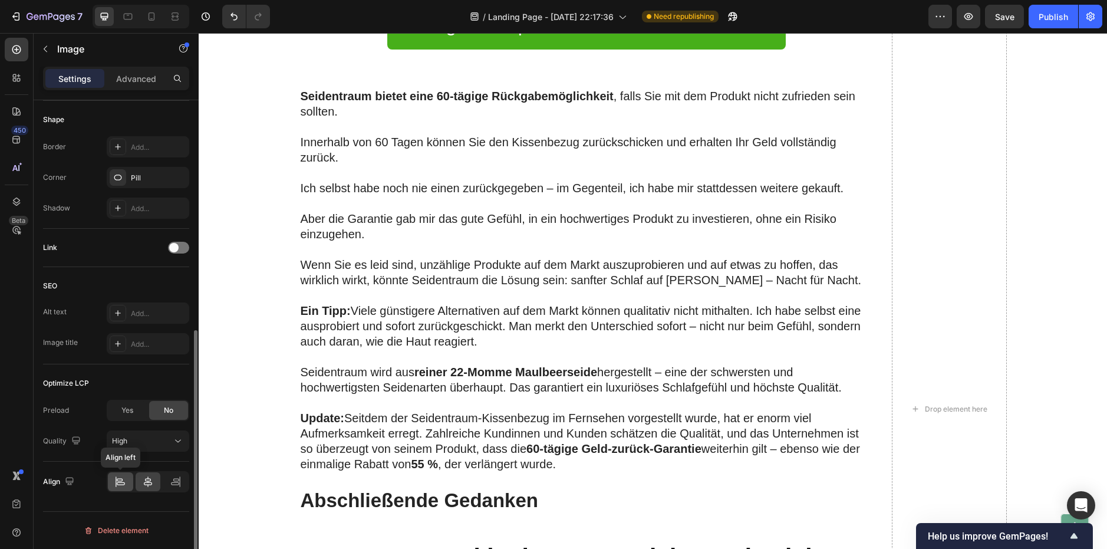
click at [114, 480] on div at bounding box center [120, 481] width 25 height 19
click at [150, 474] on div at bounding box center [148, 481] width 25 height 19
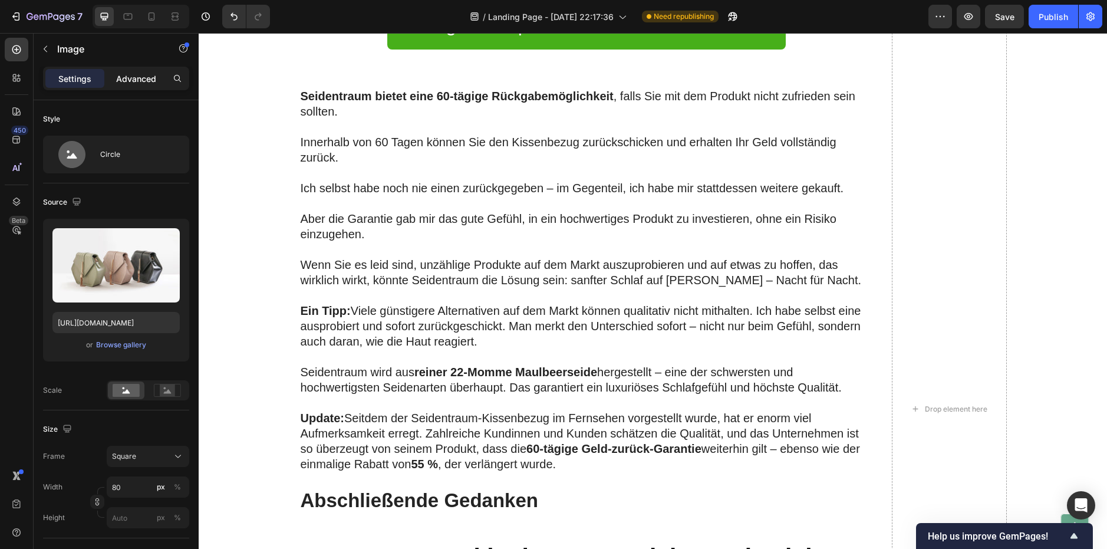
click at [134, 74] on p "Advanced" at bounding box center [136, 78] width 40 height 12
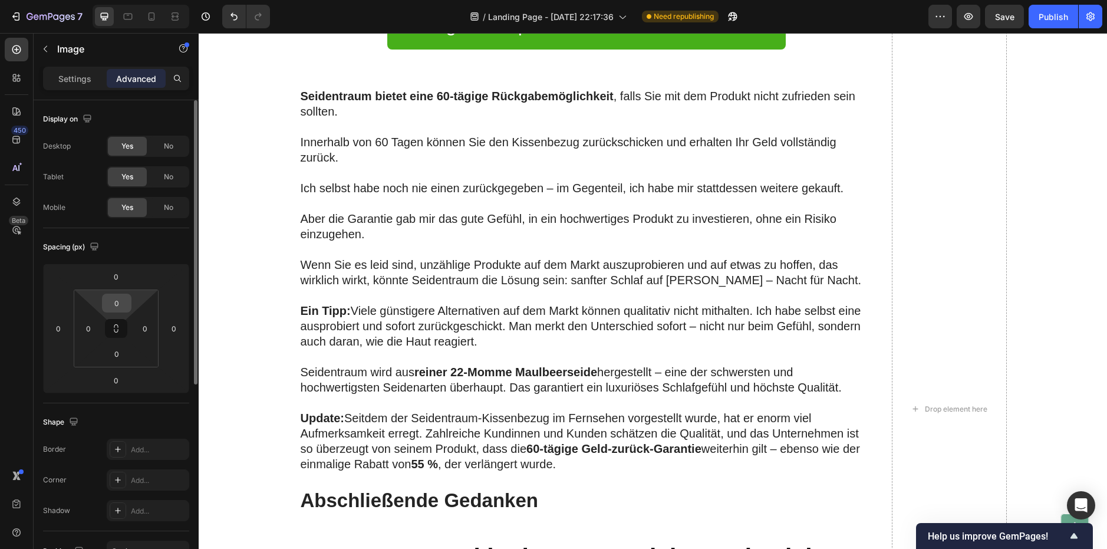
click at [120, 307] on input "0" at bounding box center [117, 303] width 24 height 18
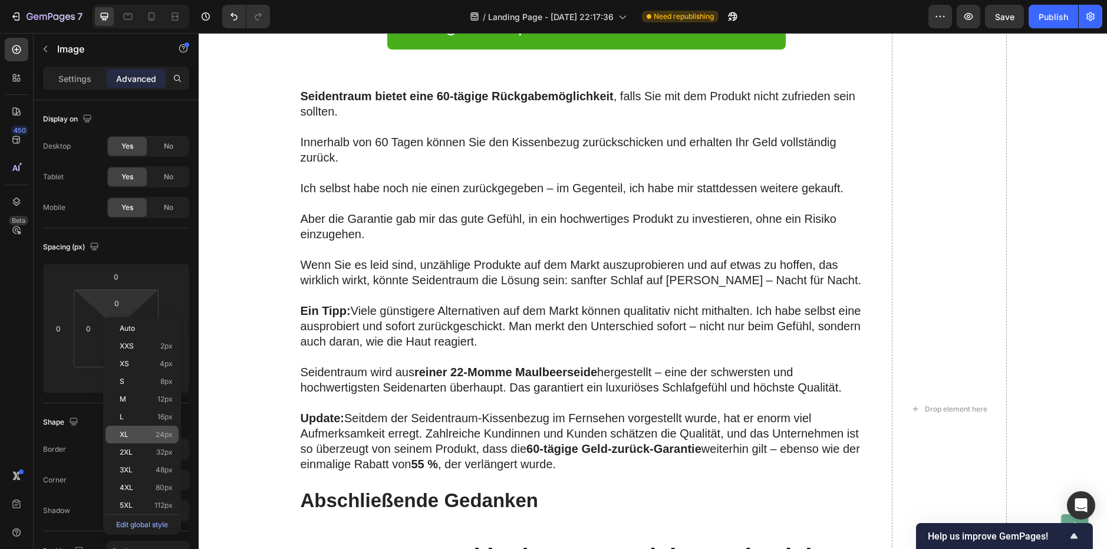
click at [146, 430] on div "XL 24px" at bounding box center [141, 434] width 73 height 18
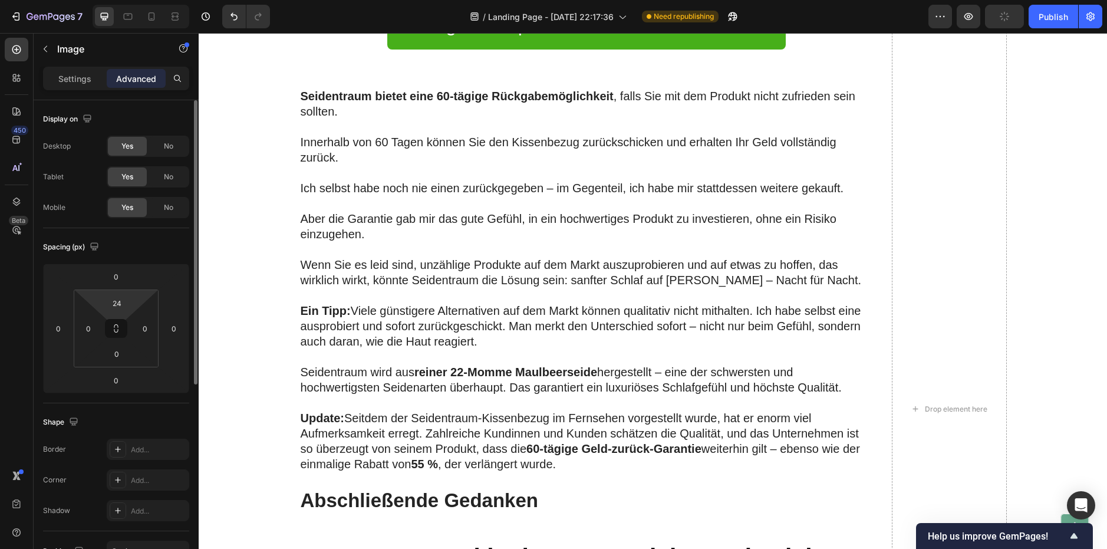
click at [114, 0] on html "7 / Landing Page - [DATE] 22:17:36 Need republishing Preview Publish 450 Beta S…" at bounding box center [553, 0] width 1107 height 0
click at [116, 302] on input "24" at bounding box center [117, 303] width 24 height 18
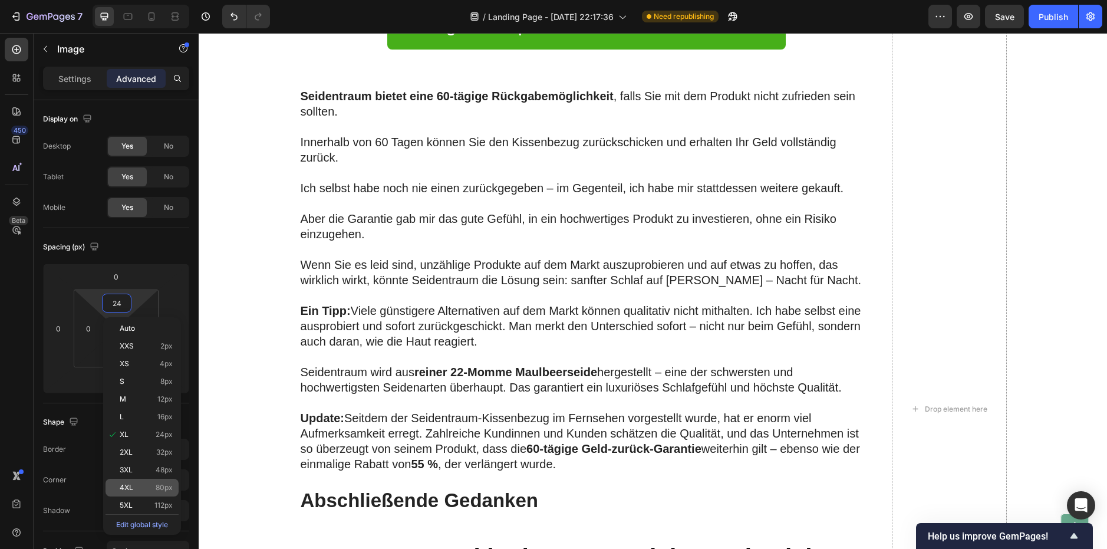
click at [134, 483] on p "4XL 80px" at bounding box center [146, 487] width 53 height 8
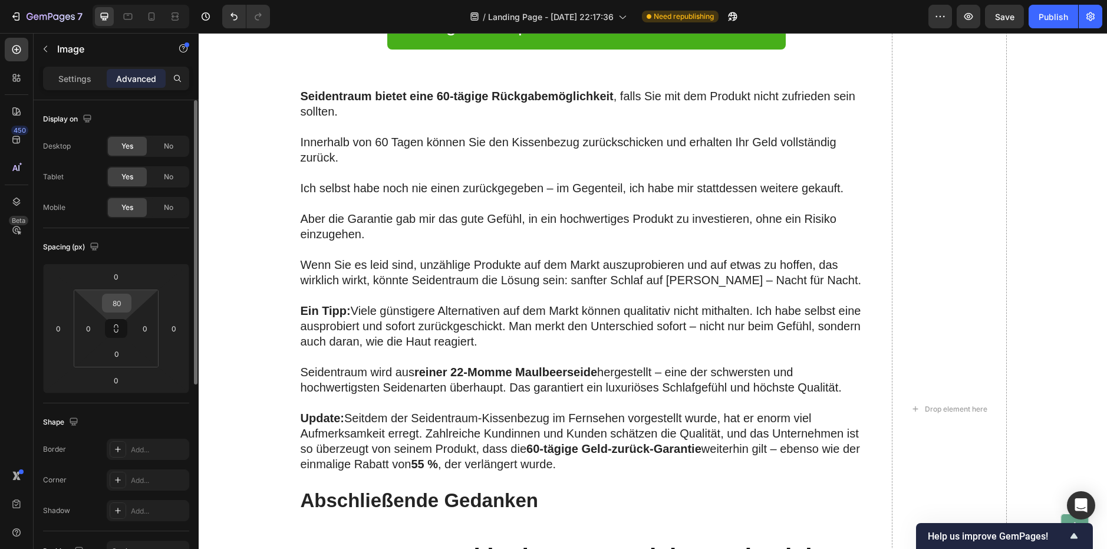
click at [110, 301] on input "80" at bounding box center [117, 303] width 24 height 18
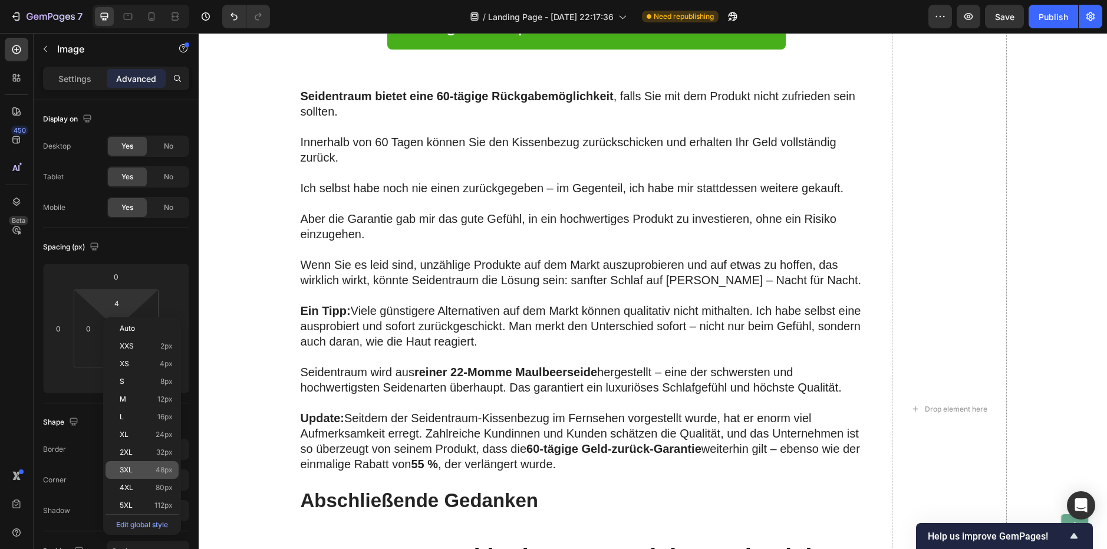
click at [141, 469] on p "3XL 48px" at bounding box center [146, 470] width 53 height 8
type input "48"
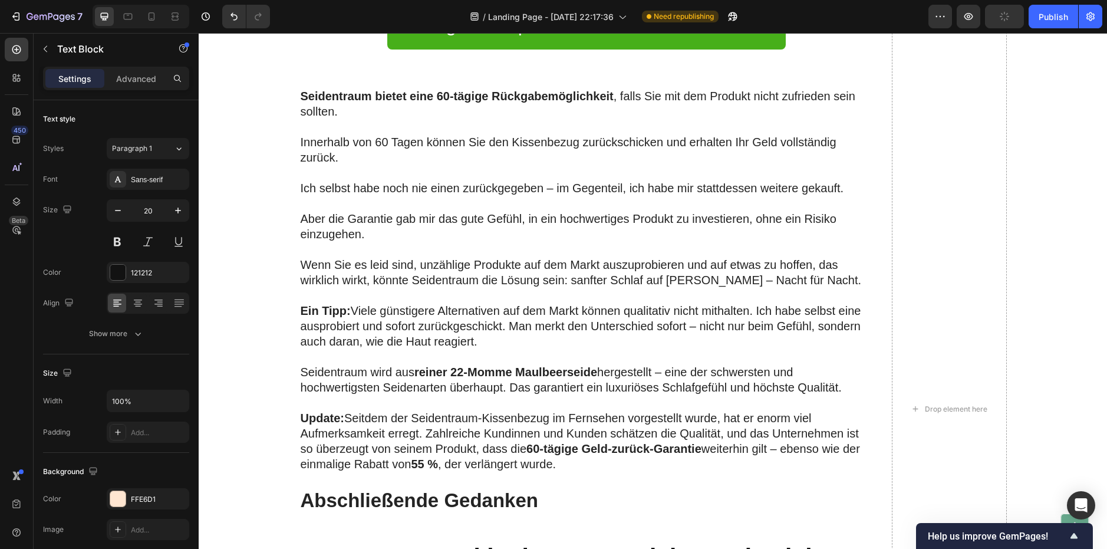
click at [133, 85] on div "Advanced" at bounding box center [136, 78] width 59 height 19
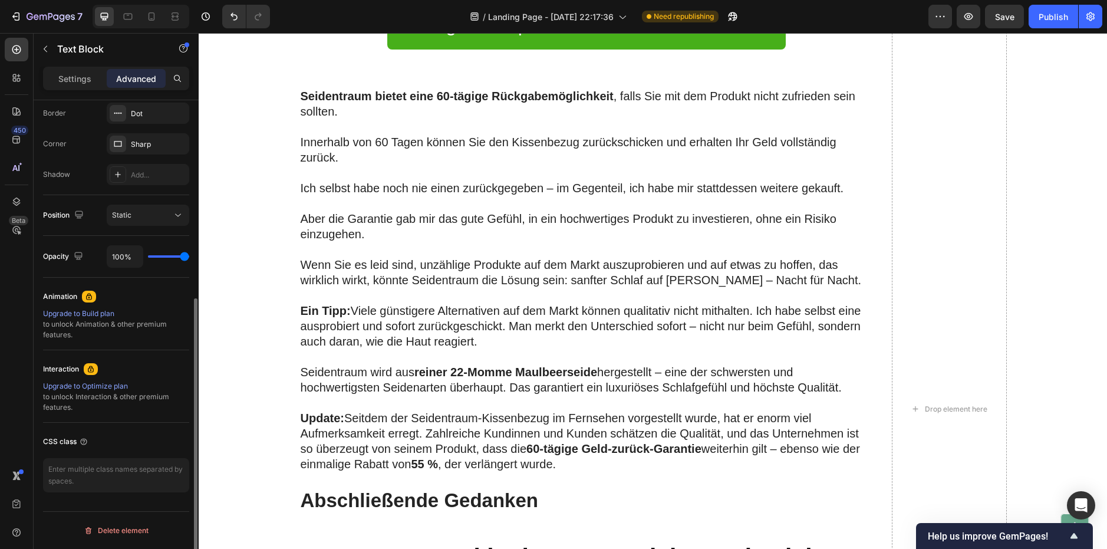
scroll to position [277, 0]
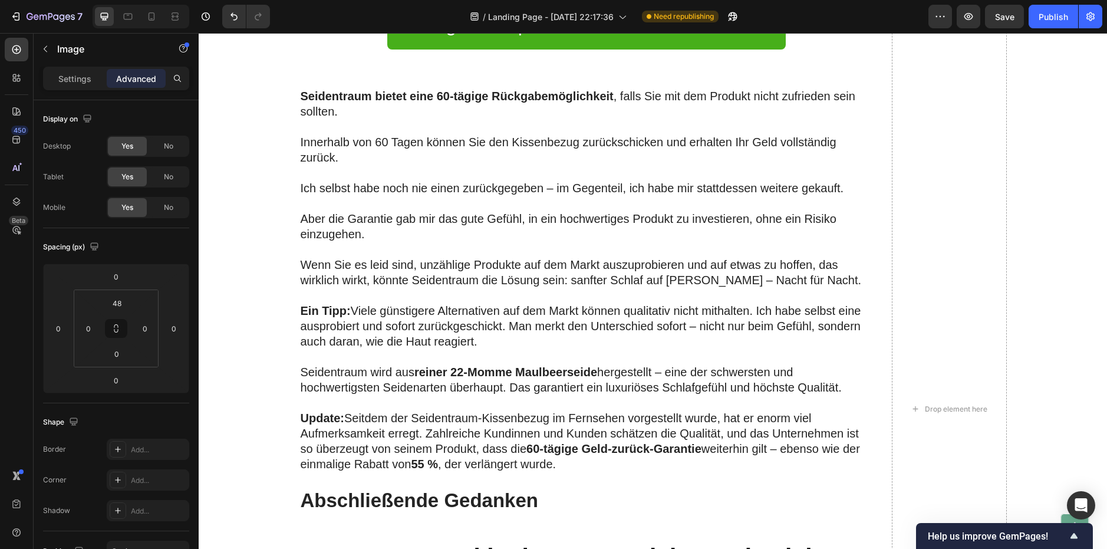
click at [76, 81] on p "Settings" at bounding box center [74, 78] width 33 height 12
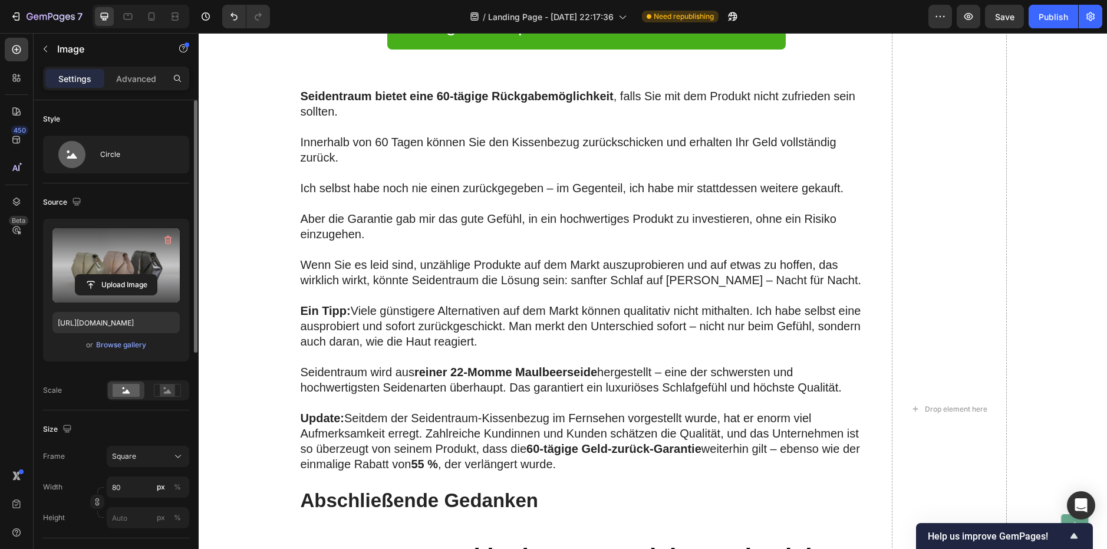
click at [123, 256] on label at bounding box center [115, 265] width 127 height 74
click at [123, 275] on input "file" at bounding box center [115, 285] width 81 height 20
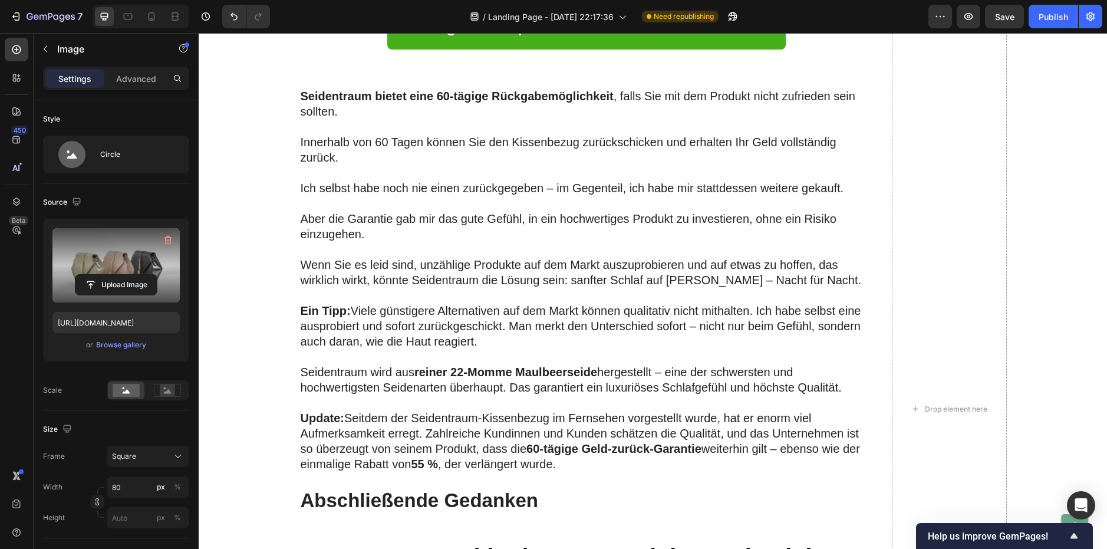
click at [125, 272] on label at bounding box center [115, 265] width 127 height 74
click at [125, 275] on input "file" at bounding box center [115, 285] width 81 height 20
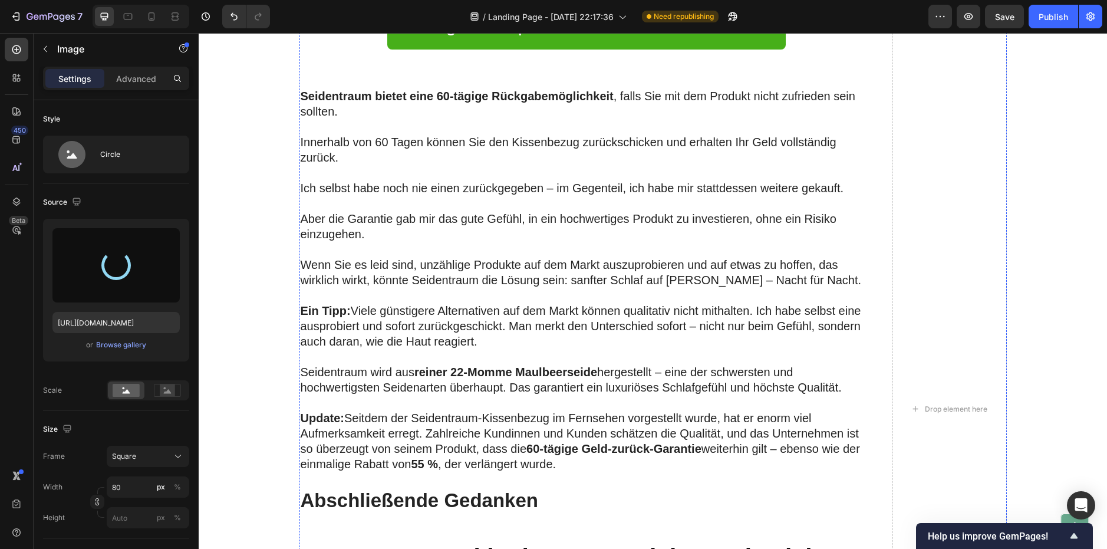
type input "[URL][DOMAIN_NAME]"
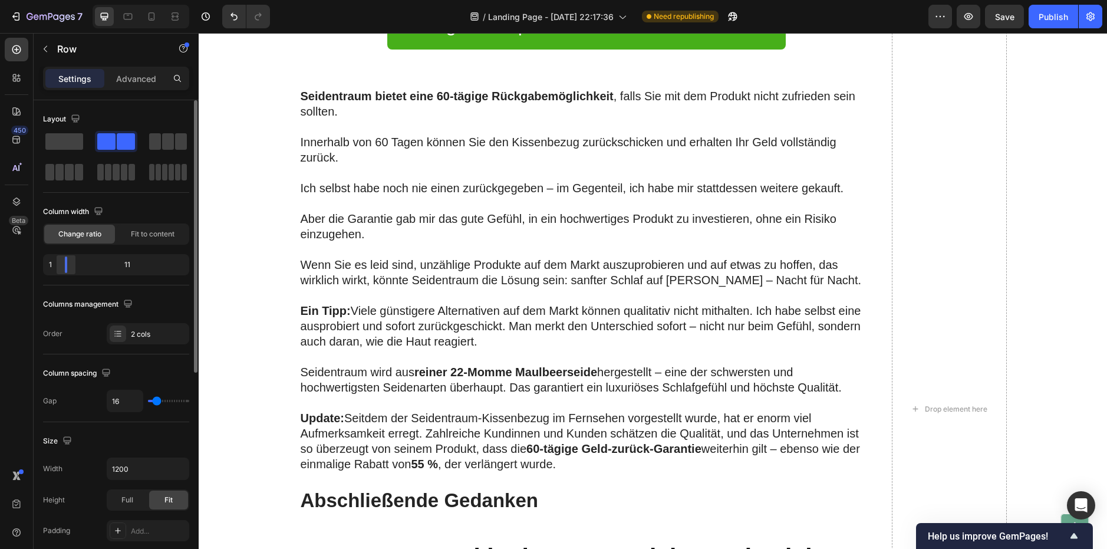
drag, startPoint x: 68, startPoint y: 268, endPoint x: 56, endPoint y: 268, distance: 12.4
click at [56, 268] on div at bounding box center [65, 264] width 21 height 17
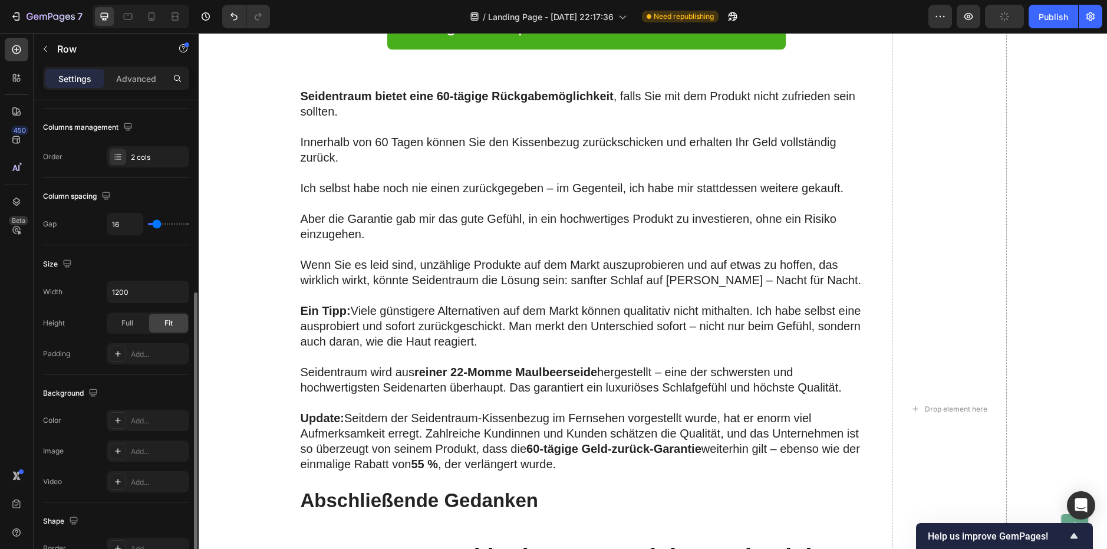
scroll to position [236, 0]
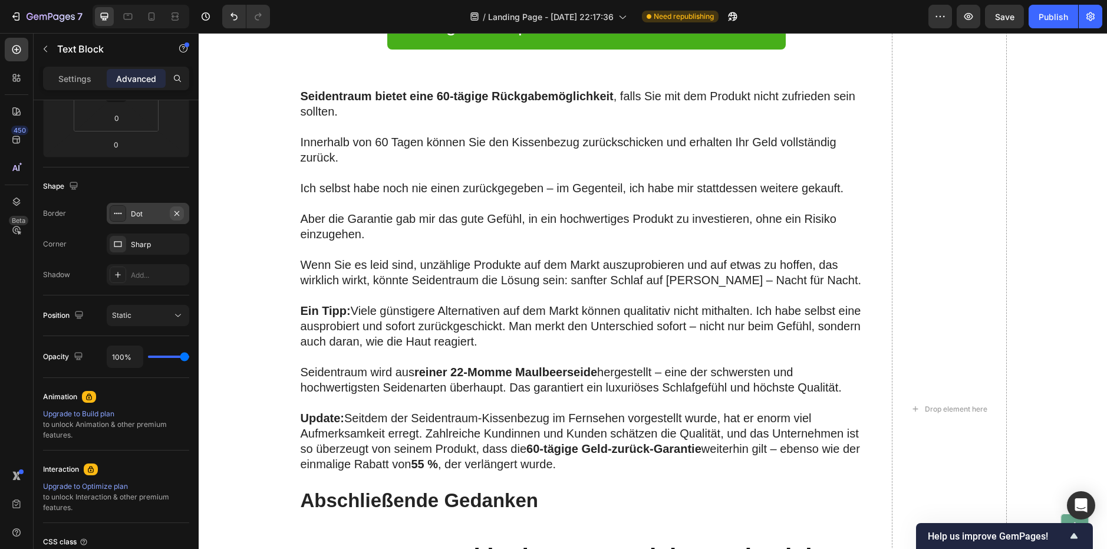
click at [173, 212] on icon "button" at bounding box center [176, 213] width 9 height 9
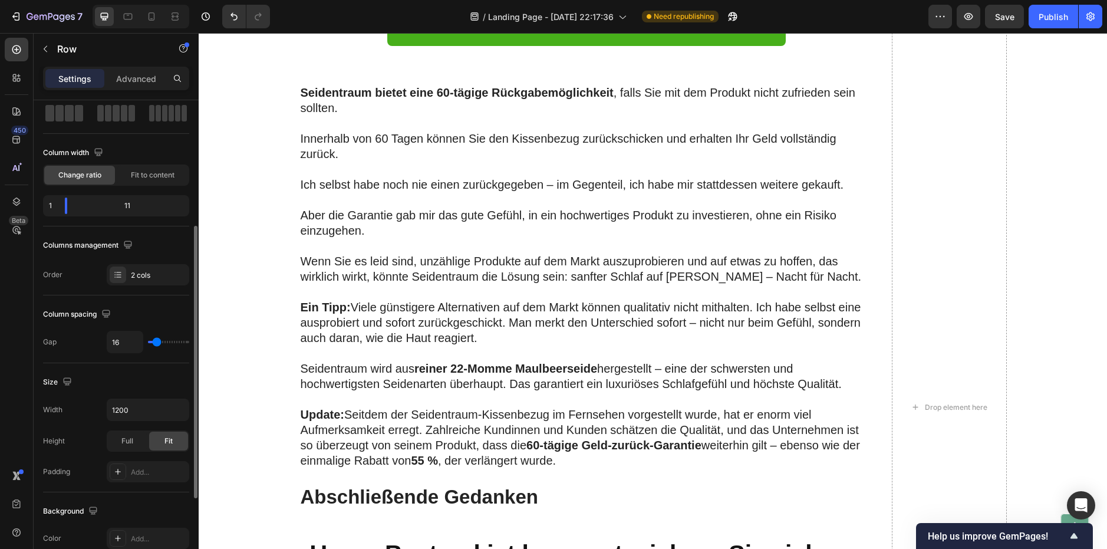
scroll to position [177, 0]
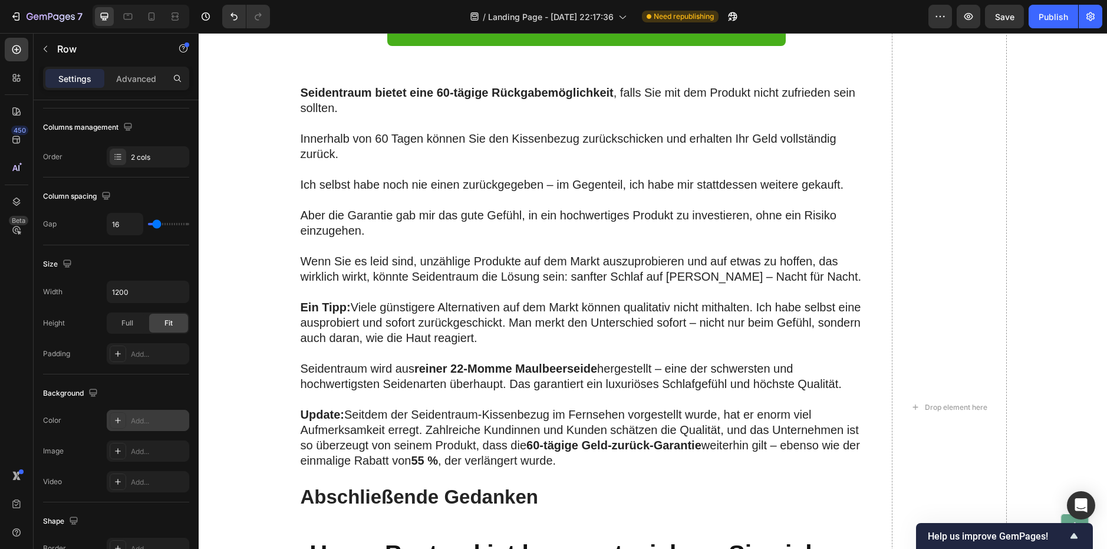
click at [139, 421] on div "Add..." at bounding box center [158, 420] width 55 height 11
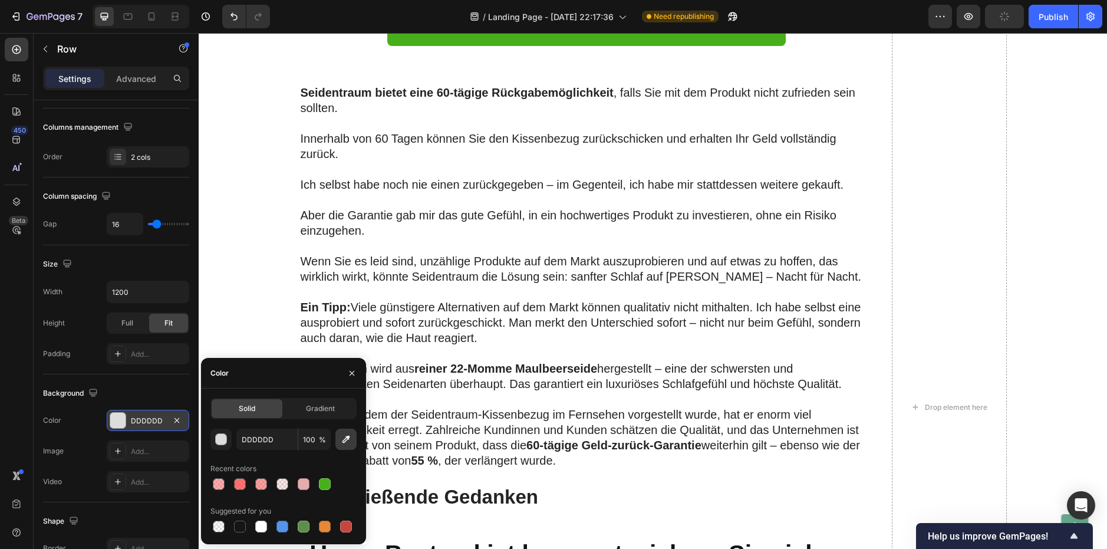
click at [346, 444] on icon "button" at bounding box center [346, 439] width 12 height 12
type input "FFE6D1"
click at [128, 80] on p "Advanced" at bounding box center [136, 78] width 40 height 12
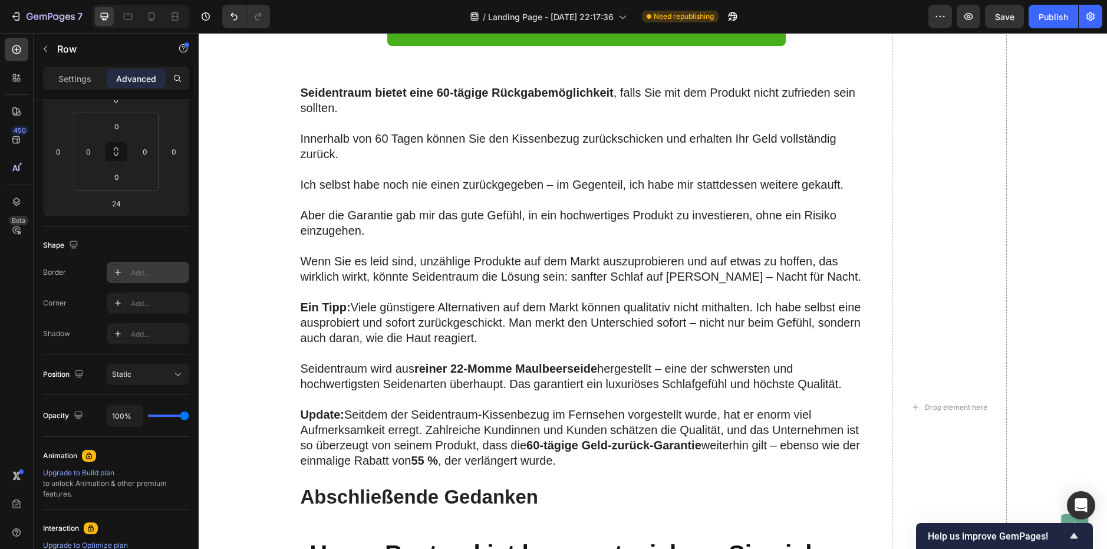
click at [130, 277] on div "Add..." at bounding box center [148, 272] width 83 height 21
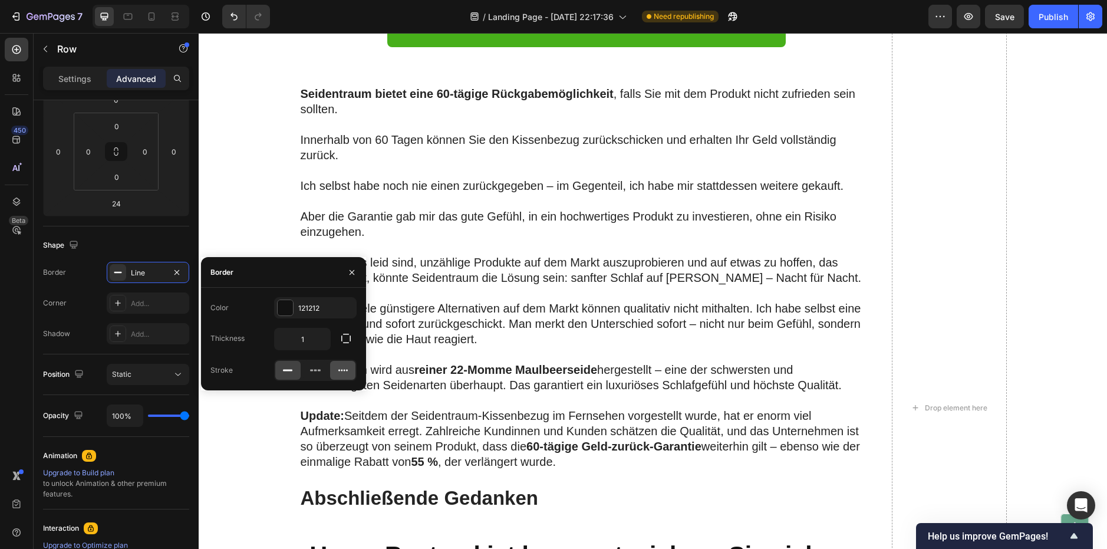
click at [345, 372] on icon at bounding box center [343, 370] width 12 height 12
click at [289, 308] on div at bounding box center [285, 307] width 15 height 15
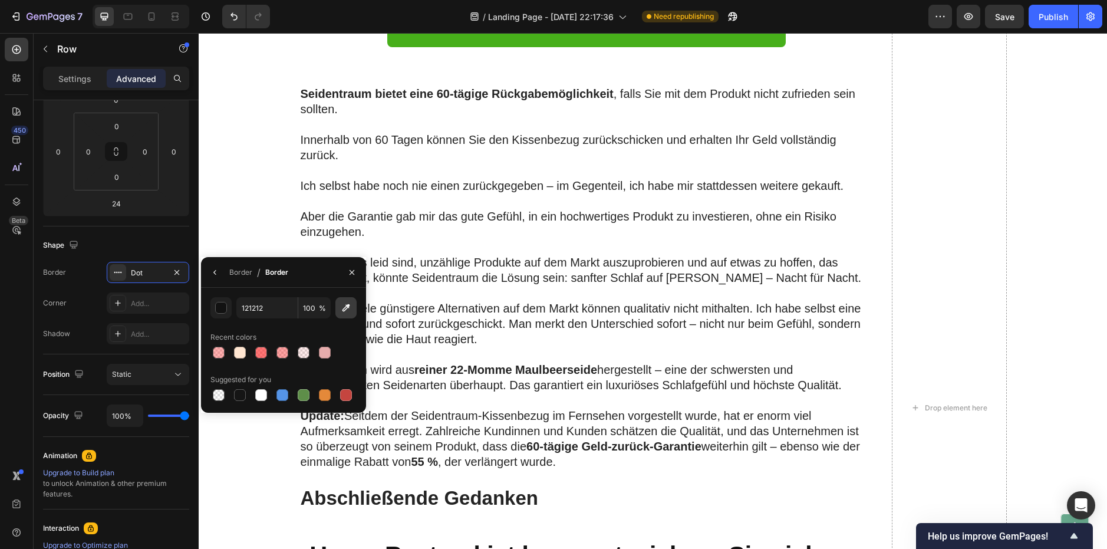
click at [339, 315] on button "button" at bounding box center [345, 307] width 21 height 21
type input "E4893A"
click at [220, 273] on button "button" at bounding box center [215, 272] width 19 height 19
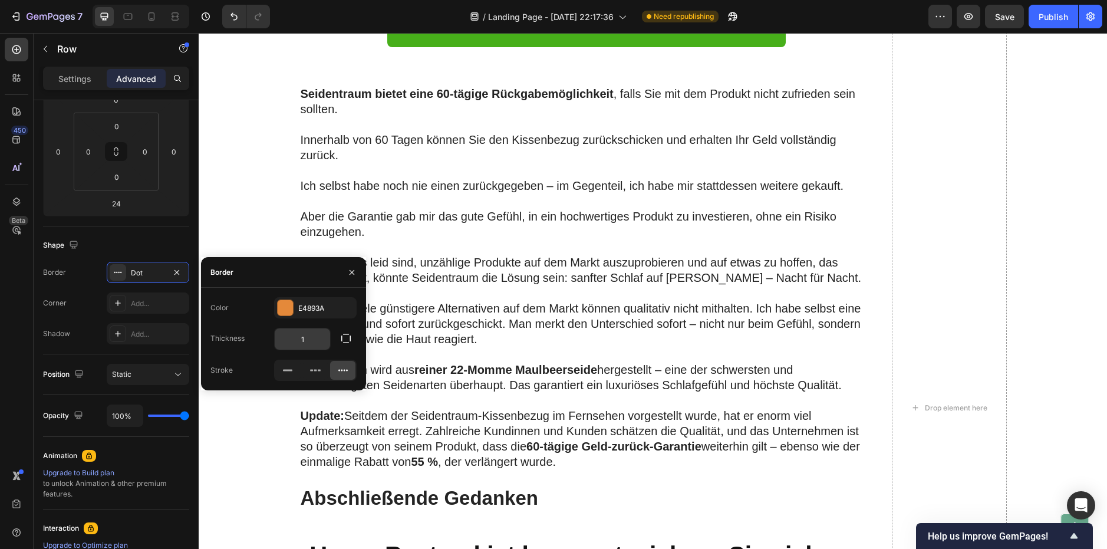
click at [323, 336] on input "1" at bounding box center [302, 338] width 55 height 21
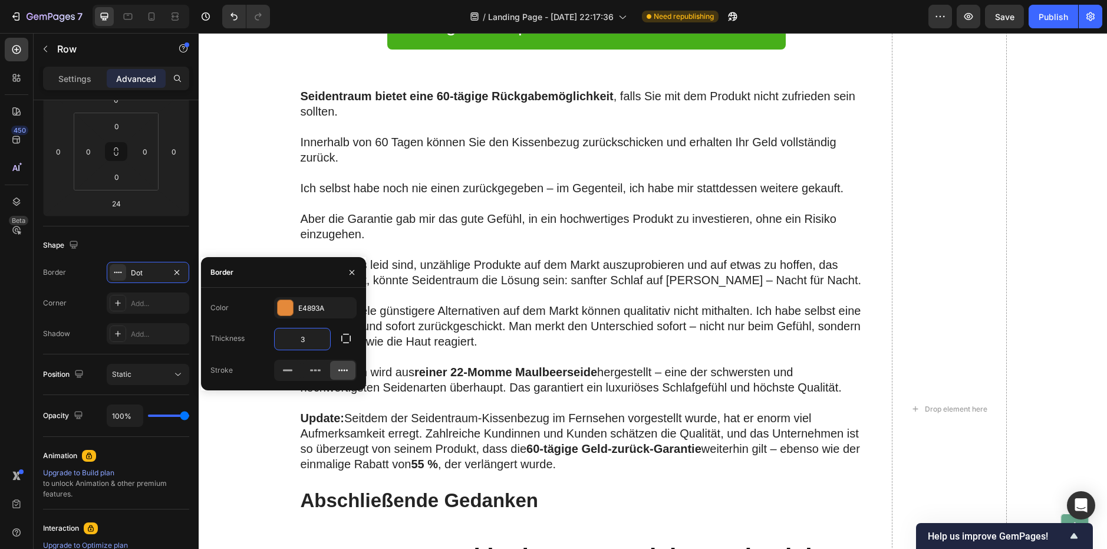
type input "3"
click at [236, 206] on div "Image Row Alle teuren Cremes, die ich nachts benutzte, schienen nicht die volle…" at bounding box center [652, 408] width 885 height 2633
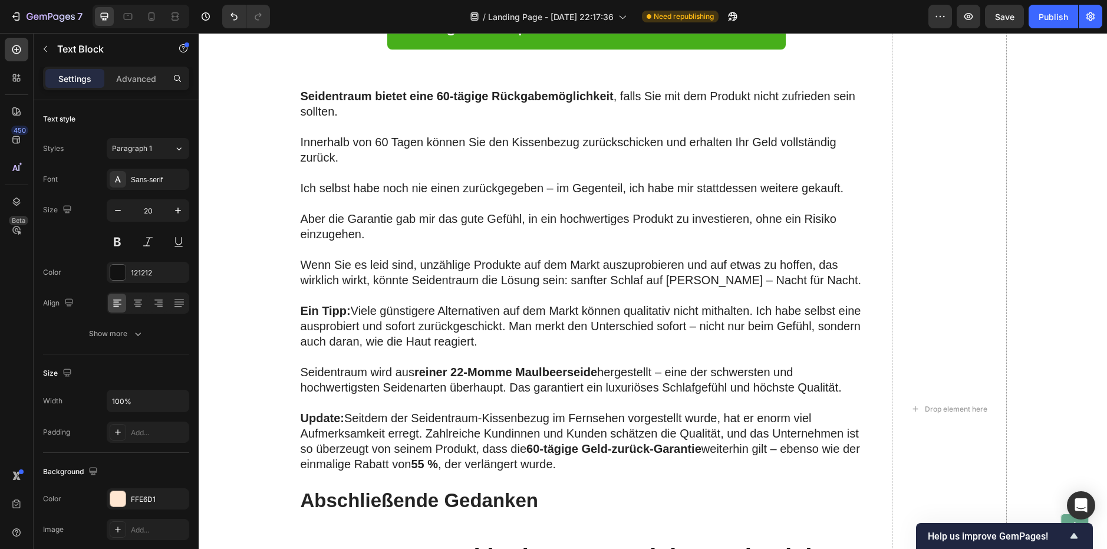
click at [39, 47] on button "button" at bounding box center [45, 48] width 19 height 19
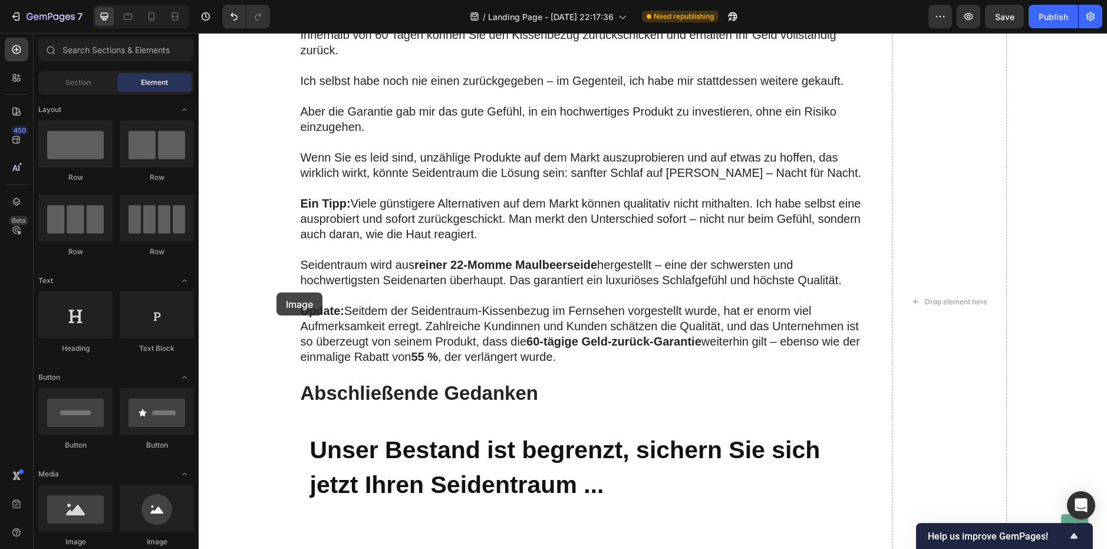
scroll to position [2255, 0]
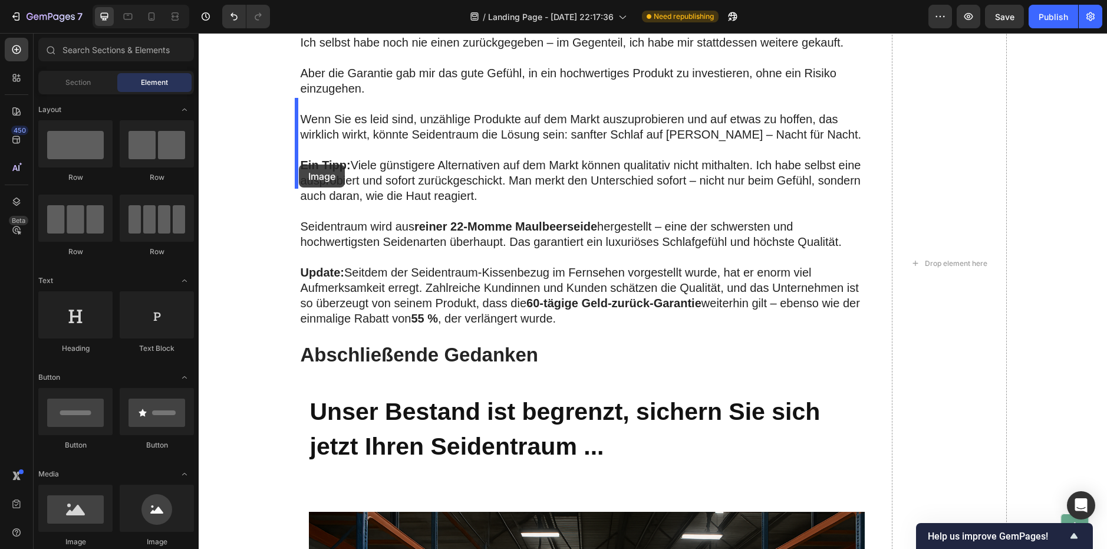
drag, startPoint x: 367, startPoint y: 531, endPoint x: 299, endPoint y: 164, distance: 372.9
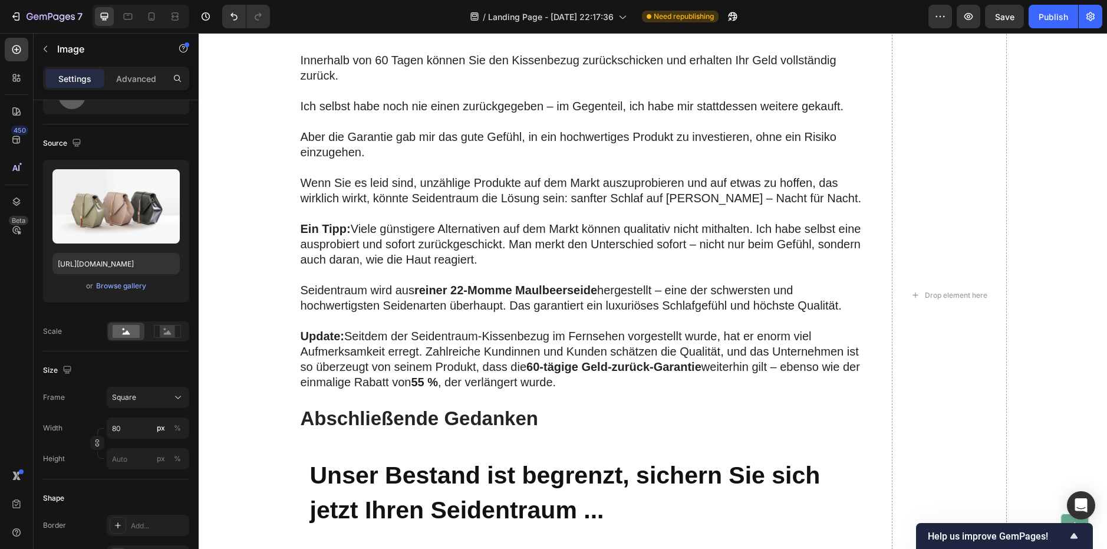
scroll to position [0, 0]
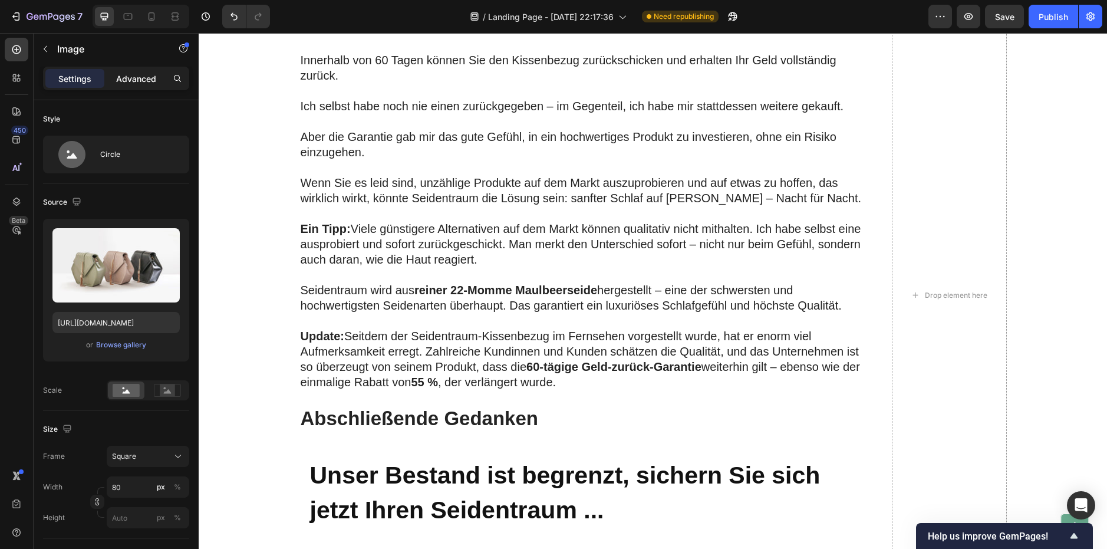
click at [132, 84] on p "Advanced" at bounding box center [136, 78] width 40 height 12
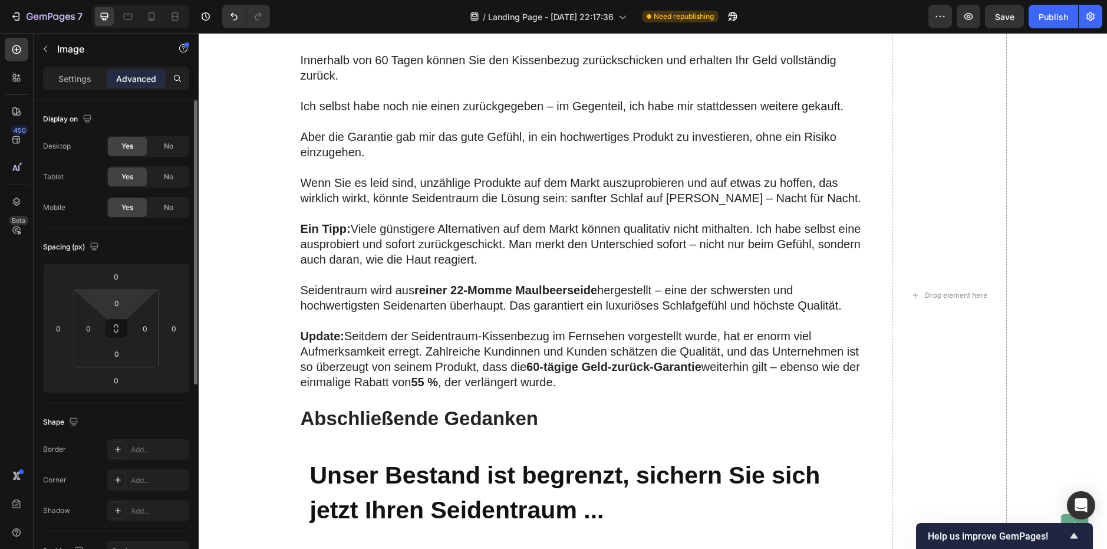
click at [133, 0] on html "7 / Landing Page - [DATE] 22:17:36 Need republishing Preview Save Publish 450 B…" at bounding box center [553, 0] width 1107 height 0
click at [127, 296] on input "0" at bounding box center [117, 303] width 24 height 18
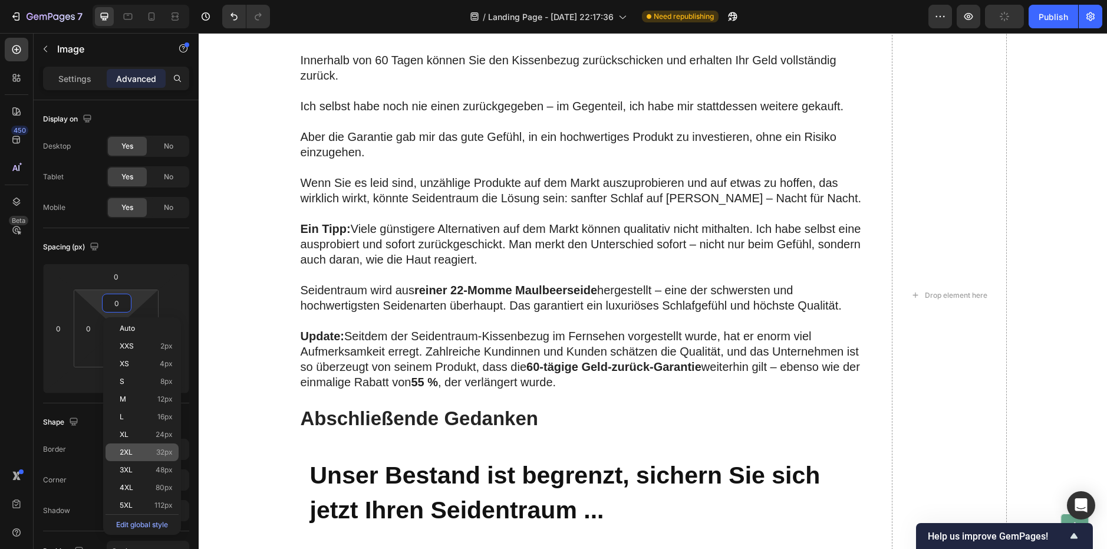
click at [136, 447] on div "2XL 32px" at bounding box center [141, 452] width 73 height 18
type input "32"
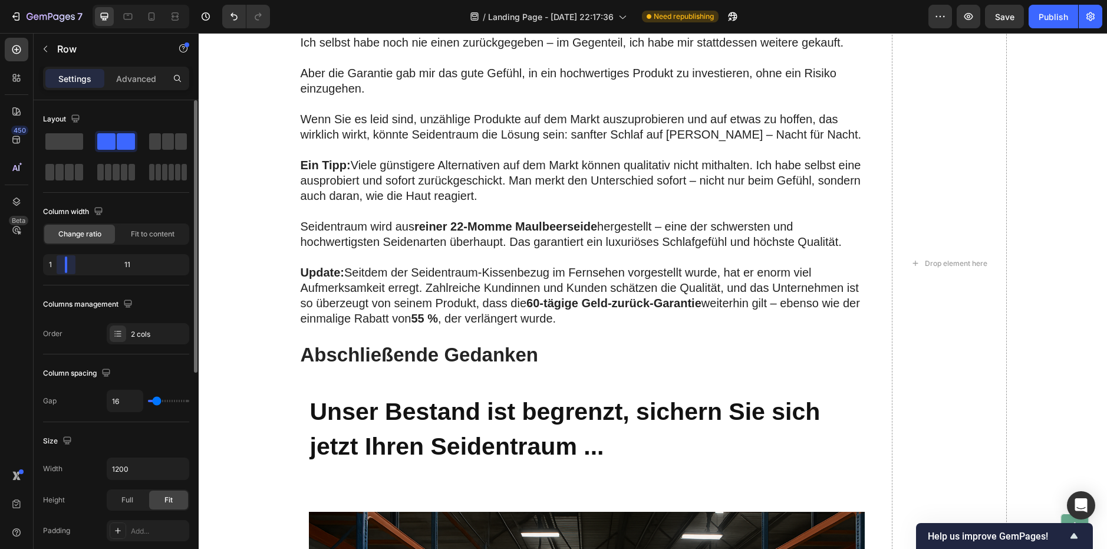
drag, startPoint x: 115, startPoint y: 266, endPoint x: 58, endPoint y: 273, distance: 57.0
click at [58, 273] on div "1 11" at bounding box center [116, 264] width 146 height 21
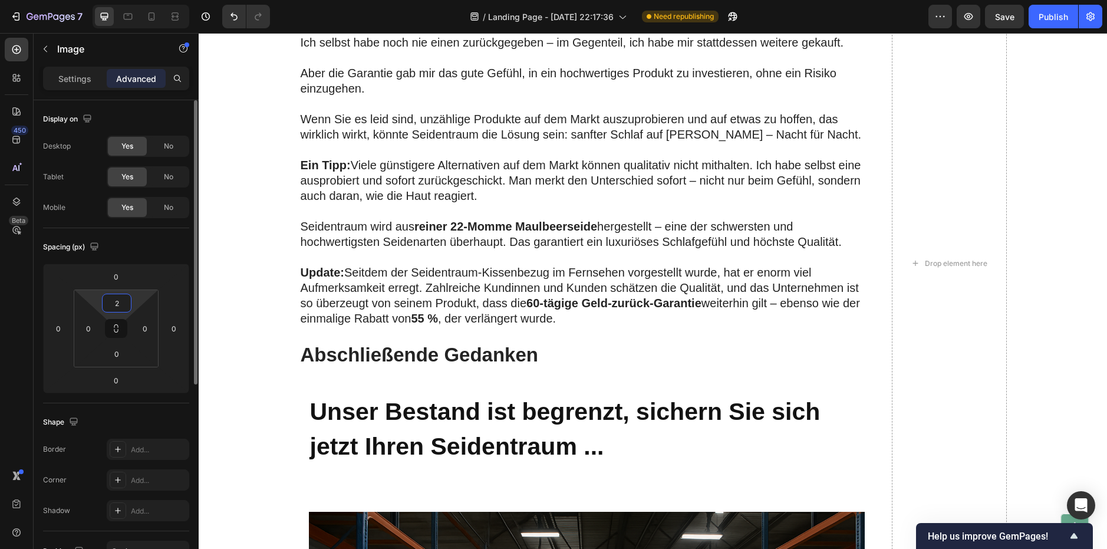
click at [133, 0] on html "7 / Landing Page - [DATE] 22:17:36 Need republishing Preview Save Publish 450 B…" at bounding box center [553, 0] width 1107 height 0
click at [136, 0] on html "7 / Landing Page - [DATE] 22:17:36 Need republishing Preview Save Publish 450 B…" at bounding box center [553, 0] width 1107 height 0
click at [131, 298] on div "2" at bounding box center [116, 302] width 29 height 19
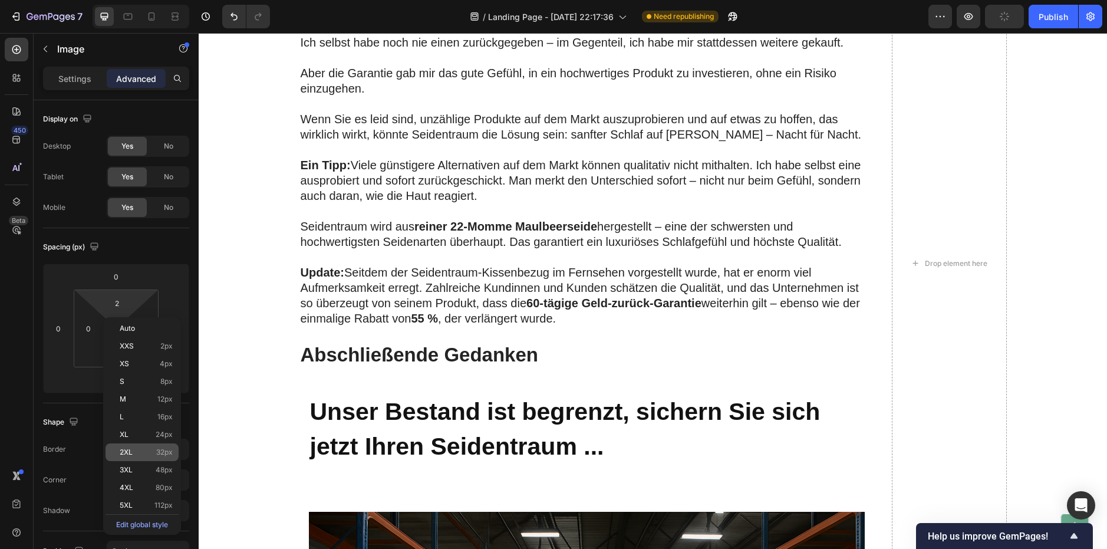
click at [133, 458] on div "2XL 32px" at bounding box center [141, 452] width 73 height 18
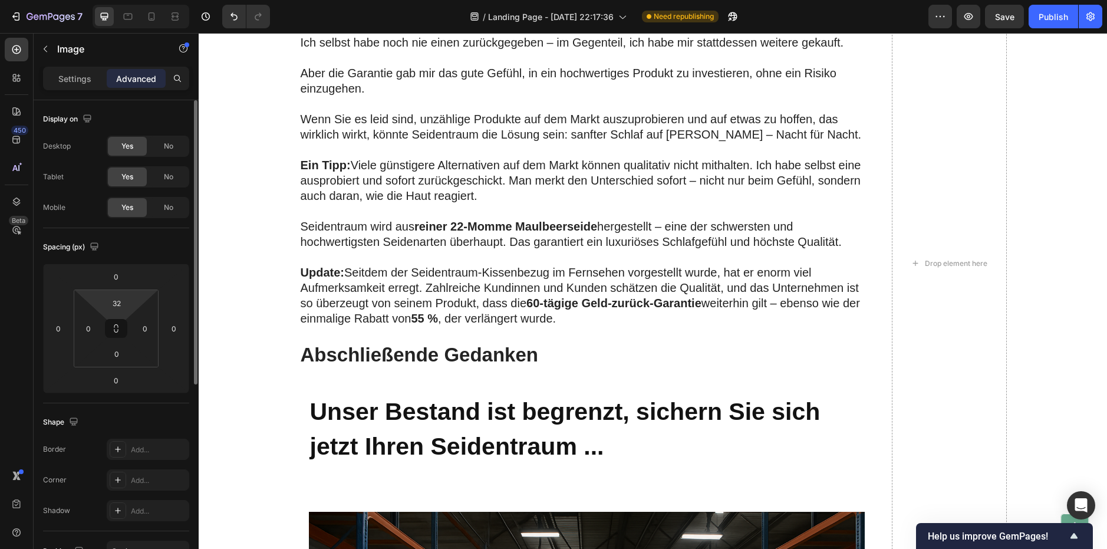
click at [136, 0] on html "7 / Landing Page - [DATE] 22:17:36 Need republishing Preview Save Publish 450 B…" at bounding box center [553, 0] width 1107 height 0
click at [133, 0] on html "7 / Landing Page - [DATE] 22:17:36 Need republishing Preview Save Publish 450 B…" at bounding box center [553, 0] width 1107 height 0
click at [112, 305] on input "2" at bounding box center [117, 303] width 24 height 18
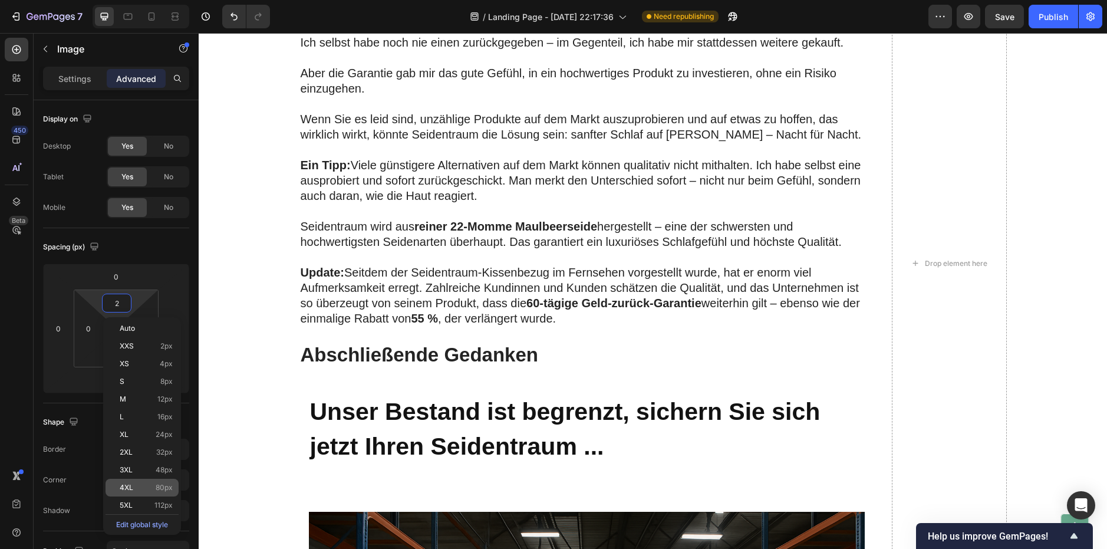
click at [137, 483] on div "4XL 80px" at bounding box center [141, 488] width 73 height 18
type input "80"
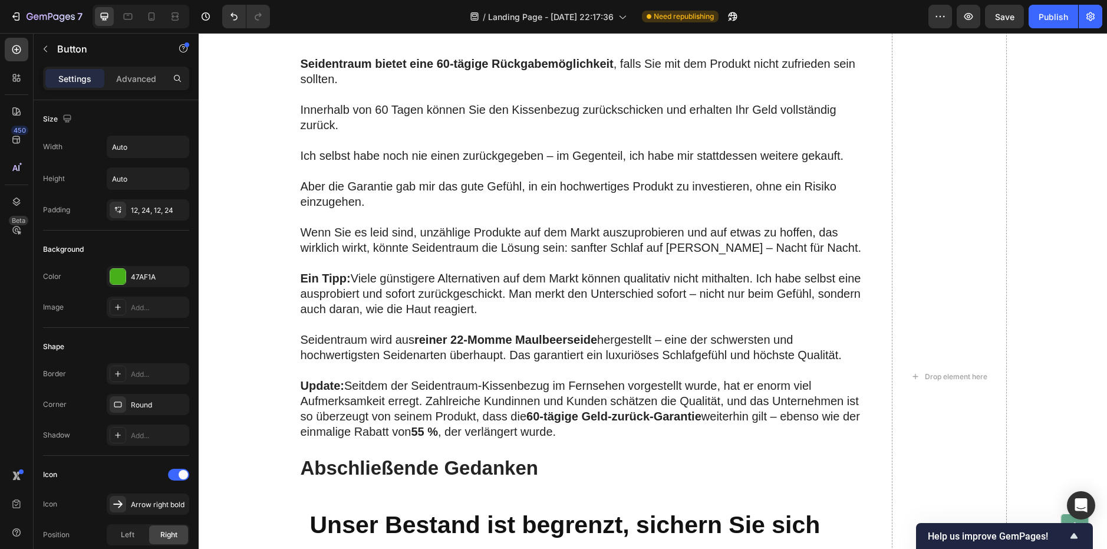
scroll to position [2137, 0]
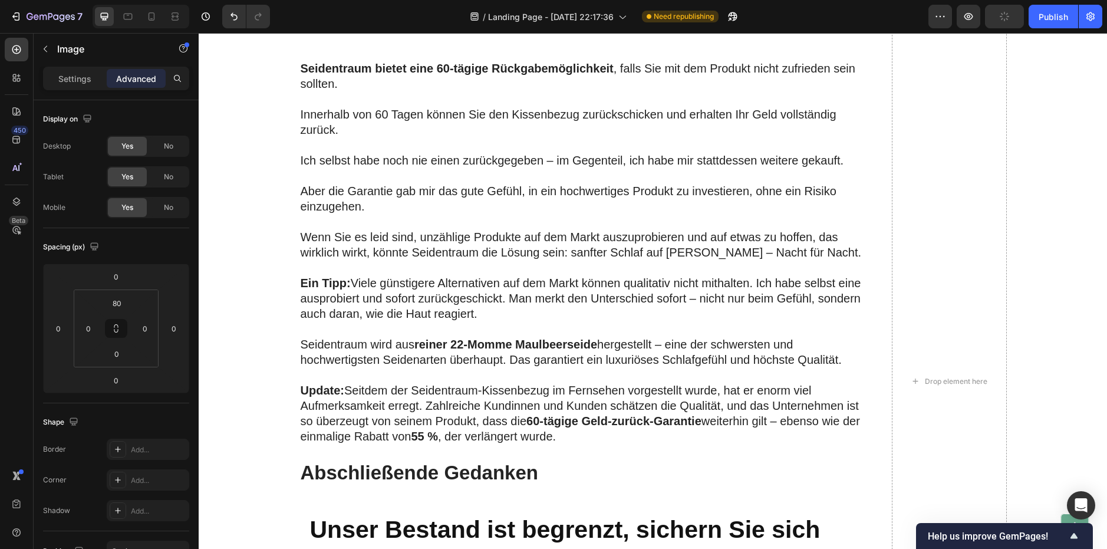
click at [80, 88] on div "Settings Advanced" at bounding box center [116, 79] width 146 height 24
click at [80, 86] on div "Settings" at bounding box center [74, 78] width 59 height 19
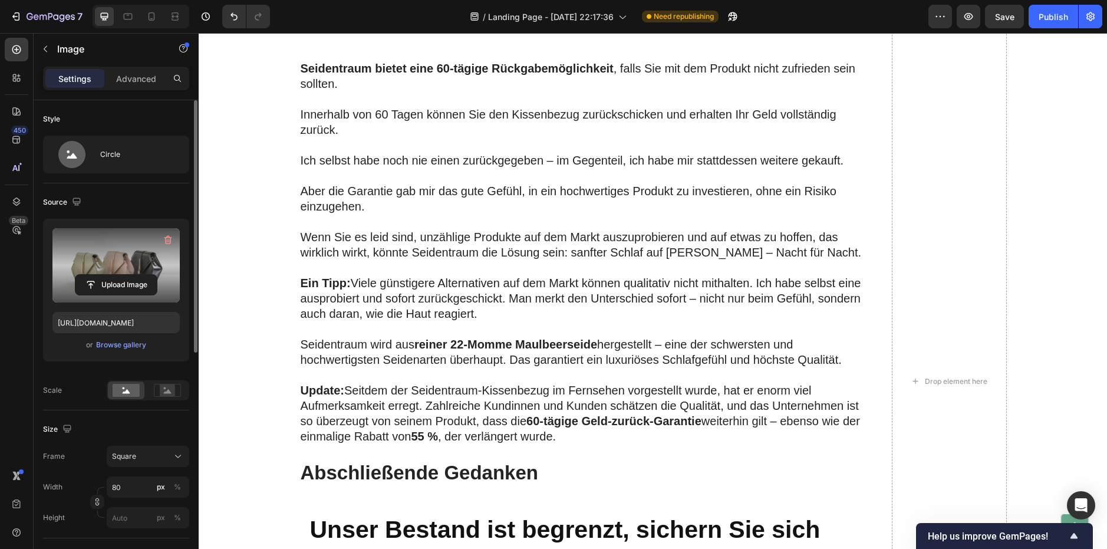
click at [118, 269] on label at bounding box center [115, 265] width 127 height 74
click at [118, 275] on input "file" at bounding box center [115, 285] width 81 height 20
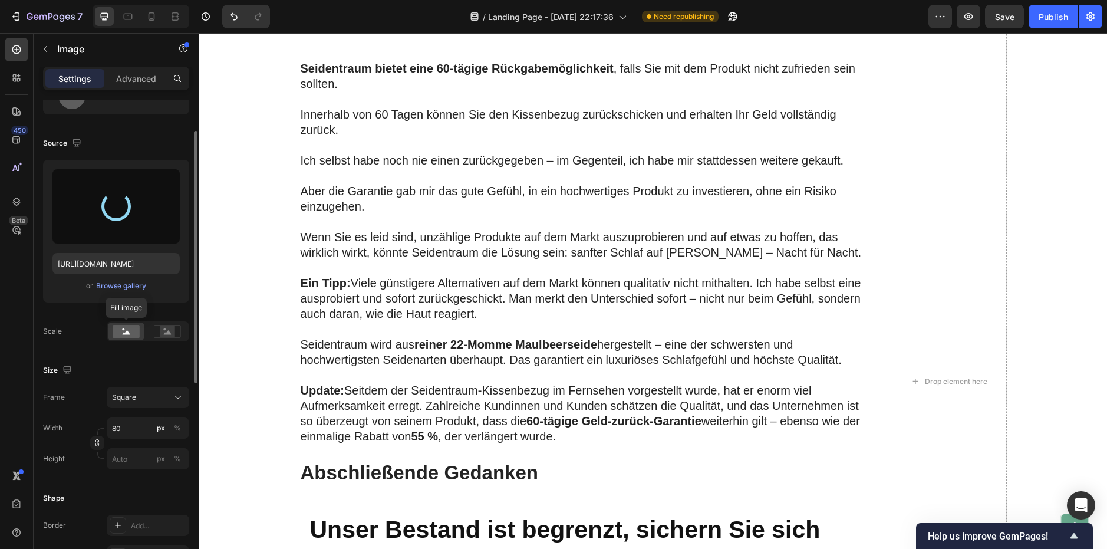
scroll to position [0, 0]
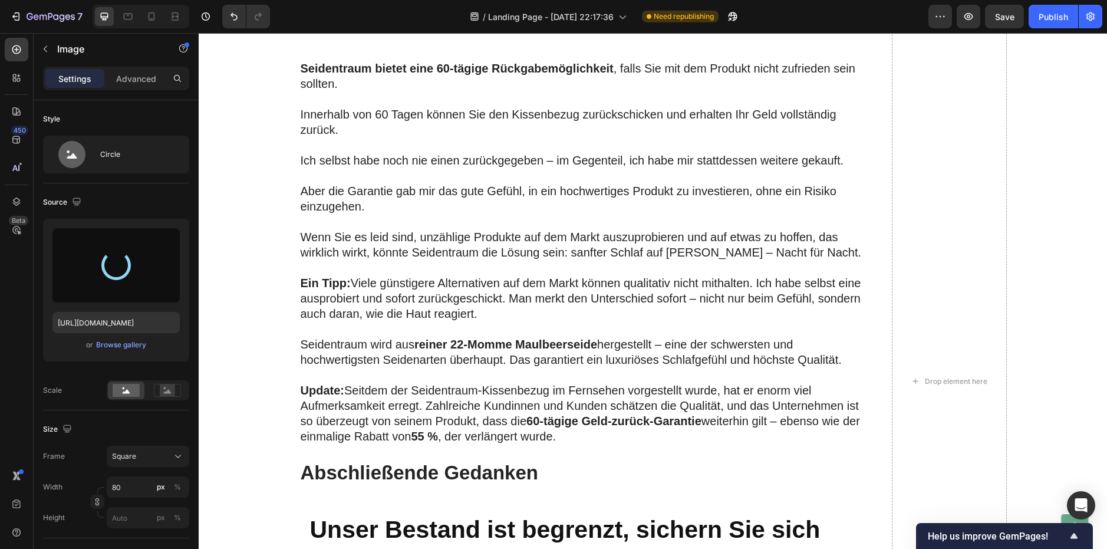
type input "[URL][DOMAIN_NAME]"
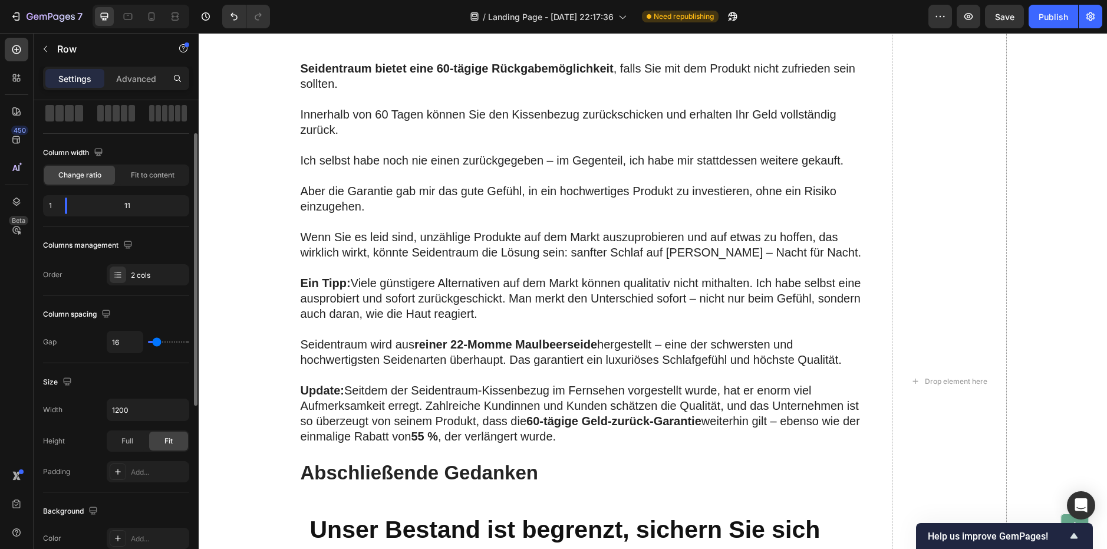
scroll to position [177, 0]
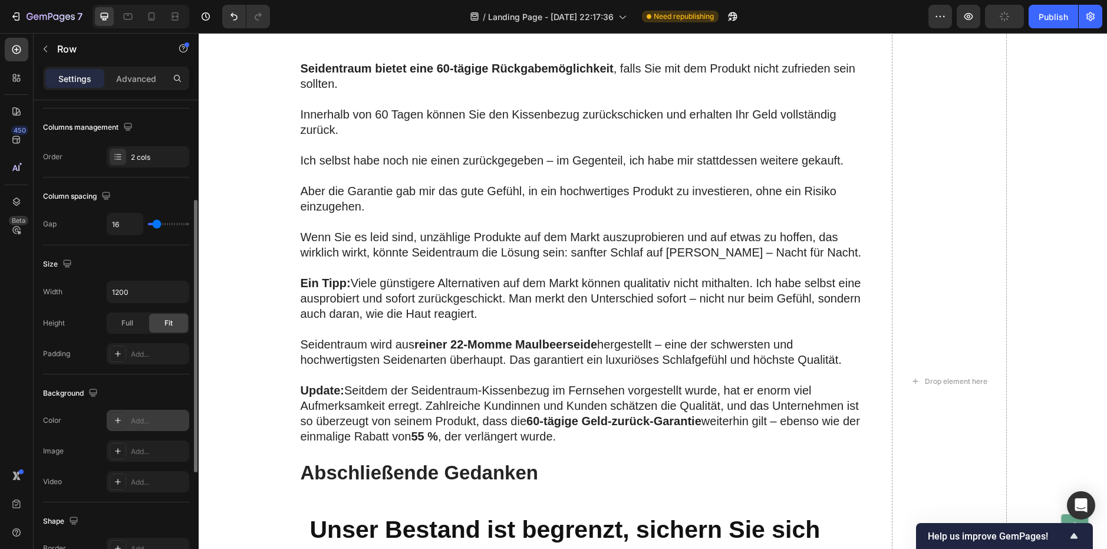
click at [138, 425] on div "Add..." at bounding box center [158, 420] width 55 height 11
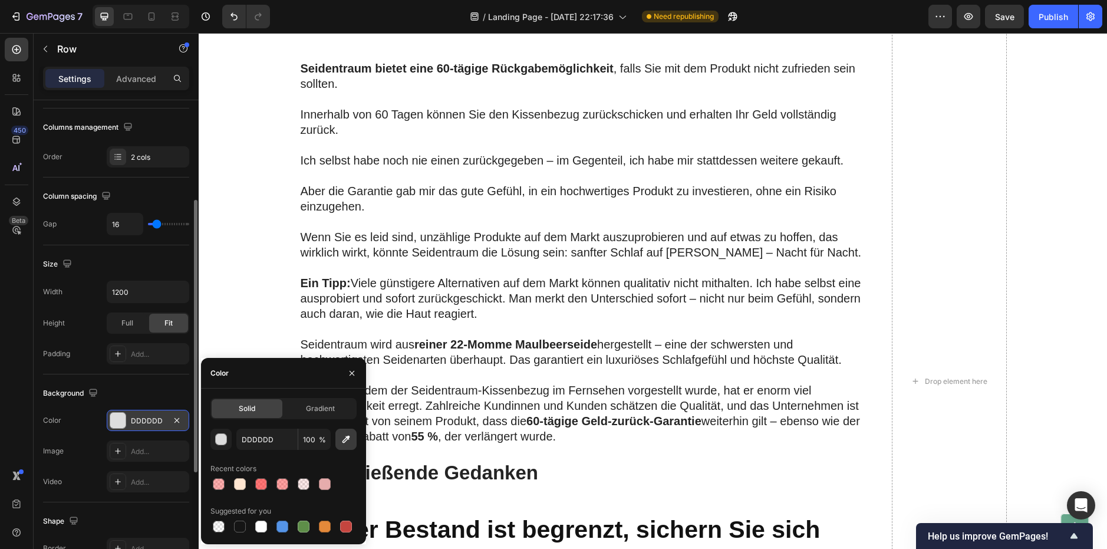
click at [342, 440] on icon "button" at bounding box center [346, 439] width 12 height 12
type input "FFE6D1"
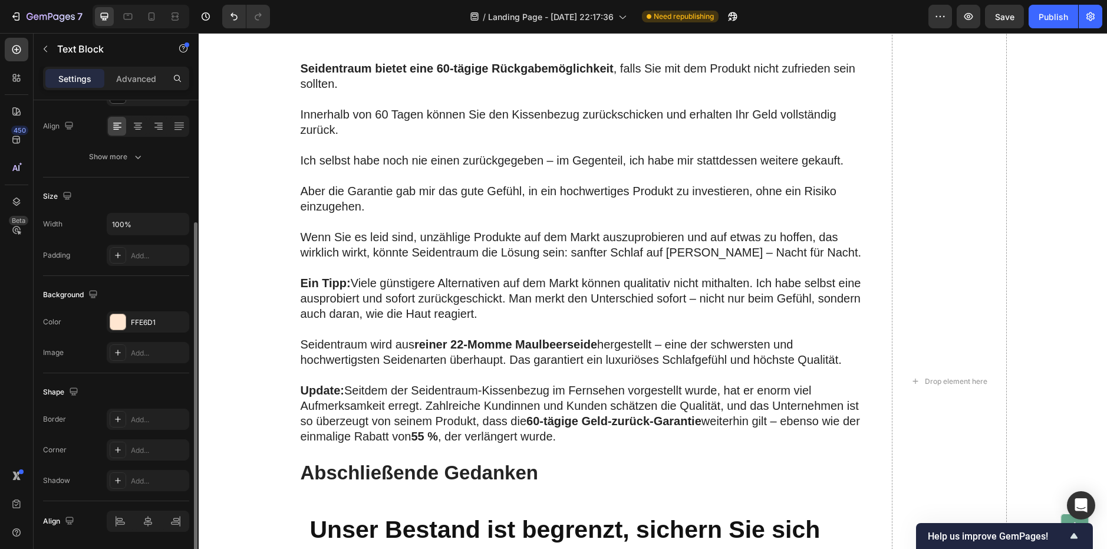
scroll to position [0, 0]
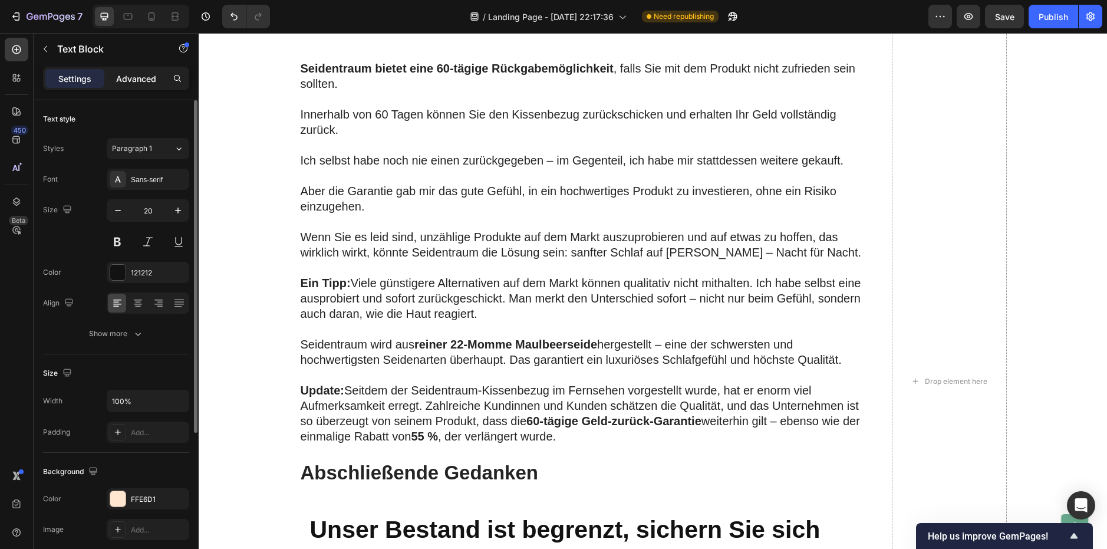
click at [123, 78] on p "Advanced" at bounding box center [136, 78] width 40 height 12
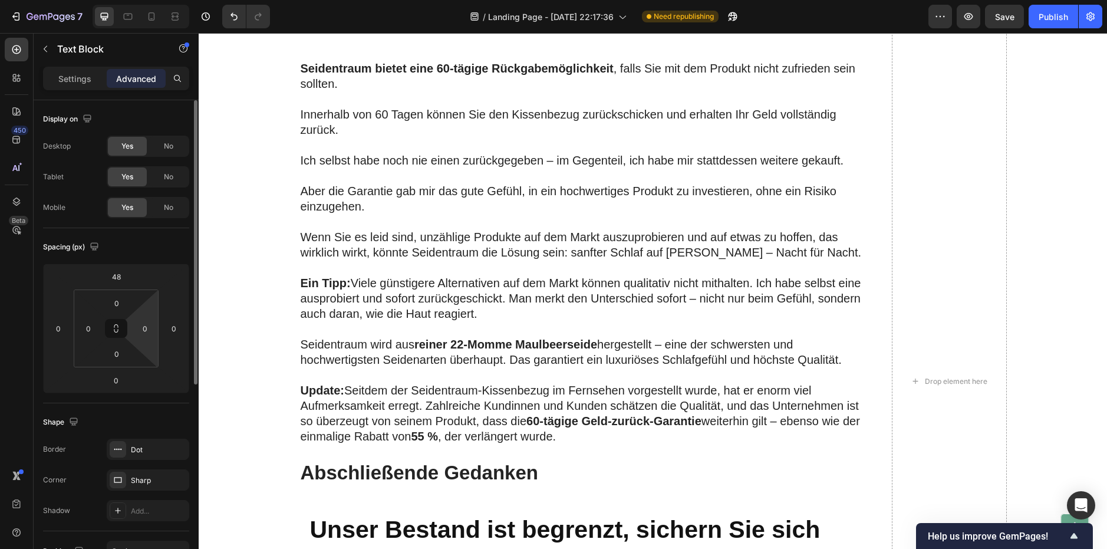
scroll to position [118, 0]
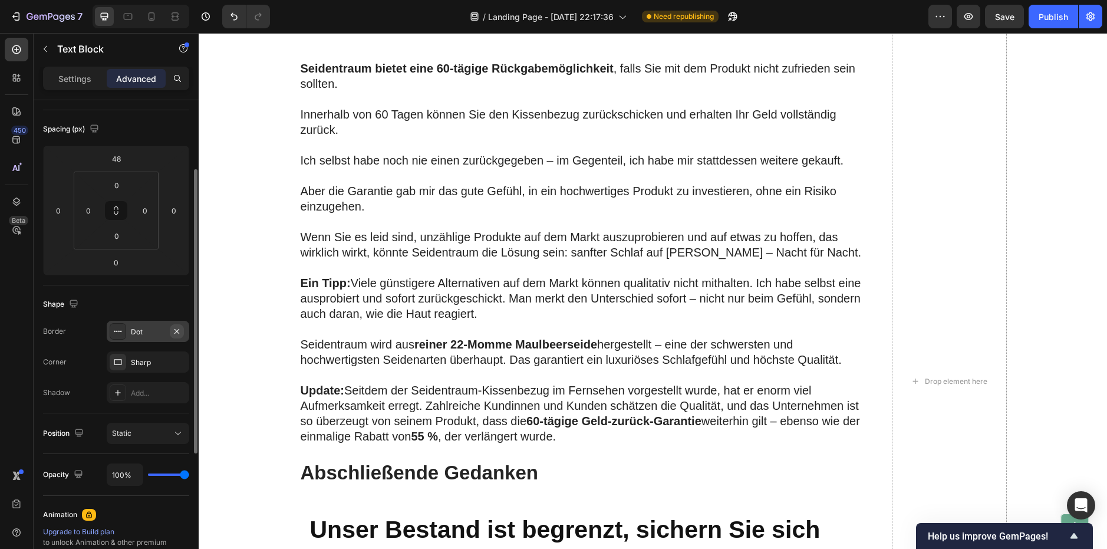
click at [179, 333] on icon "button" at bounding box center [176, 330] width 5 height 5
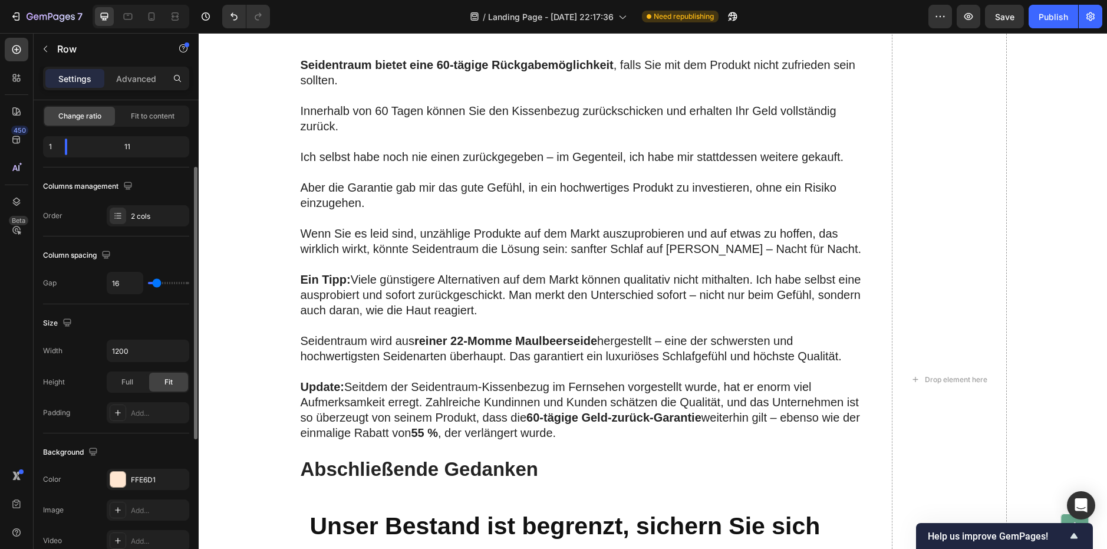
scroll to position [0, 0]
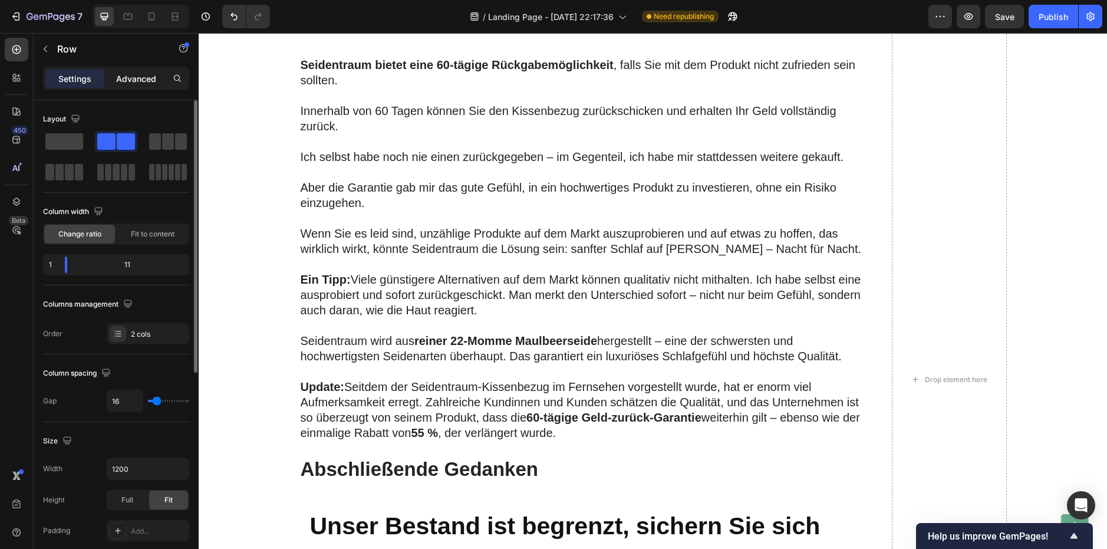
click at [131, 80] on p "Advanced" at bounding box center [136, 78] width 40 height 12
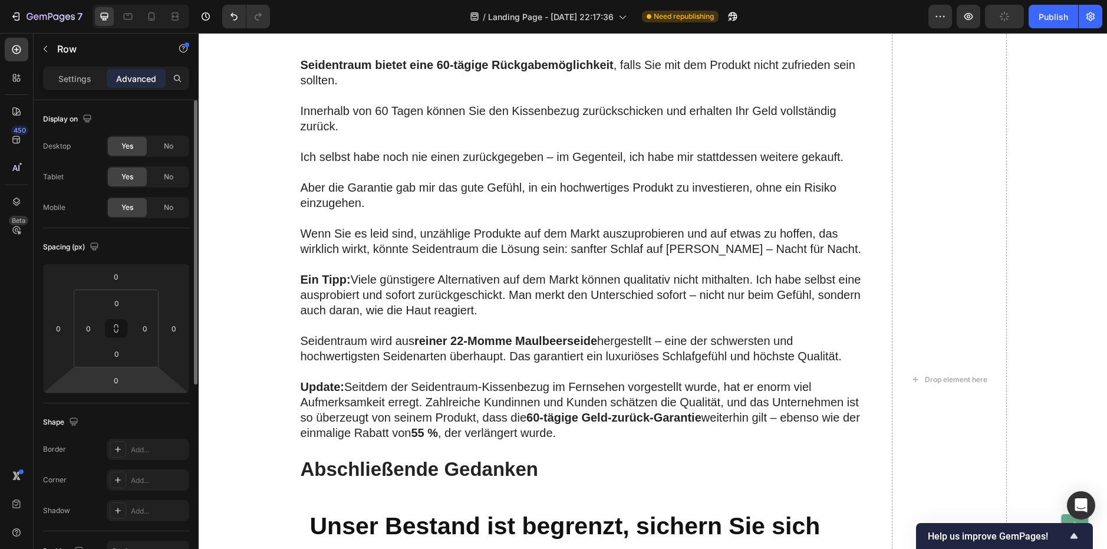
scroll to position [59, 0]
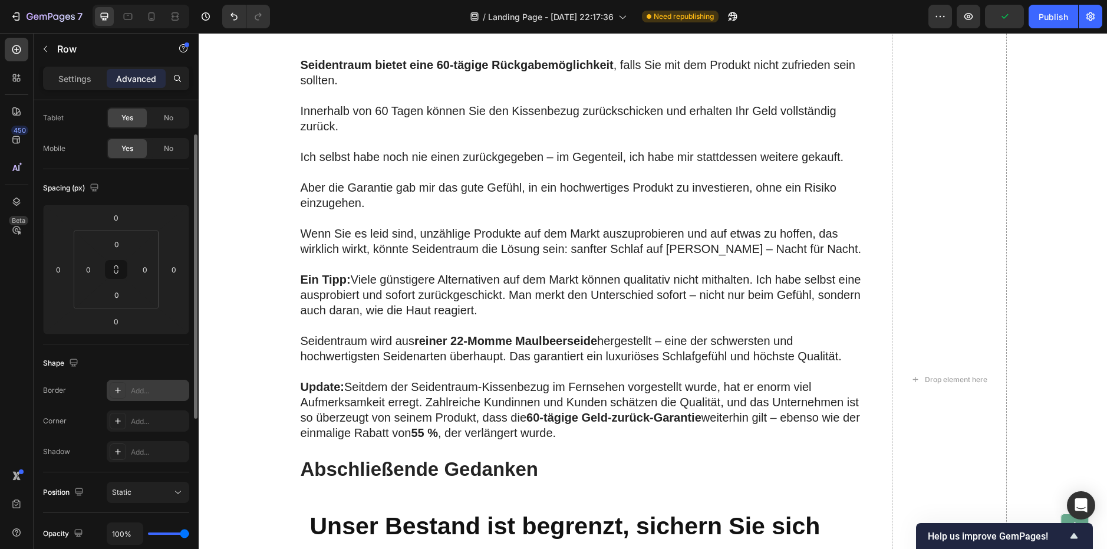
click at [124, 388] on div at bounding box center [118, 390] width 17 height 17
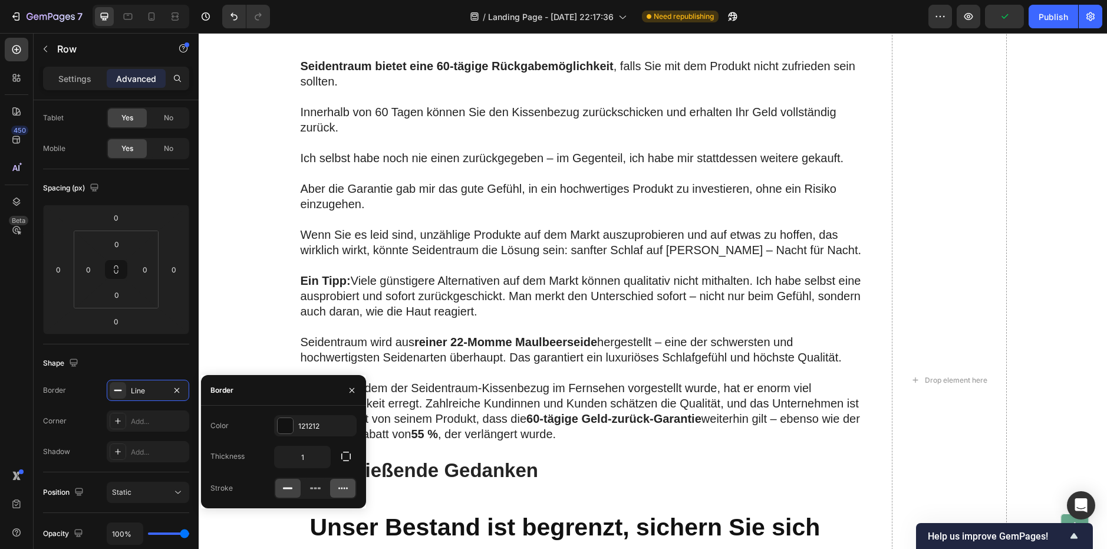
click at [339, 486] on icon at bounding box center [343, 488] width 12 height 12
click at [314, 458] on input "1" at bounding box center [302, 456] width 55 height 21
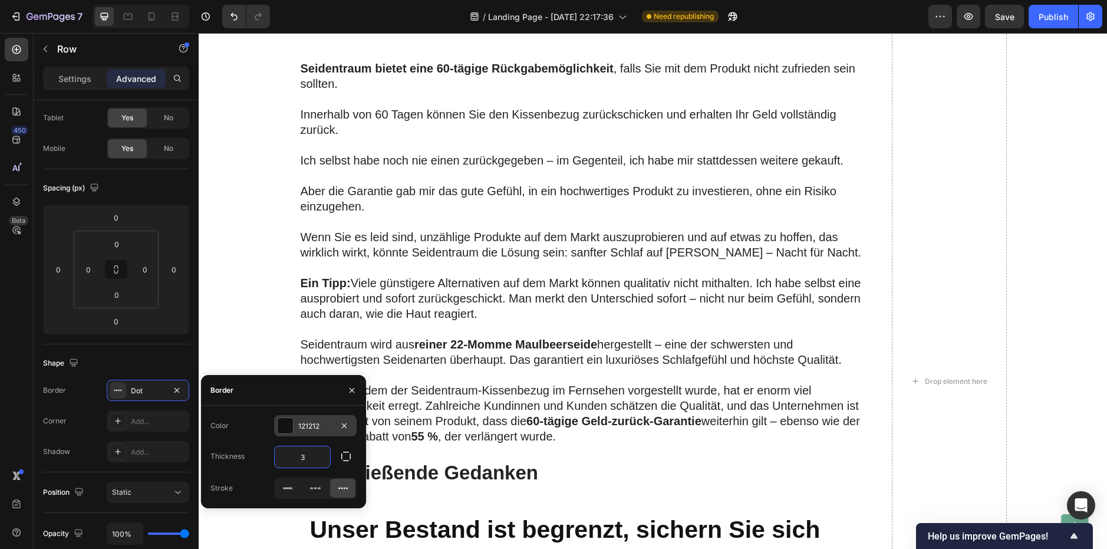
type input "3"
click at [296, 425] on div "121212" at bounding box center [315, 425] width 83 height 21
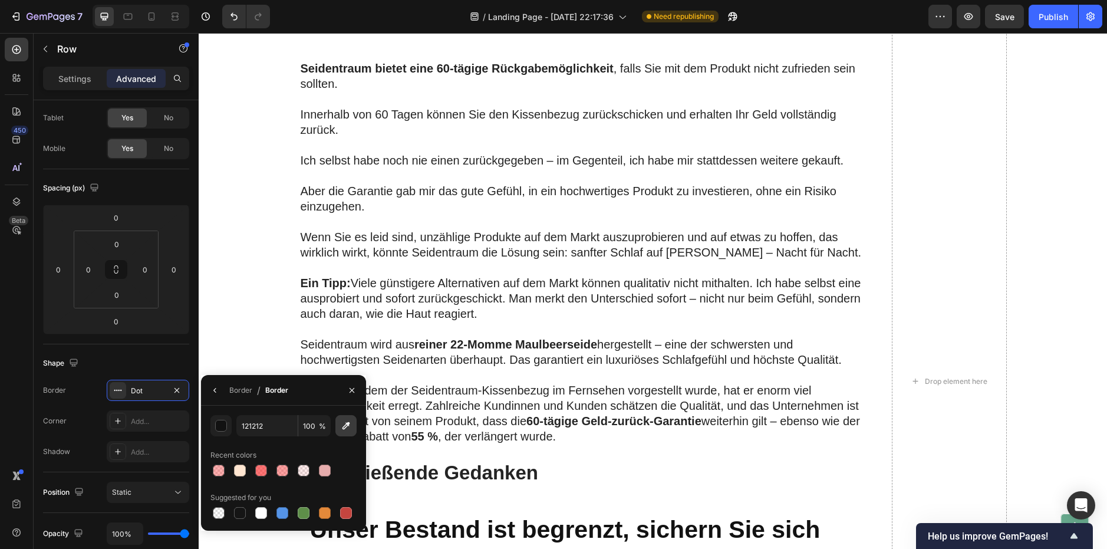
click at [351, 421] on icon "button" at bounding box center [346, 426] width 12 height 12
type input "E4893A"
click at [268, 232] on div "Image Row Alle teuren Cremes, die ich nachts benutzte, schienen nicht die volle…" at bounding box center [652, 381] width 885 height 2633
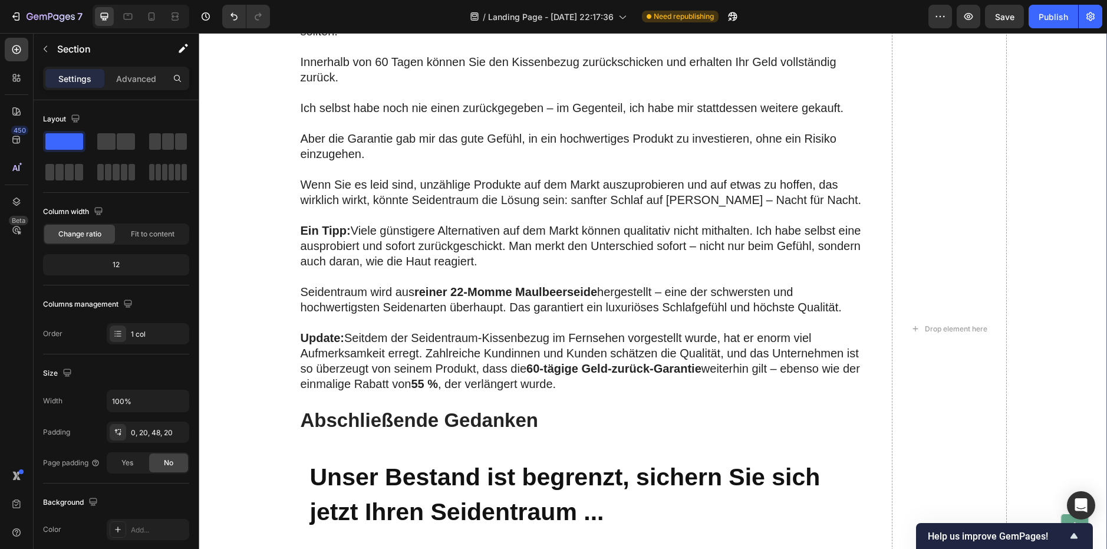
scroll to position [2137, 0]
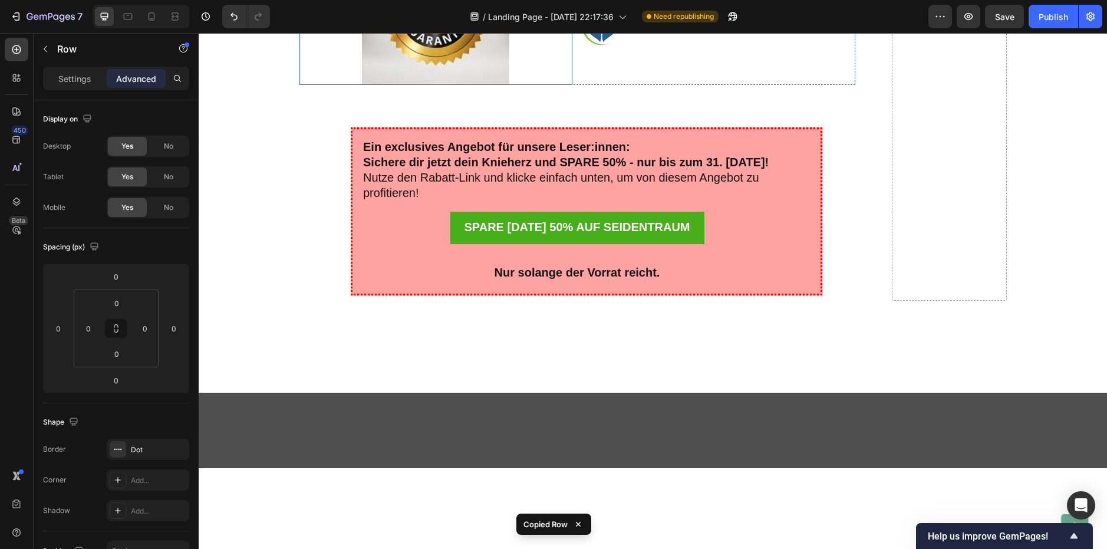
scroll to position [3552, 0]
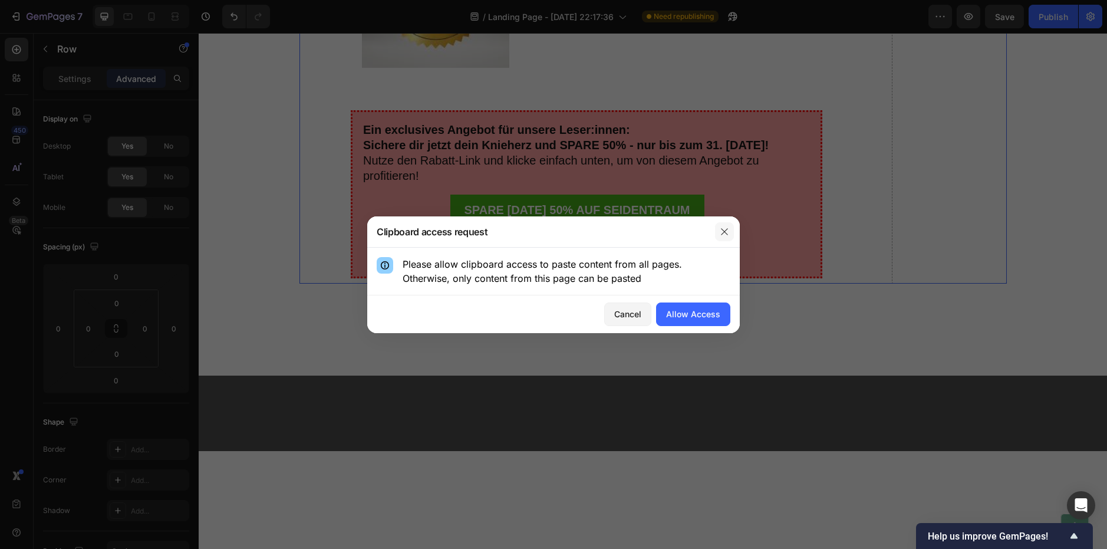
click at [729, 226] on button "button" at bounding box center [724, 231] width 19 height 19
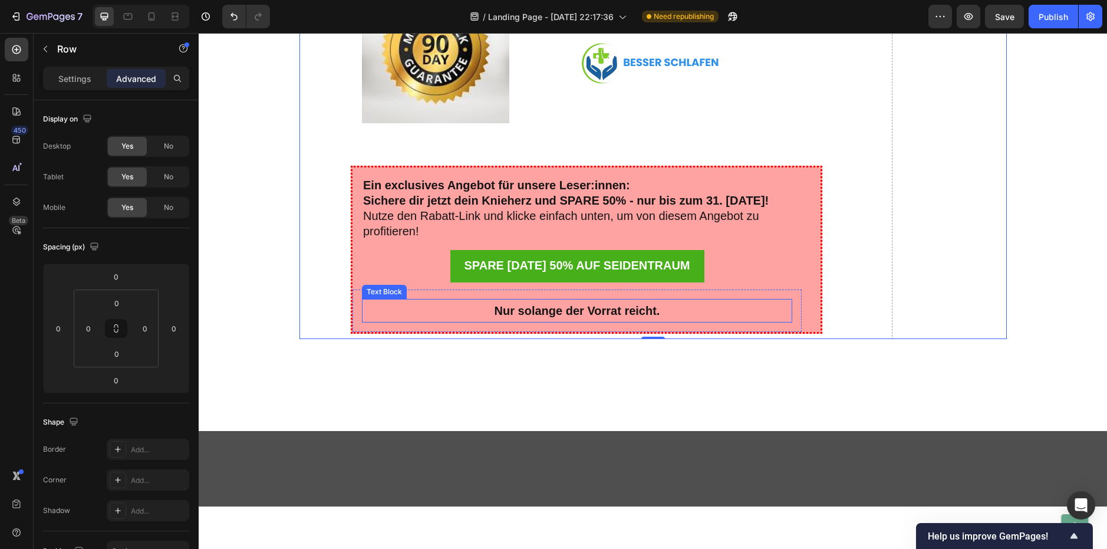
scroll to position [3493, 0]
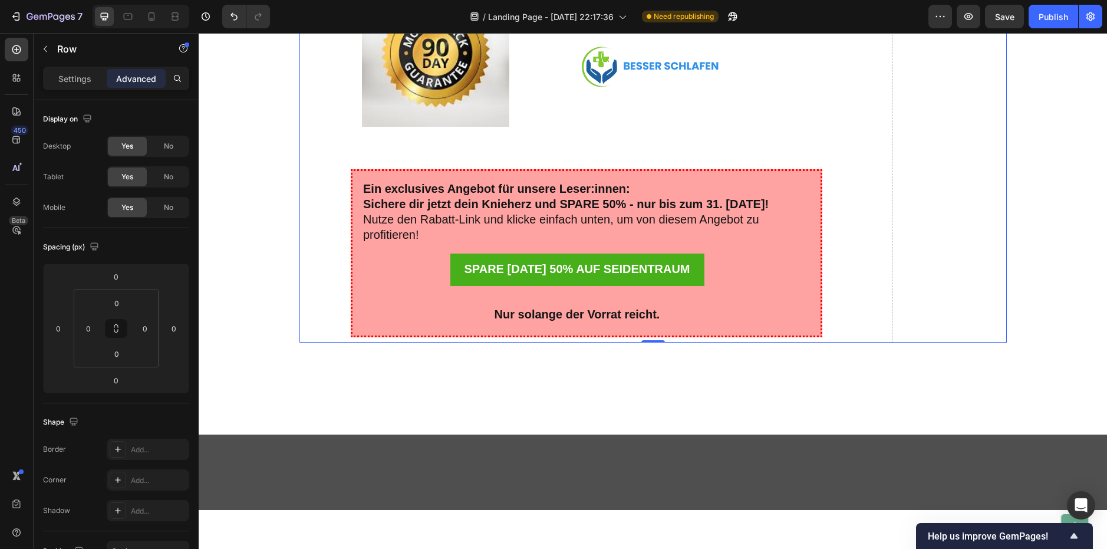
click at [369, 127] on img at bounding box center [435, 52] width 147 height 147
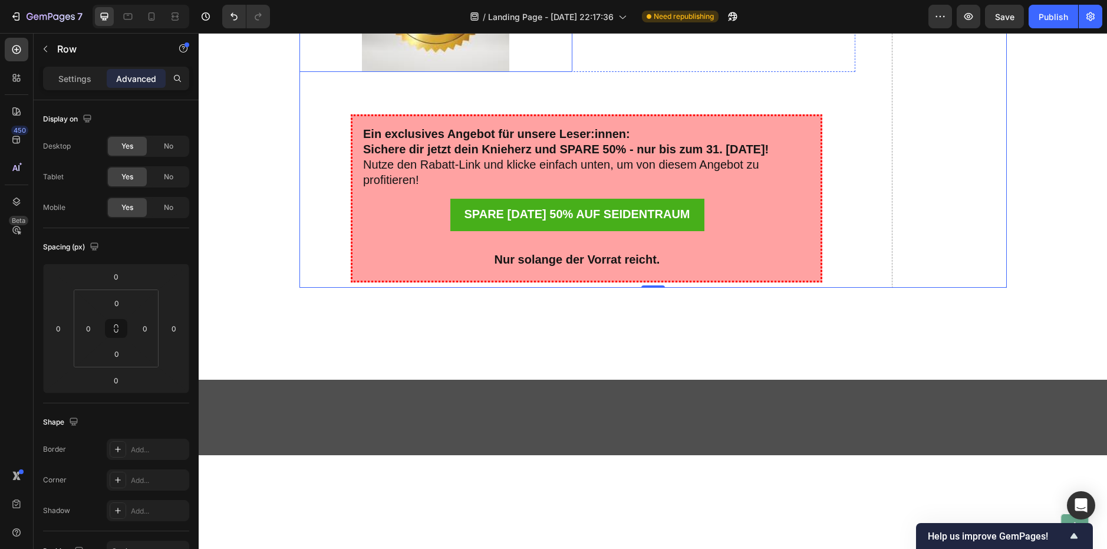
scroll to position [3552, 0]
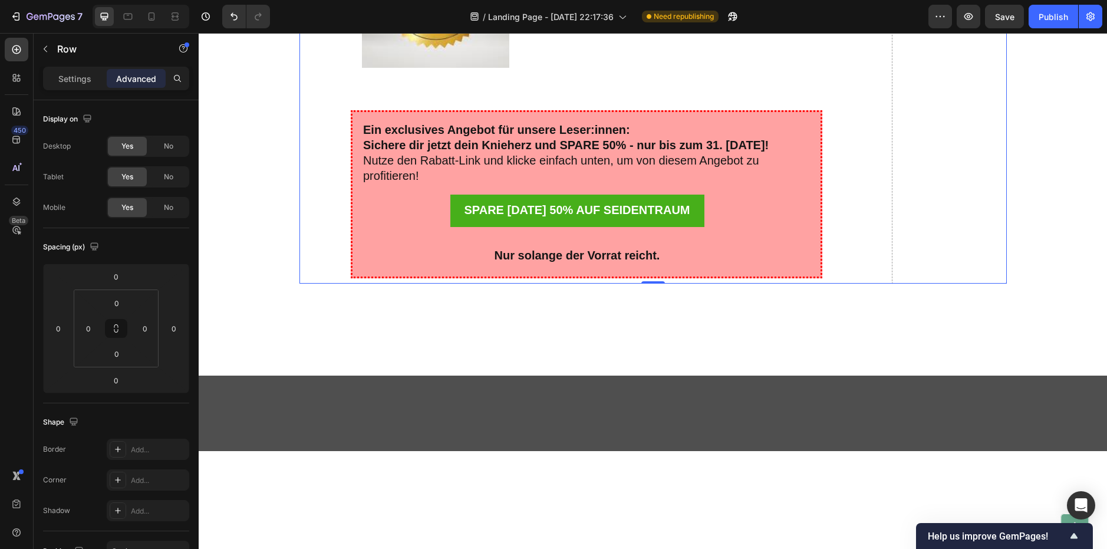
click at [71, 78] on p "Settings" at bounding box center [74, 78] width 33 height 12
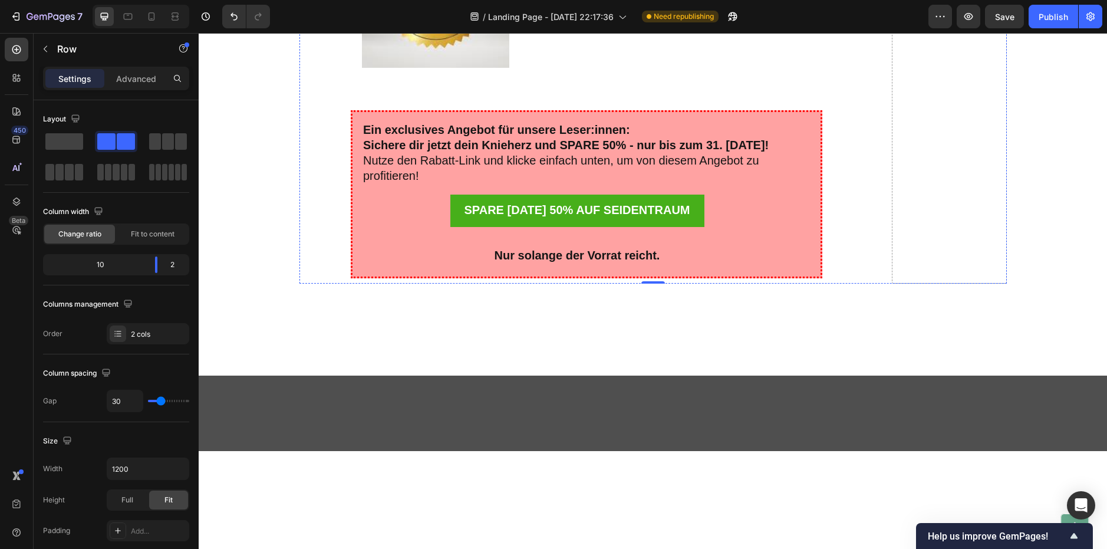
drag, startPoint x: 262, startPoint y: 177, endPoint x: 204, endPoint y: 183, distance: 58.0
click at [75, 137] on span at bounding box center [64, 141] width 38 height 17
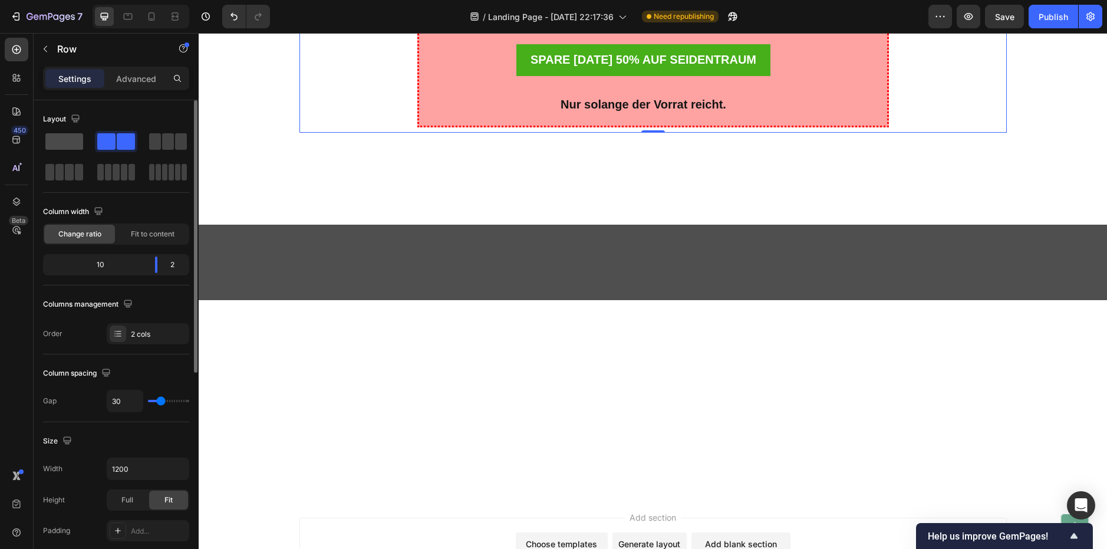
scroll to position [3489, 0]
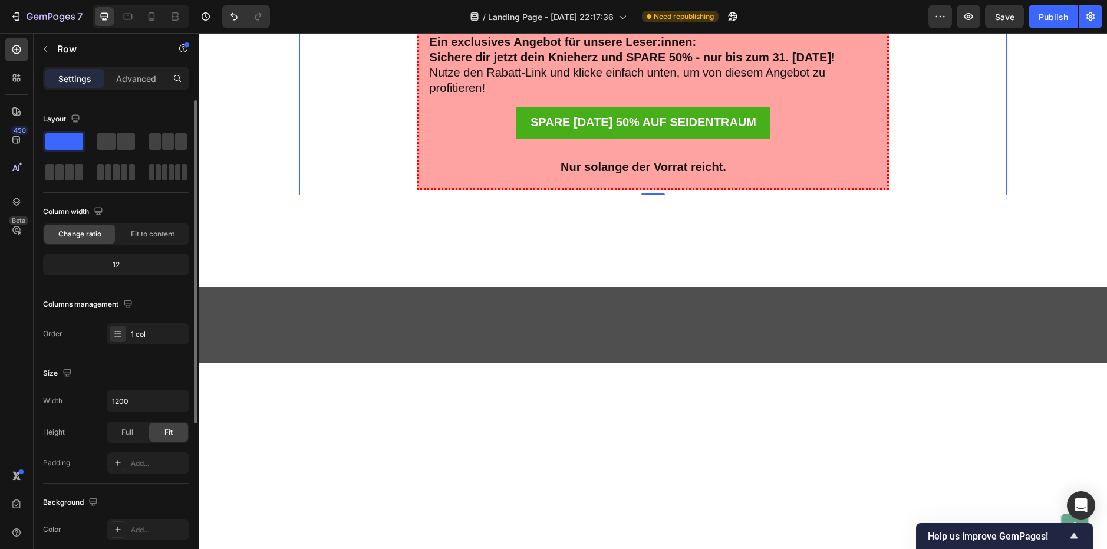
click at [72, 138] on span at bounding box center [64, 141] width 38 height 17
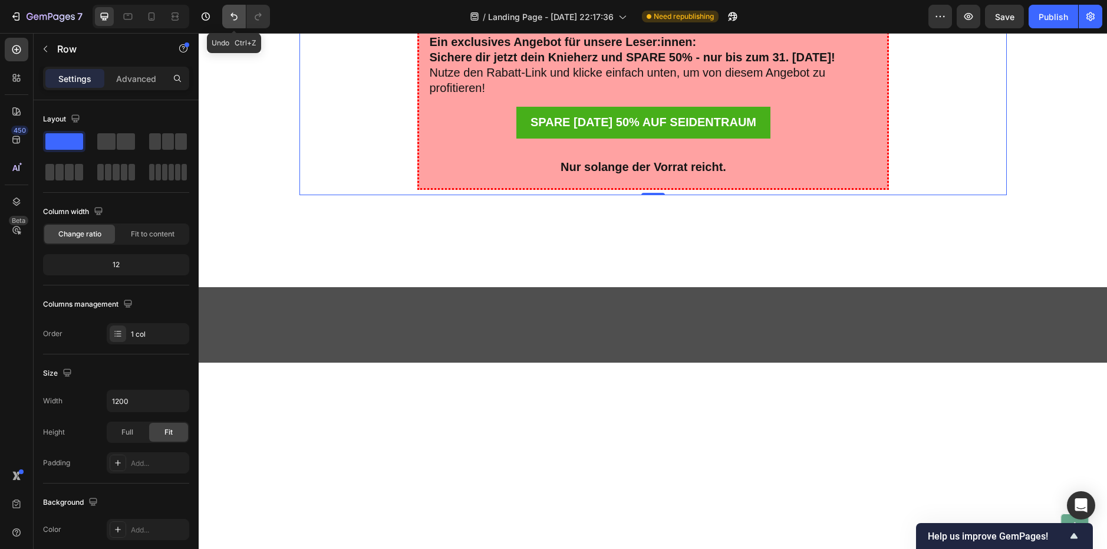
click at [232, 15] on icon "Undo/Redo" at bounding box center [233, 17] width 7 height 8
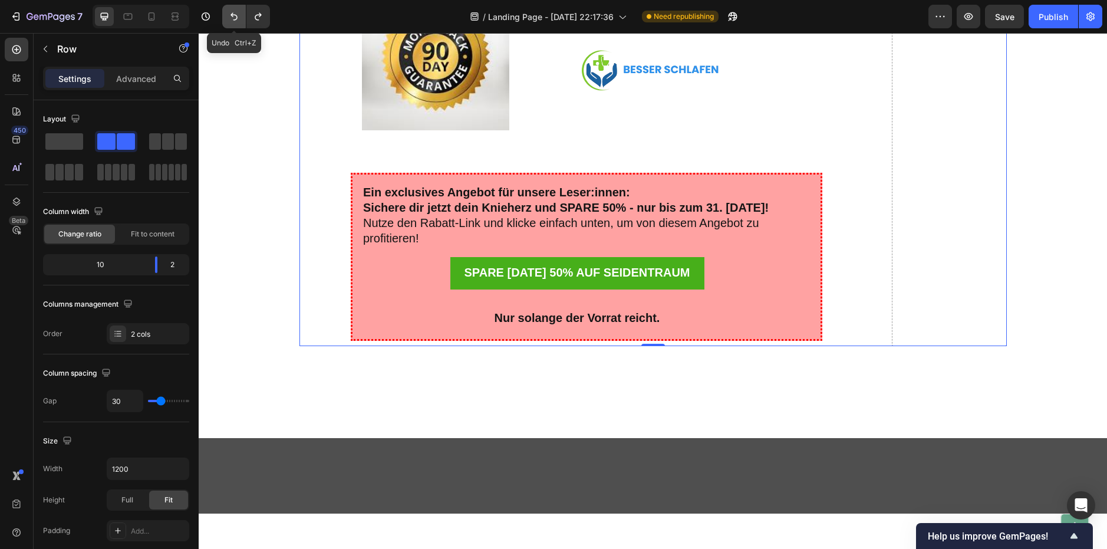
scroll to position [3552, 0]
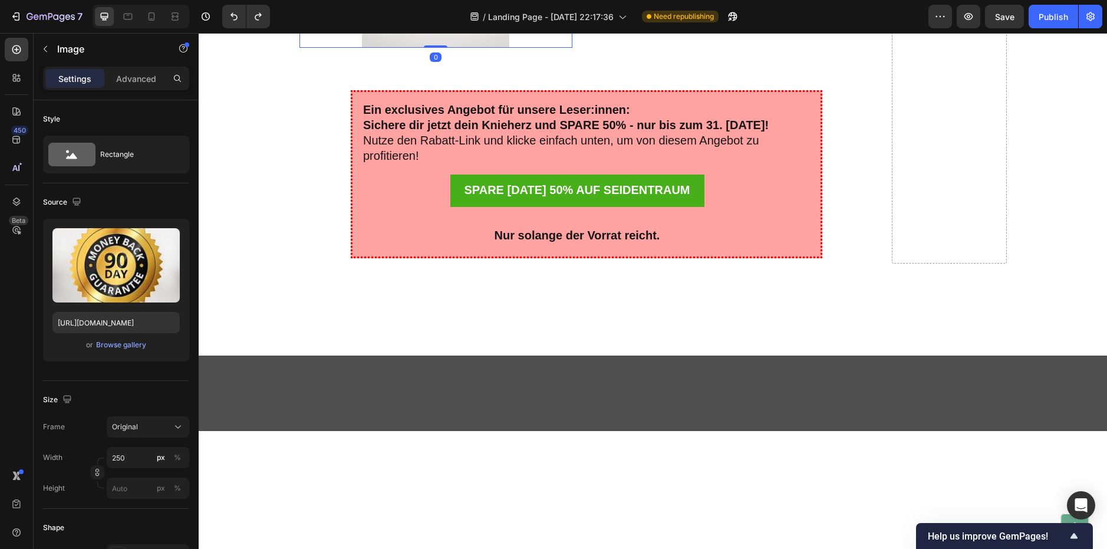
scroll to position [3670, 0]
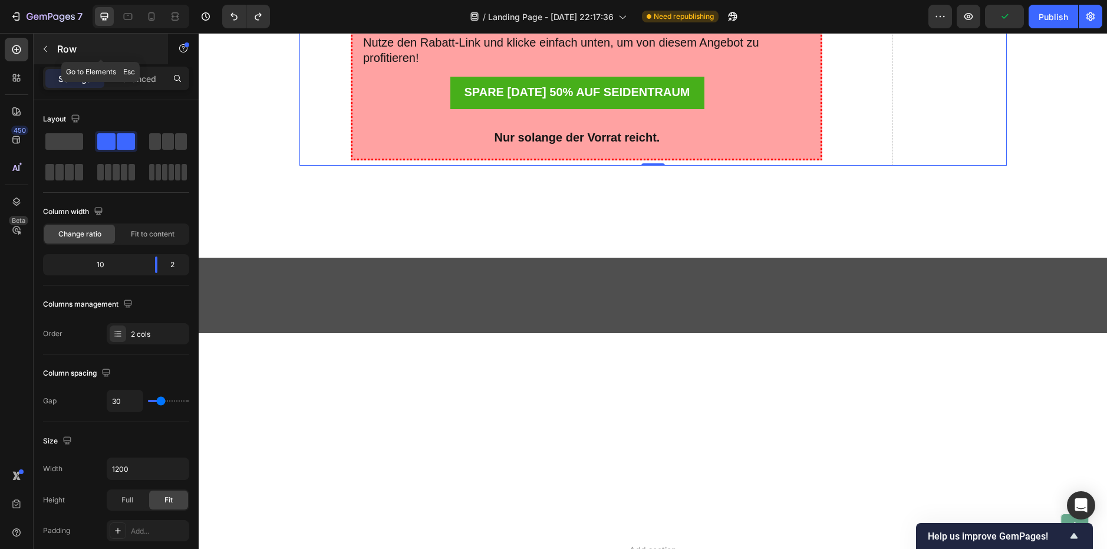
click at [51, 57] on button "button" at bounding box center [45, 48] width 19 height 19
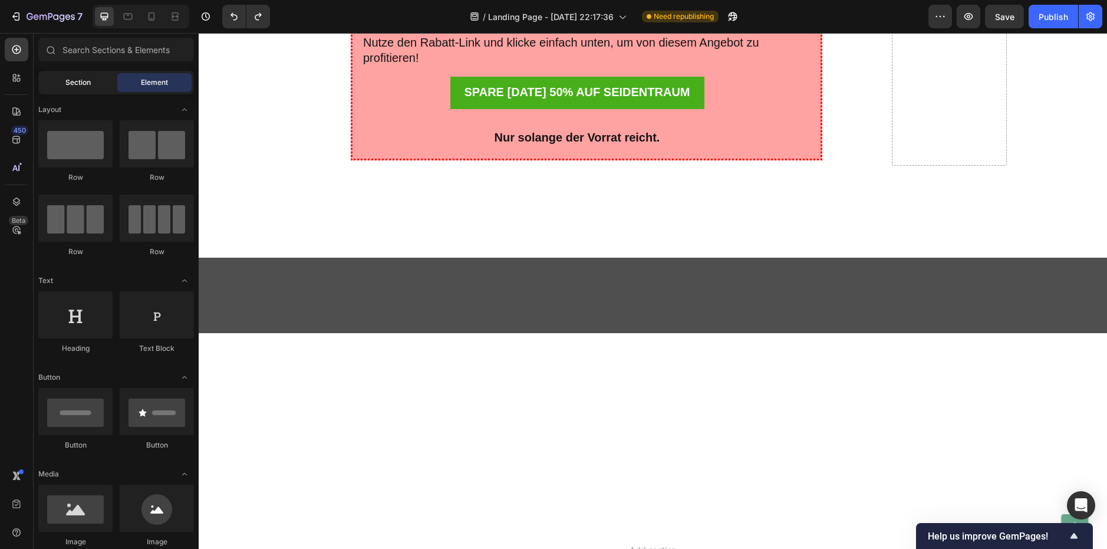
click at [74, 78] on span "Section" at bounding box center [77, 82] width 25 height 11
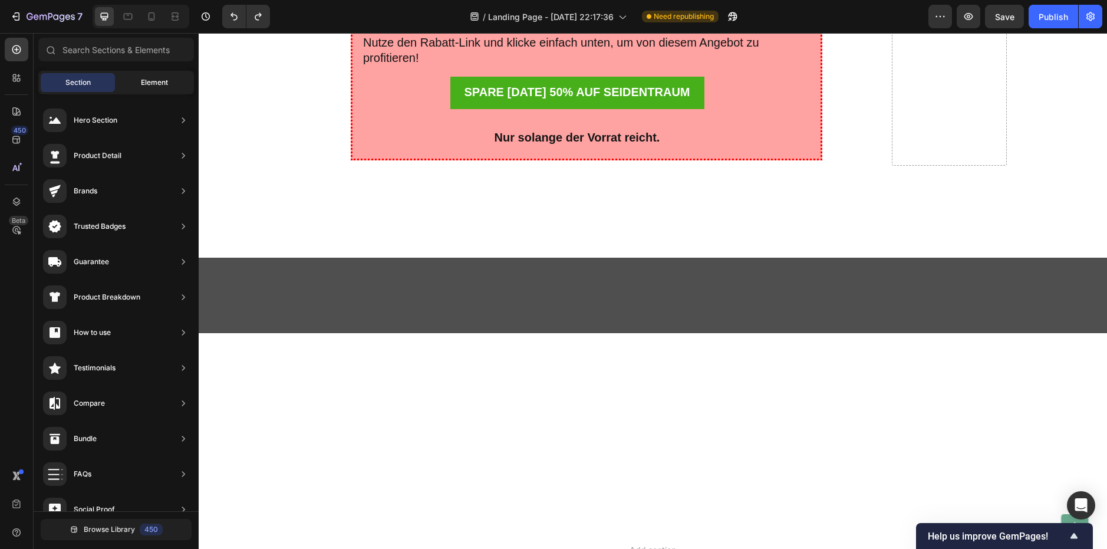
click at [121, 75] on div "Element" at bounding box center [154, 82] width 74 height 19
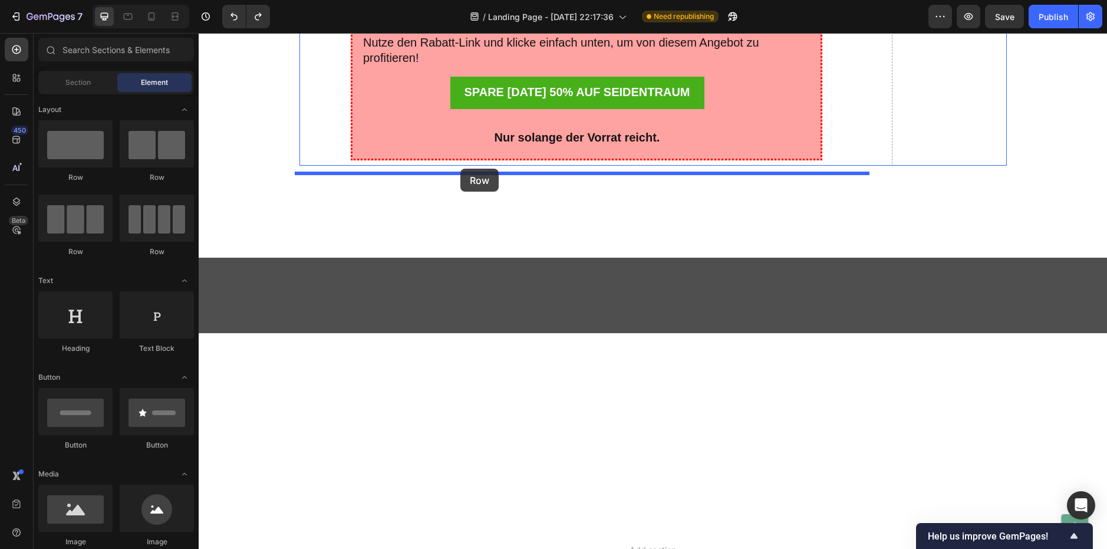
drag, startPoint x: 291, startPoint y: 189, endPoint x: 460, endPoint y: 169, distance: 171.0
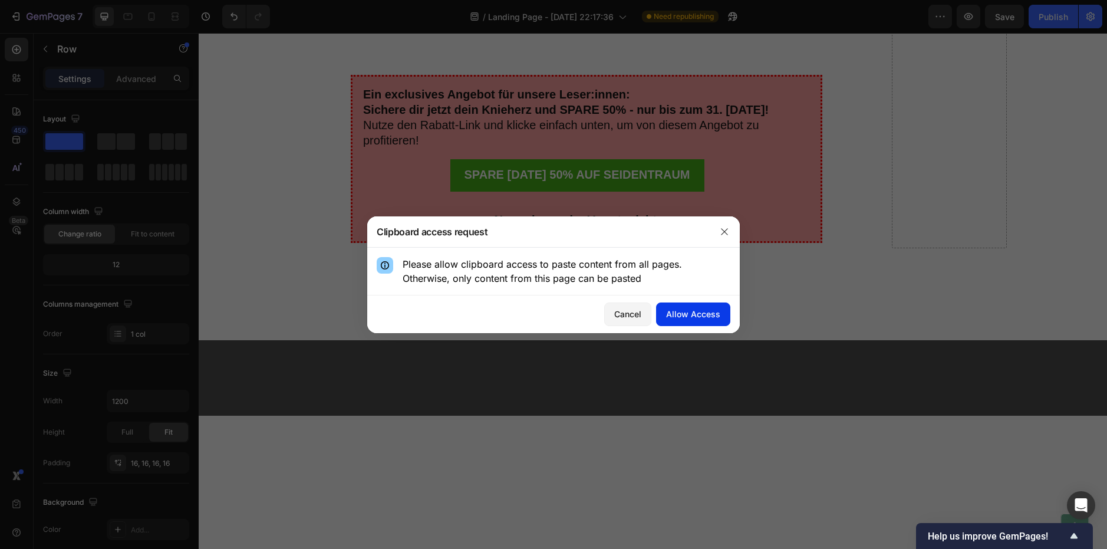
click at [690, 315] on div "Allow Access" at bounding box center [693, 314] width 54 height 12
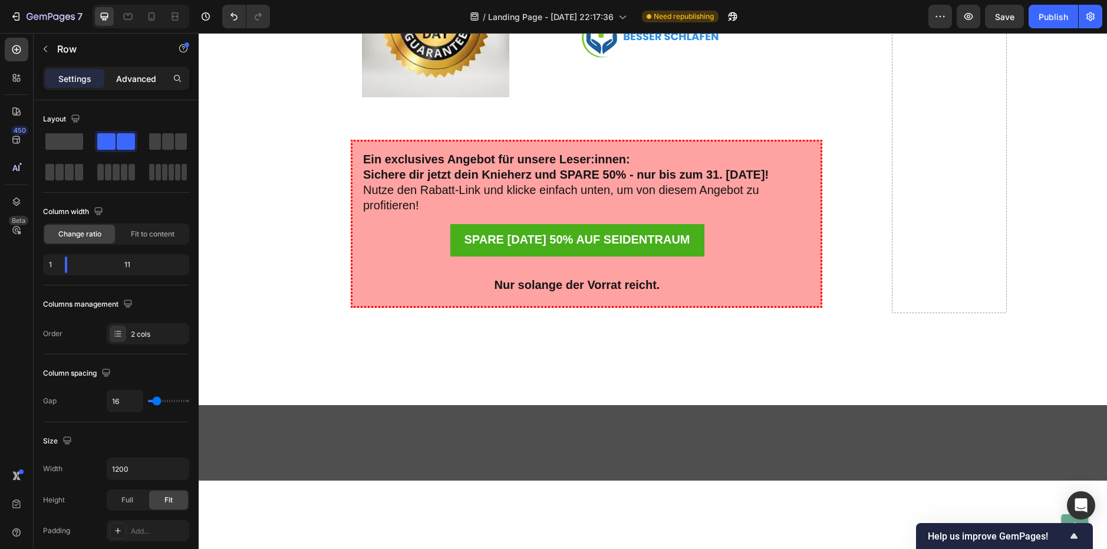
click at [139, 72] on p "Advanced" at bounding box center [136, 78] width 40 height 12
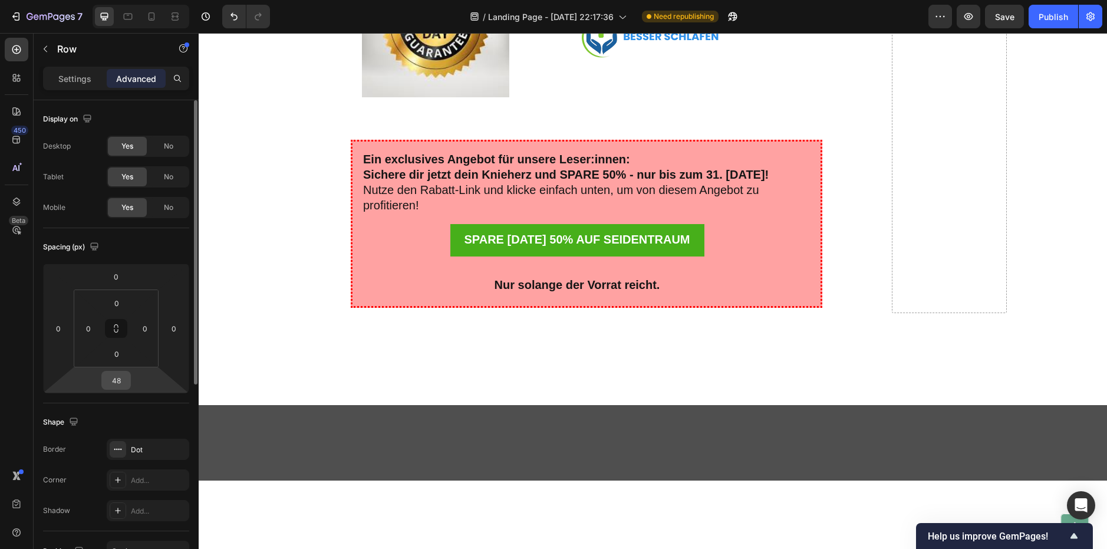
click at [116, 379] on input "48" at bounding box center [116, 380] width 24 height 18
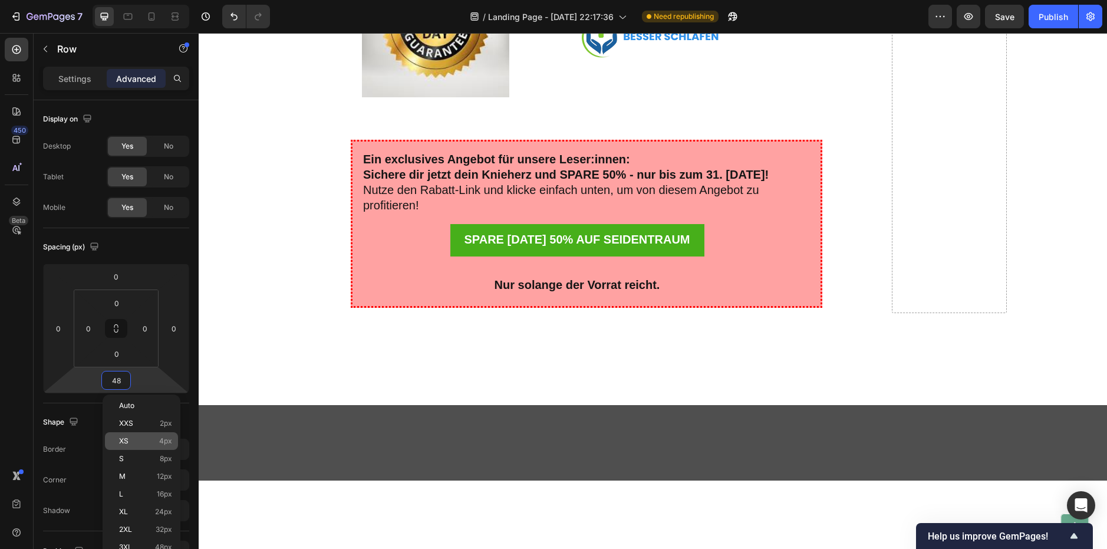
click at [138, 440] on p "XS 4px" at bounding box center [145, 441] width 53 height 8
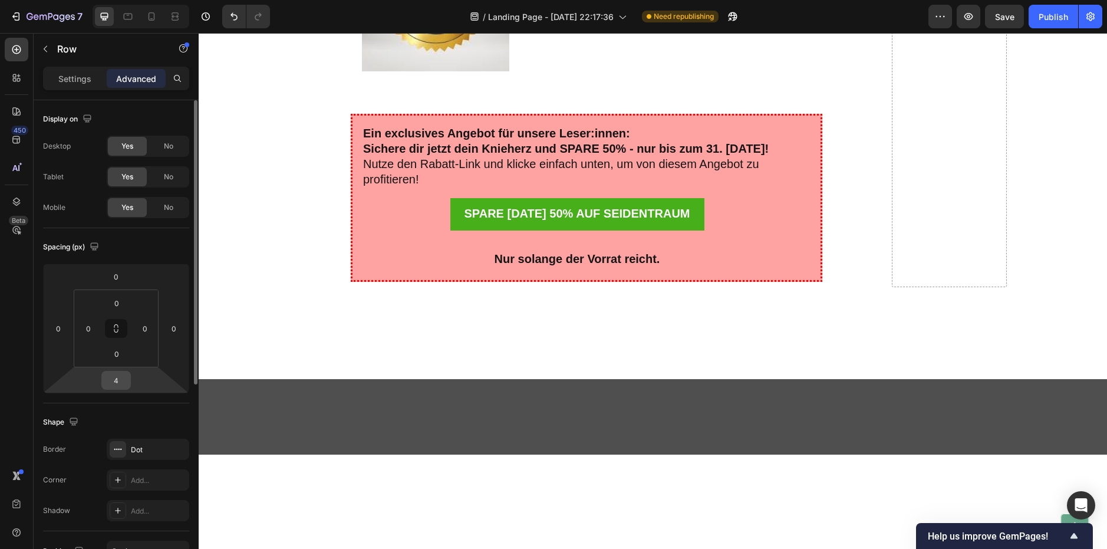
click at [128, 380] on div "4" at bounding box center [115, 380] width 29 height 19
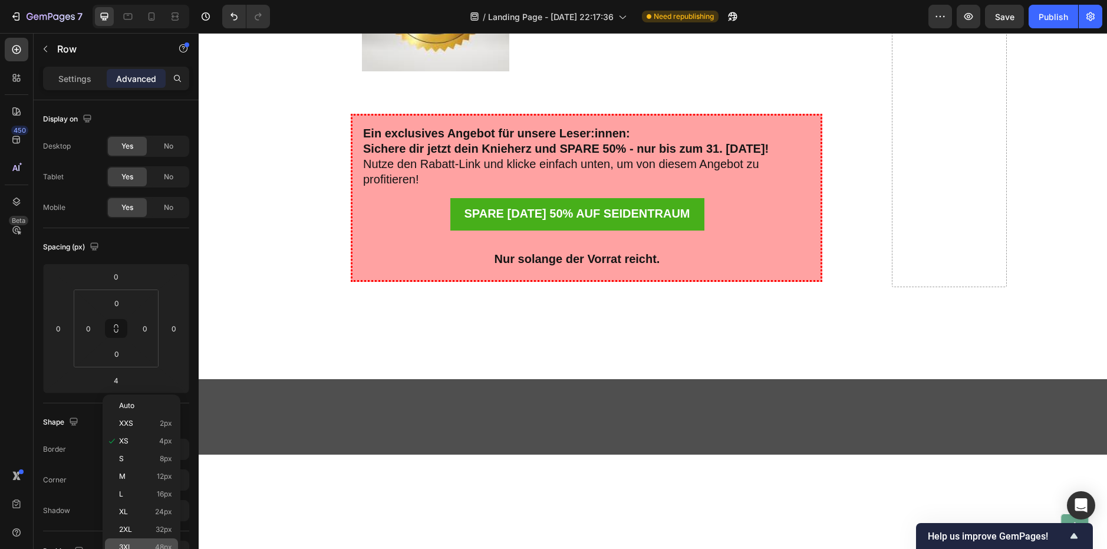
click at [130, 545] on span "3XL" at bounding box center [125, 547] width 13 height 8
type input "48"
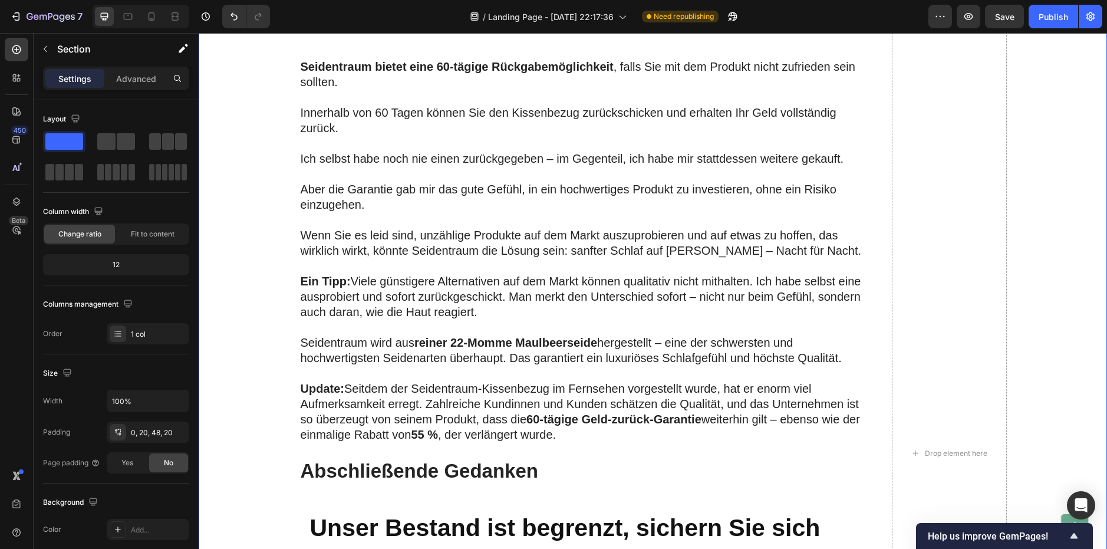
scroll to position [2137, 0]
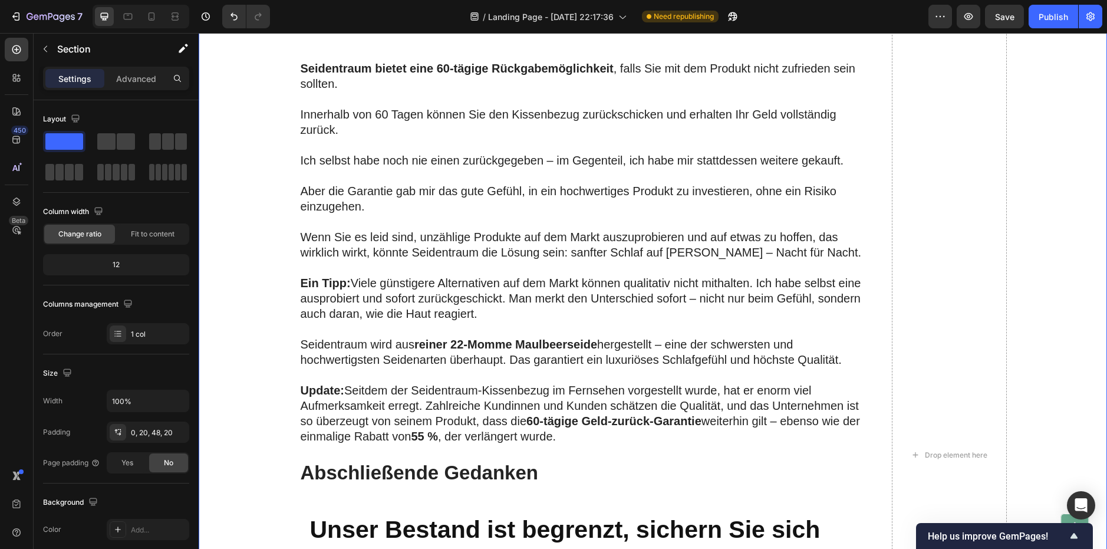
drag, startPoint x: 286, startPoint y: 251, endPoint x: 296, endPoint y: 260, distance: 13.8
click at [287, 253] on div "Image Row Alle teuren Cremes, die ich nachts benutzte, schienen nicht die volle…" at bounding box center [652, 455] width 885 height 2780
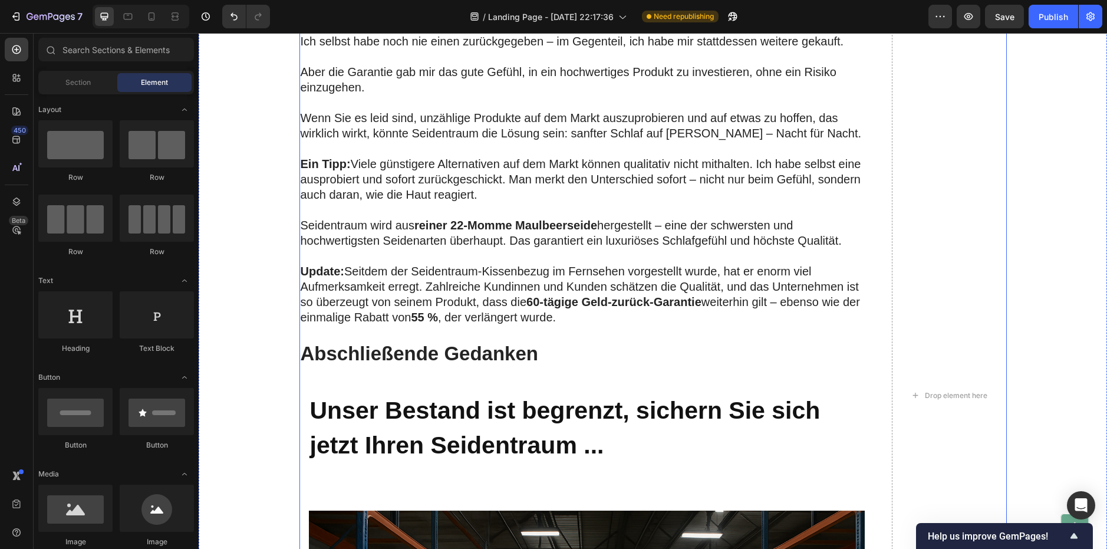
click at [345, 202] on div "Image Row Alle teuren Cremes, die ich nachts benutzte, schienen nicht die volle…" at bounding box center [586, 395] width 575 height 2661
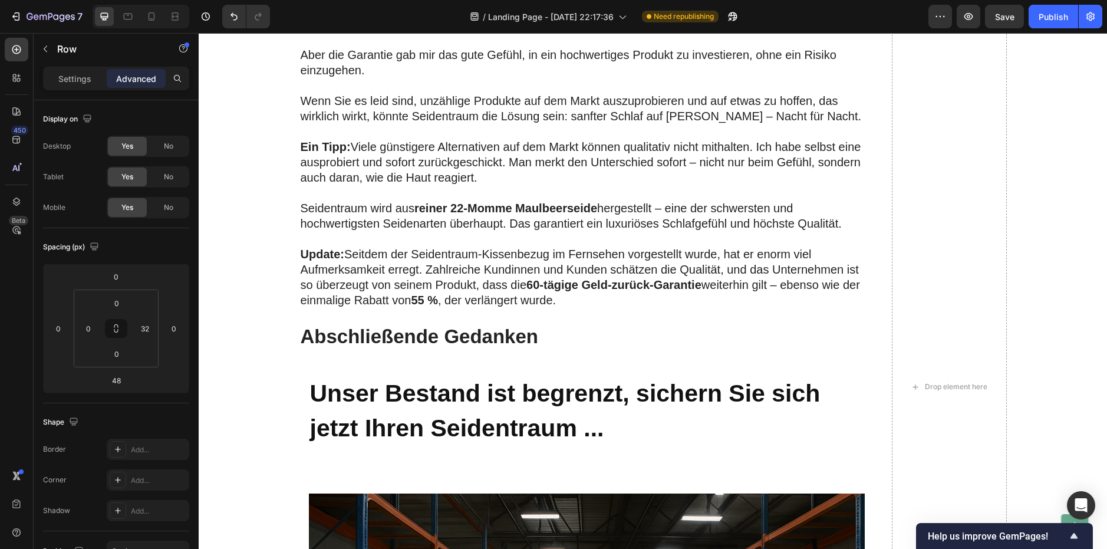
drag, startPoint x: 578, startPoint y: 213, endPoint x: 576, endPoint y: 196, distance: 17.3
type input "19"
click at [239, 285] on div "Image Row Alle teuren Cremes, die ich nachts benutzte, schienen nicht die volle…" at bounding box center [652, 387] width 885 height 2644
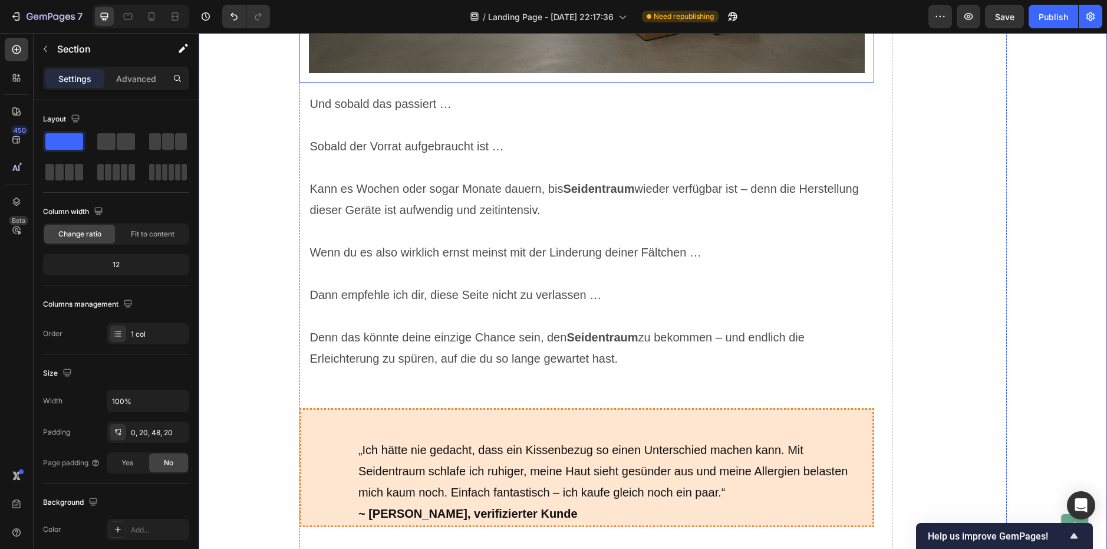
scroll to position [2963, 0]
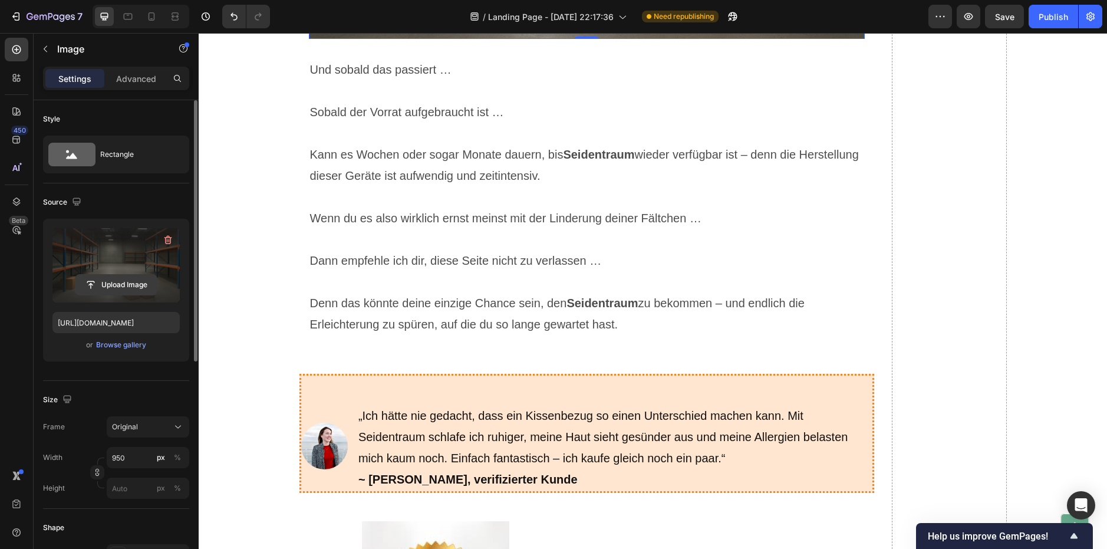
click at [130, 276] on input "file" at bounding box center [115, 285] width 81 height 20
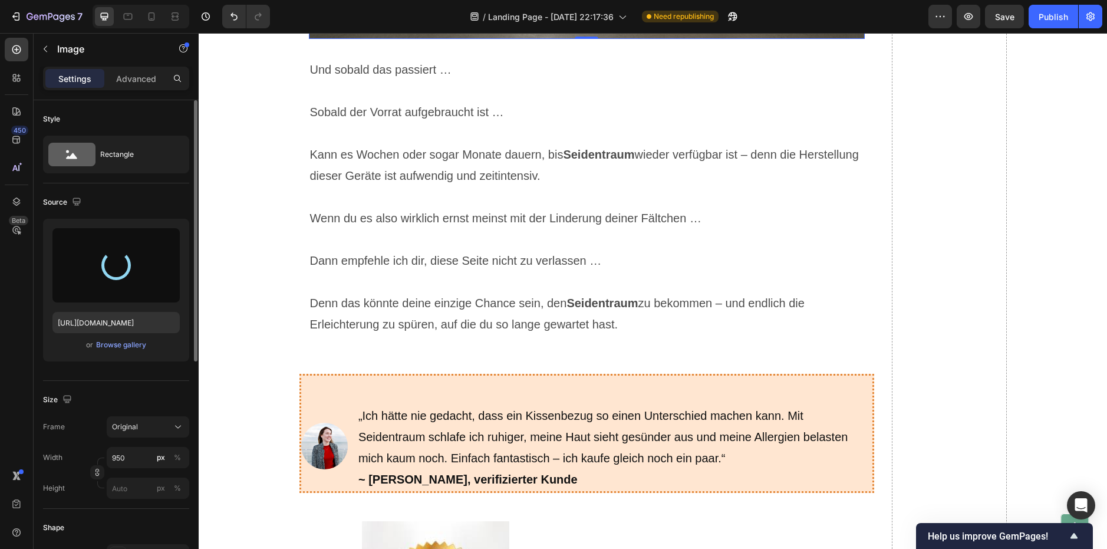
type input "[URL][DOMAIN_NAME]"
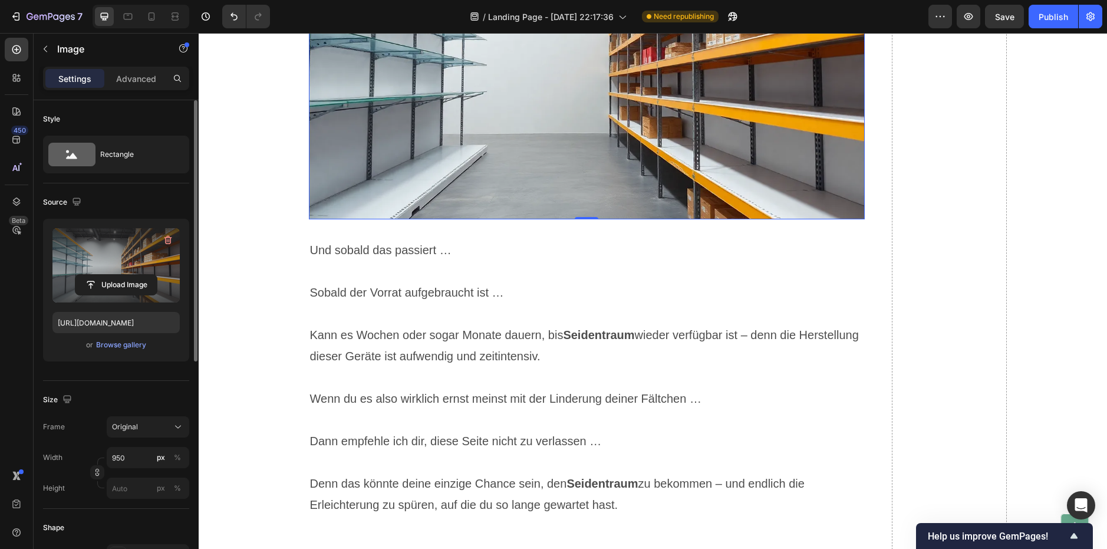
scroll to position [2727, 0]
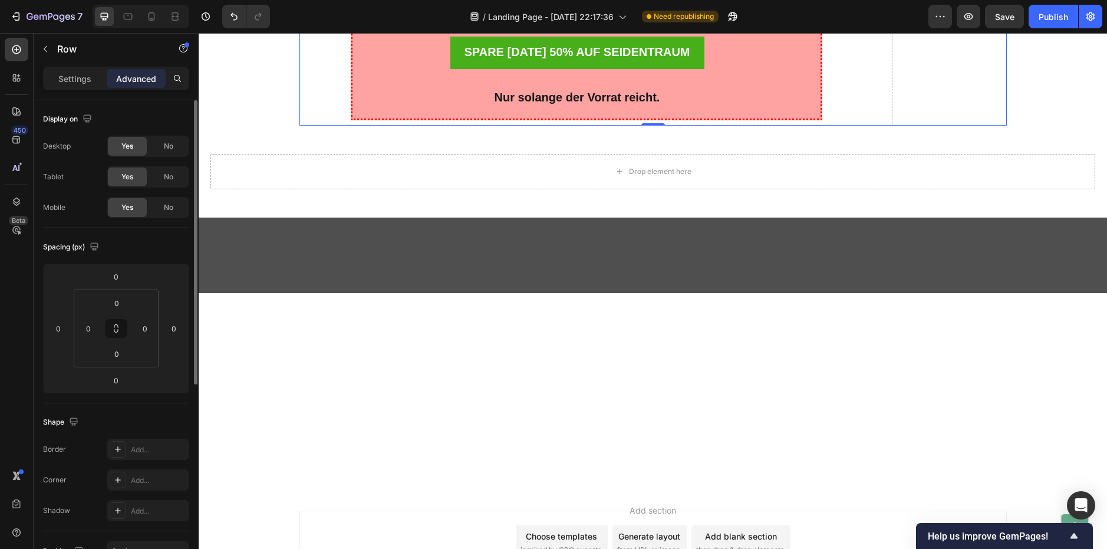
scroll to position [3670, 0]
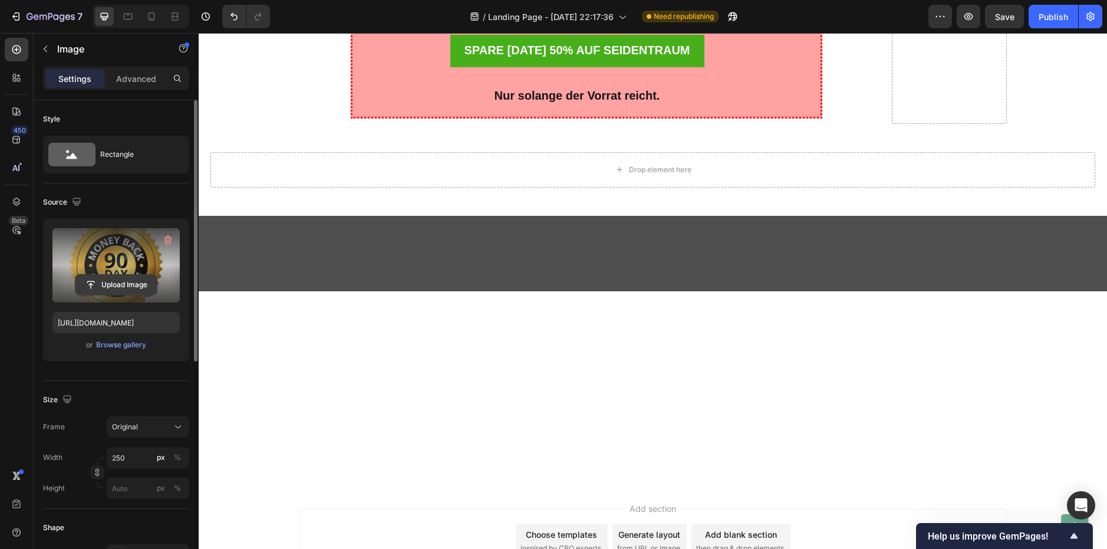
click at [125, 275] on input "file" at bounding box center [115, 285] width 81 height 20
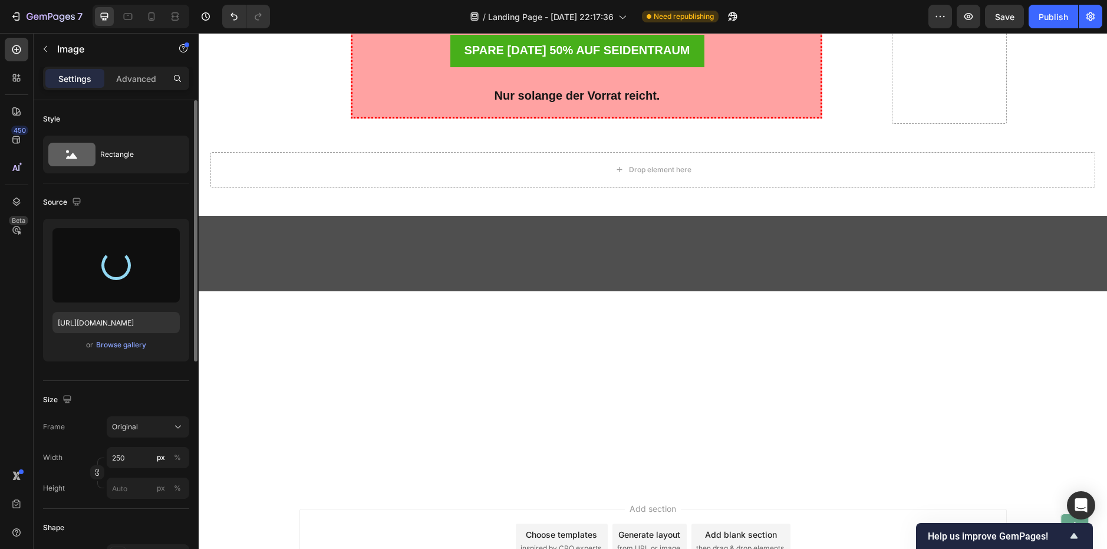
type input "[URL][DOMAIN_NAME]"
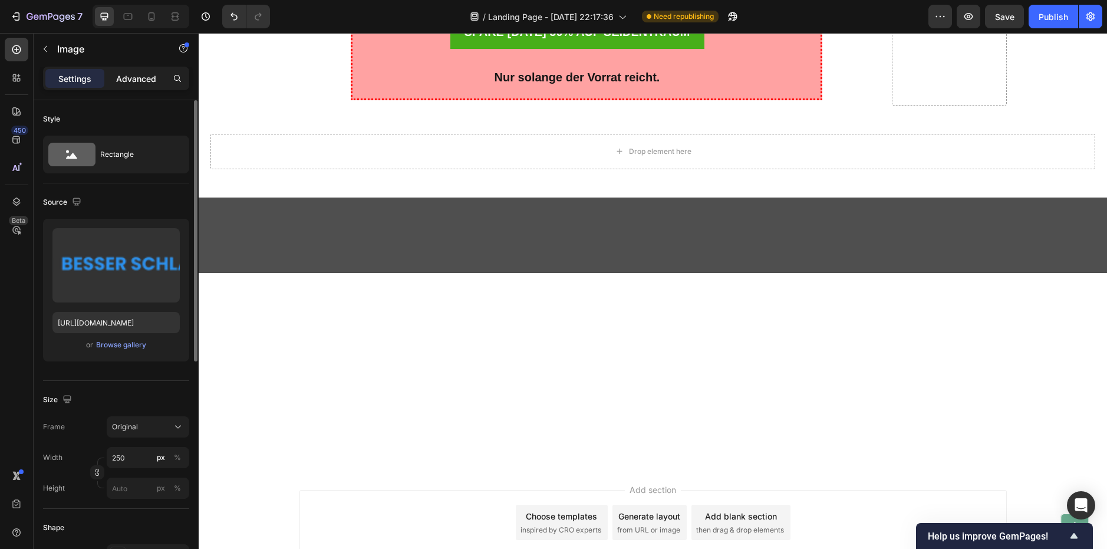
click at [124, 85] on div "Advanced" at bounding box center [136, 78] width 59 height 19
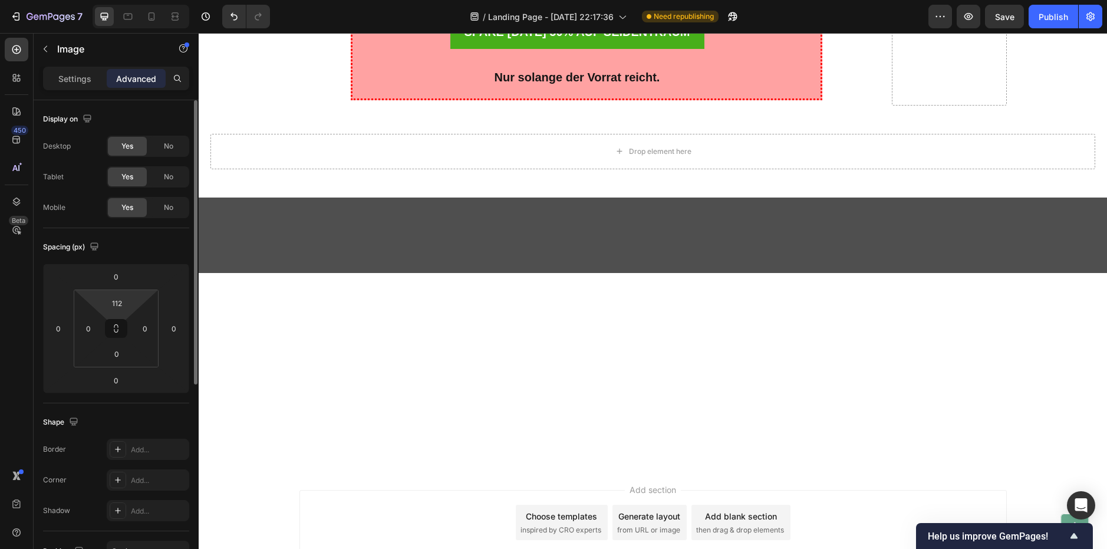
click at [141, 0] on html "7 / Landing Page - [DATE] 22:17:36 Need republishing Preview Save Publish 450 B…" at bounding box center [553, 0] width 1107 height 0
click at [140, 0] on html "7 / Landing Page - [DATE] 22:17:36 Need republishing Preview Save Publish 450 B…" at bounding box center [553, 0] width 1107 height 0
click at [128, 301] on div "5" at bounding box center [116, 302] width 29 height 19
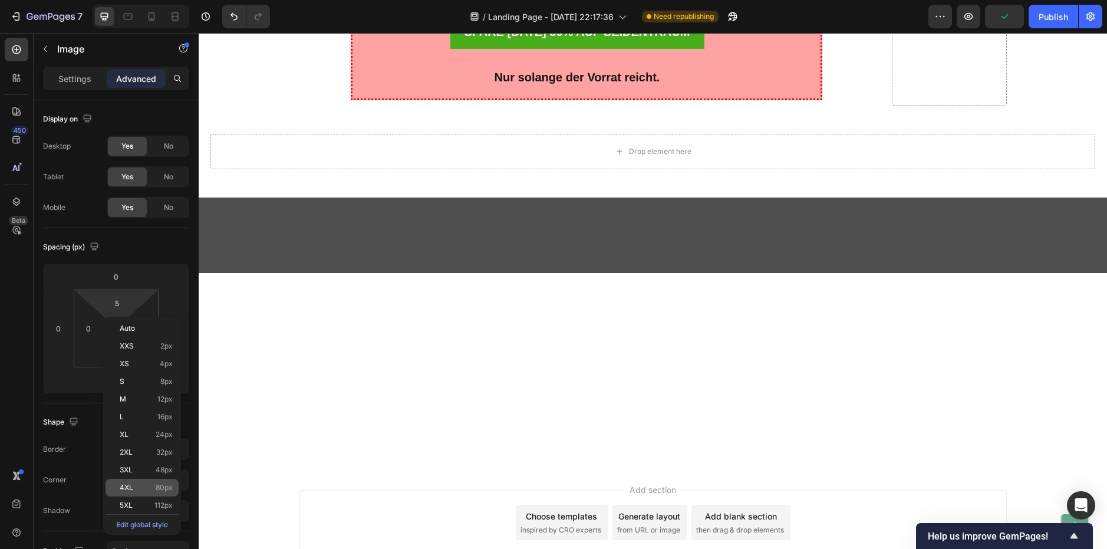
click at [144, 484] on p "4XL 80px" at bounding box center [146, 487] width 53 height 8
type input "80"
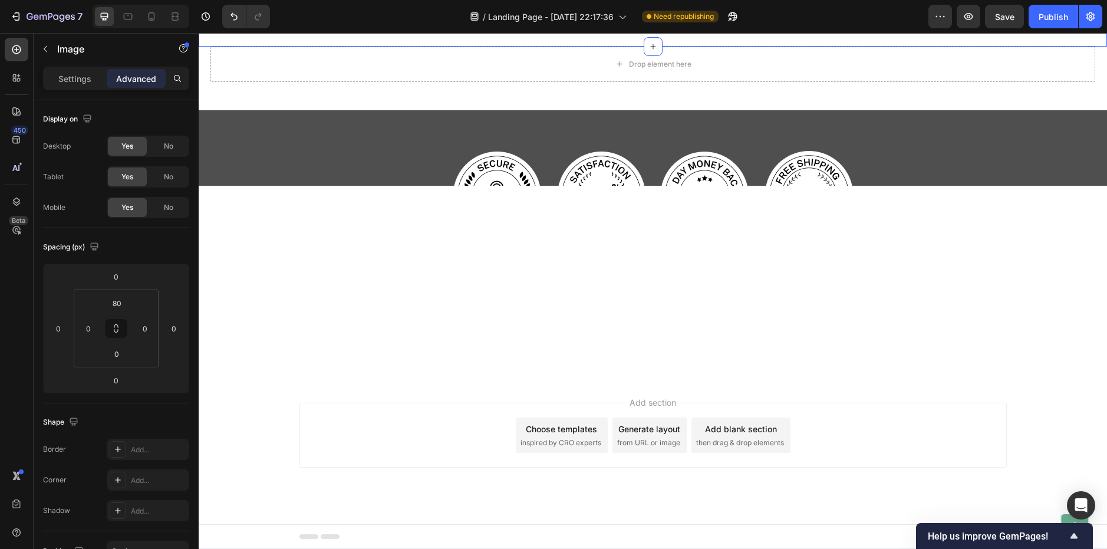
scroll to position [3788, 0]
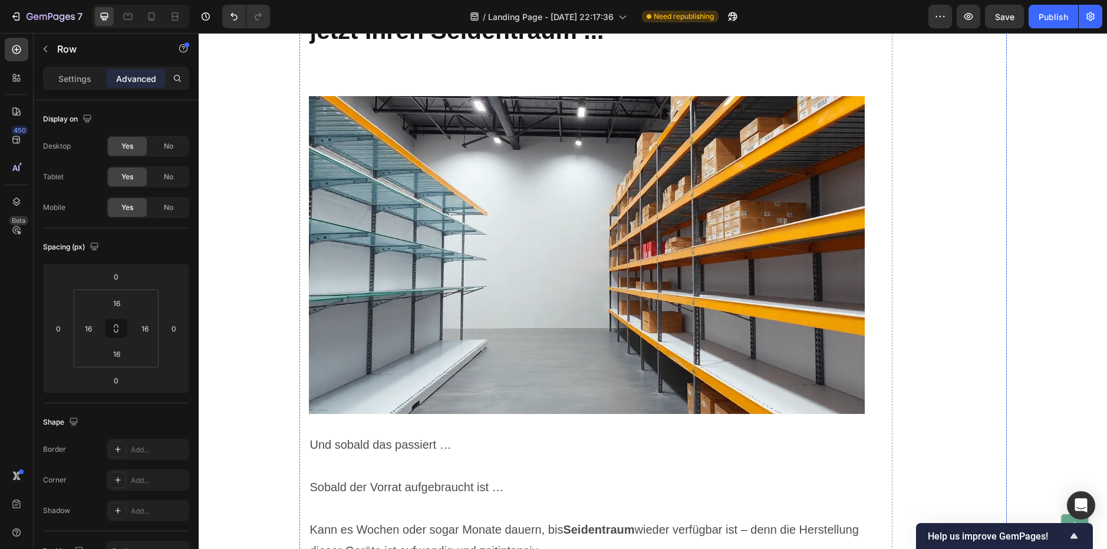
scroll to position [2475, 0]
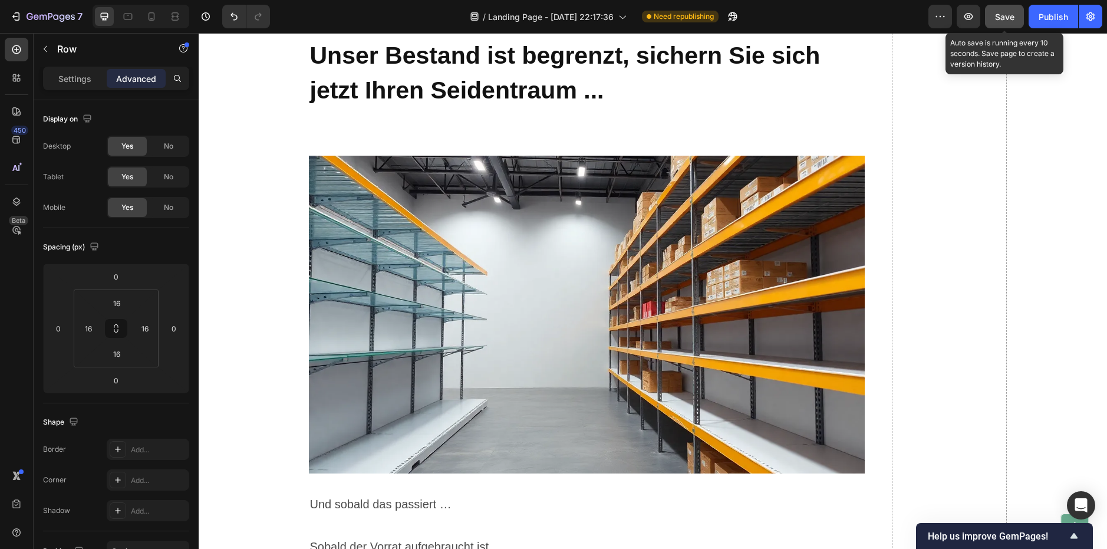
click at [1001, 18] on span "Save" at bounding box center [1004, 17] width 19 height 10
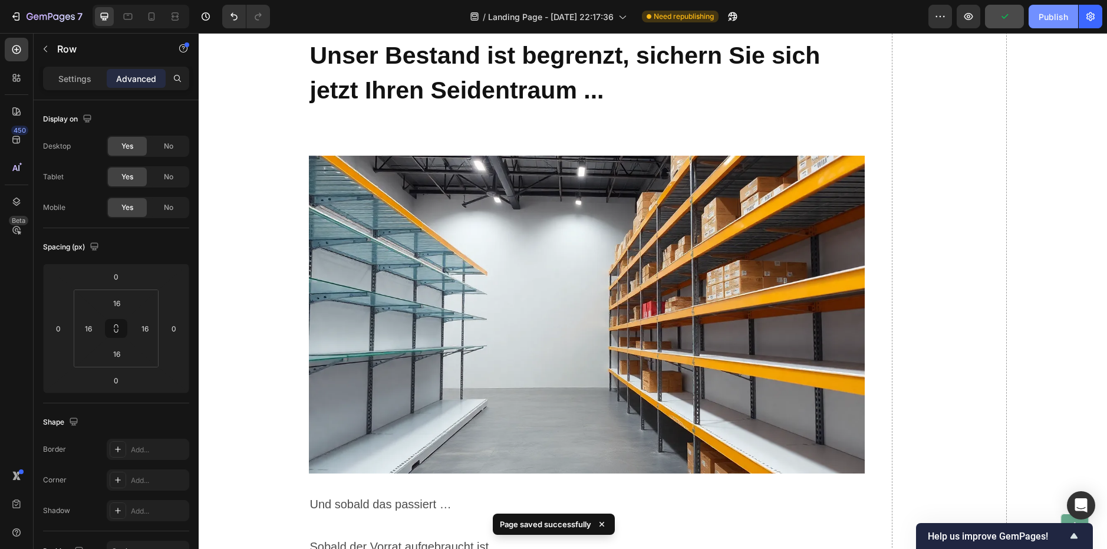
click at [1045, 14] on div "Publish" at bounding box center [1052, 17] width 29 height 12
